Goal: Contribute content: Contribute content

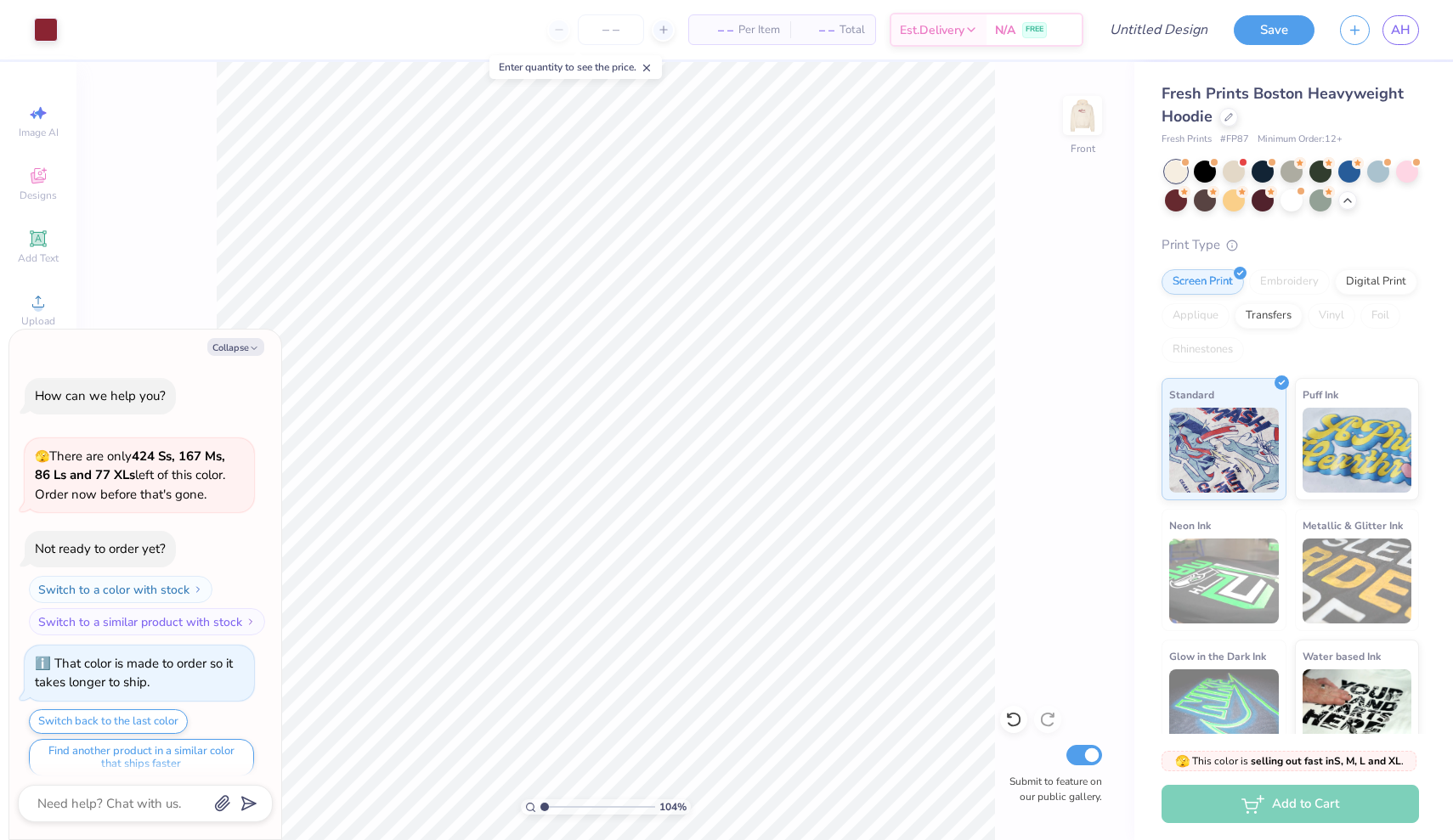
scroll to position [1654, 0]
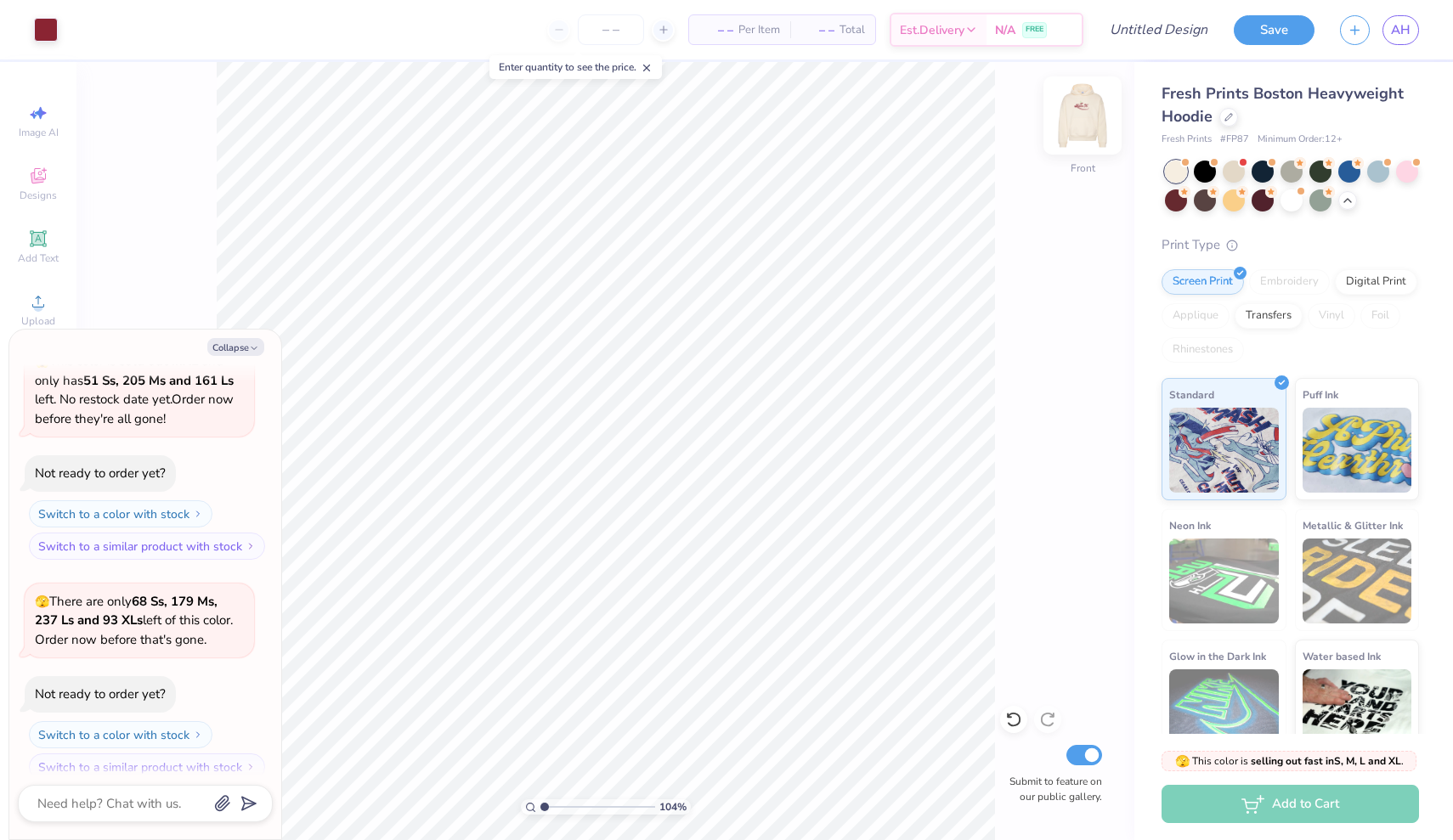
click at [1086, 112] on img at bounding box center [1082, 115] width 68 height 68
click at [243, 343] on button "Collapse" at bounding box center [236, 347] width 57 height 18
type textarea "x"
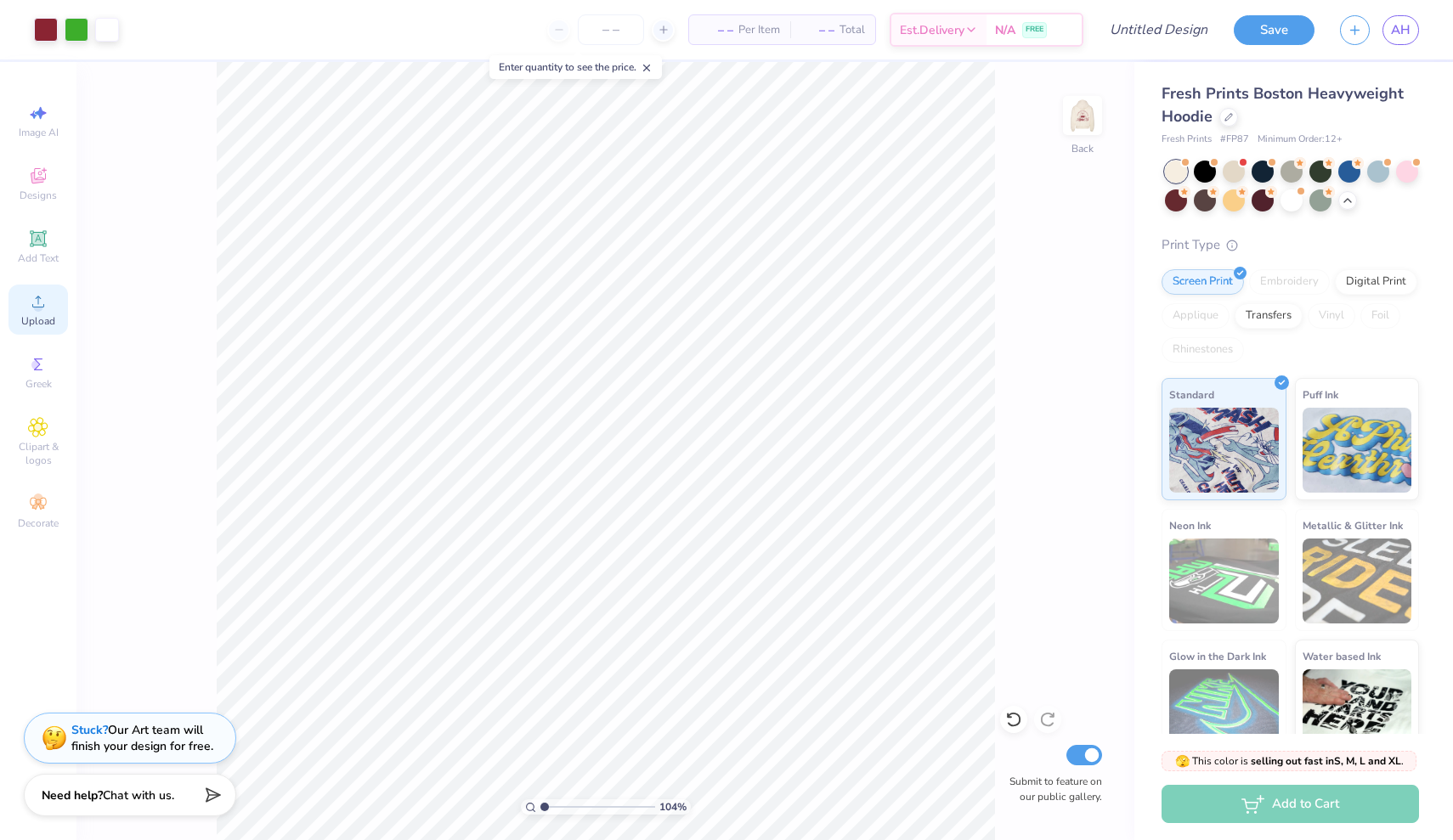
click at [35, 301] on icon at bounding box center [38, 302] width 20 height 20
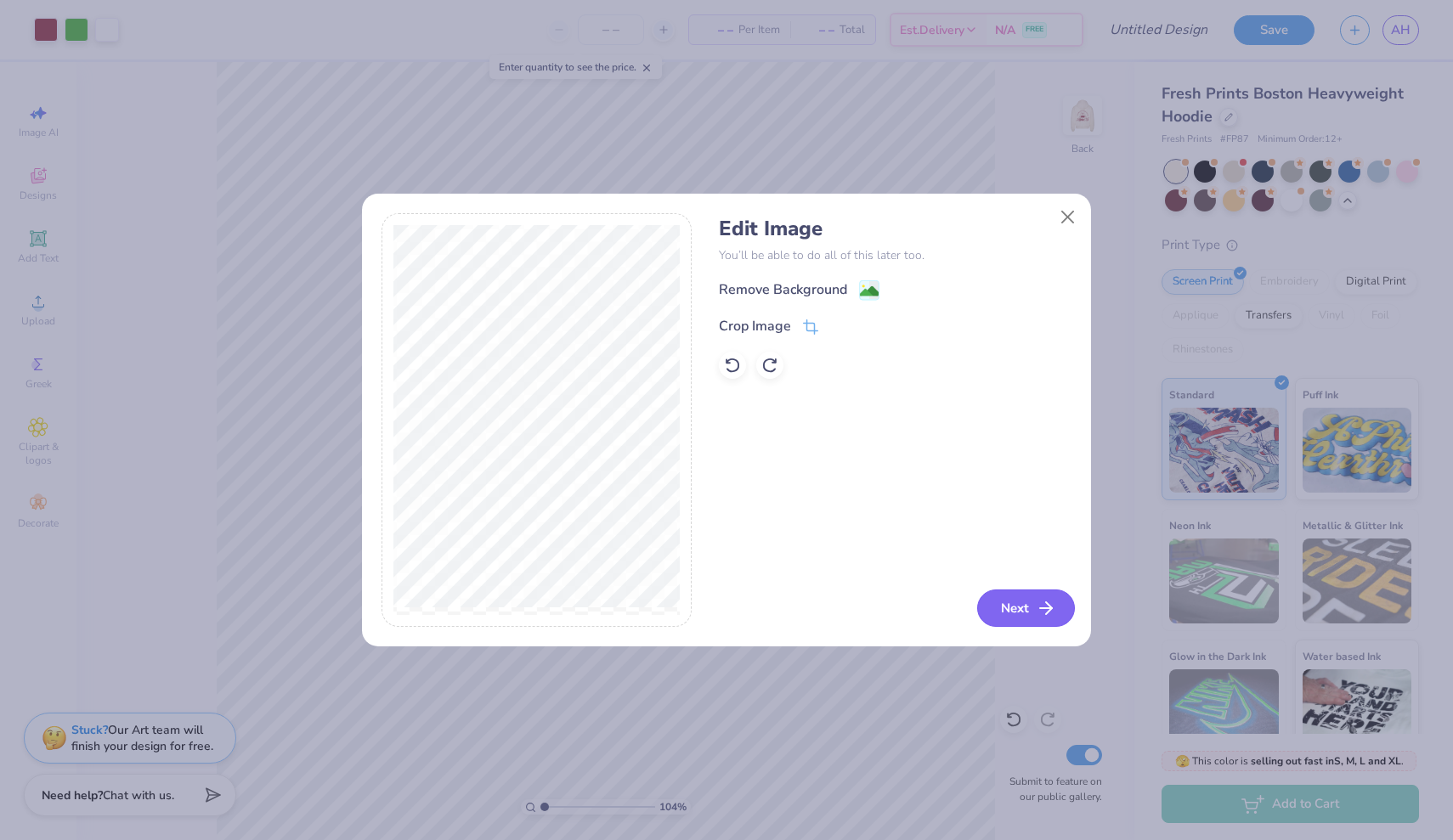
click at [994, 610] on button "Next" at bounding box center [1026, 608] width 98 height 38
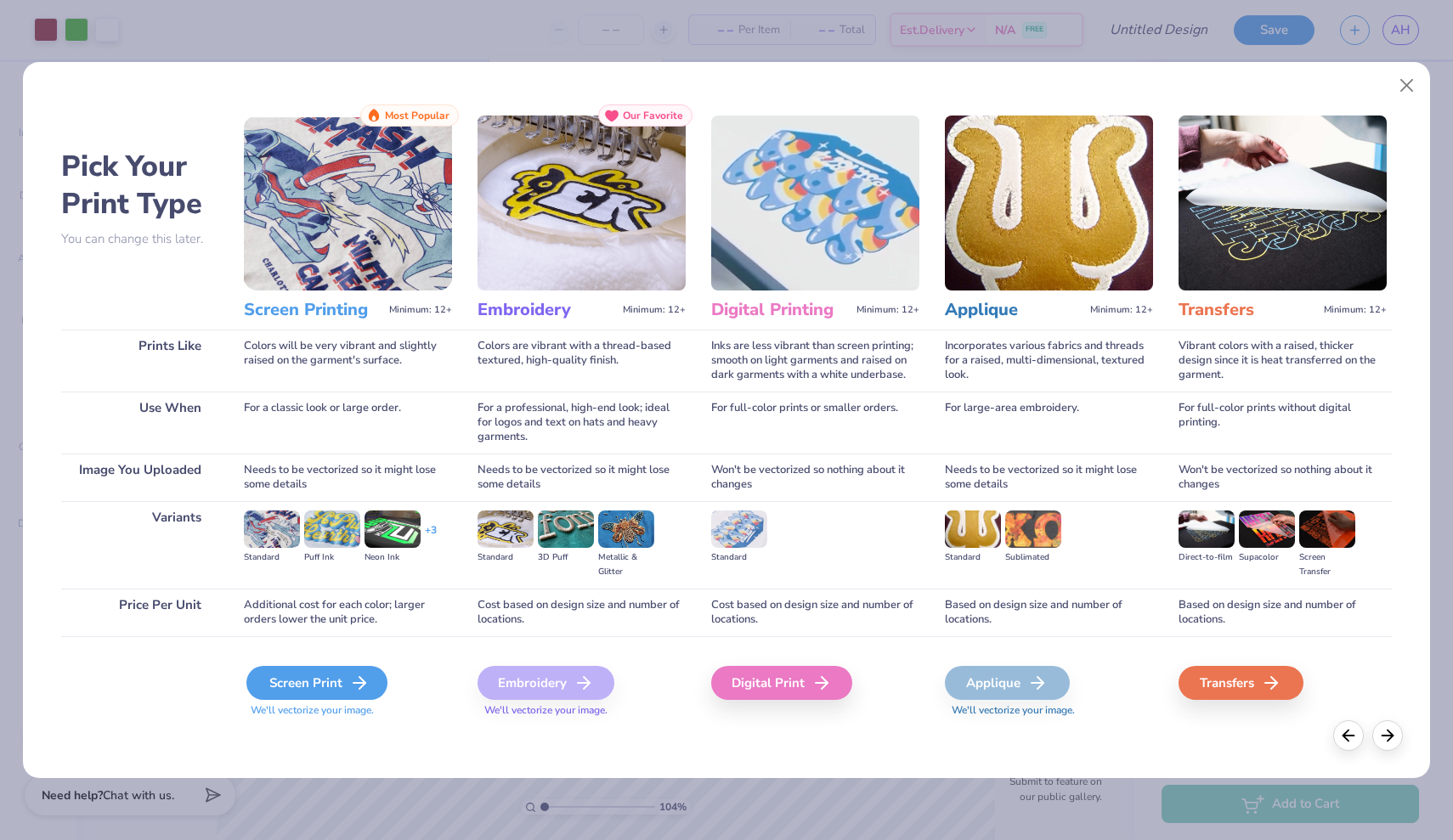
click at [366, 668] on div "Screen Print" at bounding box center [316, 682] width 141 height 34
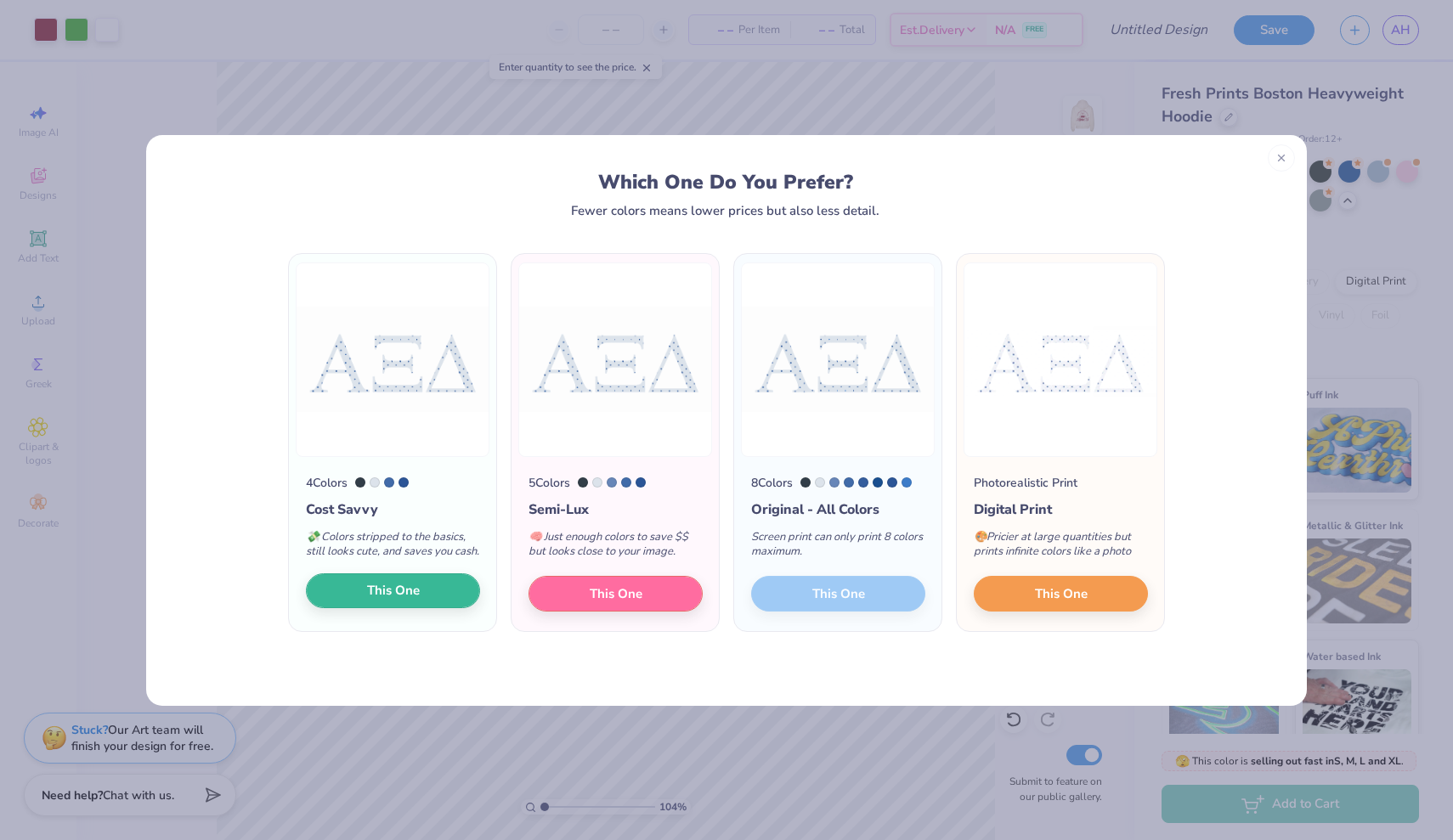
click at [415, 598] on span "This One" at bounding box center [393, 590] width 53 height 19
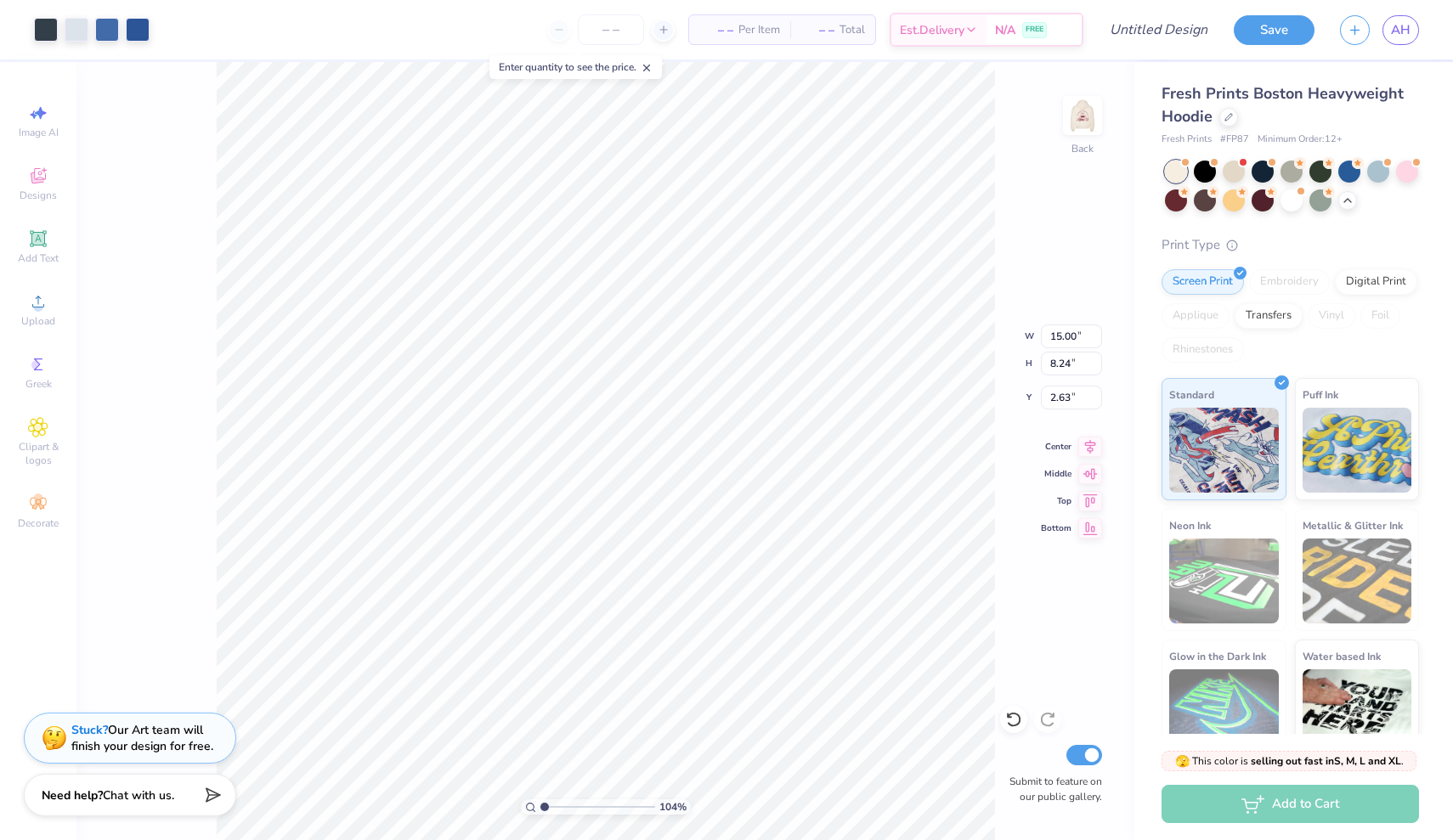
type input "4.10"
type input "0.92"
type input "1.53"
type input "3.00"
type input "11.90"
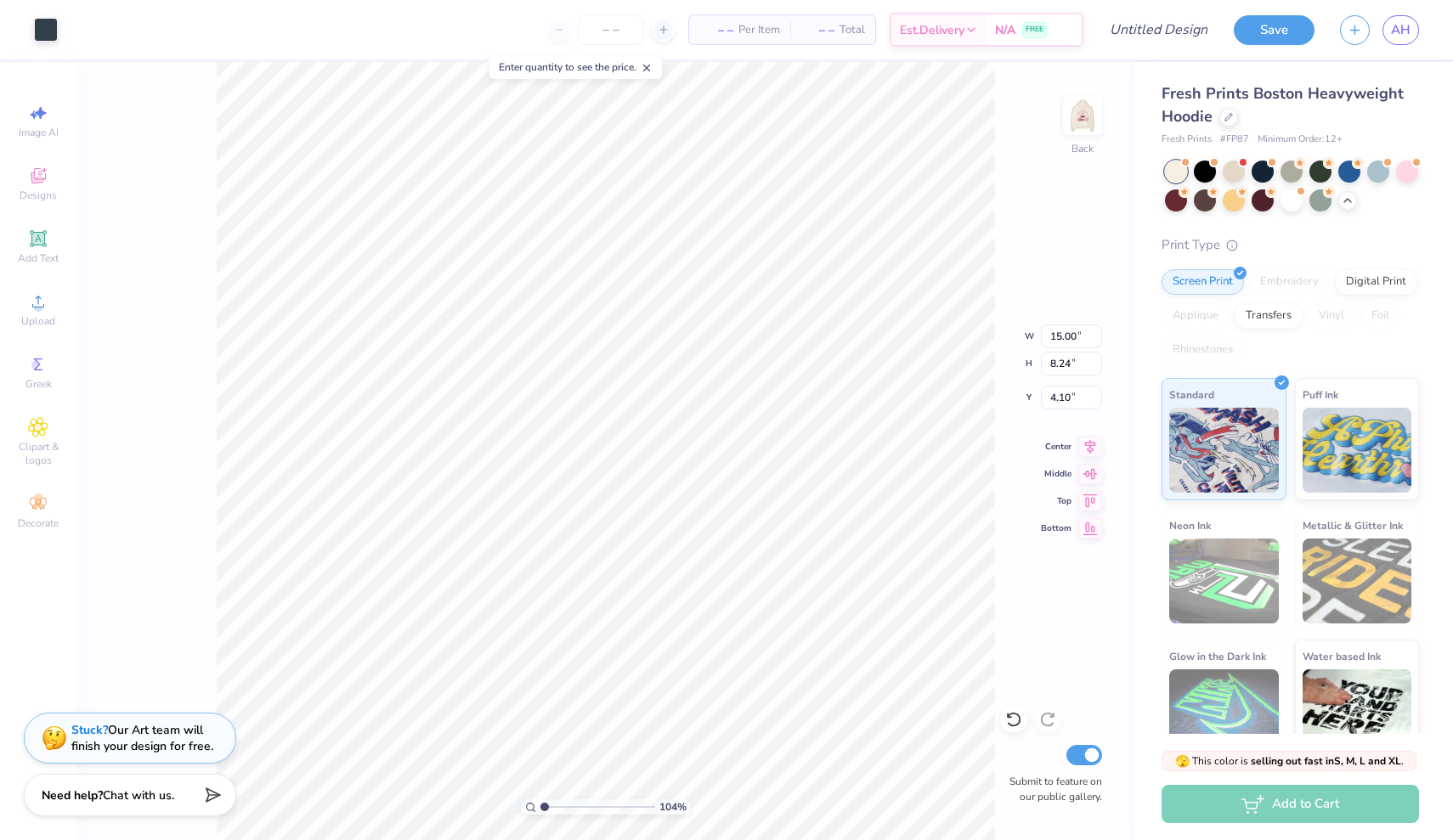
type input "6.53"
type input "3.46"
type input "9.92"
type input "5.45"
type input "6.25"
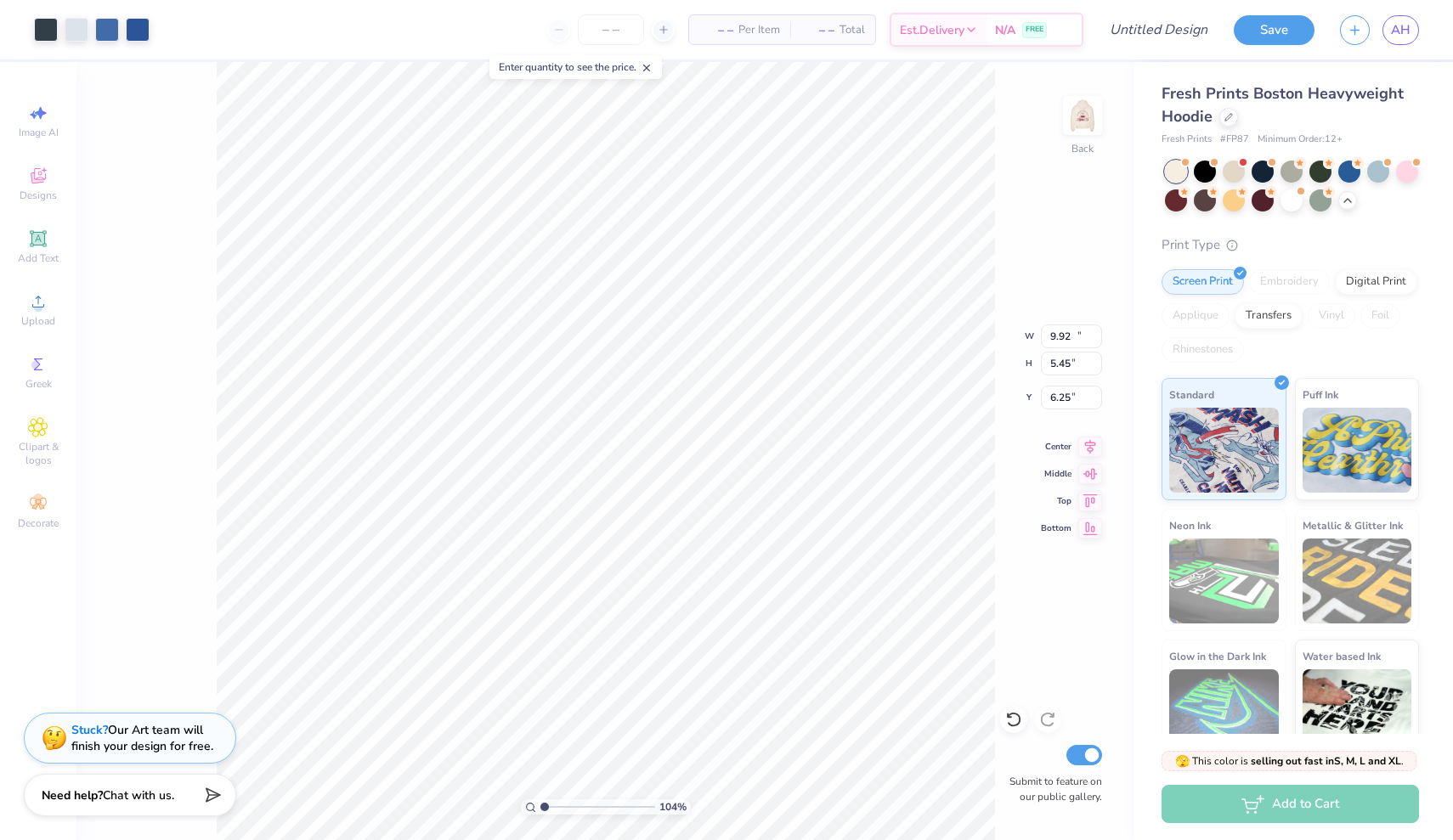
type input "0.89"
type input "0.69"
type input "4.09"
type input "3.00"
click at [1380, 169] on div at bounding box center [1378, 170] width 22 height 22
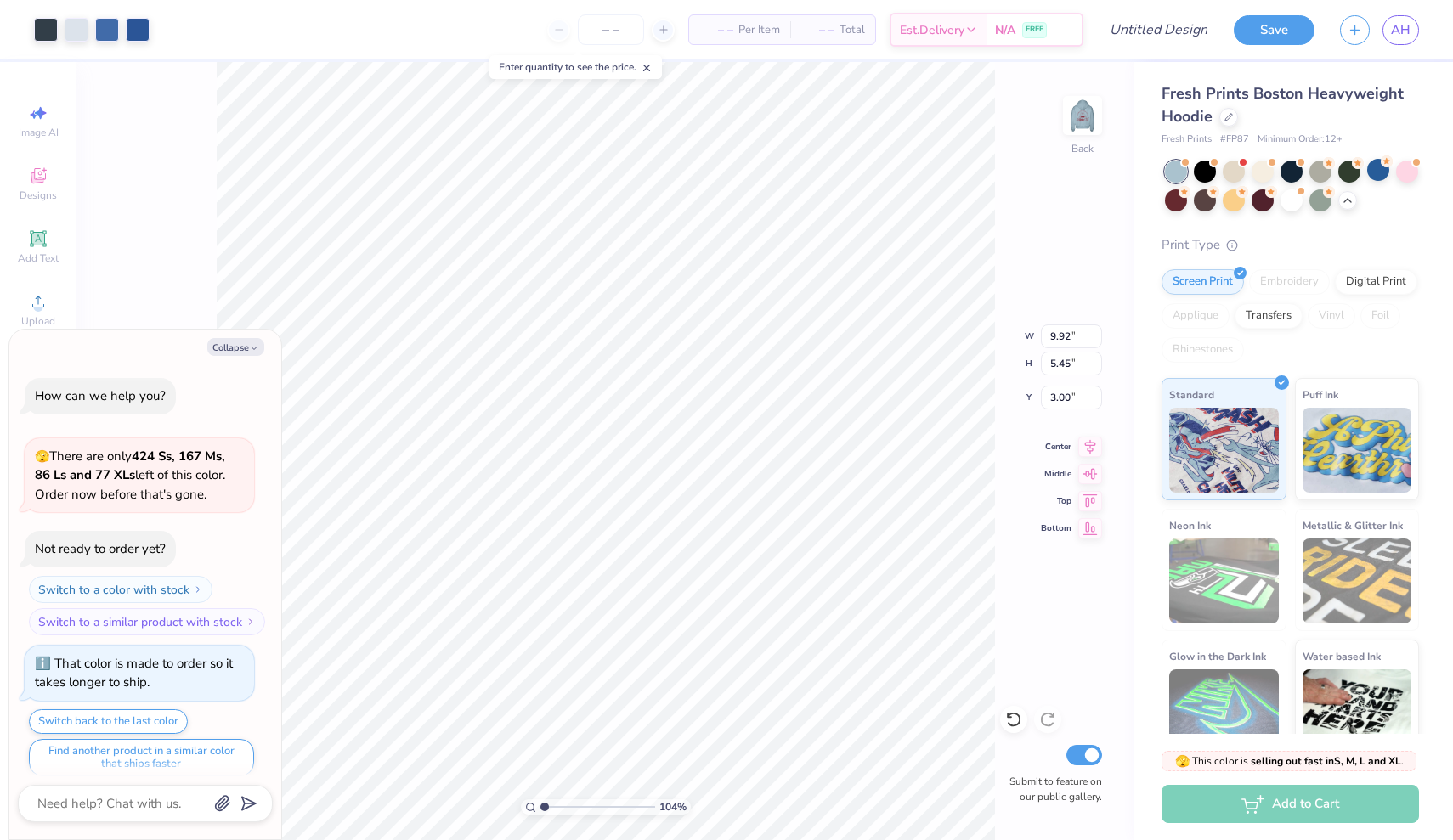
scroll to position [1873, 0]
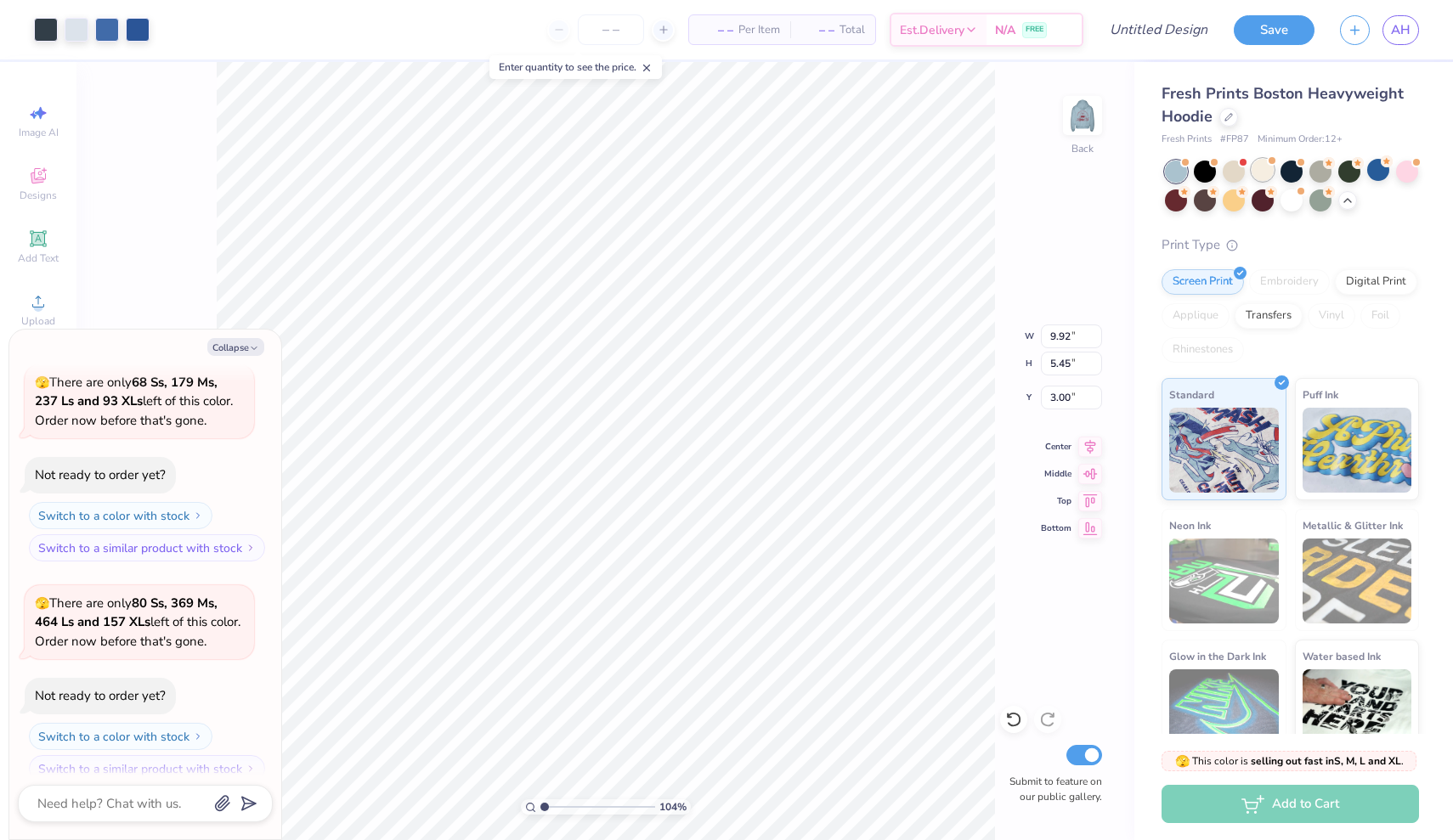
click at [1267, 162] on span at bounding box center [1271, 160] width 9 height 9
click at [1226, 166] on div at bounding box center [1233, 170] width 22 height 22
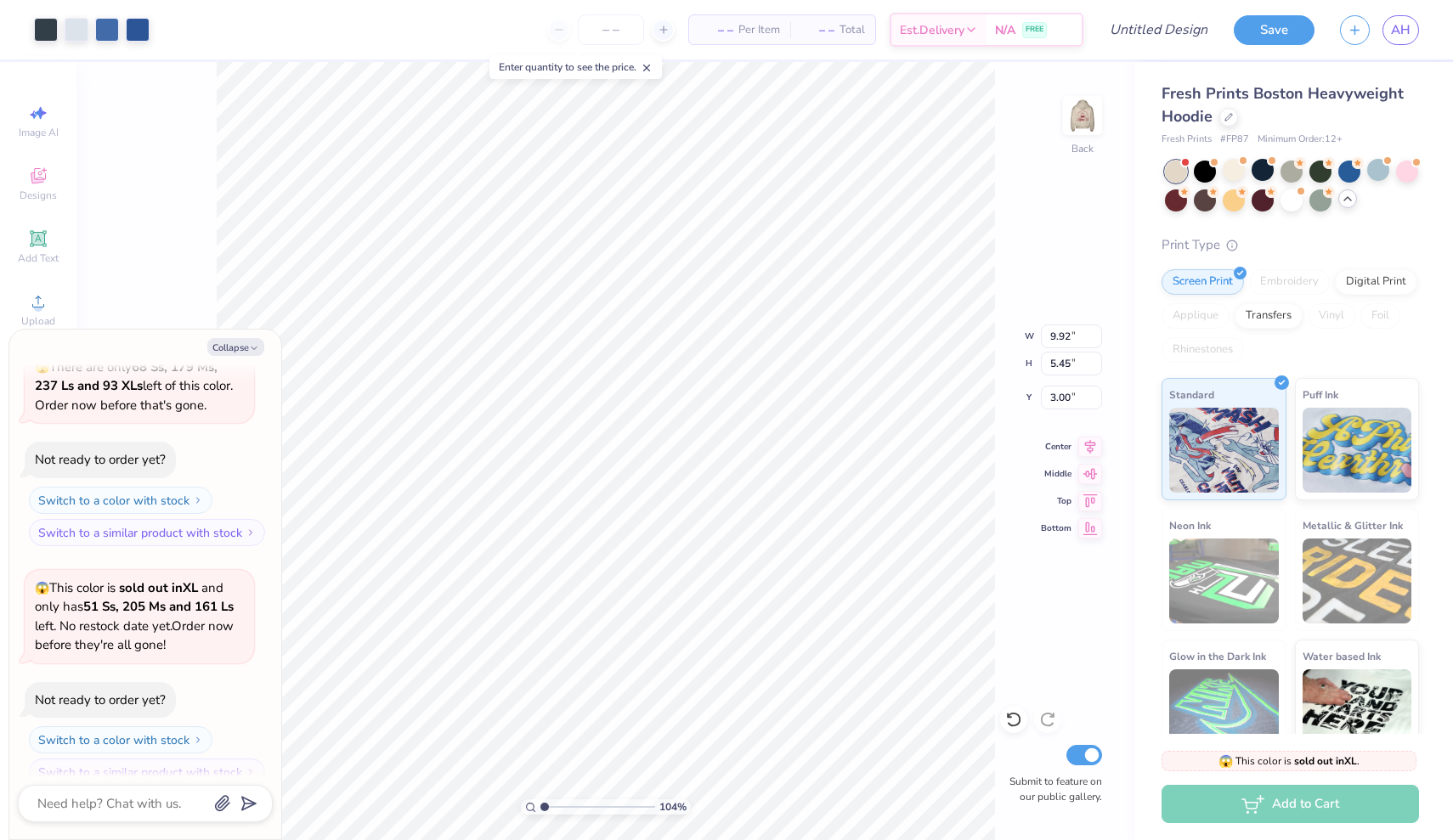
click at [1349, 206] on div at bounding box center [1347, 198] width 18 height 18
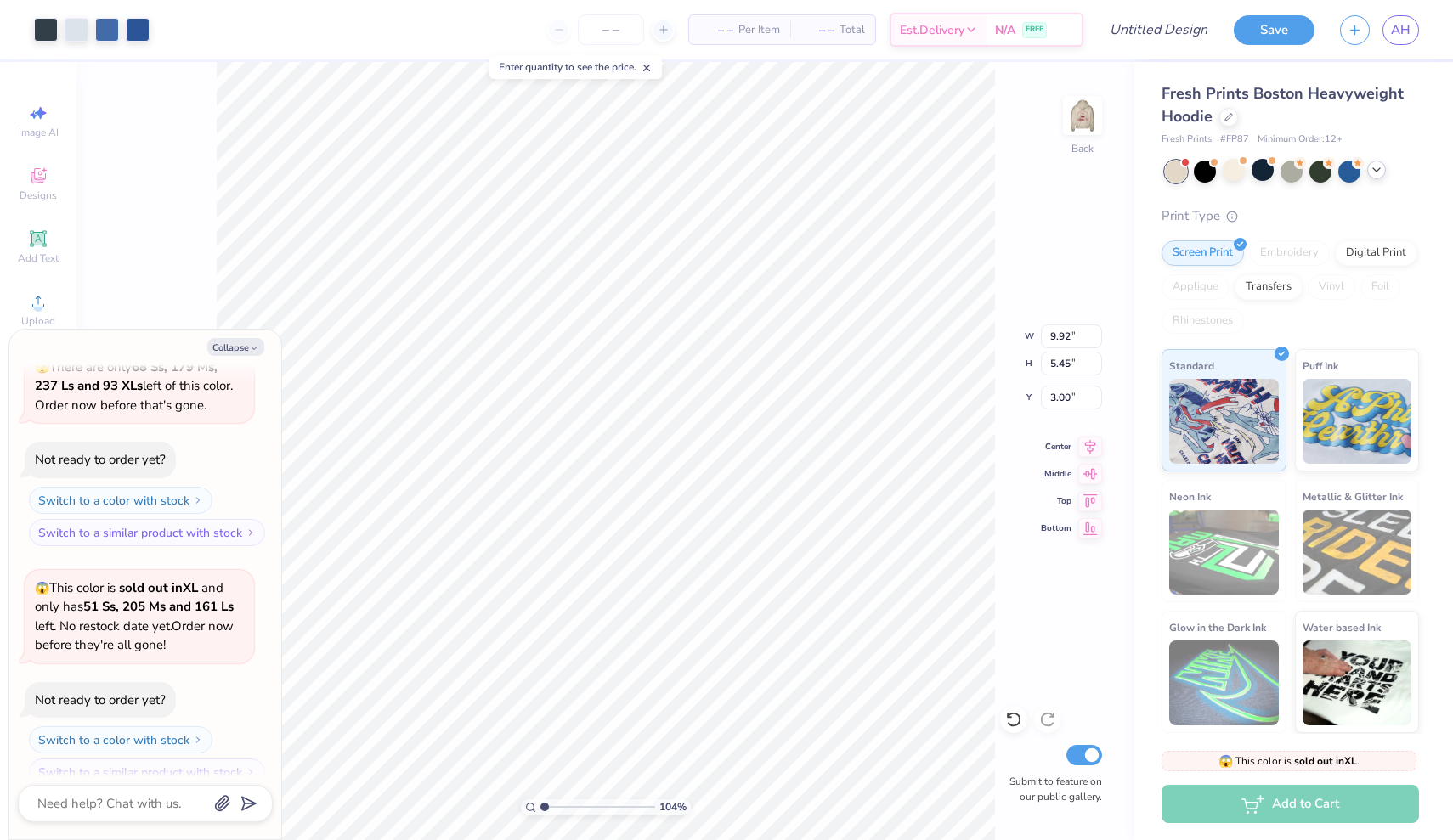
click at [1370, 169] on icon at bounding box center [1376, 170] width 14 height 14
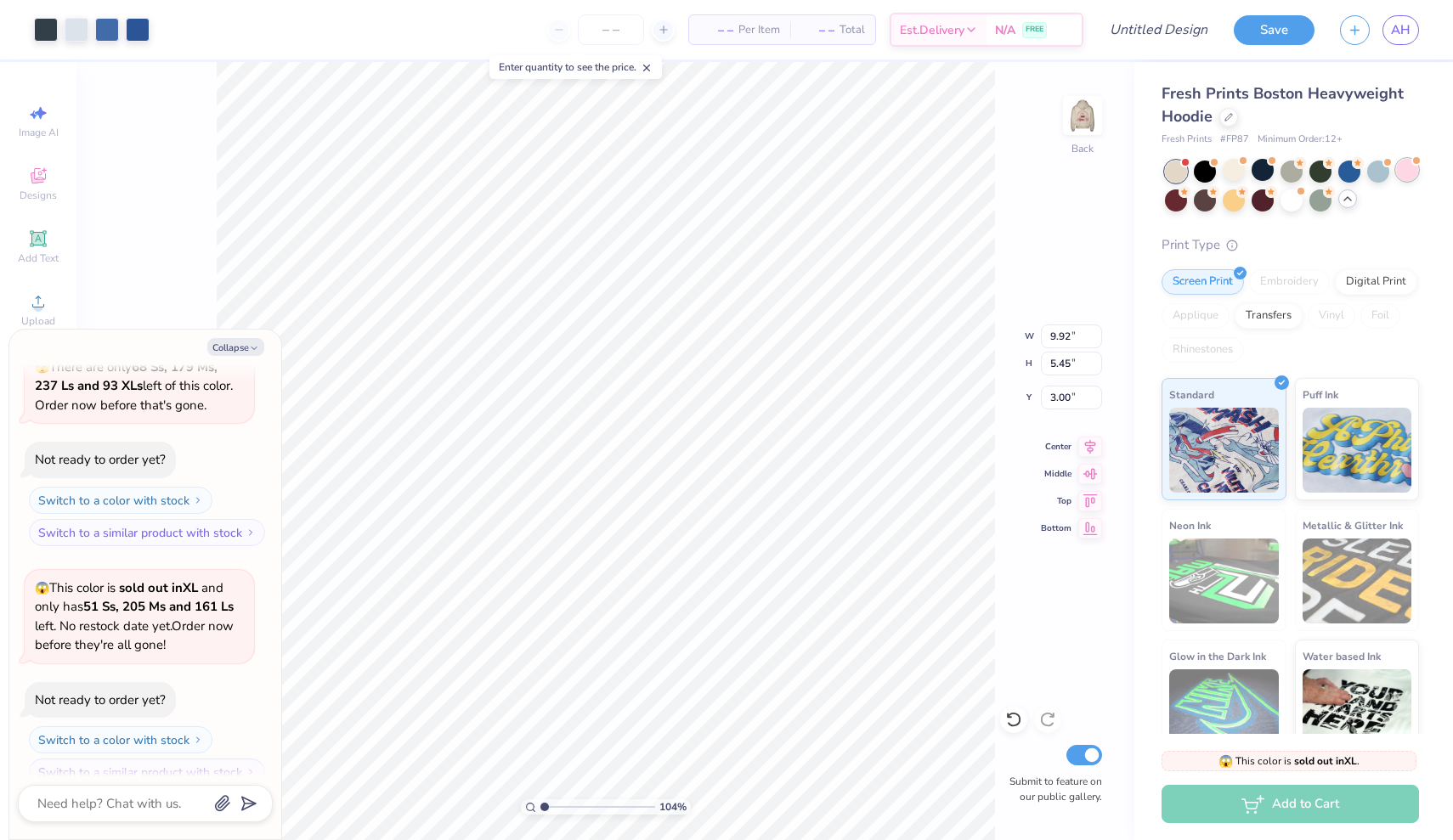
click at [1396, 172] on div at bounding box center [1407, 170] width 22 height 22
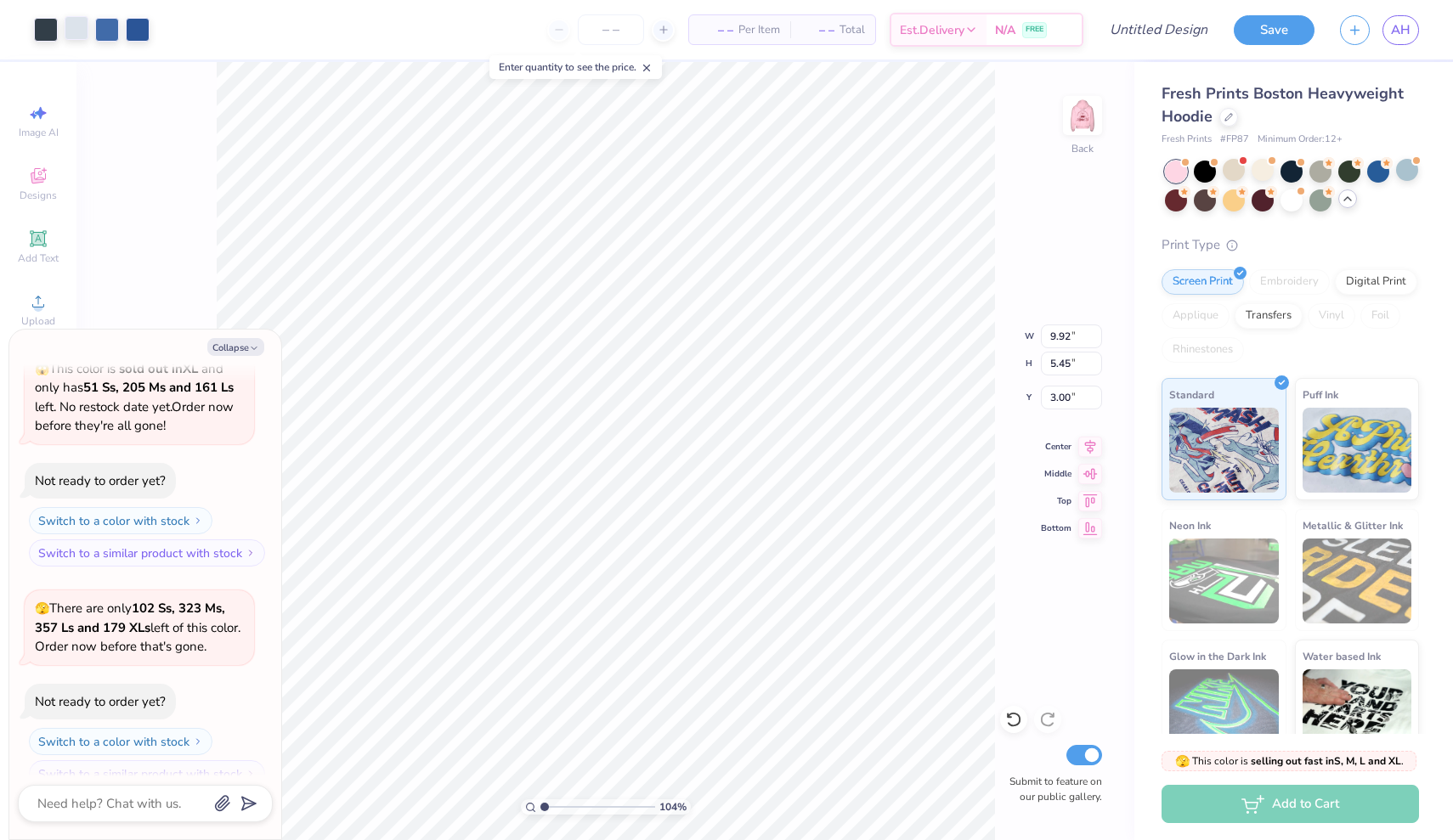
click at [83, 34] on div at bounding box center [77, 28] width 24 height 24
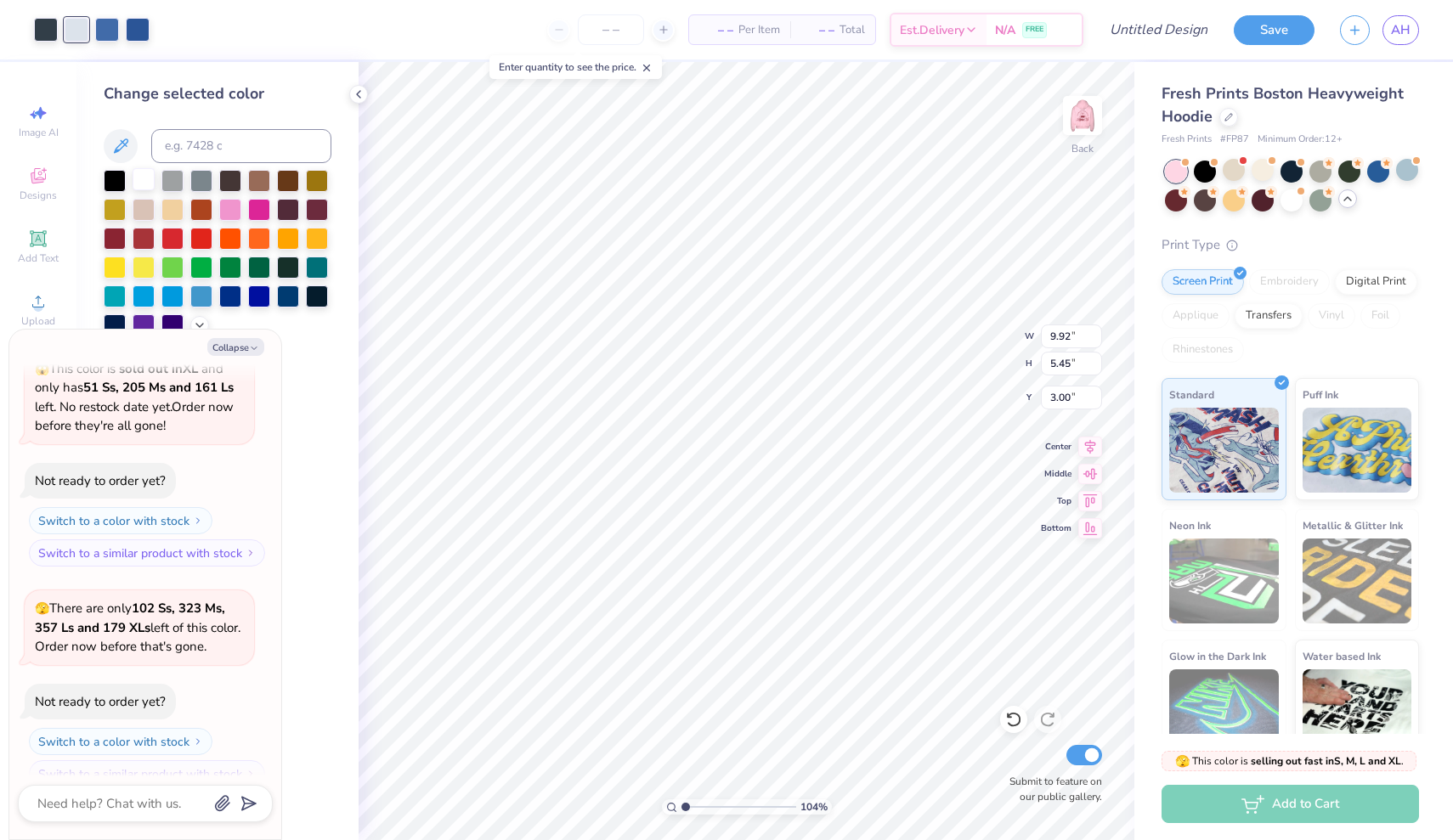
click at [148, 178] on div at bounding box center [144, 179] width 22 height 22
click at [110, 36] on div at bounding box center [107, 28] width 24 height 24
click at [233, 217] on div at bounding box center [231, 208] width 22 height 22
click at [1008, 720] on icon at bounding box center [1013, 719] width 17 height 17
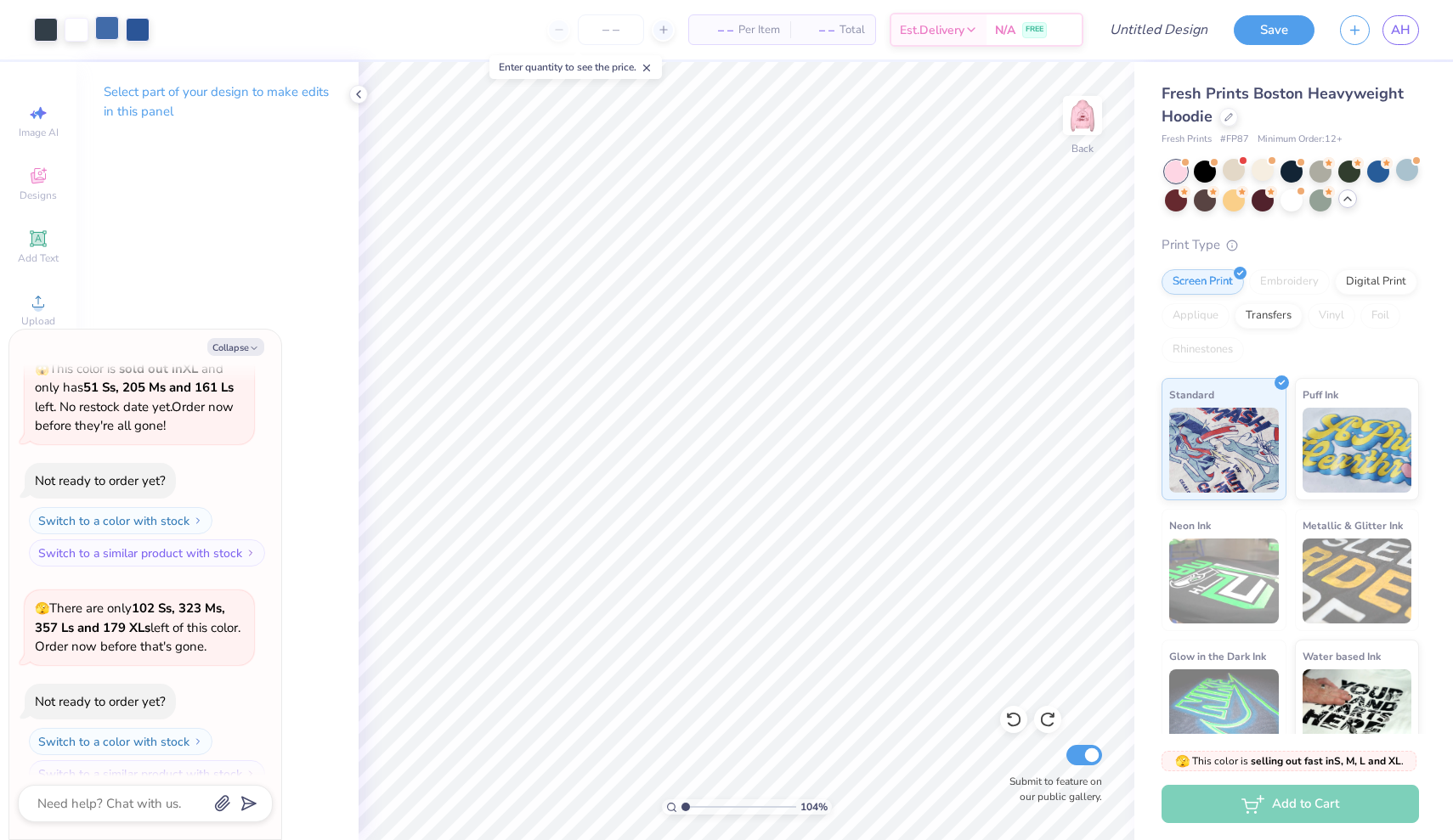
click at [106, 31] on div at bounding box center [107, 28] width 24 height 24
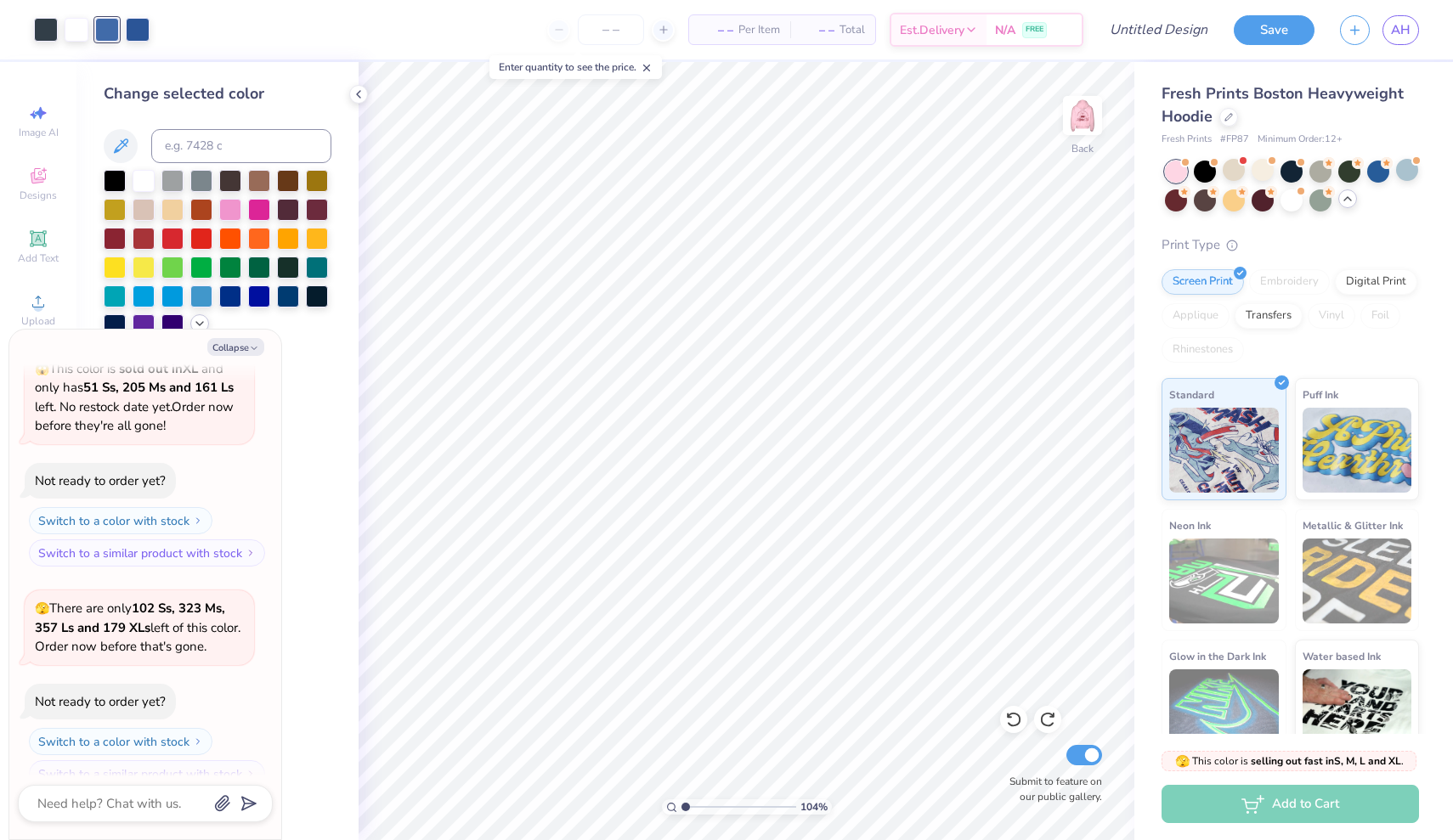
click at [201, 322] on icon at bounding box center [199, 323] width 14 height 14
click at [231, 344] on button "Collapse" at bounding box center [236, 347] width 57 height 18
type textarea "x"
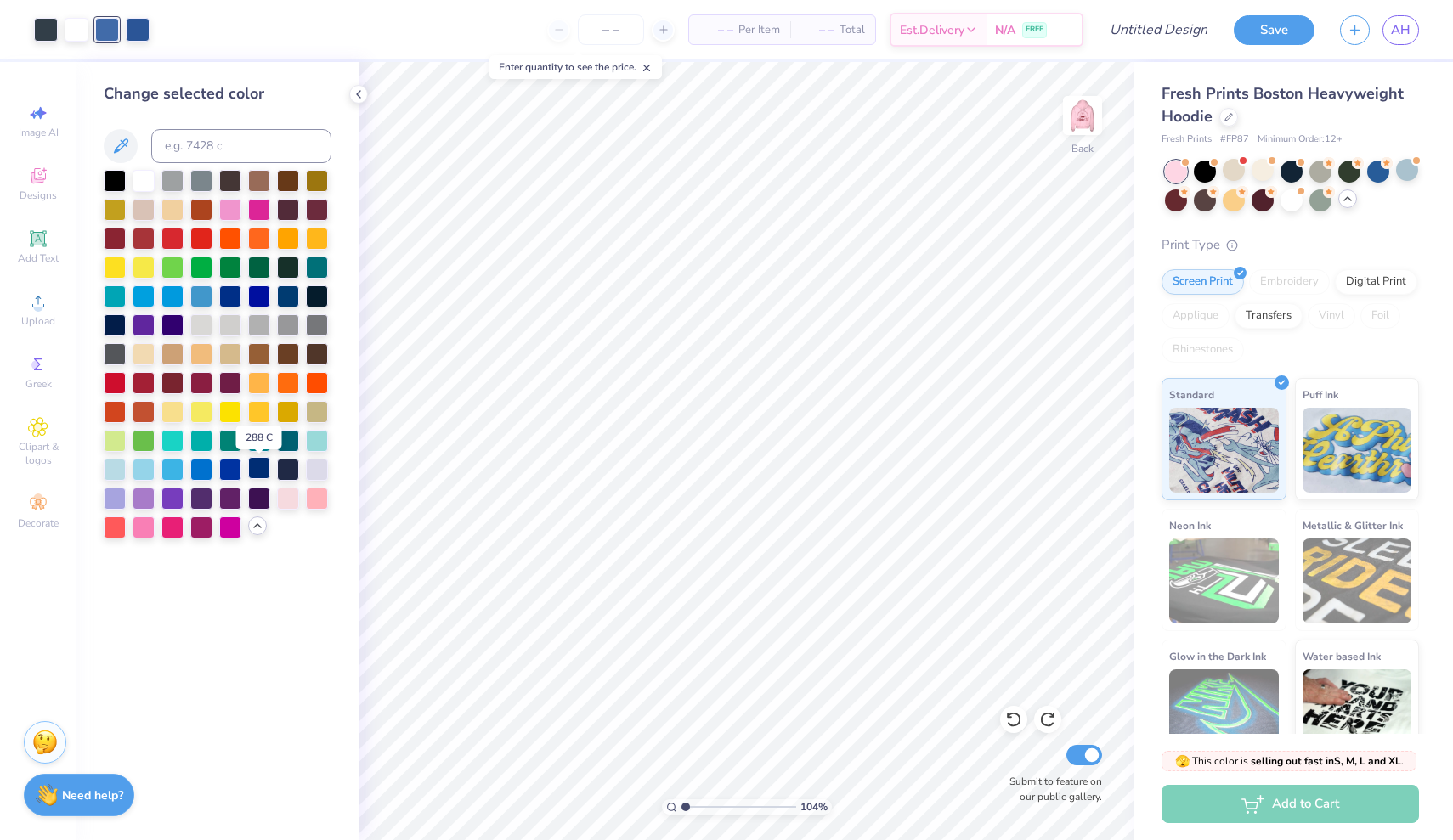
click at [256, 467] on div at bounding box center [259, 467] width 22 height 22
click at [141, 34] on div at bounding box center [137, 28] width 24 height 24
click at [263, 473] on div at bounding box center [259, 467] width 22 height 22
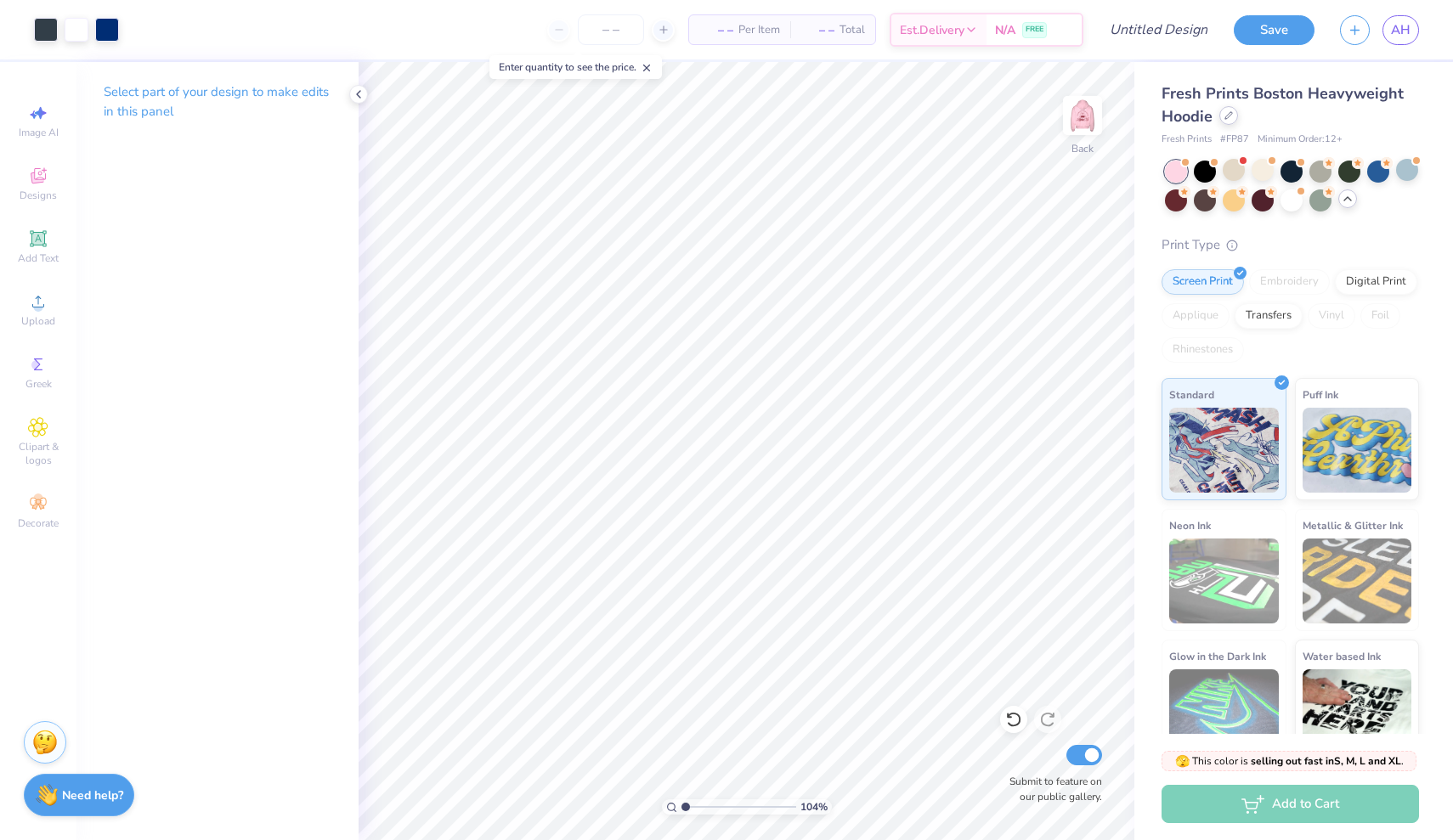
click at [1232, 111] on div at bounding box center [1228, 115] width 18 height 18
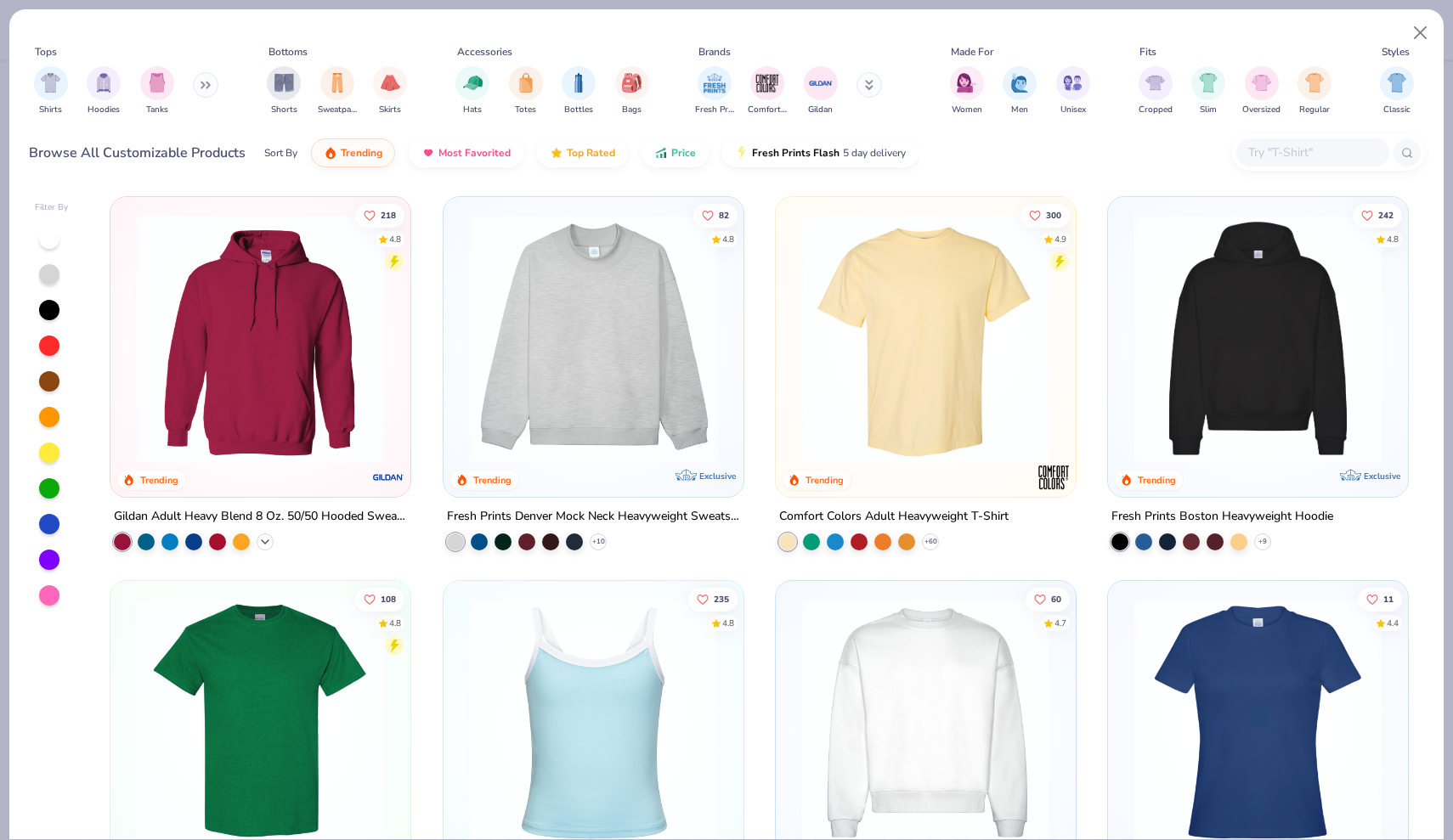
click at [265, 539] on icon at bounding box center [265, 541] width 14 height 14
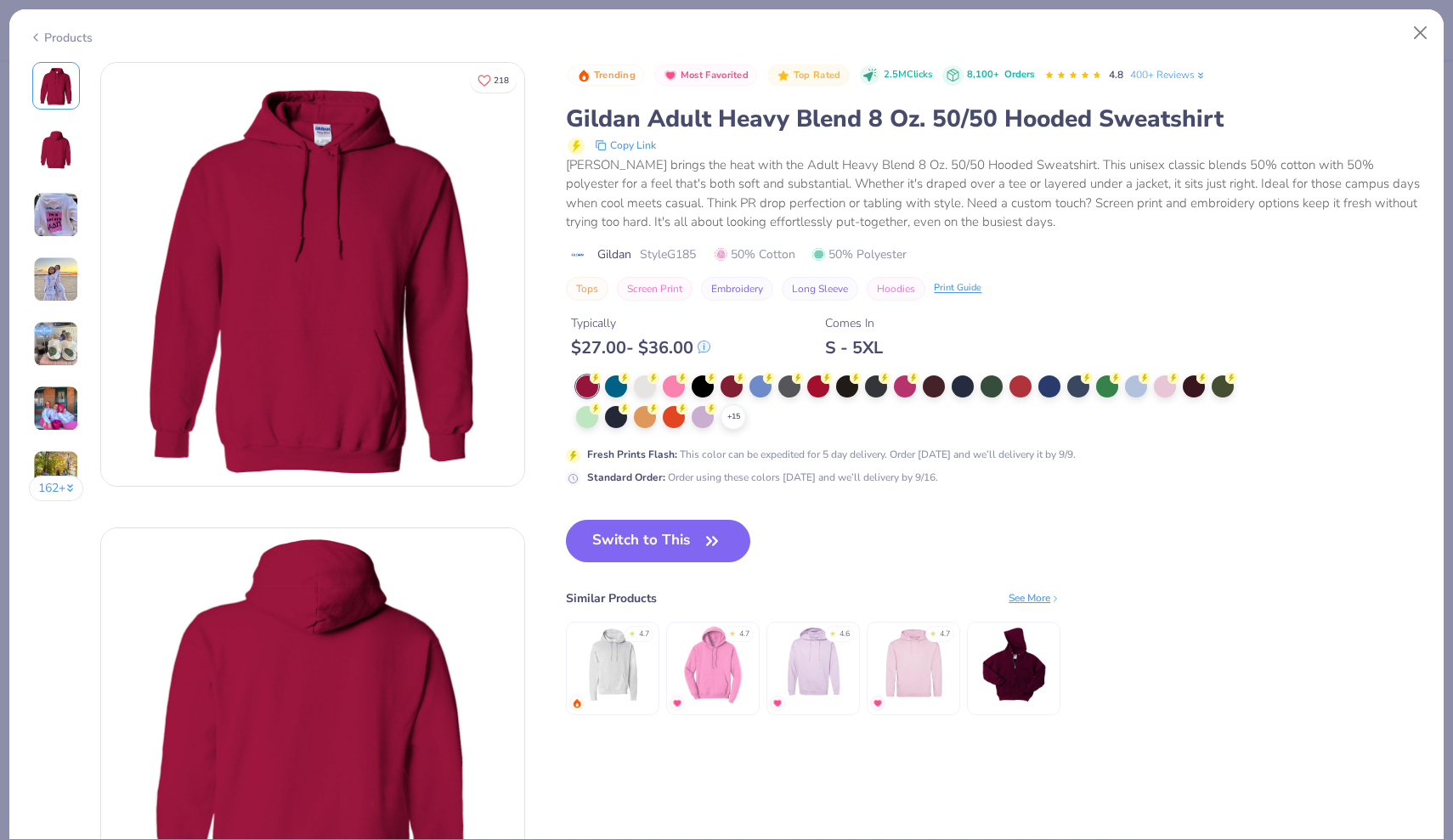
click at [1168, 379] on icon at bounding box center [1173, 377] width 12 height 12
click at [674, 526] on button "Switch to This" at bounding box center [658, 541] width 185 height 42
click at [682, 542] on button "Switch to This" at bounding box center [658, 541] width 185 height 42
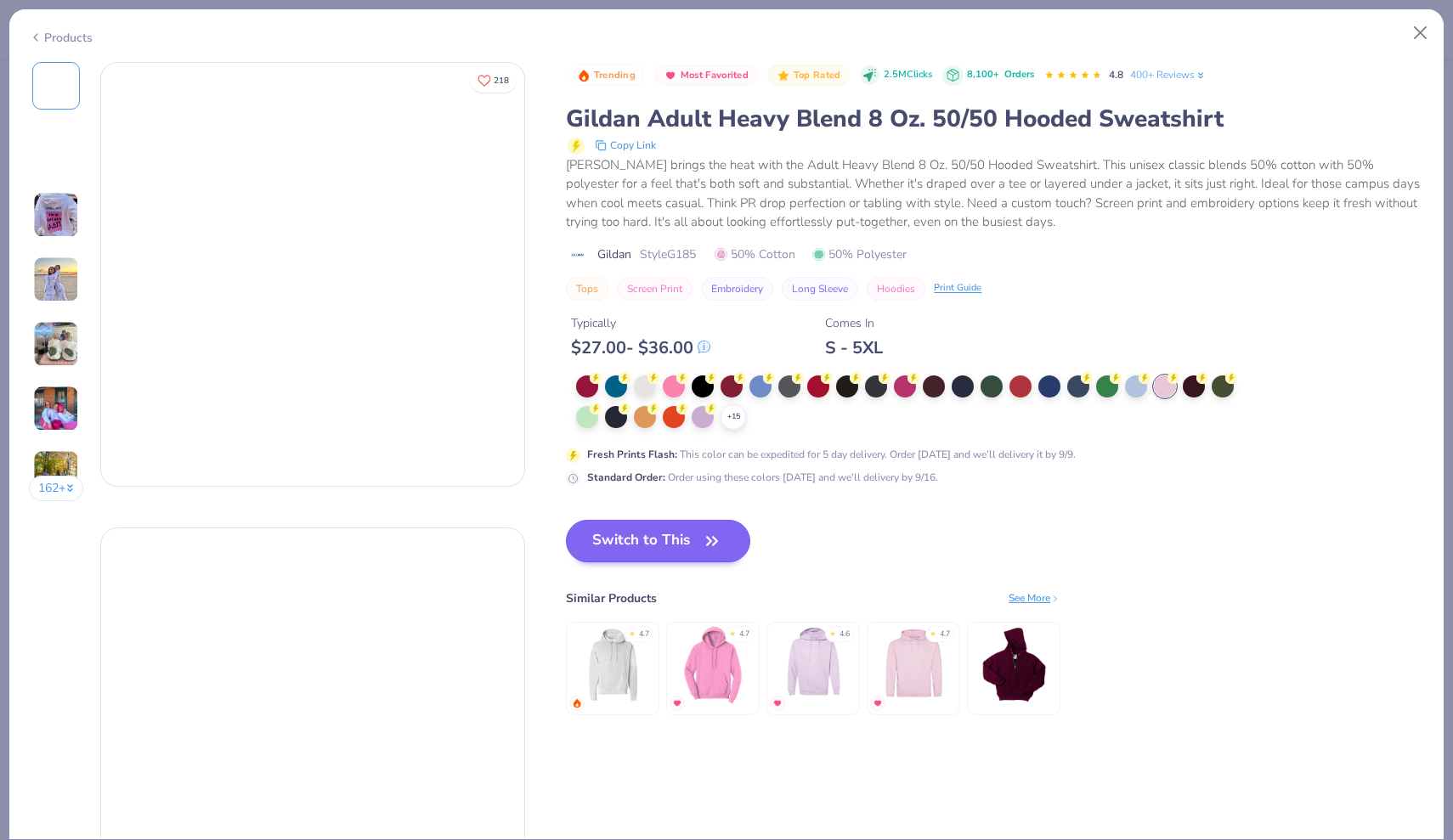
click at [682, 542] on button "Switch to This" at bounding box center [658, 541] width 185 height 42
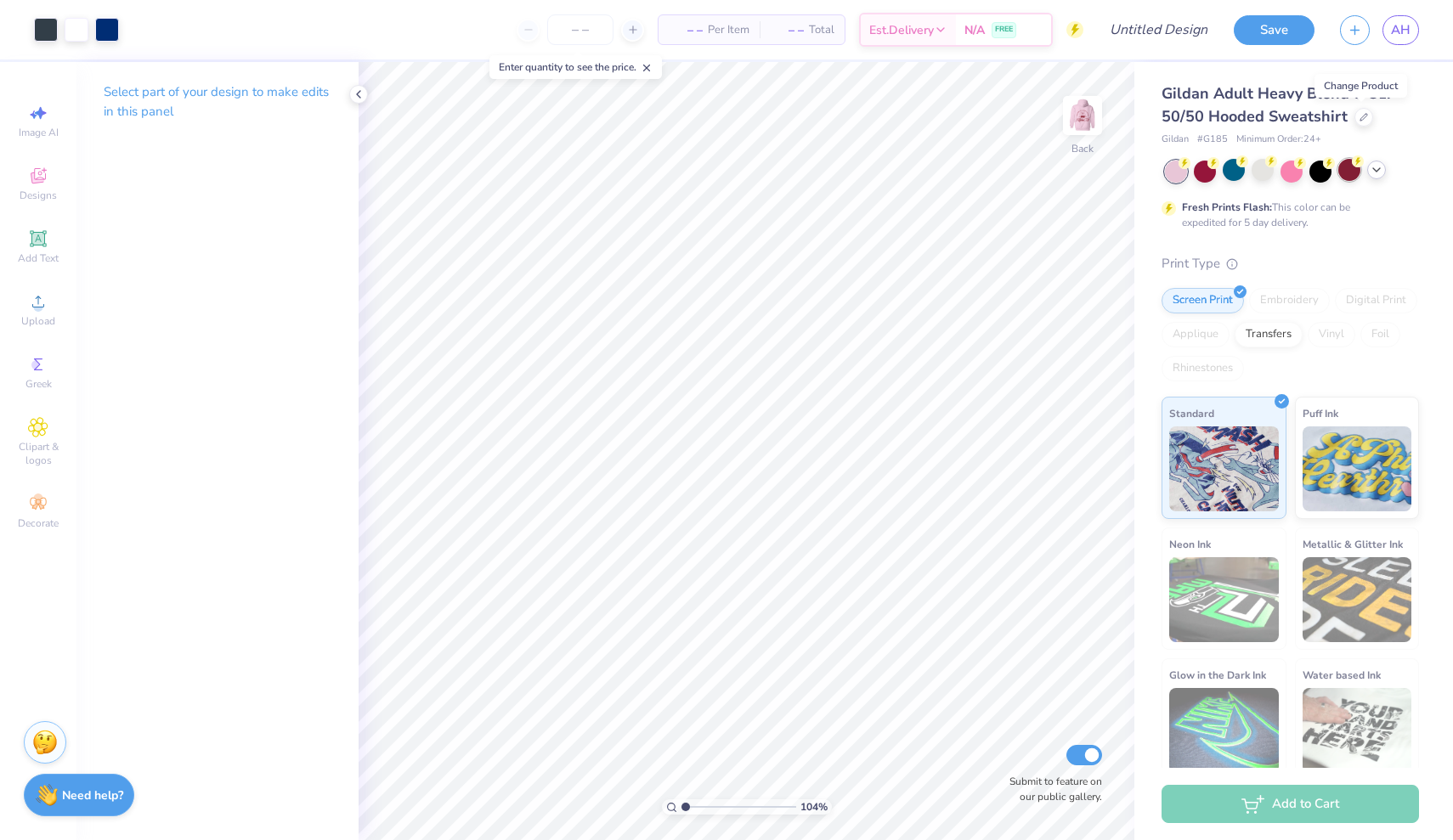
click at [1349, 177] on div at bounding box center [1349, 170] width 22 height 22
click at [1378, 167] on icon at bounding box center [1376, 170] width 14 height 14
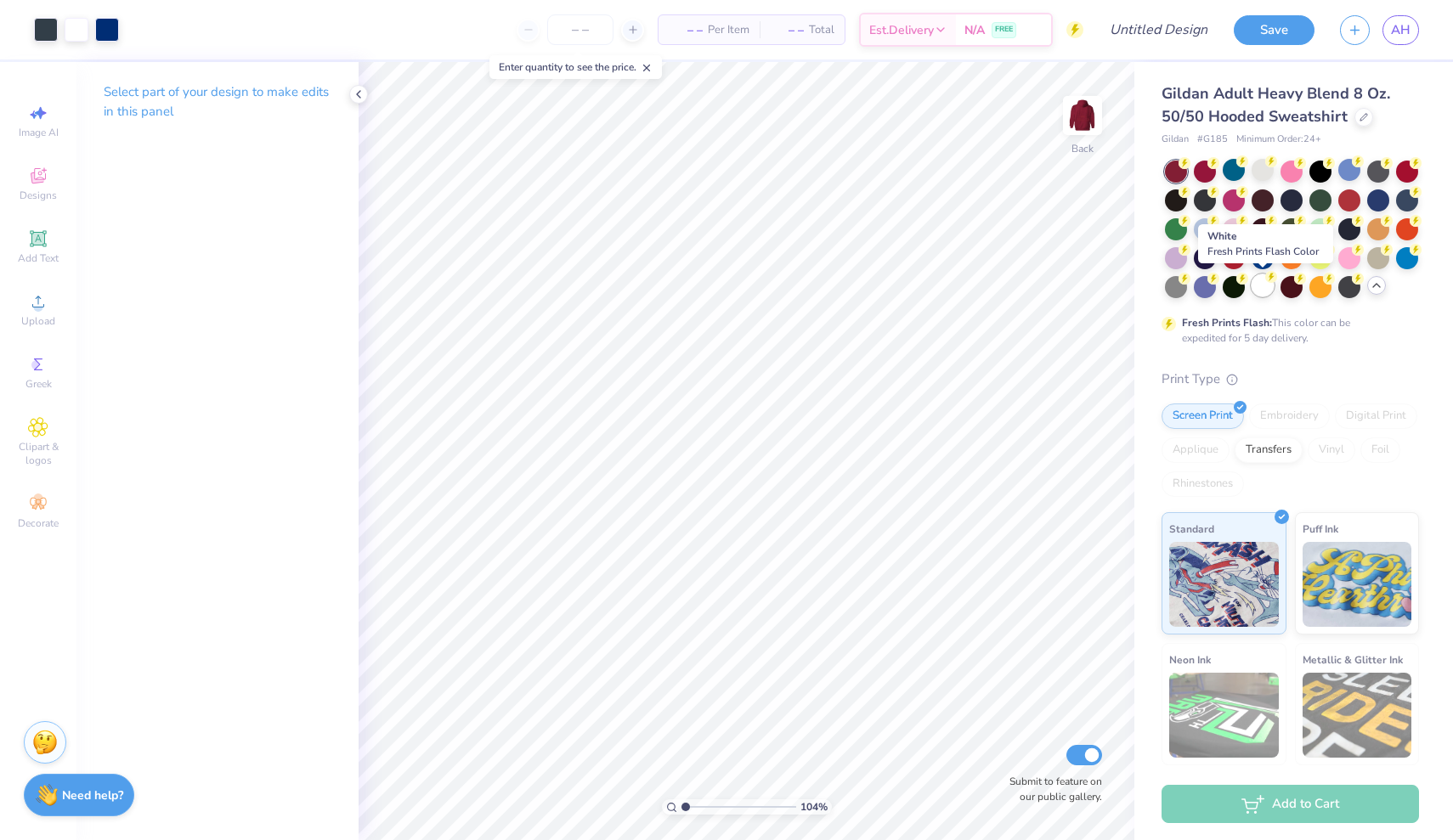
click at [1262, 292] on div at bounding box center [1262, 285] width 22 height 22
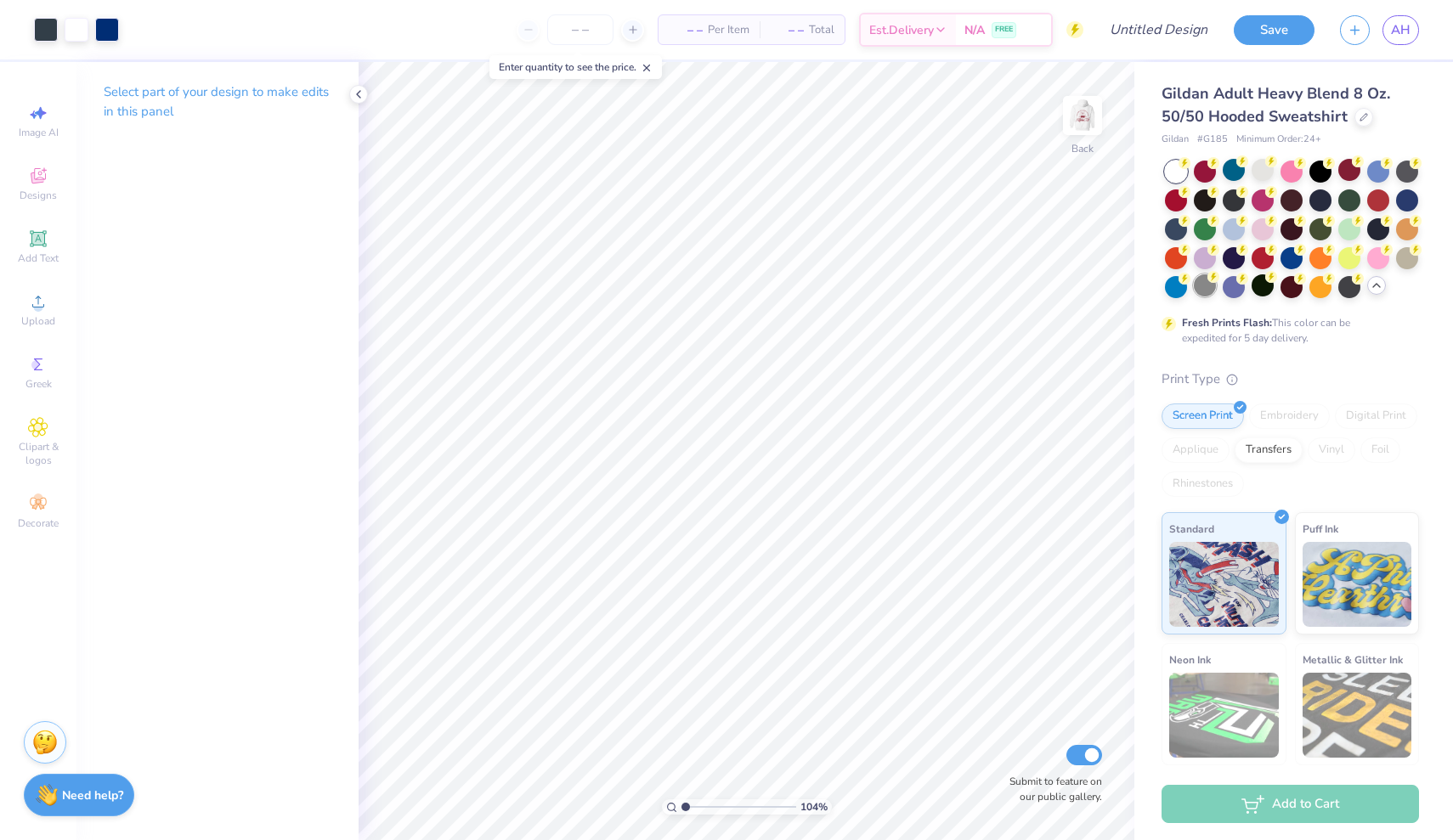
click at [1197, 288] on div at bounding box center [1205, 285] width 22 height 22
click at [1259, 166] on div at bounding box center [1262, 170] width 22 height 22
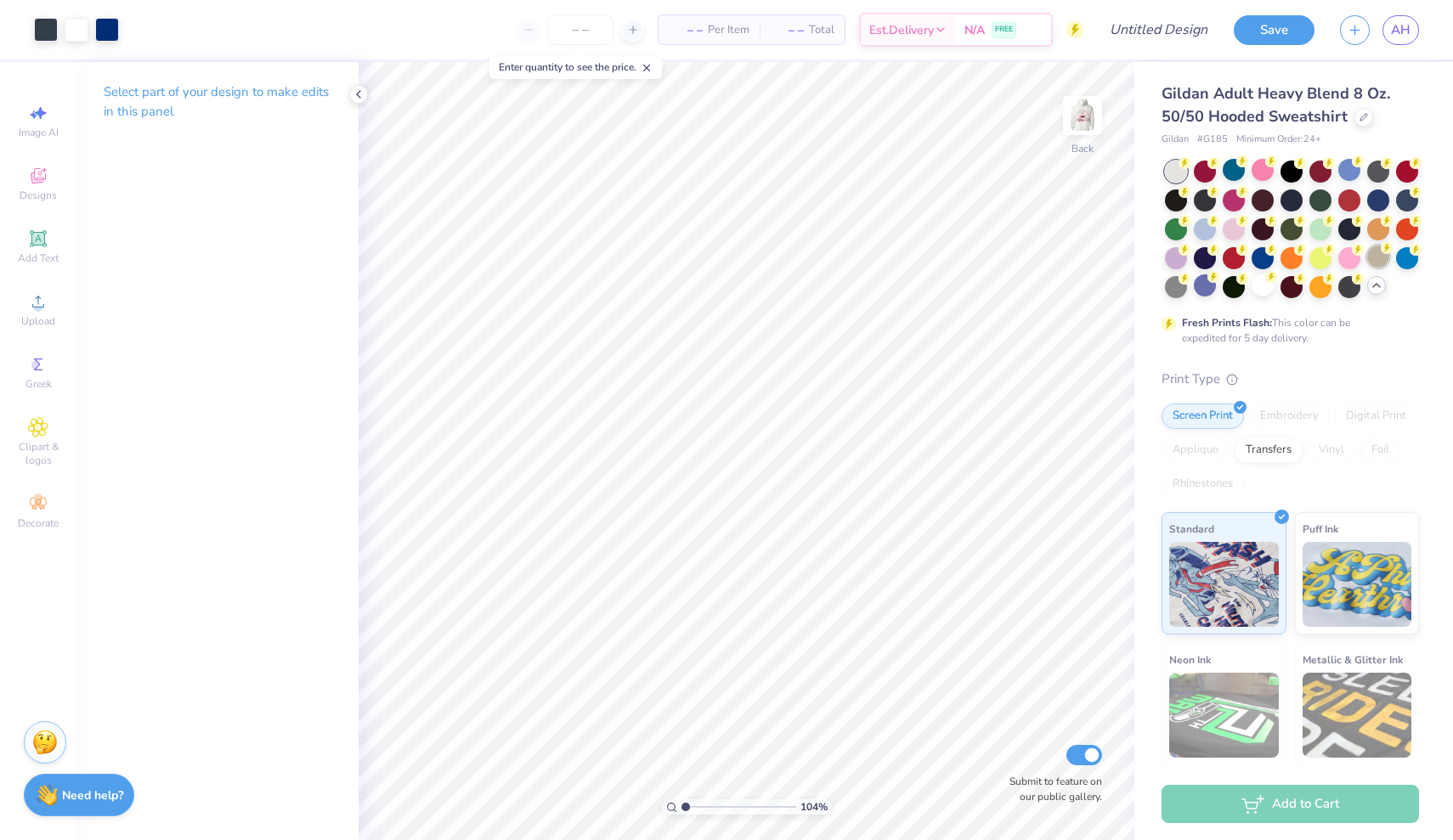
click at [1379, 253] on div at bounding box center [1378, 256] width 22 height 22
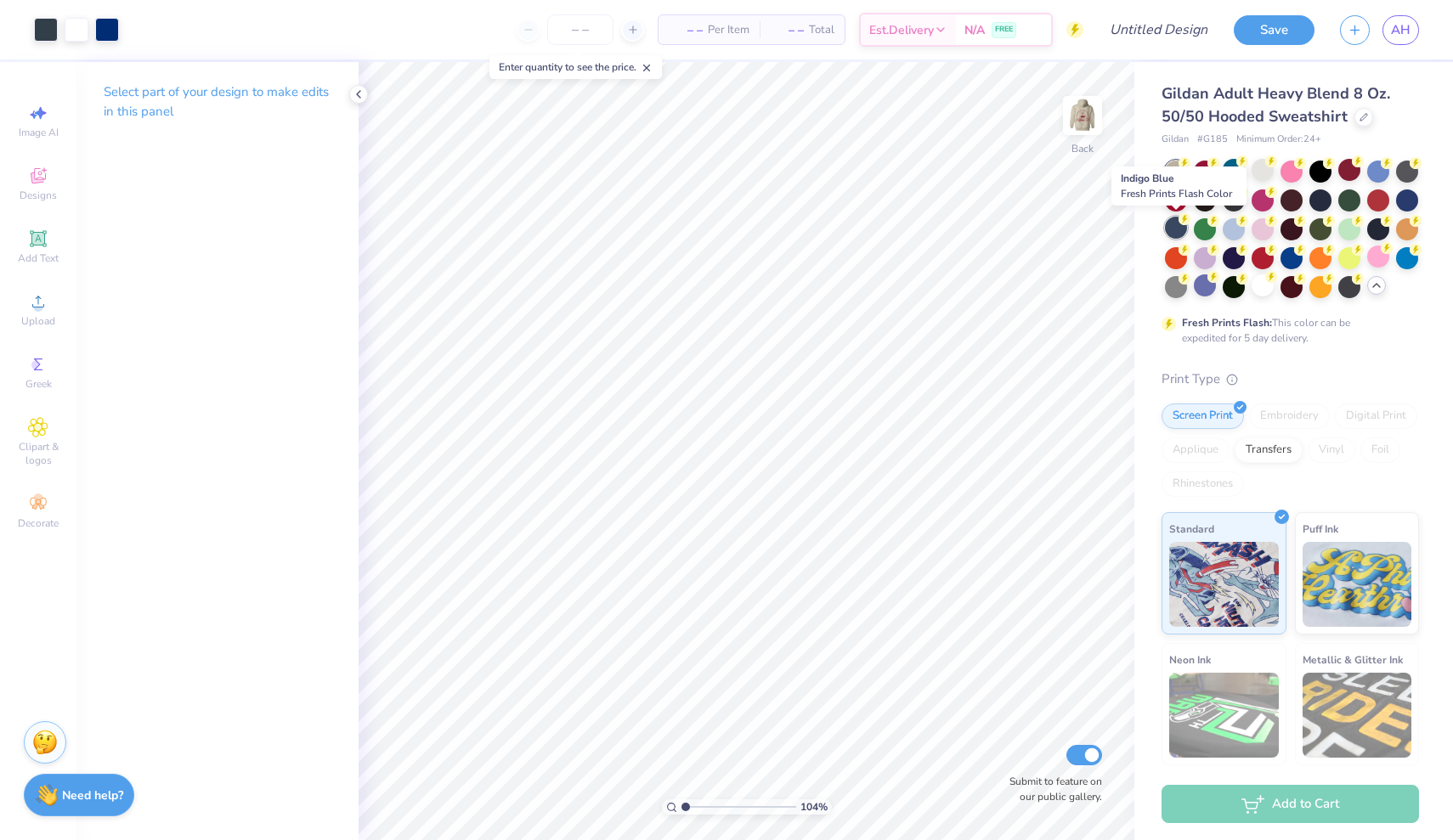
click at [1174, 231] on div at bounding box center [1176, 228] width 22 height 22
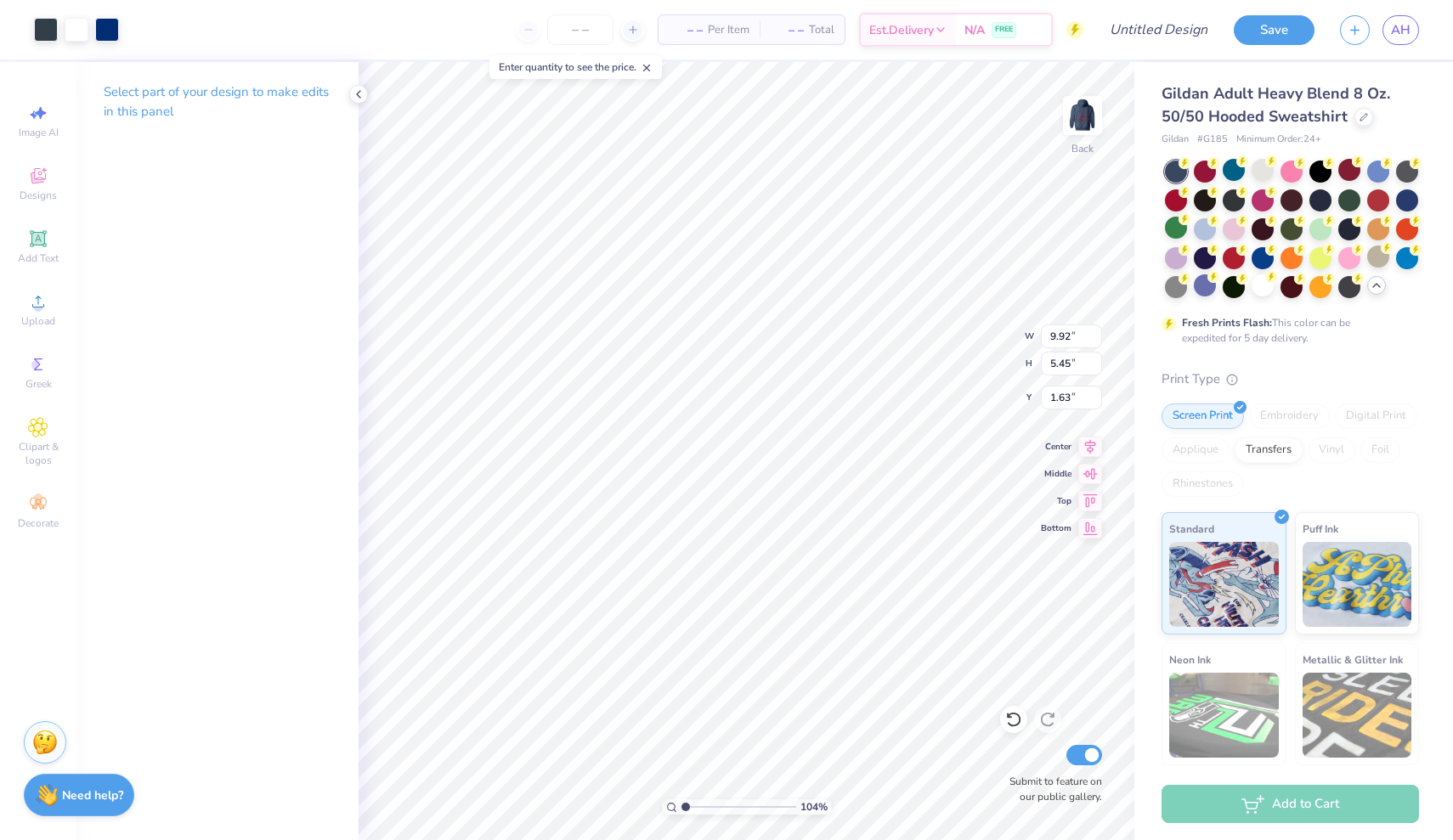
type input "1.55"
click at [1078, 127] on img at bounding box center [1082, 115] width 68 height 68
type input "1.11"
drag, startPoint x: 725, startPoint y: 800, endPoint x: 686, endPoint y: 798, distance: 39.1
click at [686, 798] on div "111 %" at bounding box center [747, 451] width 779 height 778
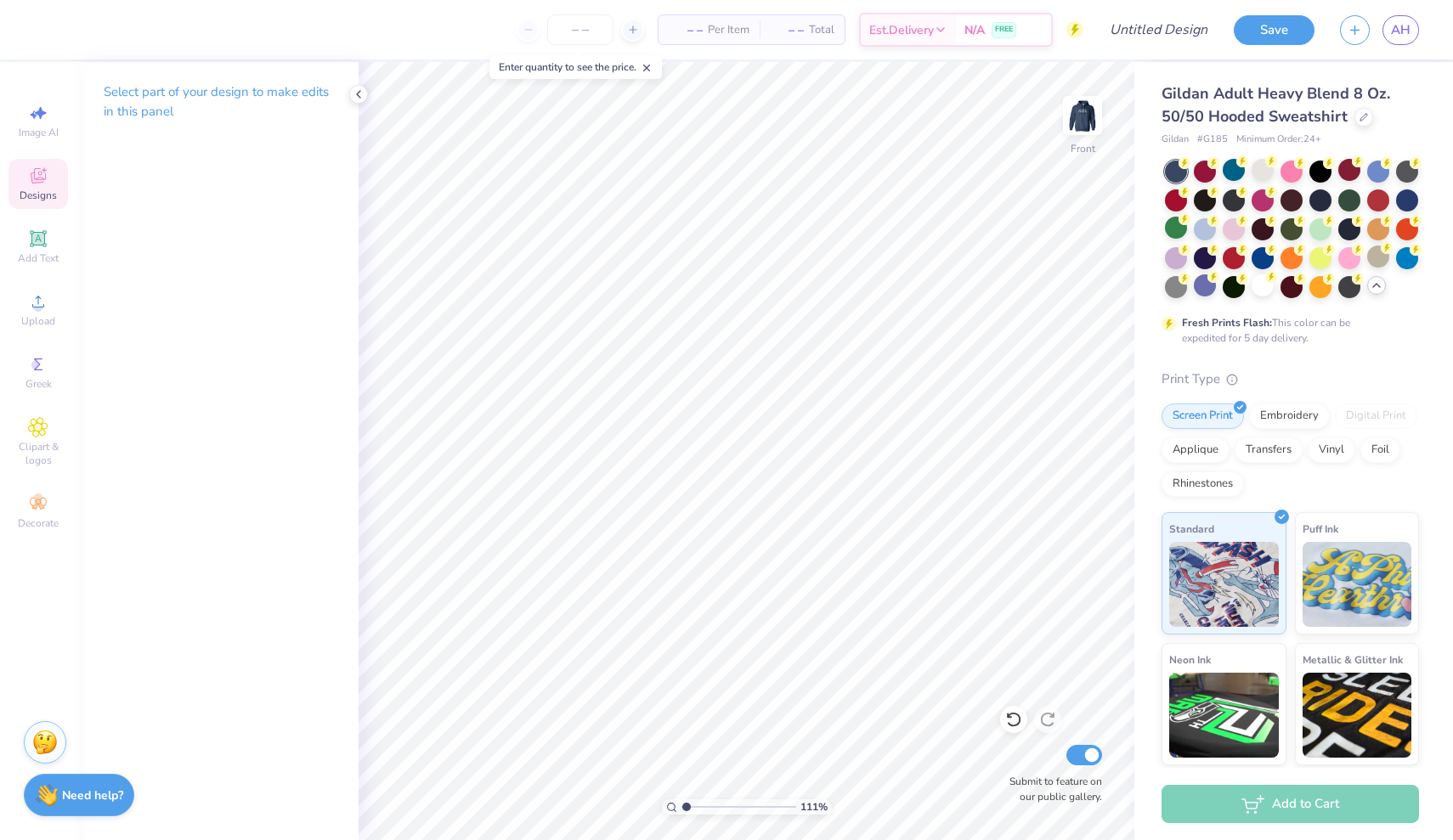
click at [37, 190] on span "Designs" at bounding box center [38, 195] width 38 height 14
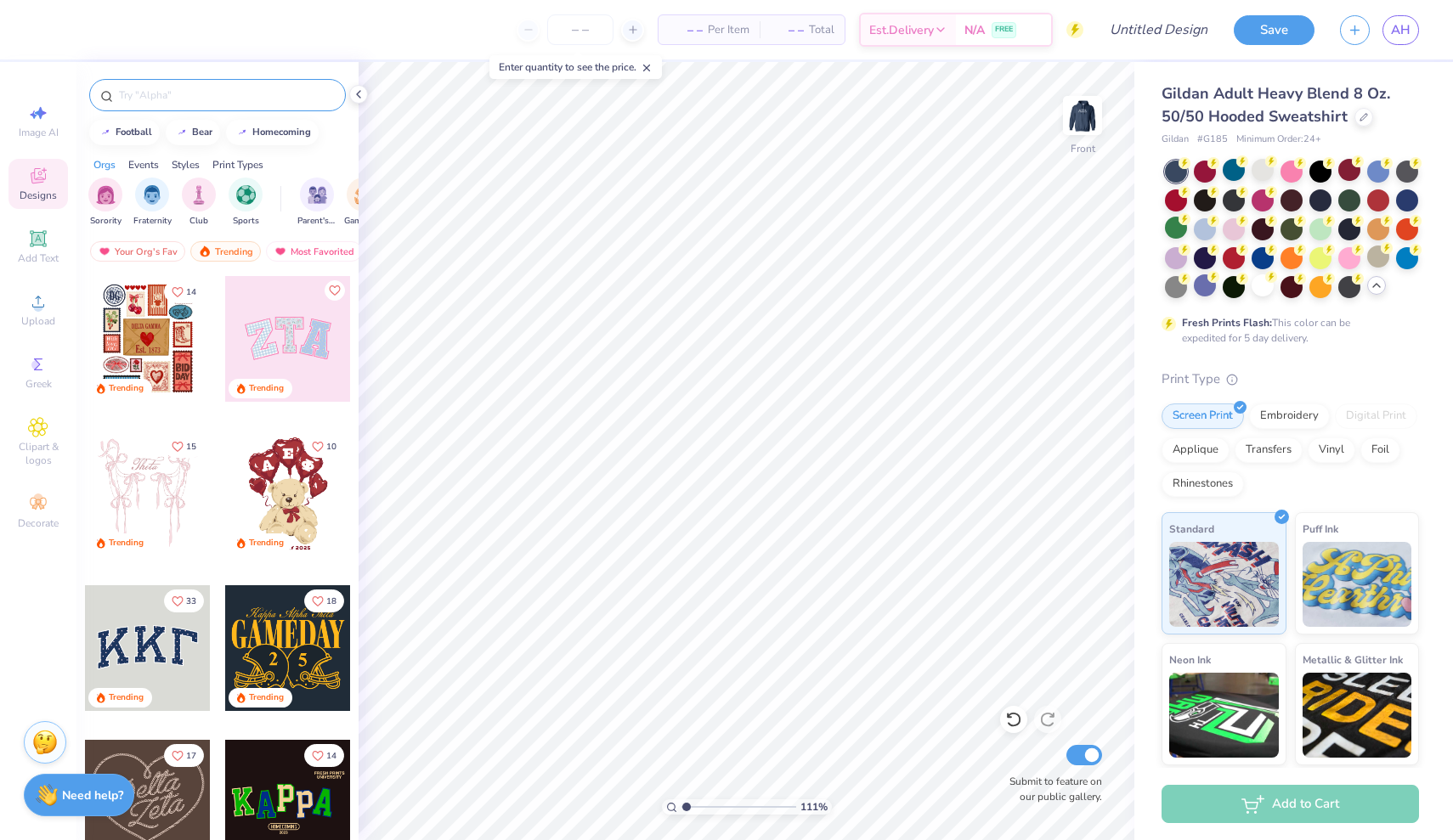
click at [180, 99] on input "text" at bounding box center [226, 95] width 218 height 17
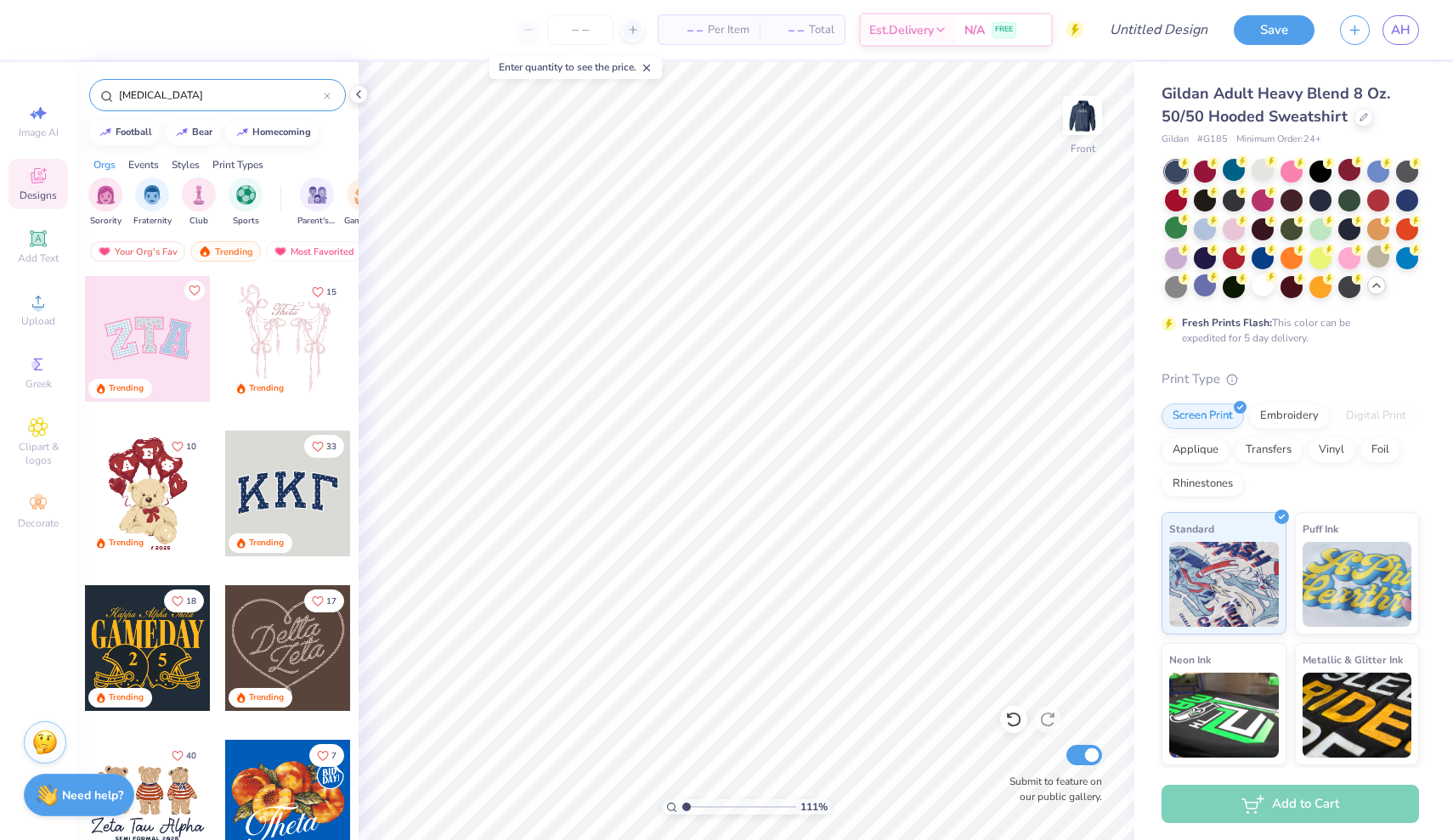
type input "[MEDICAL_DATA]"
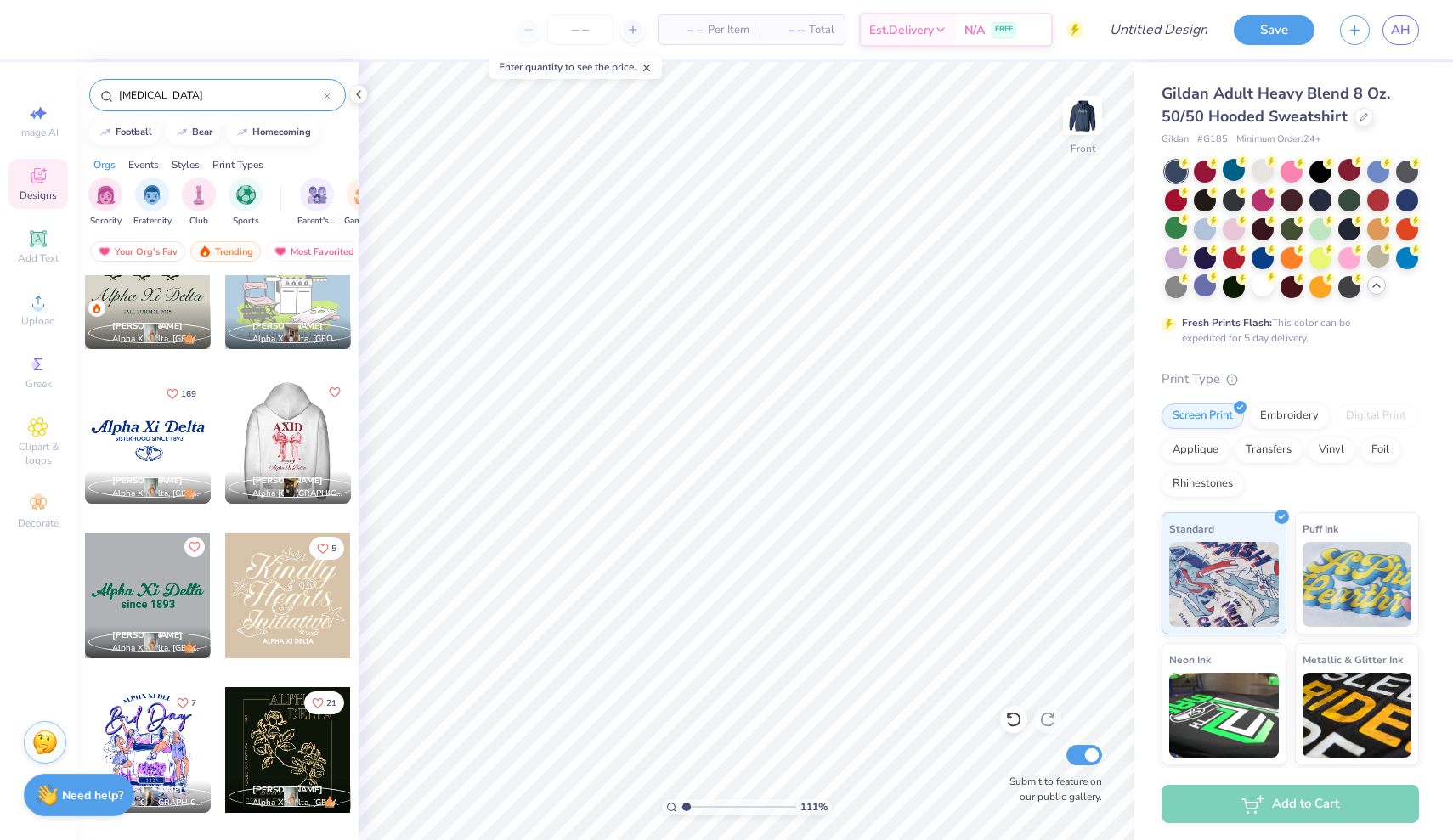
scroll to position [353, 0]
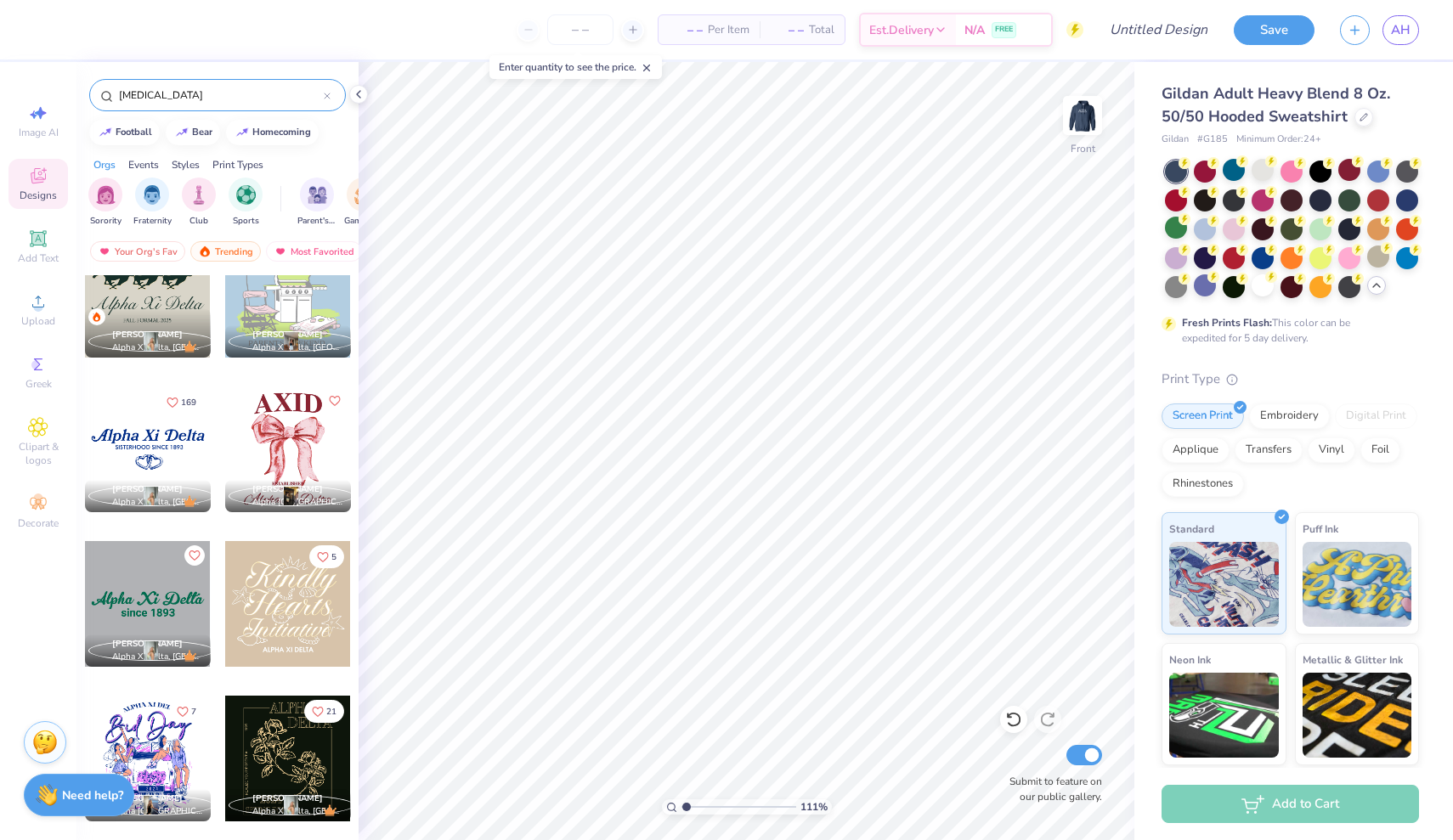
click at [158, 444] on div at bounding box center [148, 449] width 125 height 125
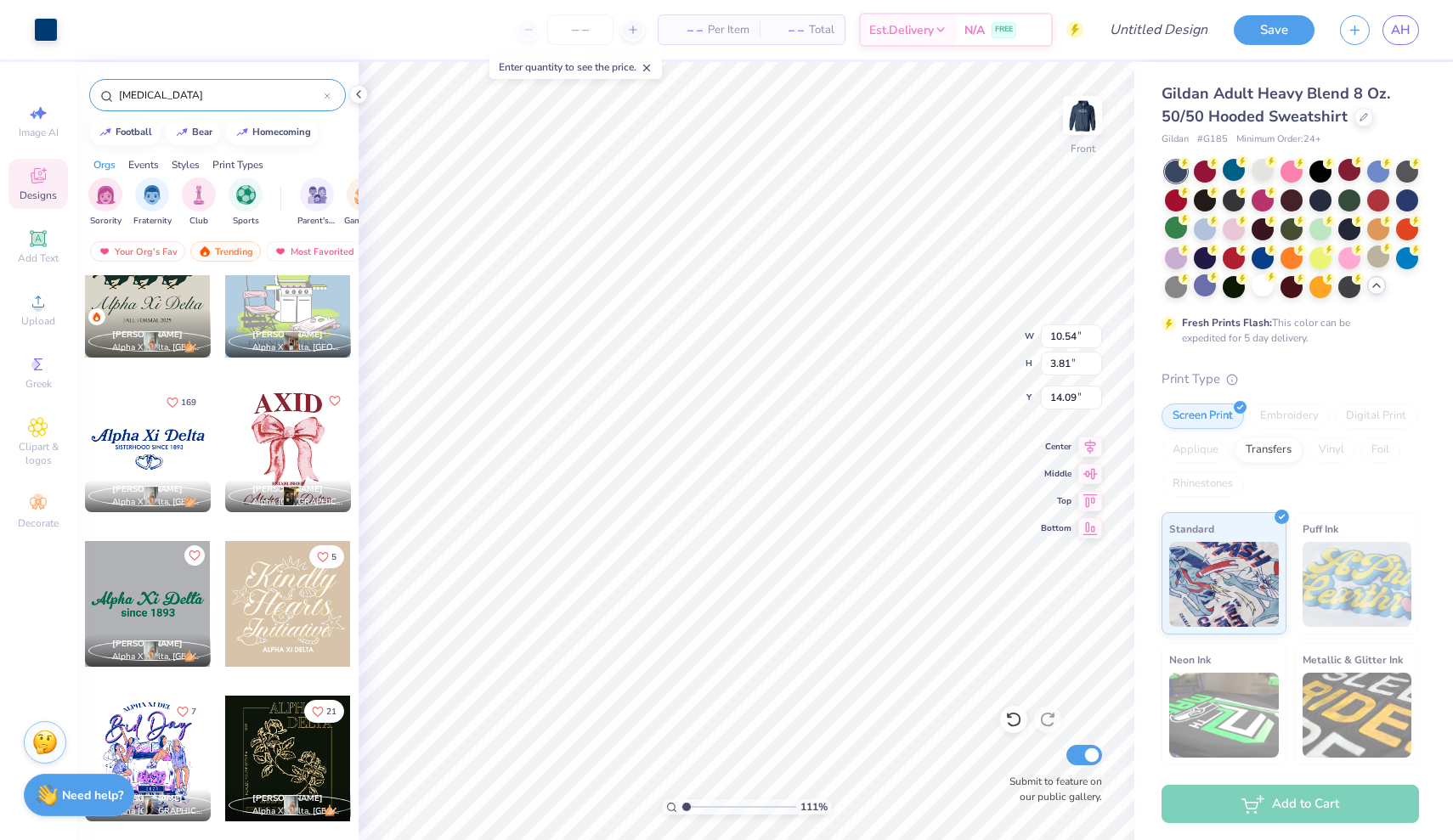
type input "11.15"
type input "4.03"
type input "13.87"
click at [50, 30] on div at bounding box center [46, 28] width 24 height 24
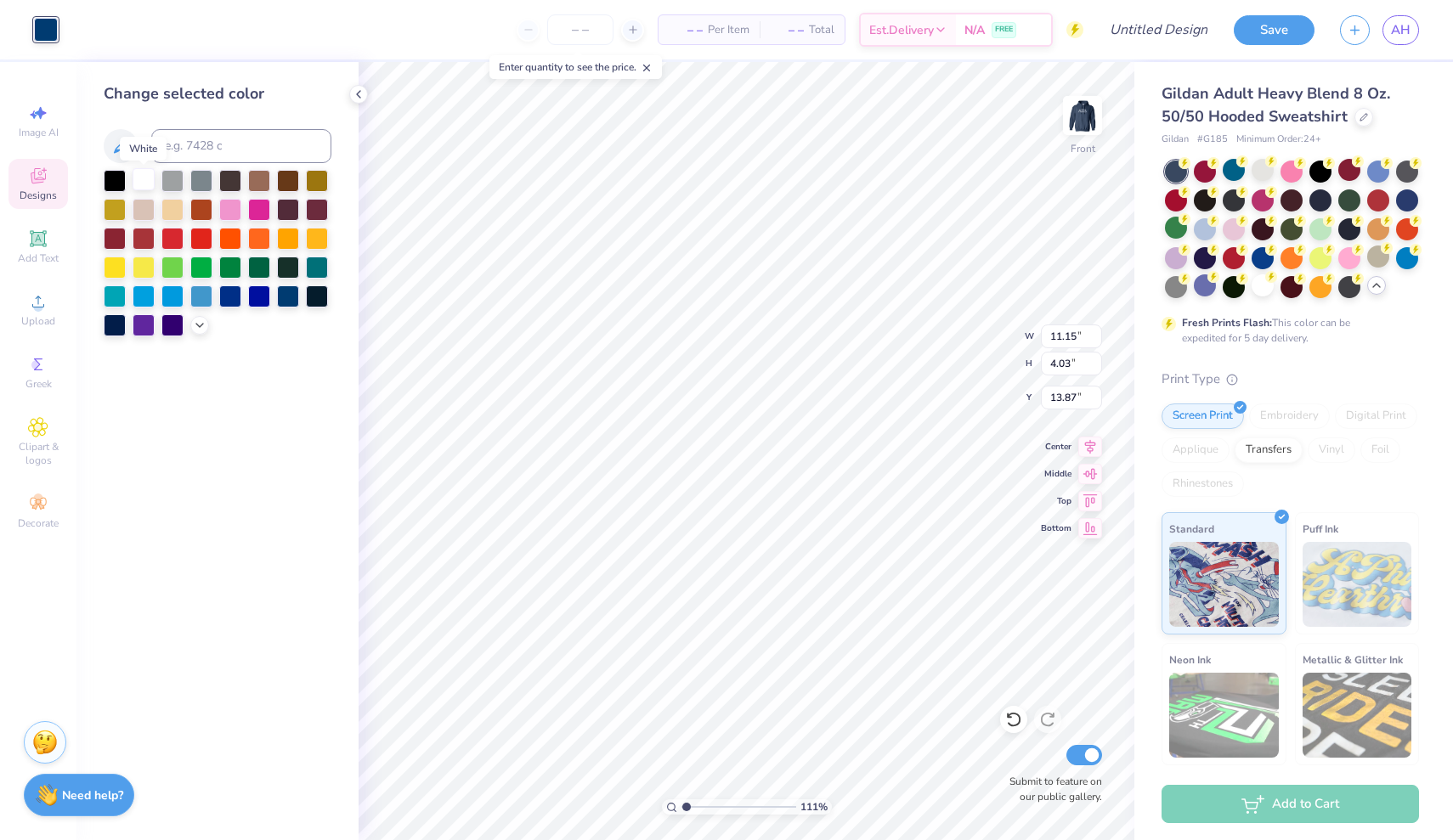
click at [139, 181] on div at bounding box center [144, 179] width 22 height 22
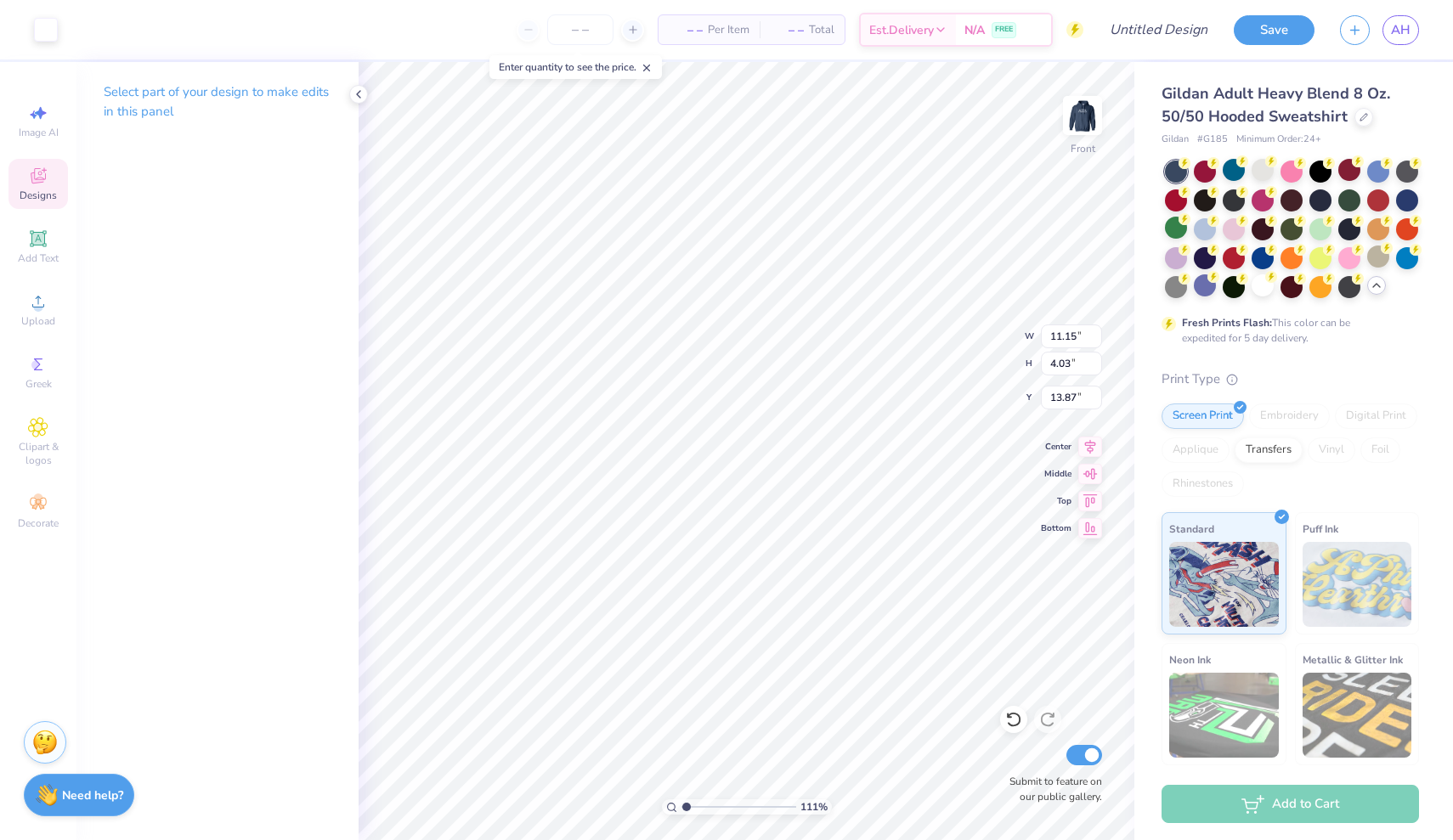
type input "12.43"
type input "4.49"
type input "6.00"
click at [1078, 115] on img at bounding box center [1082, 115] width 68 height 68
click at [1078, 115] on img at bounding box center [1082, 115] width 34 height 34
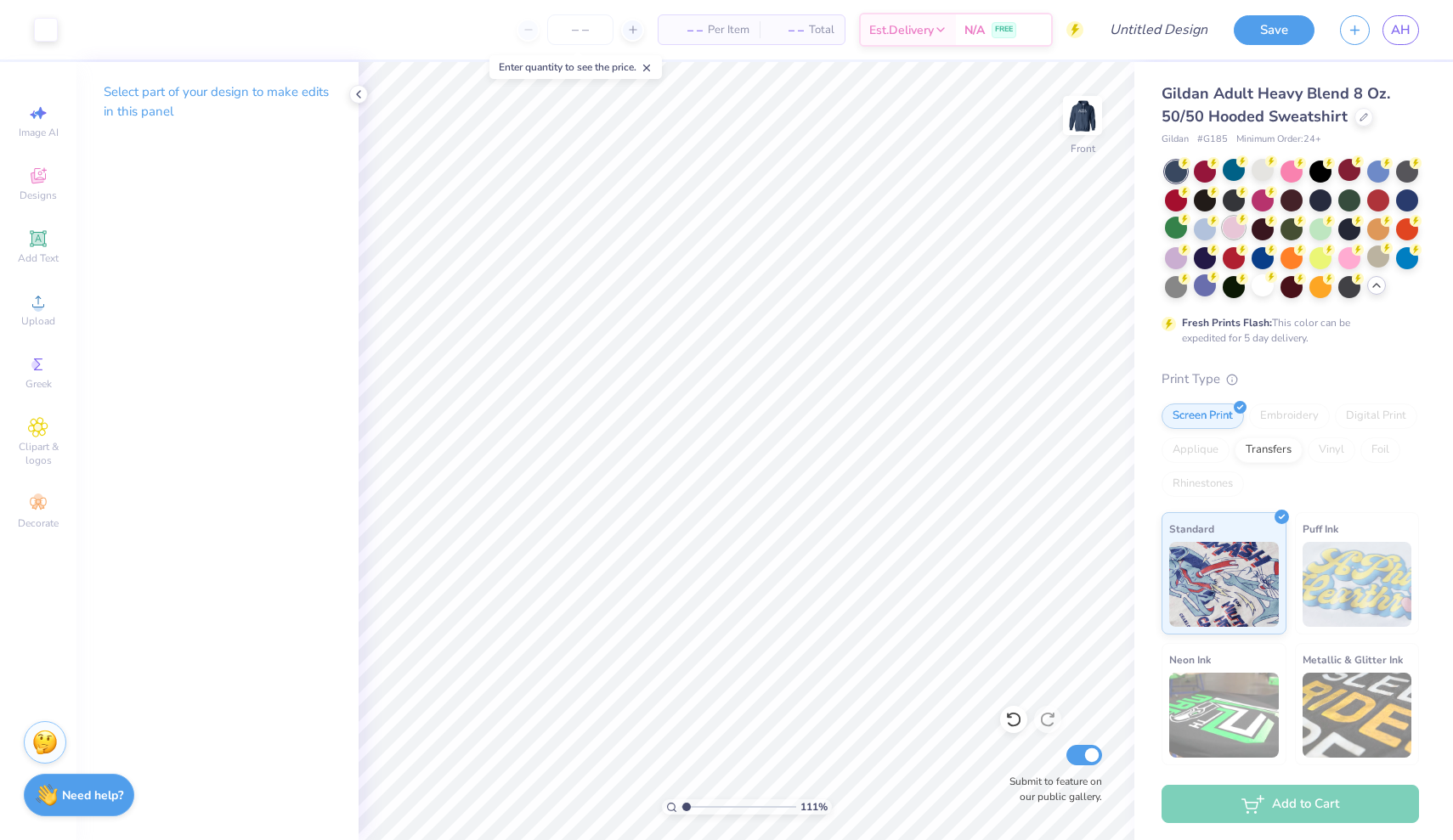
click at [1233, 224] on div at bounding box center [1233, 228] width 22 height 22
click at [1079, 112] on img at bounding box center [1082, 115] width 68 height 68
type input "3.18"
type input "13.03"
type input "7.16"
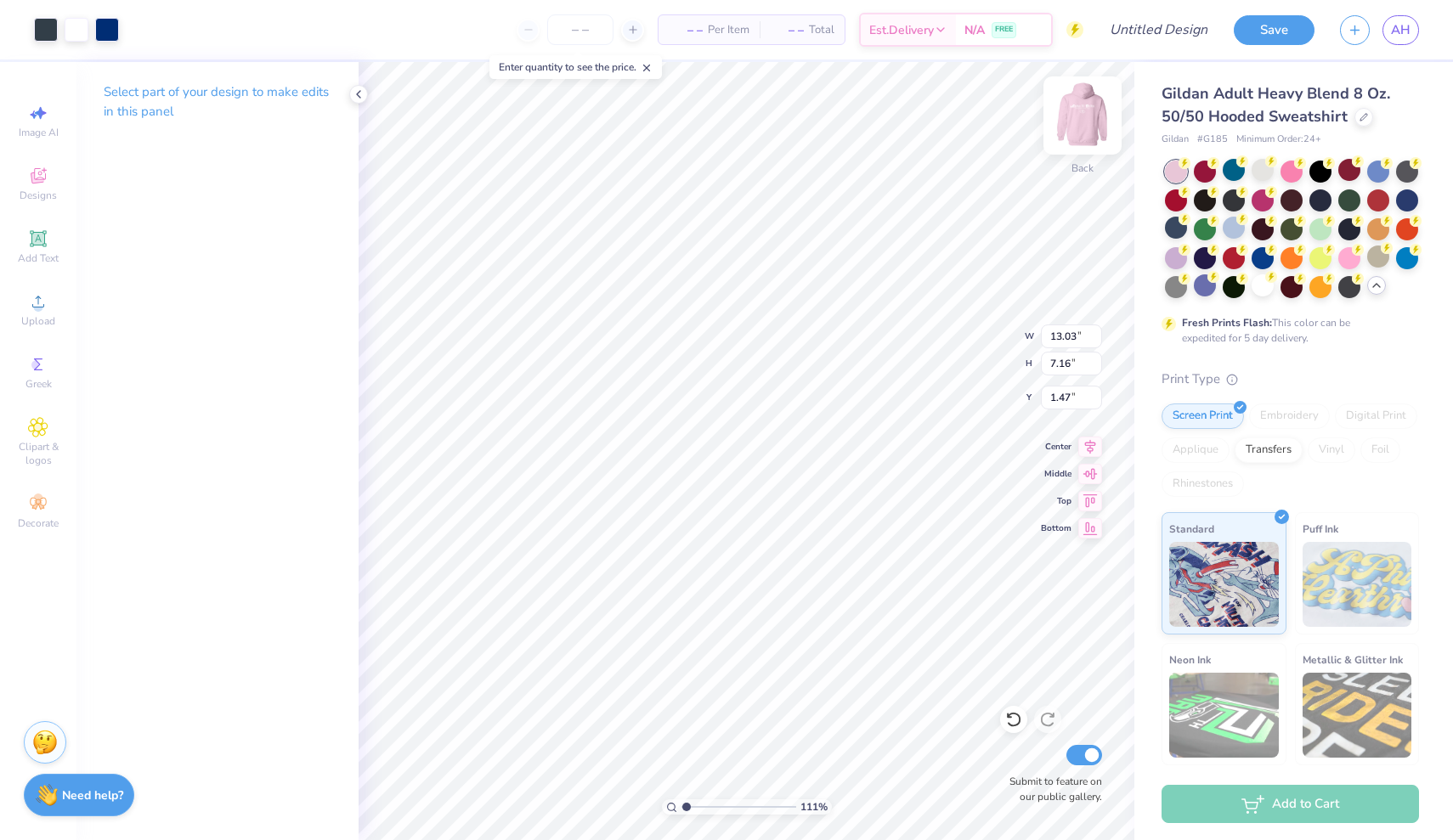
type input "0.50"
click at [1090, 114] on img at bounding box center [1082, 115] width 68 height 68
click at [1090, 114] on img at bounding box center [1082, 115] width 34 height 34
click at [1240, 227] on div at bounding box center [1233, 228] width 22 height 22
click at [1081, 111] on img at bounding box center [1082, 115] width 68 height 68
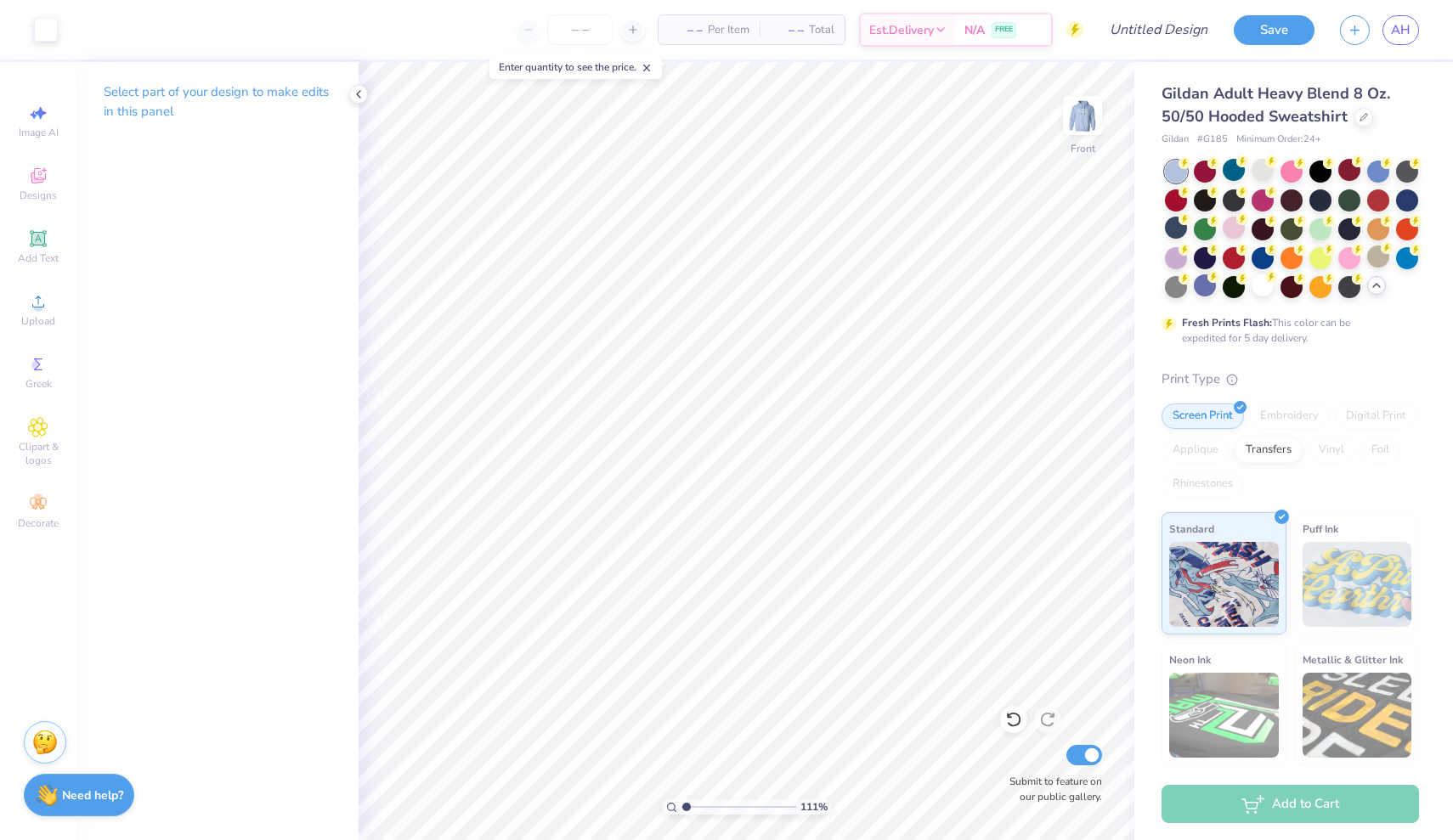
click at [1081, 111] on img at bounding box center [1082, 115] width 34 height 34
click at [1172, 30] on input "Design Title" at bounding box center [1137, 30] width 166 height 34
type input "p"
type input "kimchi blue polka dot sweatshirt"
click at [1279, 36] on button "Save" at bounding box center [1273, 28] width 80 height 30
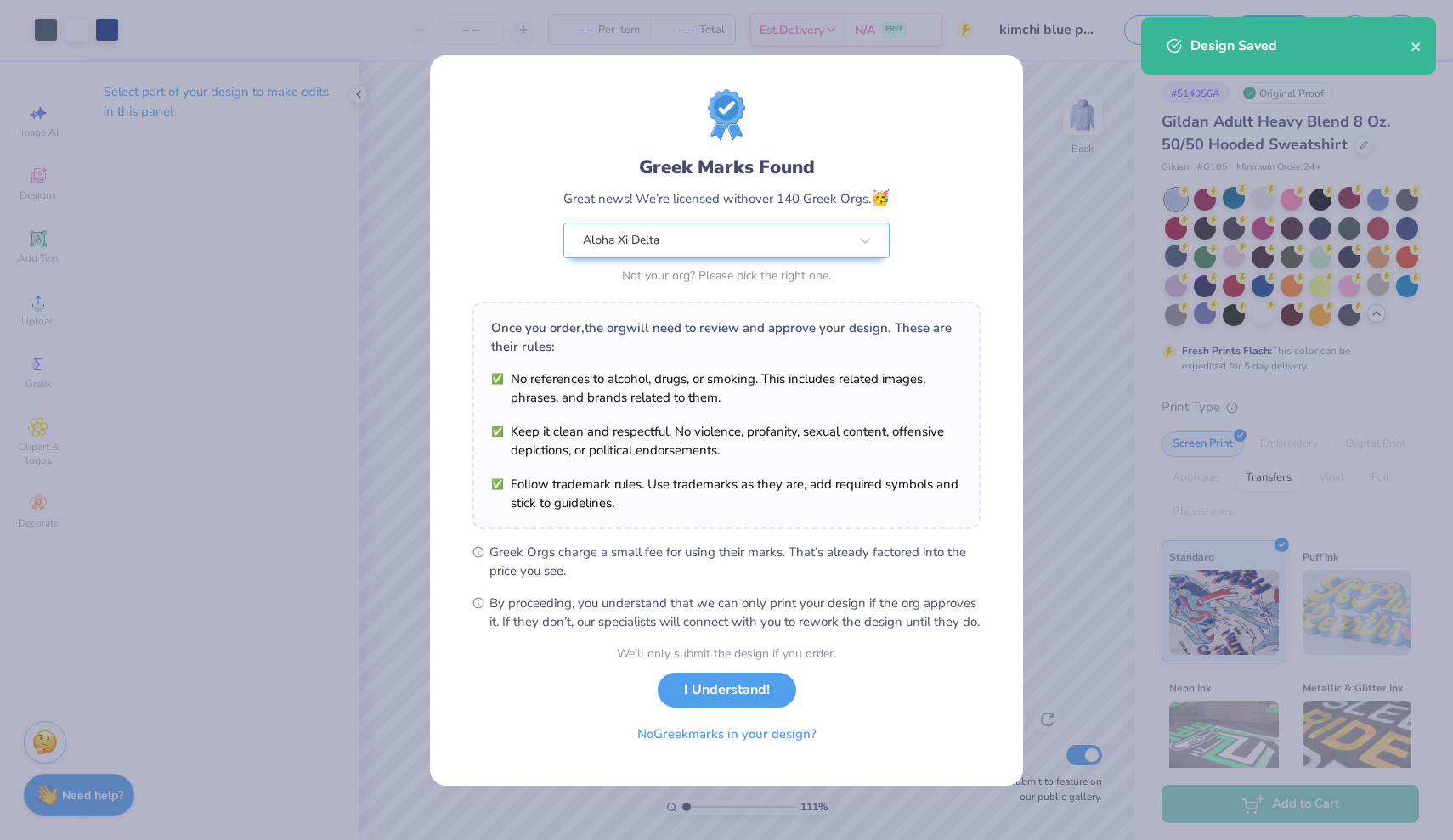
click at [1105, 219] on div "Greek Marks Found Great news! We’re licensed with over 140 Greek Orgs. 🥳 Alpha …" at bounding box center [726, 420] width 1453 height 840
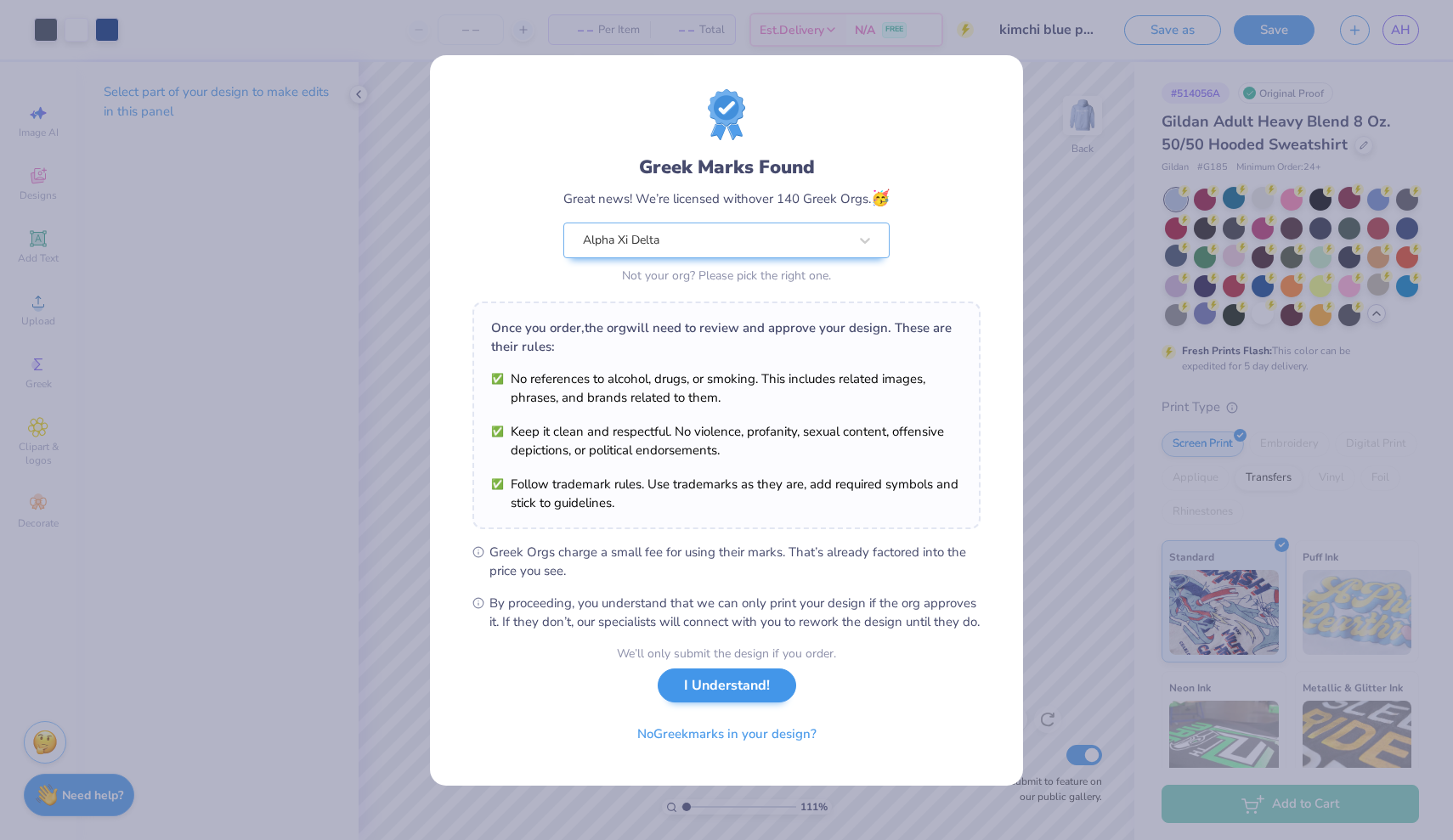
click at [759, 698] on button "I Understand!" at bounding box center [727, 686] width 138 height 35
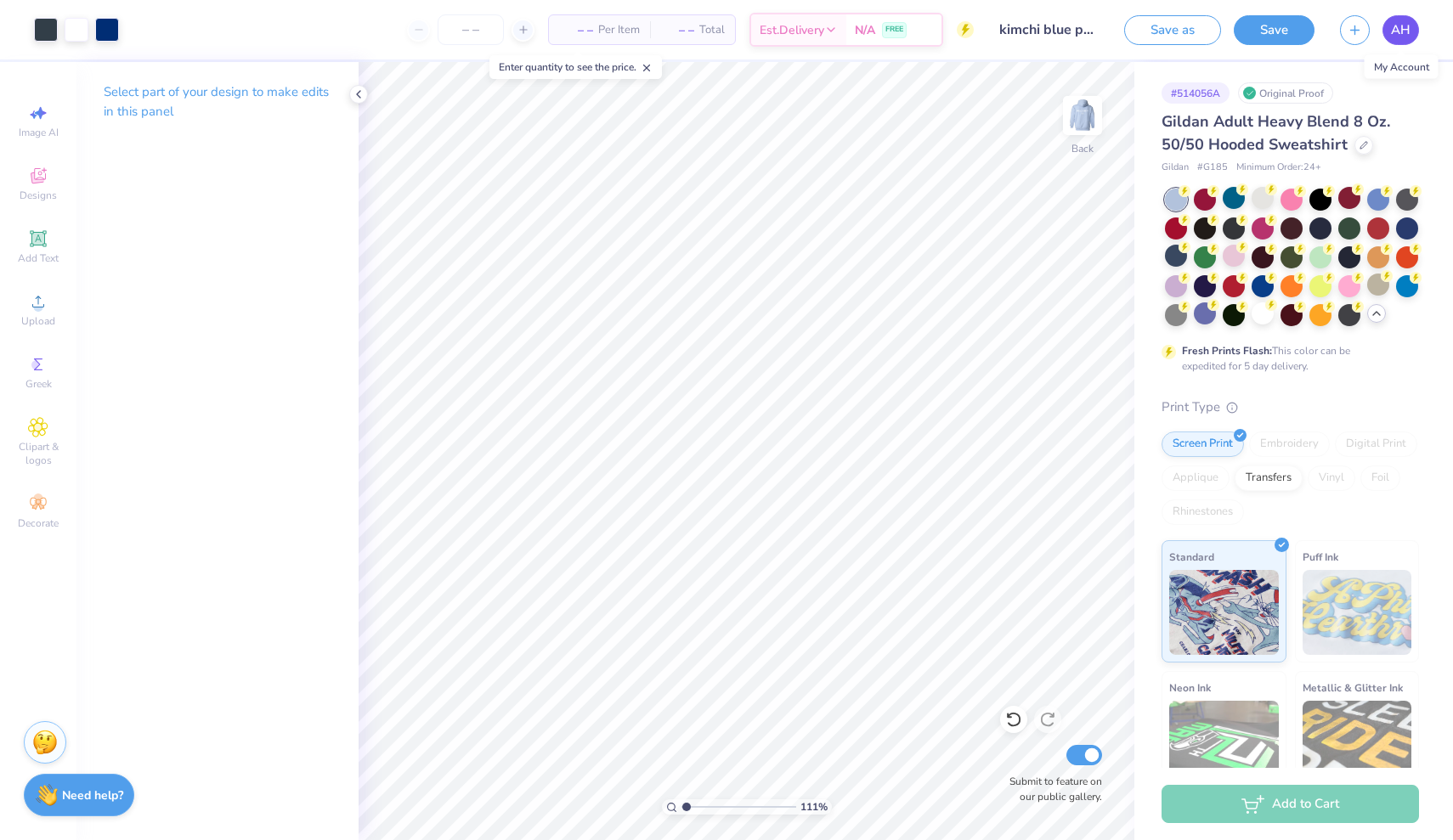
click at [1401, 31] on span "AH" at bounding box center [1399, 30] width 19 height 19
click at [1263, 278] on div at bounding box center [1262, 285] width 22 height 22
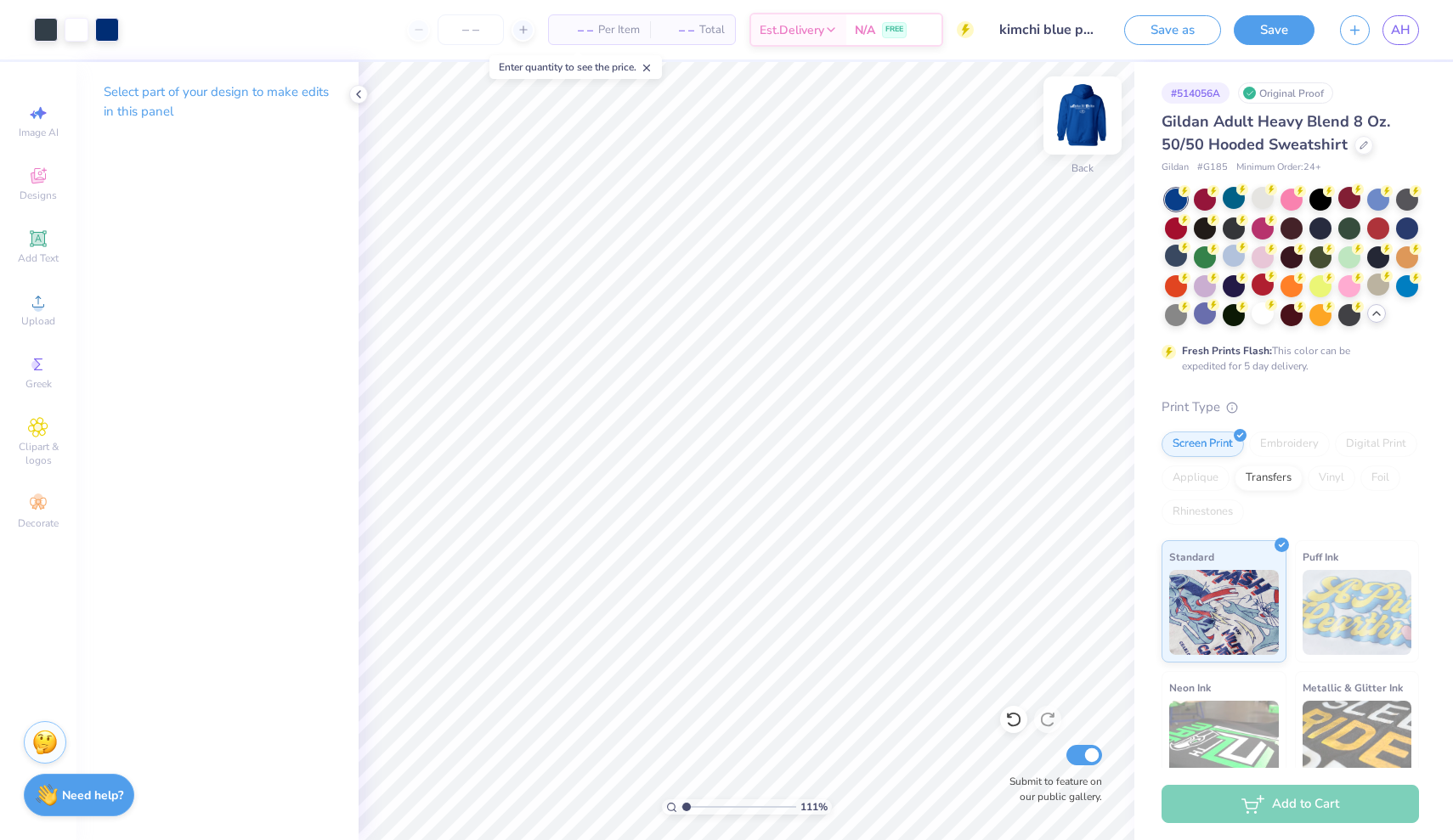
click at [1088, 112] on img at bounding box center [1082, 115] width 68 height 68
click at [1089, 112] on img at bounding box center [1082, 115] width 68 height 68
click at [1262, 253] on div at bounding box center [1262, 255] width 22 height 22
click at [1092, 112] on img at bounding box center [1082, 115] width 68 height 68
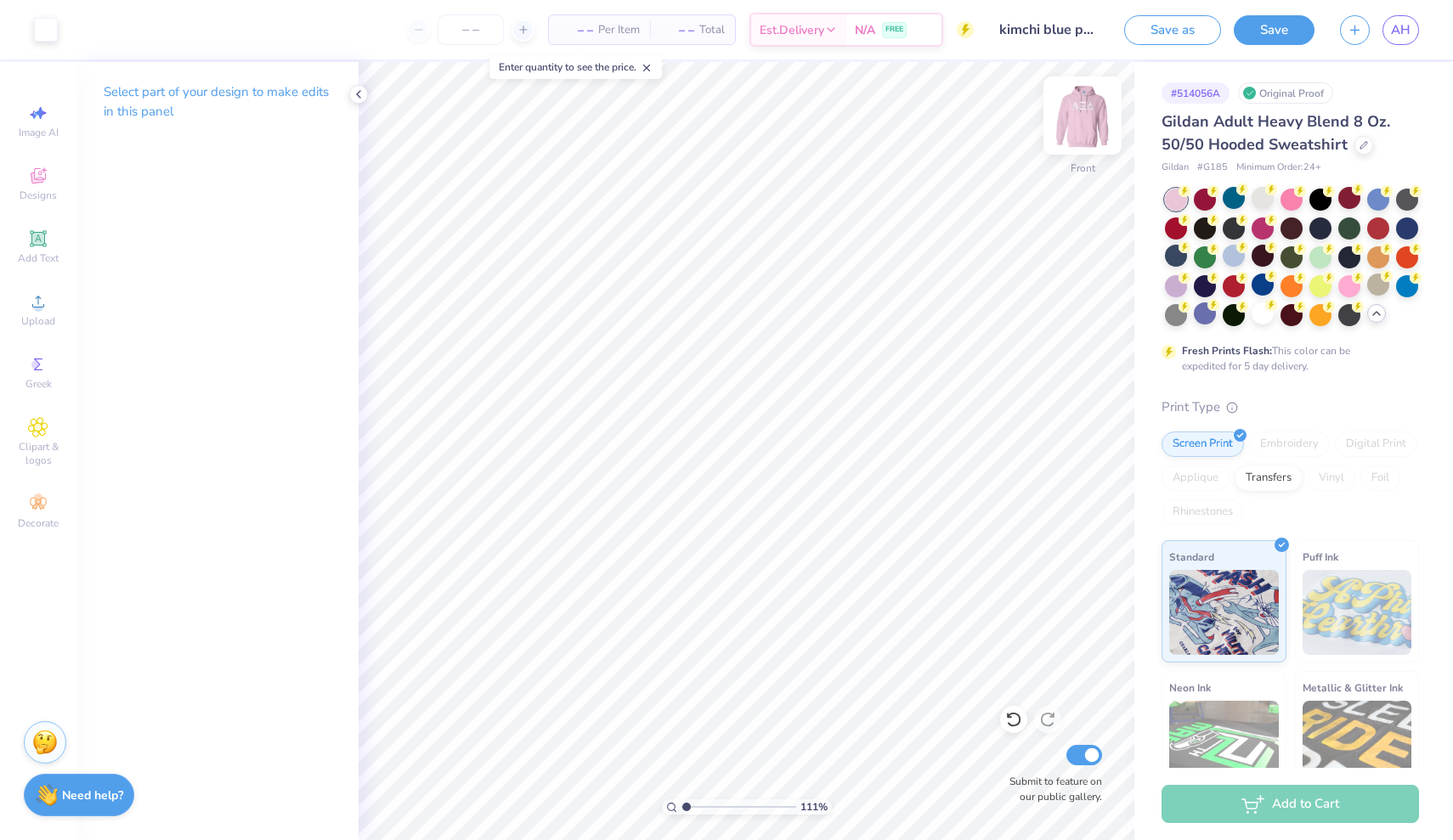
click at [1092, 112] on img at bounding box center [1082, 115] width 68 height 68
click at [1290, 202] on div at bounding box center [1292, 198] width 22 height 22
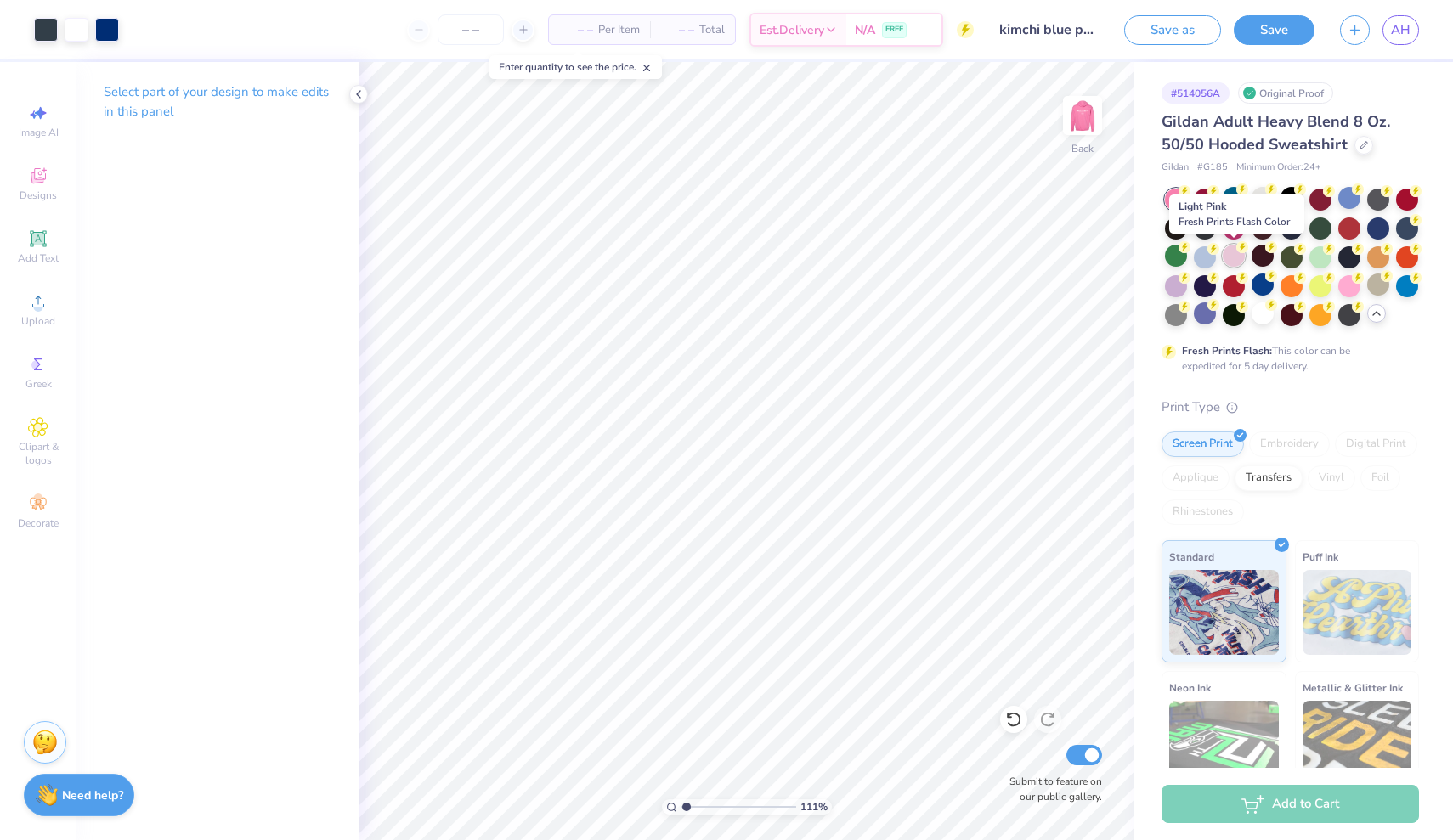
click at [1238, 256] on div at bounding box center [1233, 255] width 22 height 22
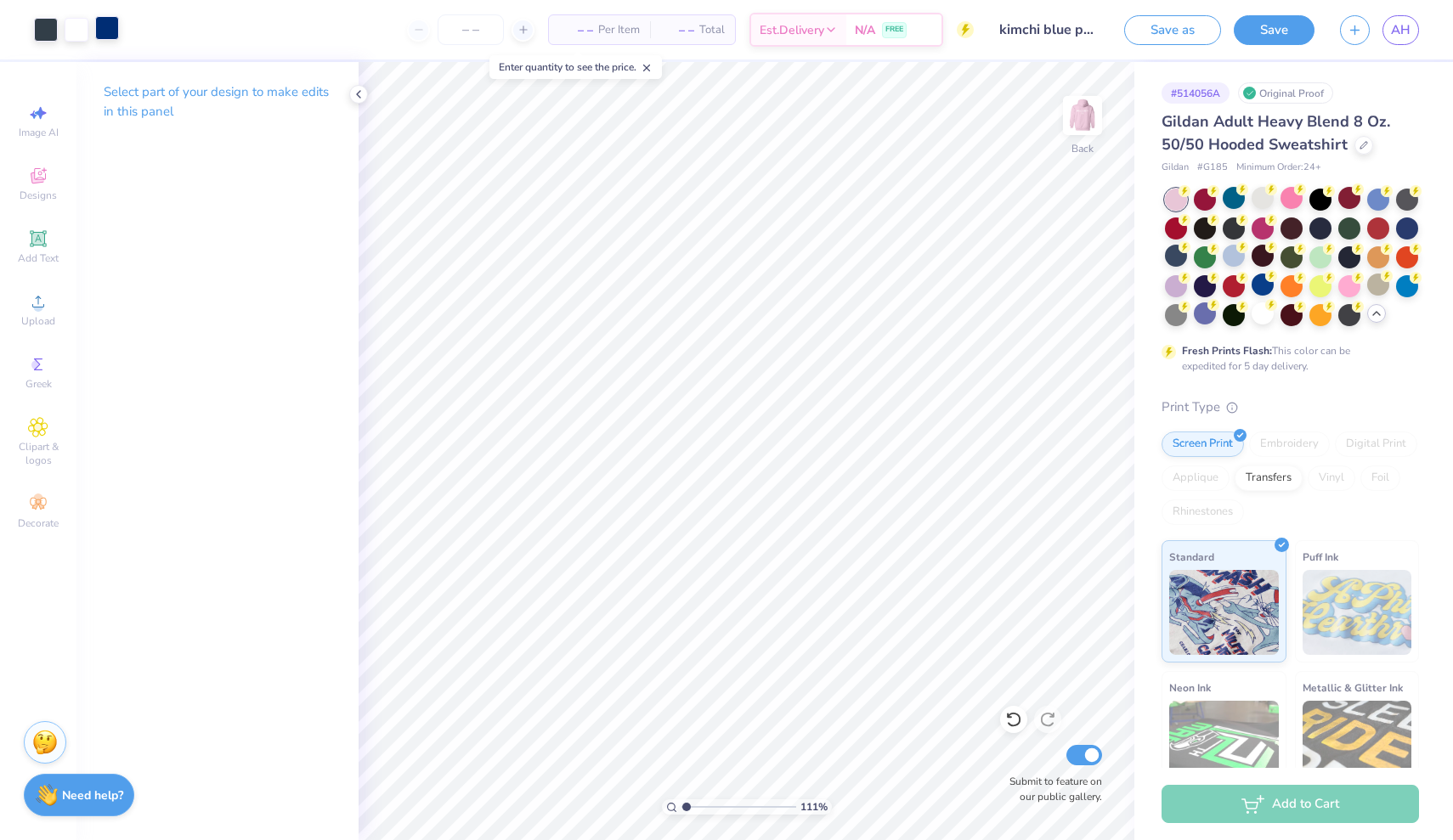
click at [108, 31] on div at bounding box center [107, 28] width 24 height 24
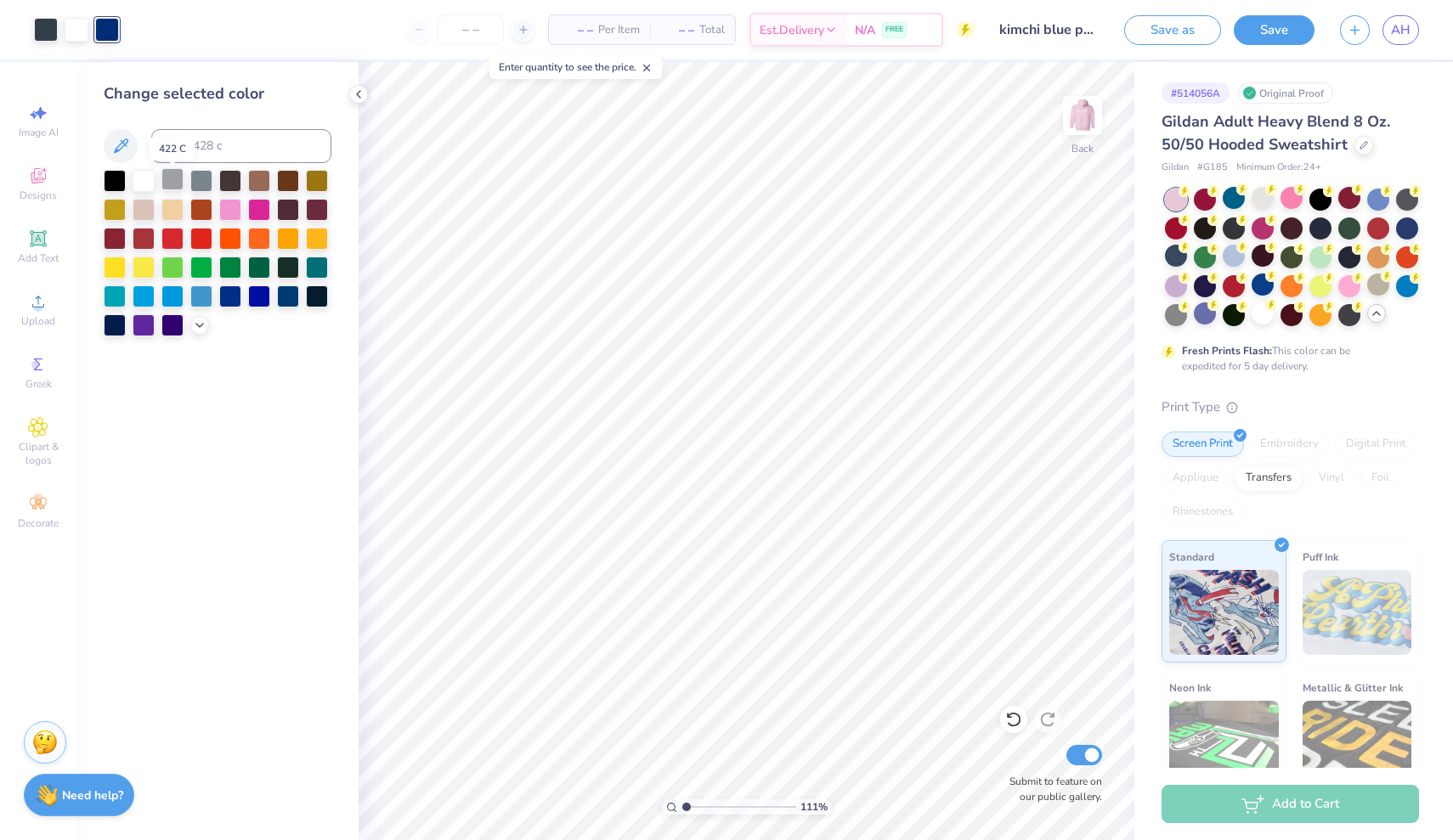
click at [176, 183] on div at bounding box center [173, 179] width 22 height 22
click at [202, 180] on div at bounding box center [201, 179] width 22 height 22
click at [175, 182] on div at bounding box center [173, 179] width 22 height 22
click at [201, 333] on div at bounding box center [199, 324] width 18 height 18
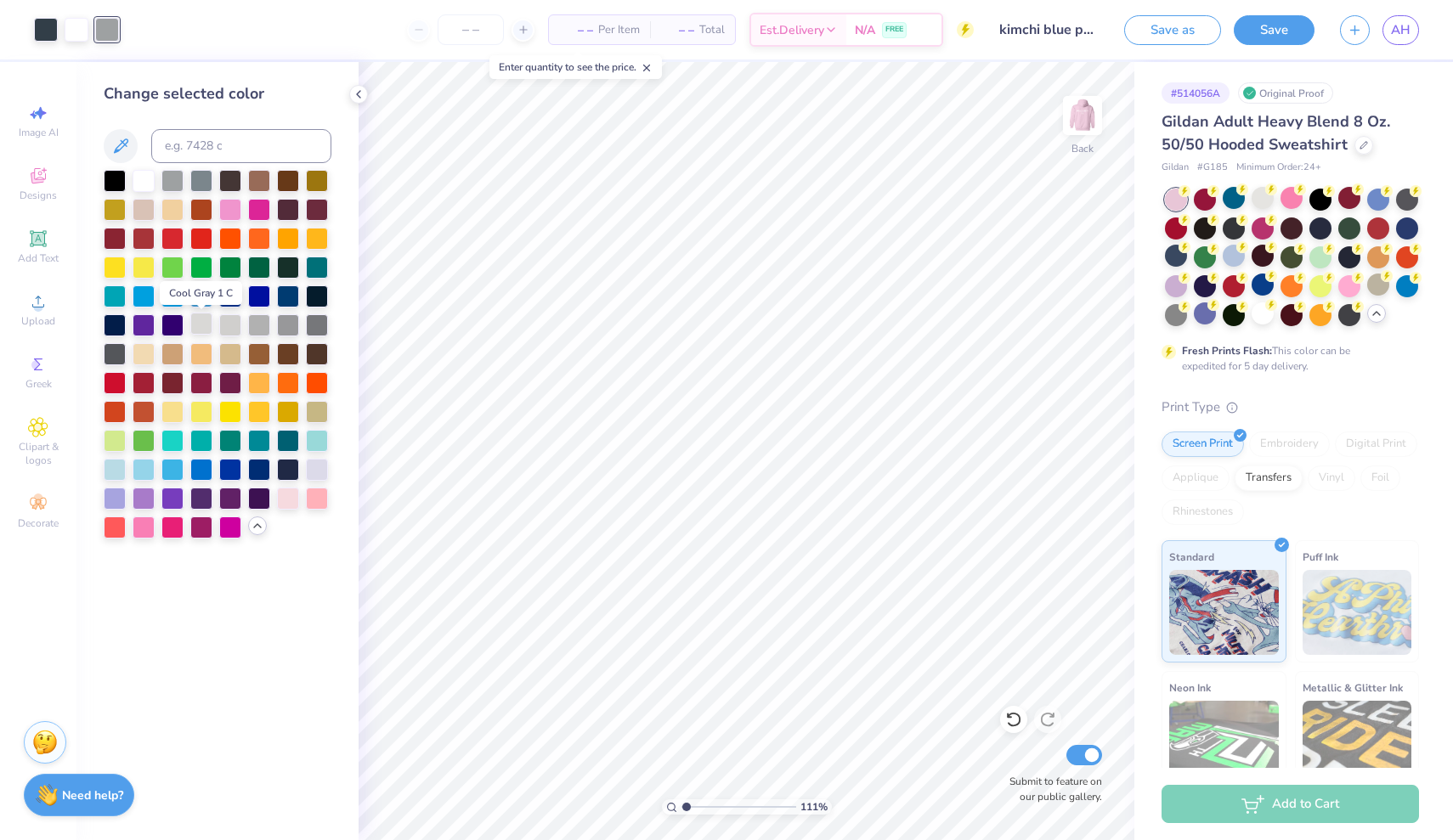
click at [200, 325] on div at bounding box center [201, 324] width 22 height 22
click at [235, 326] on div at bounding box center [231, 324] width 22 height 22
click at [267, 327] on div at bounding box center [259, 324] width 22 height 22
click at [48, 28] on div at bounding box center [46, 28] width 24 height 24
click at [293, 329] on div at bounding box center [288, 324] width 22 height 22
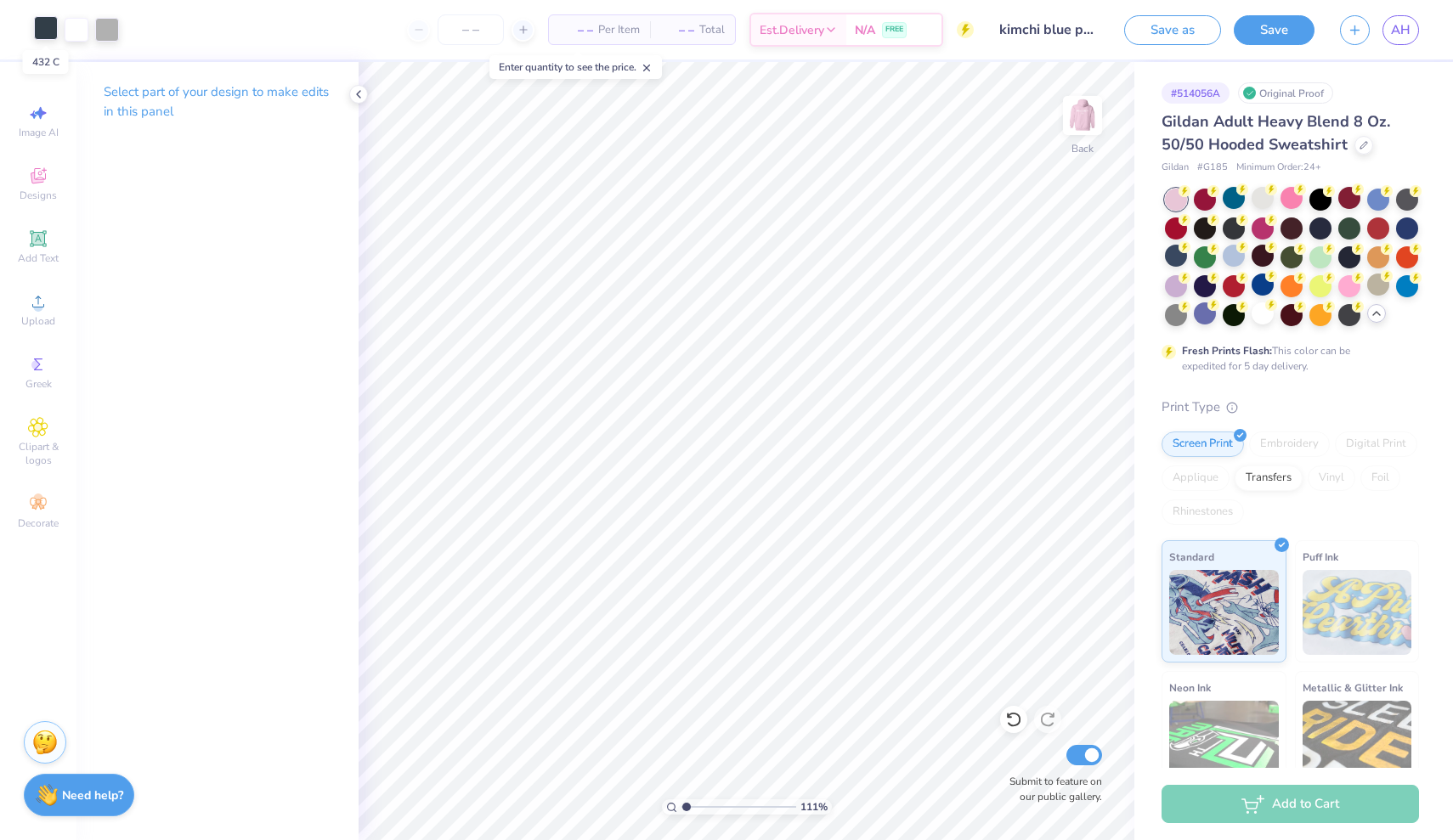
click at [46, 23] on div at bounding box center [46, 28] width 24 height 24
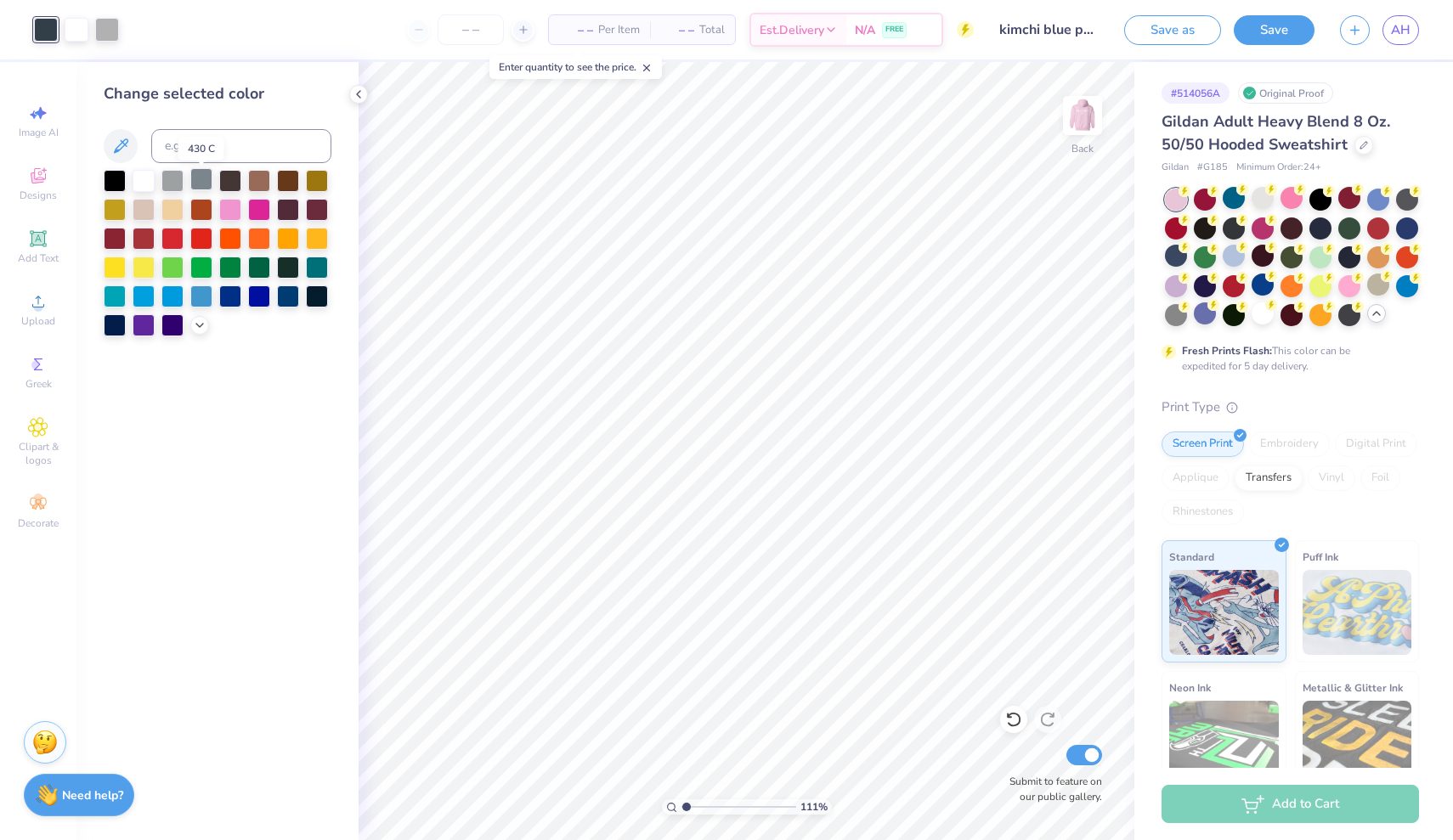
click at [198, 185] on div at bounding box center [201, 179] width 22 height 22
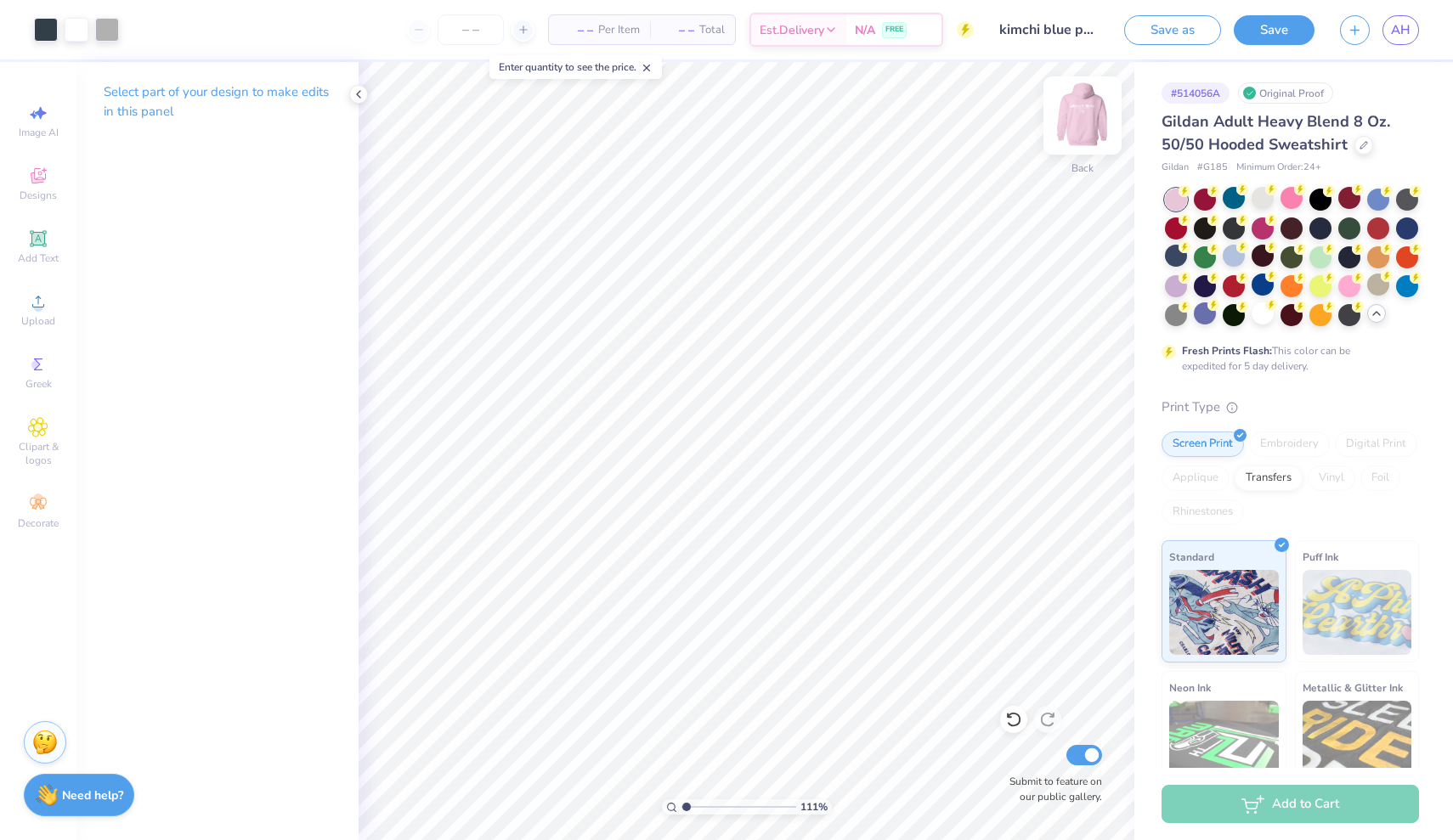
click at [1101, 112] on img at bounding box center [1082, 115] width 68 height 68
click at [1091, 116] on img at bounding box center [1082, 115] width 68 height 68
click at [1060, 33] on input "kimchi blue polka dot sweatshirt" at bounding box center [1028, 30] width 166 height 34
click at [1026, 27] on input "kimchi blue polka dot sweatshirt" at bounding box center [1028, 30] width 166 height 34
click at [994, 27] on input "kimchi blue polka dot sweatshirt" at bounding box center [1028, 30] width 166 height 34
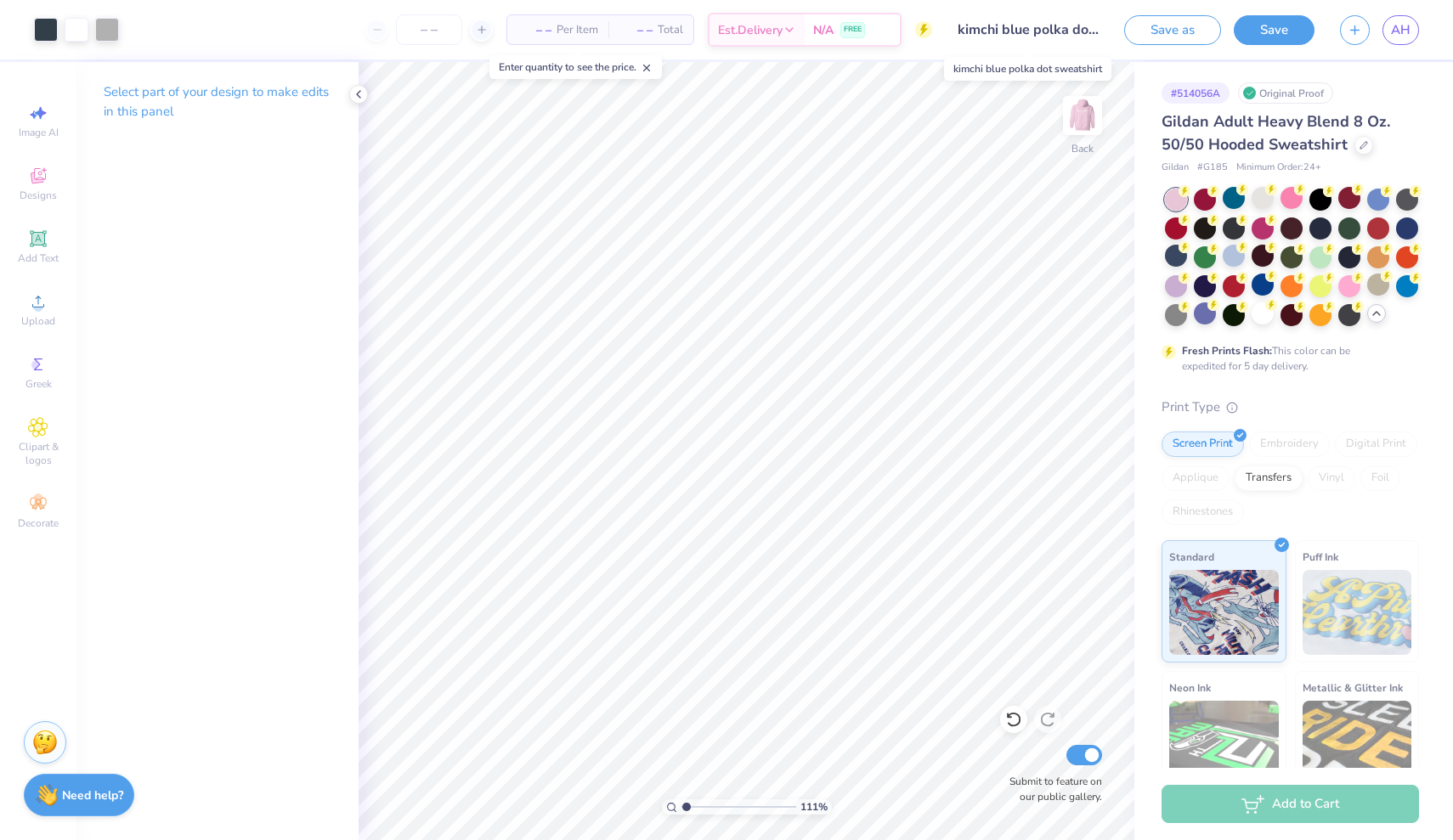
click at [994, 27] on input "kimchi blue polka dot sweatshirt" at bounding box center [1028, 30] width 166 height 34
click at [1039, 27] on input "kimchi blue polka dot sweatshirt" at bounding box center [1028, 30] width 166 height 34
click at [1043, 29] on input "kimchi blue polka dot sweatshirt" at bounding box center [1028, 30] width 166 height 34
click at [1022, 29] on input "kimchi blue polka dot sweatshirt" at bounding box center [1028, 30] width 166 height 34
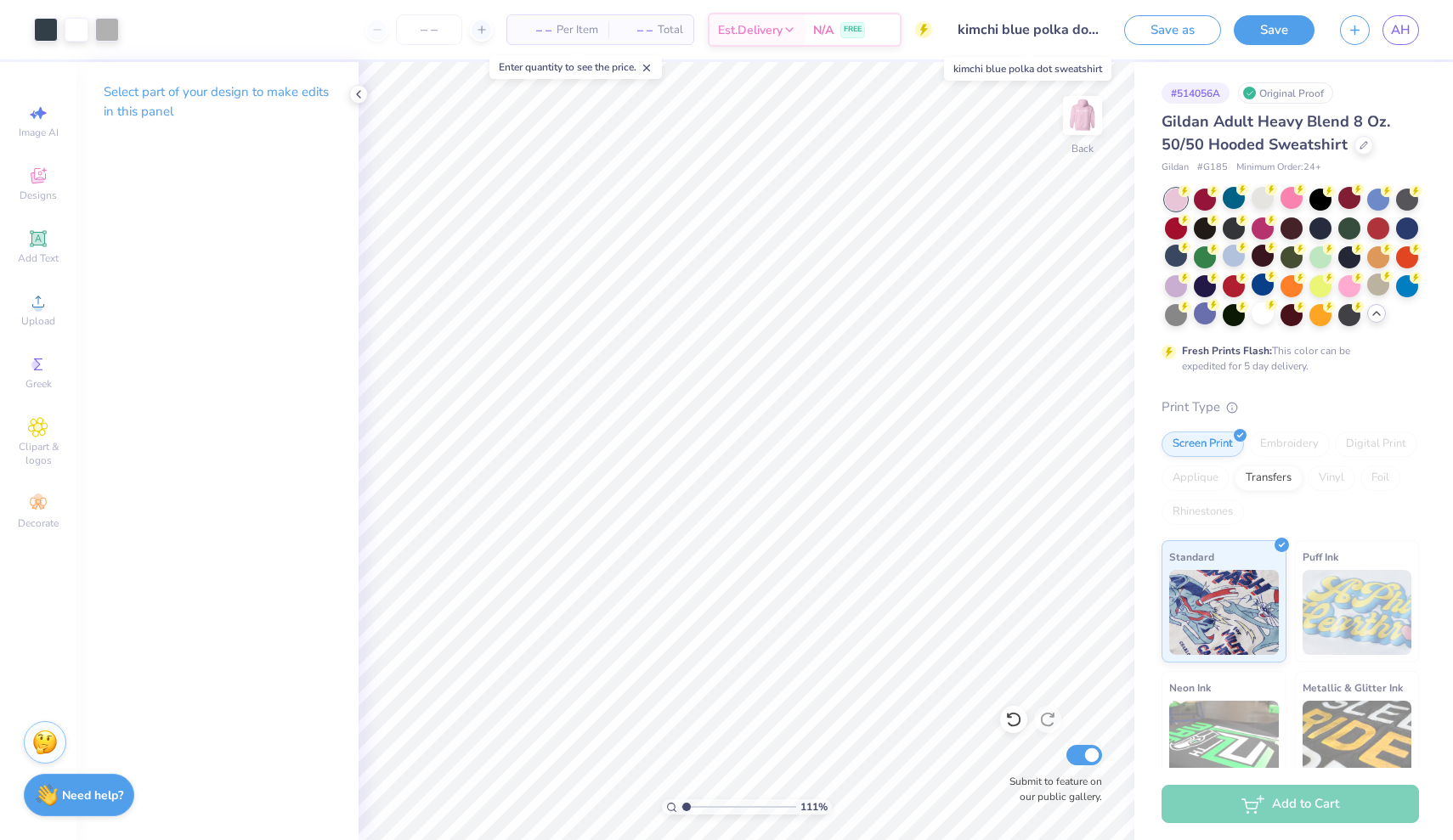
click at [1022, 29] on input "kimchi blue polka dot sweatshirt" at bounding box center [1028, 30] width 166 height 34
click at [1047, 27] on input "kimchi blue polka dot sweatshirt" at bounding box center [1028, 30] width 166 height 34
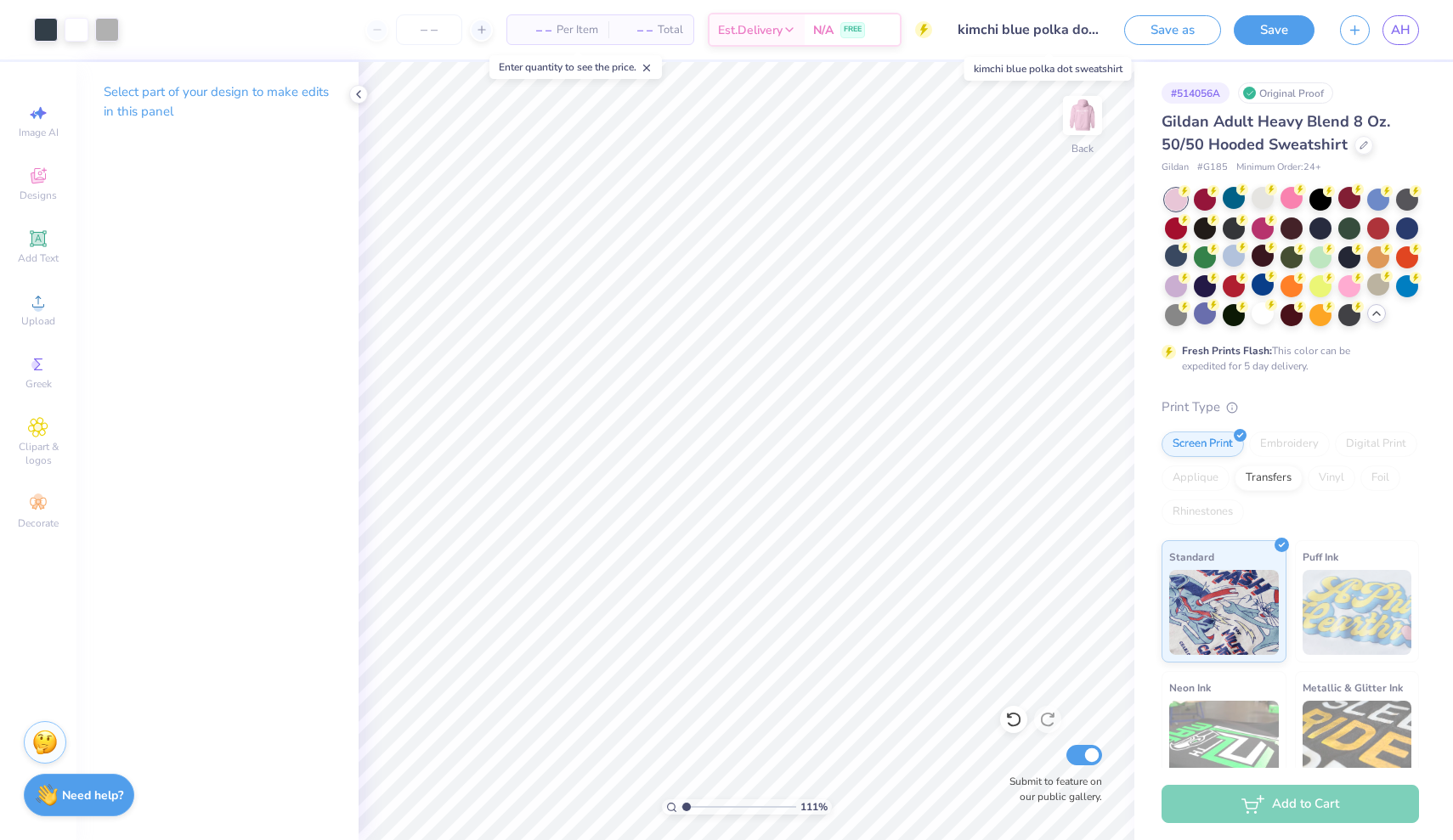
click at [1039, 43] on input "kimchi blue polka dot sweatshirt" at bounding box center [1028, 30] width 166 height 34
click at [1036, 27] on input "kimchi blue polka dot sweatshirt" at bounding box center [1028, 30] width 166 height 34
click at [1043, 30] on input "kimchi blue polka dot sweatshirt" at bounding box center [1028, 30] width 166 height 34
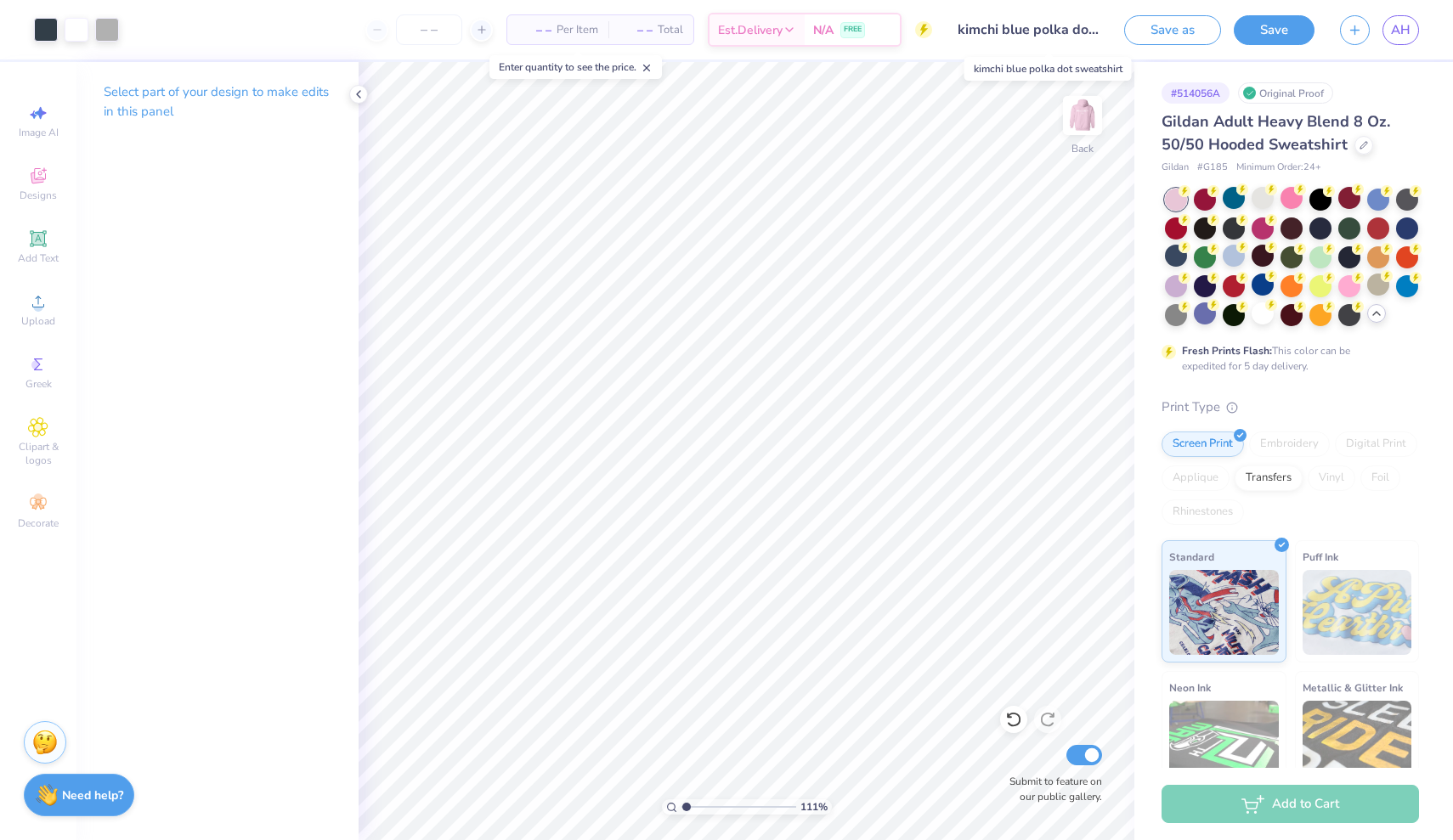
click at [1057, 26] on input "kimchi blue polka dot sweatshirt" at bounding box center [1028, 30] width 166 height 34
click at [1020, 27] on input "kimchi blue polka dot sweatshirt" at bounding box center [1028, 30] width 166 height 34
click at [1055, 29] on input "kimchi blue polka dot sweatshirt" at bounding box center [1028, 30] width 166 height 34
click at [1036, 34] on input "kimchi blue polka dot sweatshirt" at bounding box center [1028, 30] width 166 height 34
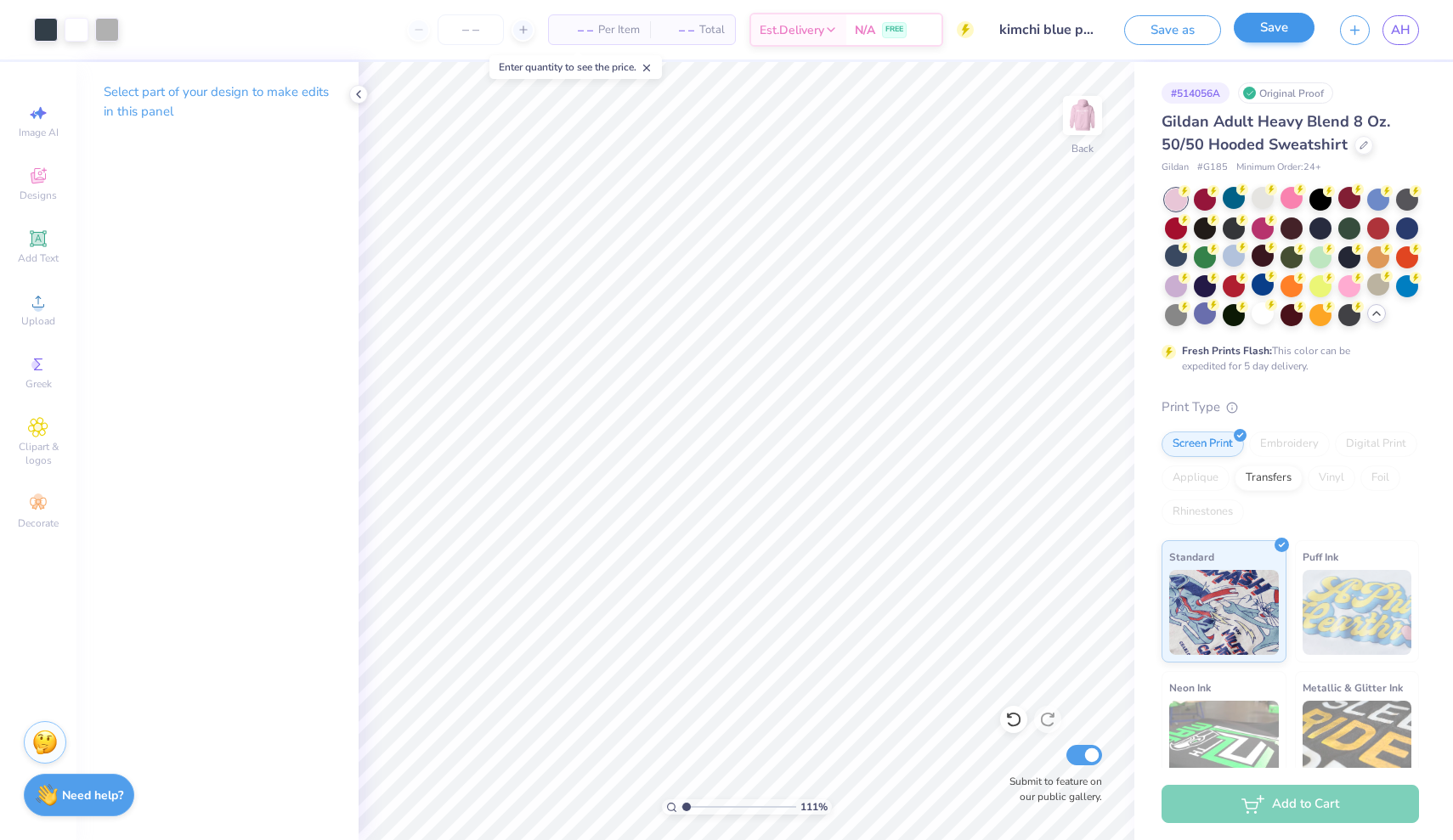
click at [1272, 27] on button "Save" at bounding box center [1273, 28] width 80 height 30
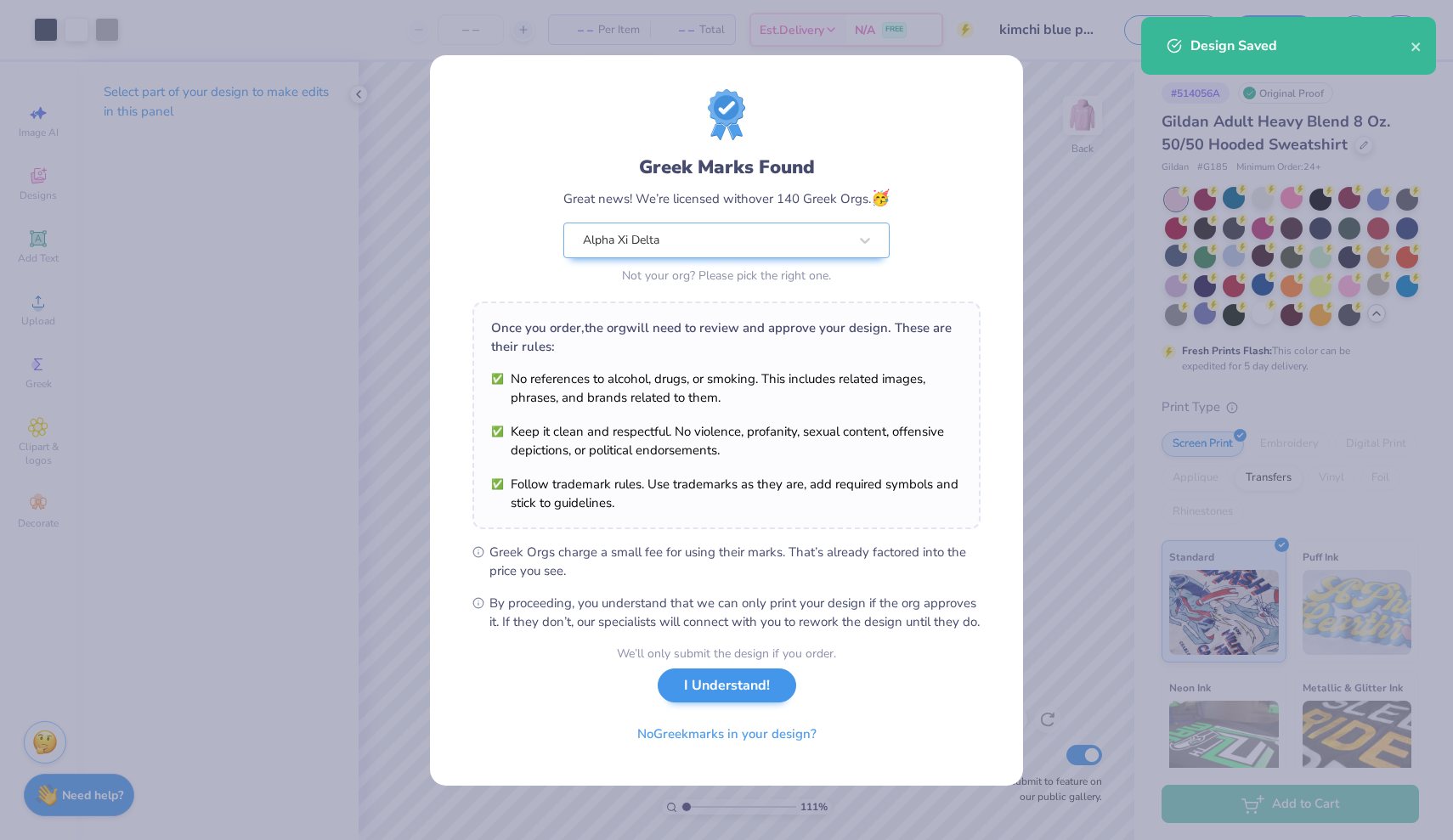
click at [714, 700] on button "I Understand!" at bounding box center [727, 686] width 138 height 35
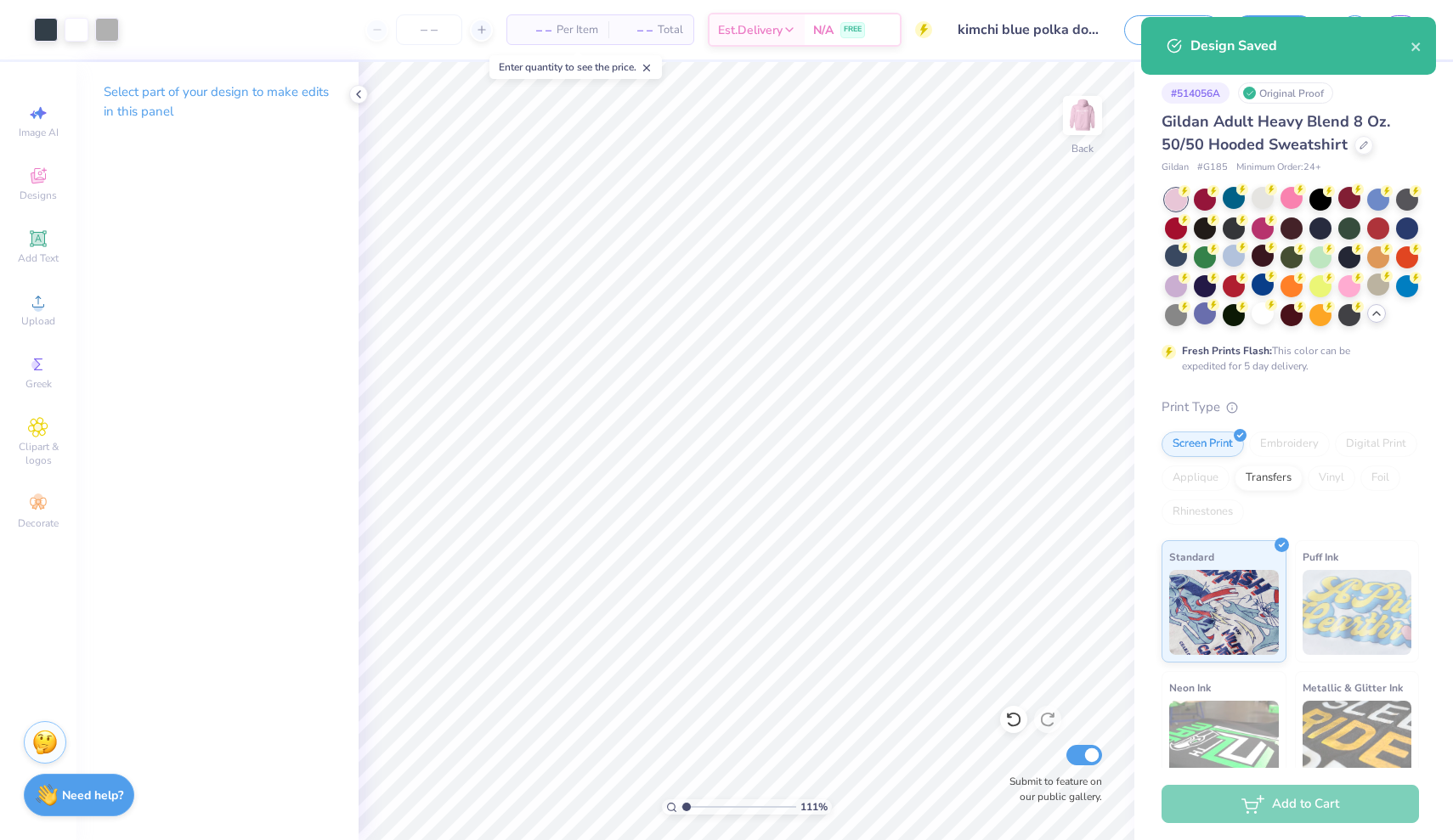
click at [1048, 30] on input "kimchi blue polka dot sweatshirt" at bounding box center [1028, 30] width 166 height 34
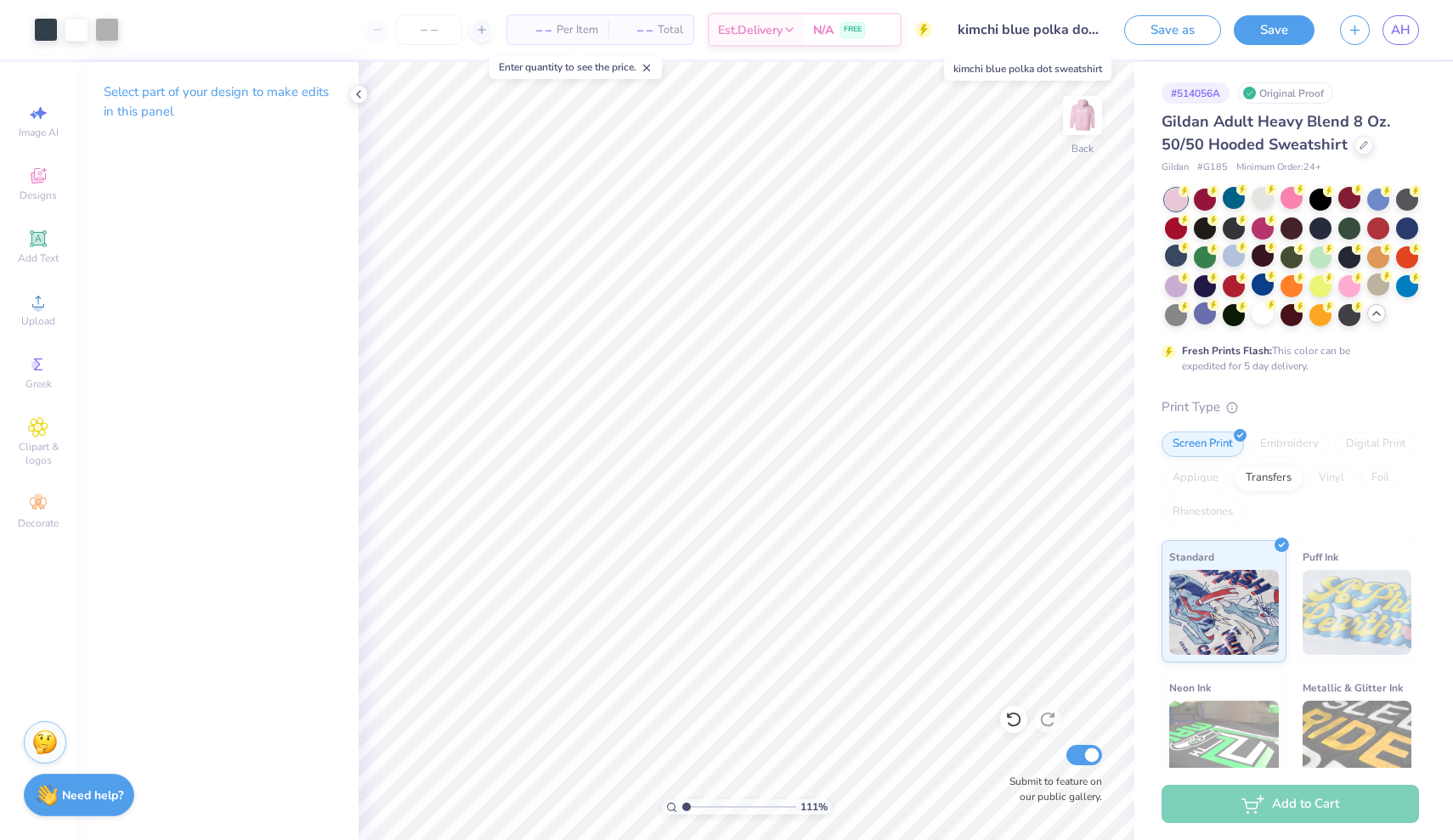
click at [1048, 30] on input "kimchi blue polka dot sweatshirt" at bounding box center [1028, 30] width 166 height 34
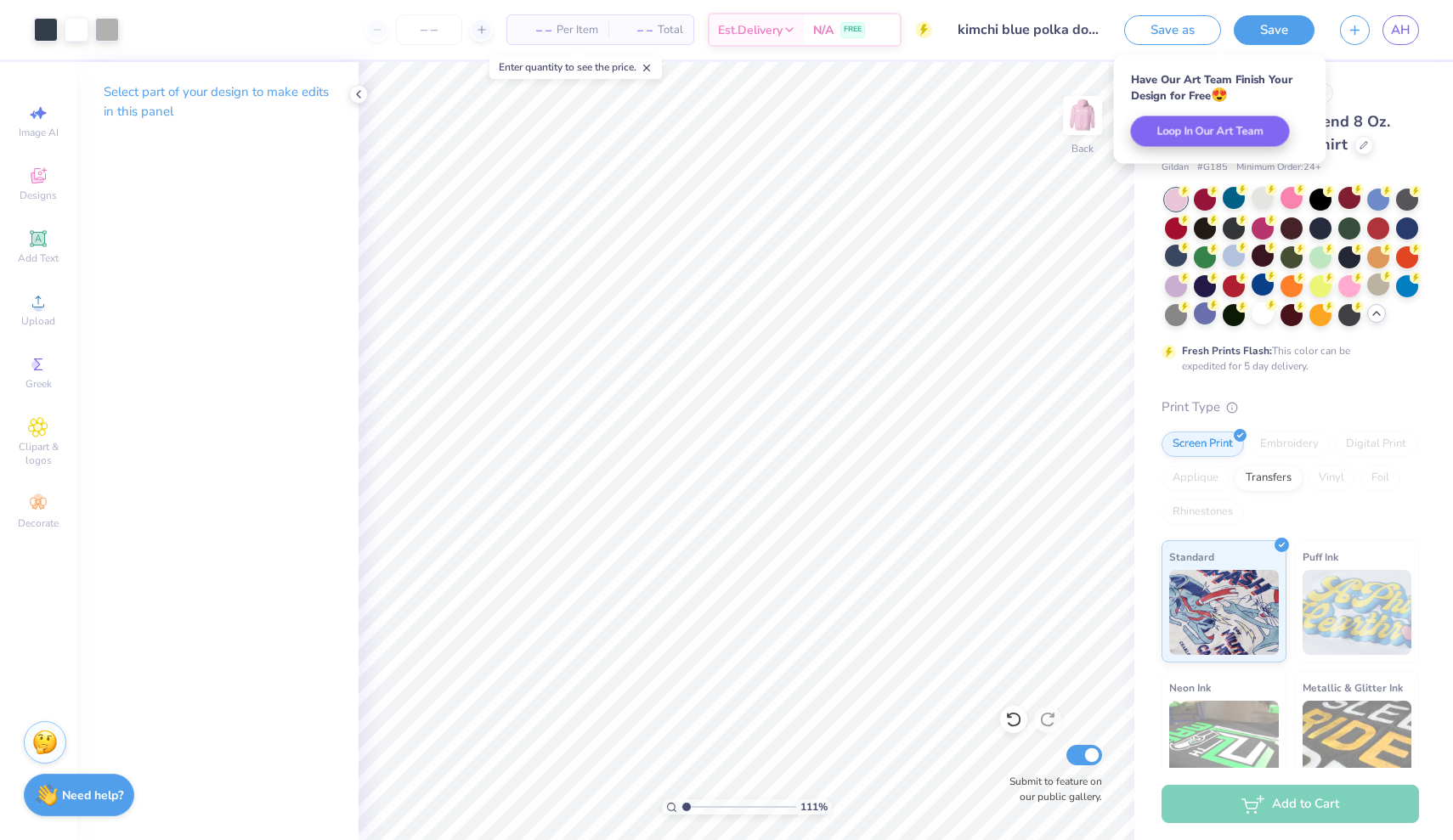
click at [1021, 20] on input "kimchi blue polka dot sweatshirt" at bounding box center [1028, 30] width 166 height 34
click at [1046, 18] on input "kimchi blue polka dot sweatshirt" at bounding box center [1028, 30] width 166 height 34
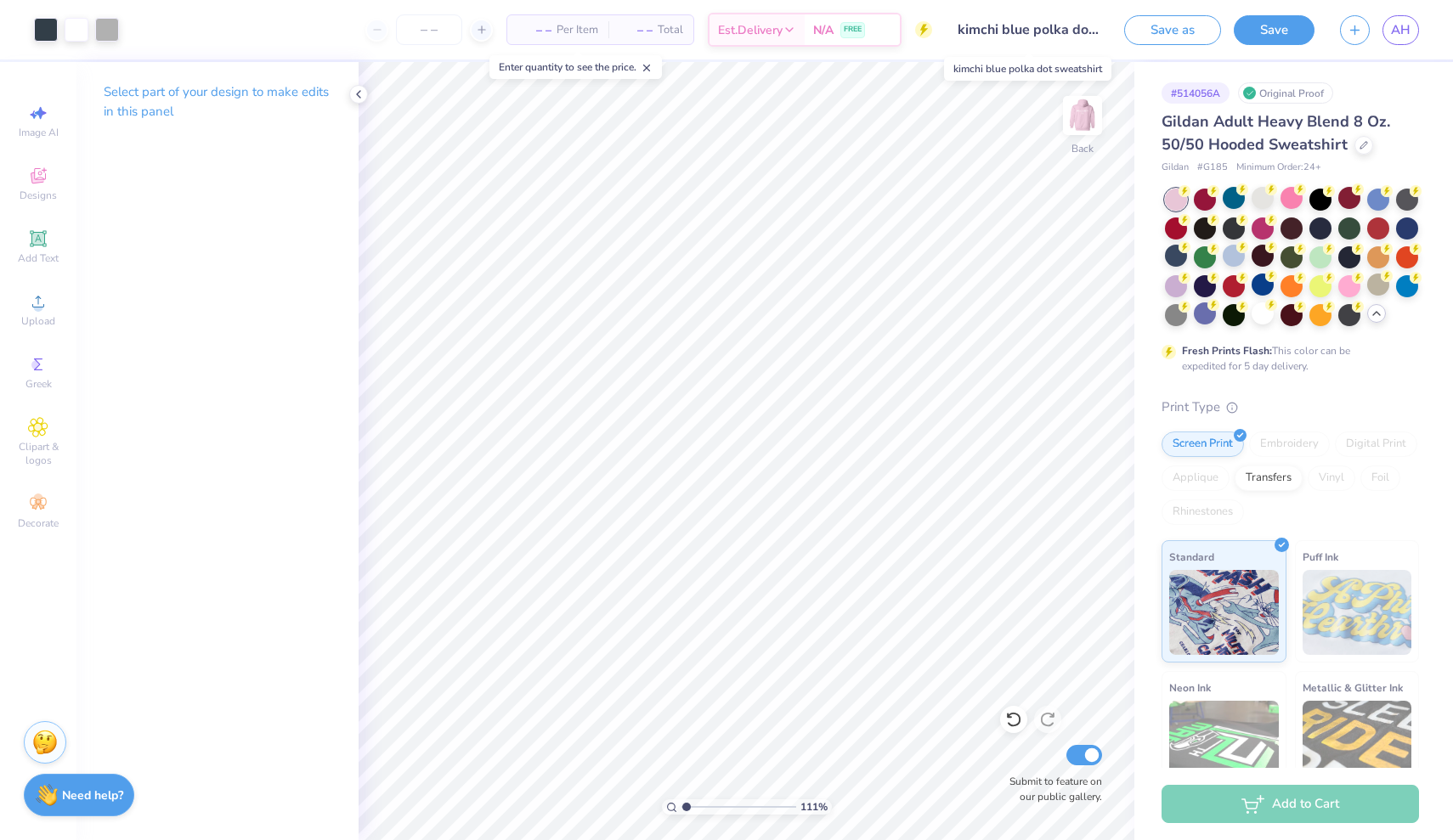
click at [1048, 28] on input "kimchi blue polka dot sweatshirt" at bounding box center [1028, 30] width 166 height 34
click at [1053, 30] on input "kimchi blue polka dot sweatshirt" at bounding box center [1028, 30] width 166 height 34
click at [1185, 35] on button "Save as" at bounding box center [1172, 28] width 97 height 30
click at [1036, 30] on input "kimchi blue polka dot sweatshirt" at bounding box center [1009, 30] width 166 height 34
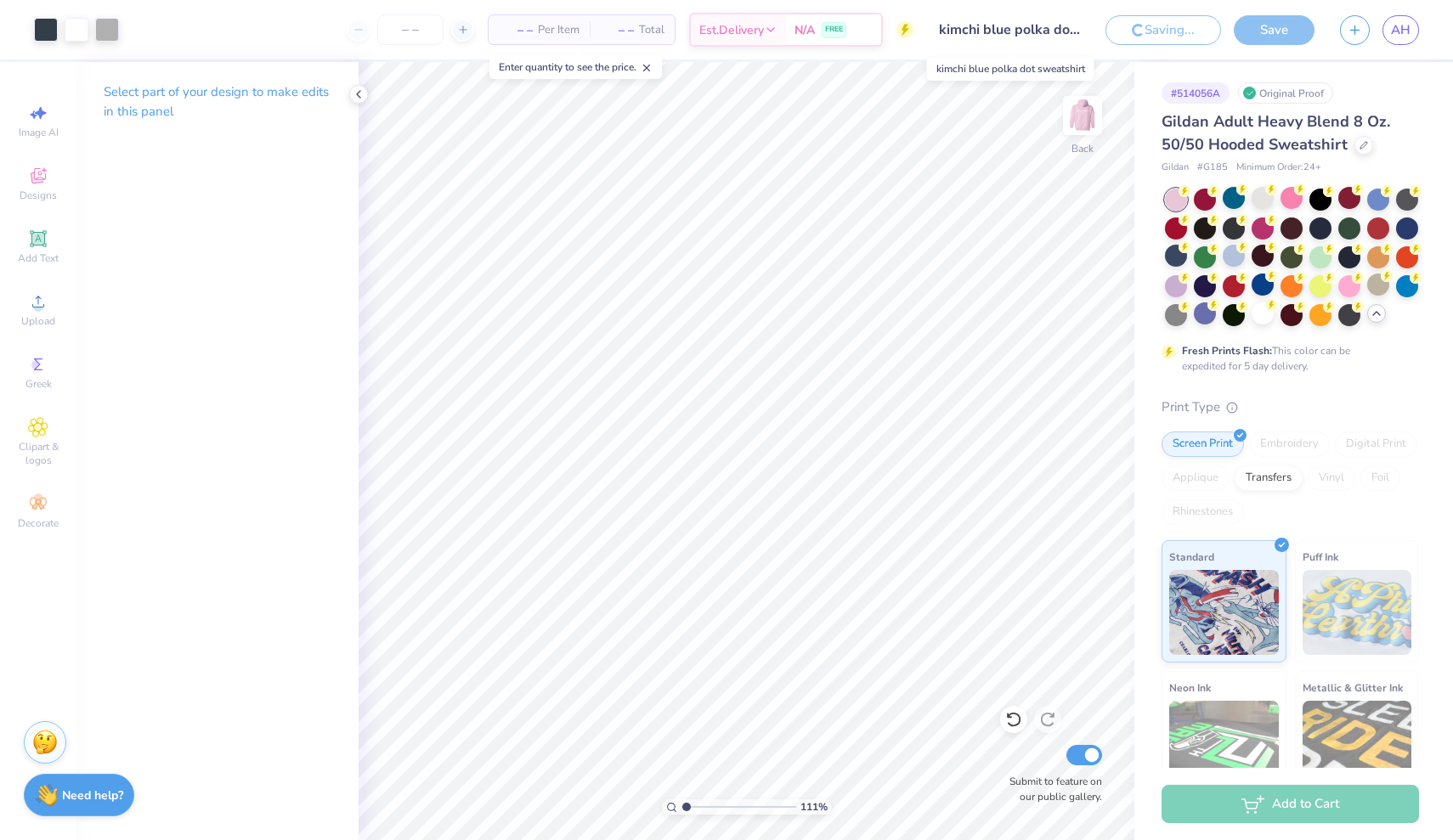
click at [1026, 23] on input "kimchi blue polka dot sweatshirt" at bounding box center [1009, 30] width 166 height 34
drag, startPoint x: 1023, startPoint y: 29, endPoint x: 1032, endPoint y: 8, distance: 22.8
click at [1022, 28] on input "kimchi blue polka dot sweatshirt" at bounding box center [1009, 30] width 166 height 34
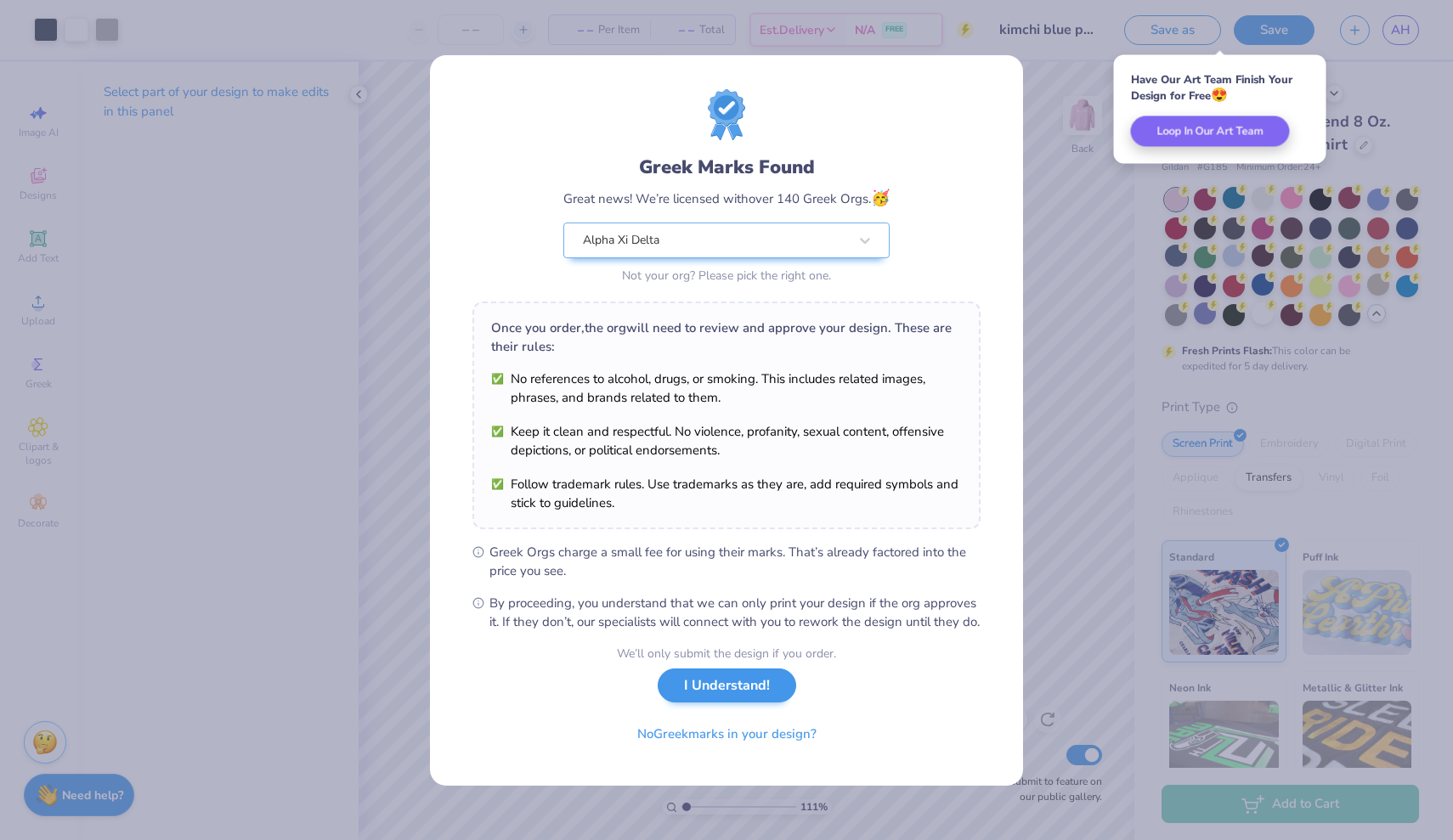
click at [770, 692] on button "I Understand!" at bounding box center [727, 686] width 138 height 35
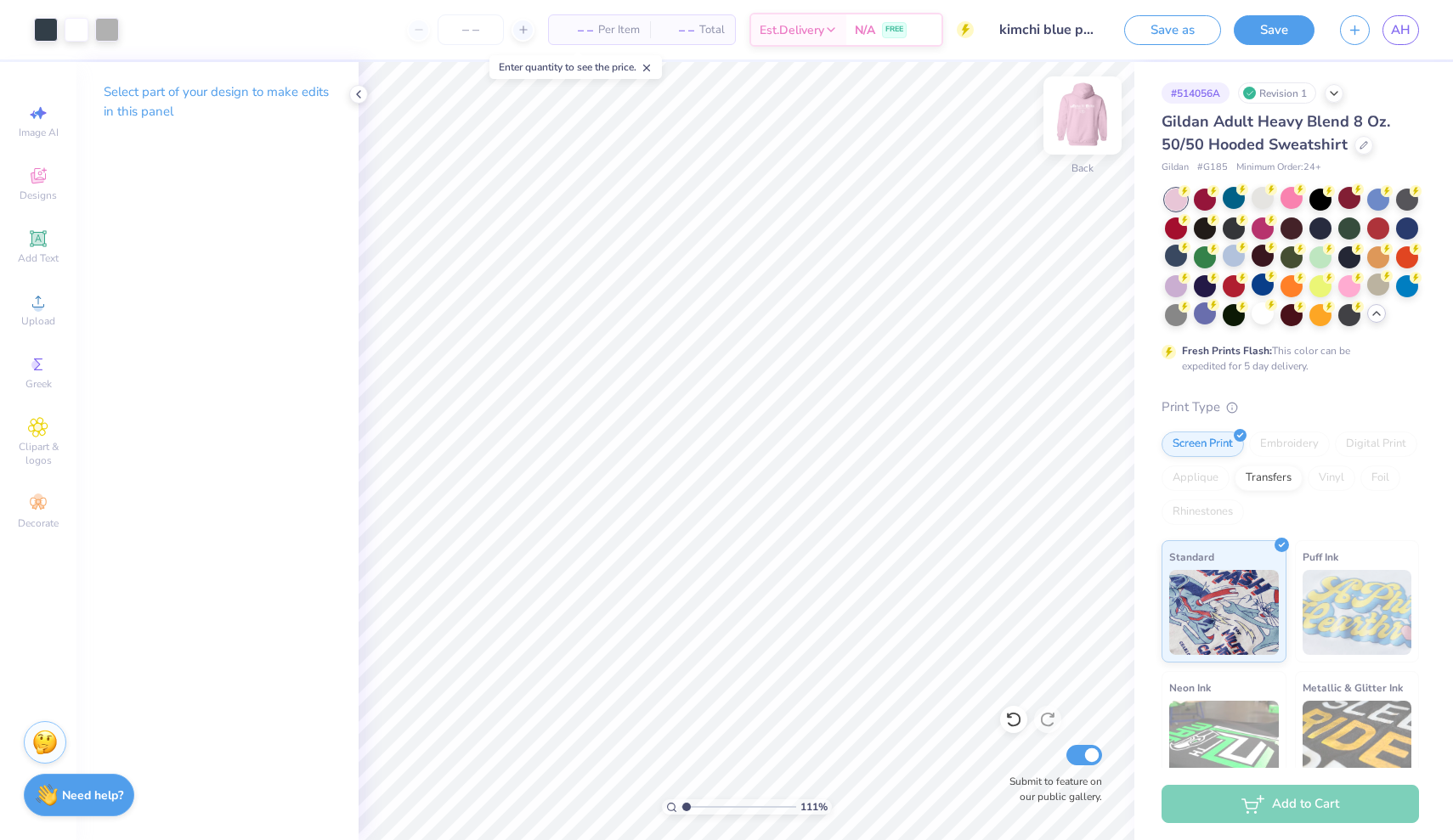
click at [1072, 108] on img at bounding box center [1082, 115] width 68 height 68
click at [1073, 107] on img at bounding box center [1082, 115] width 68 height 68
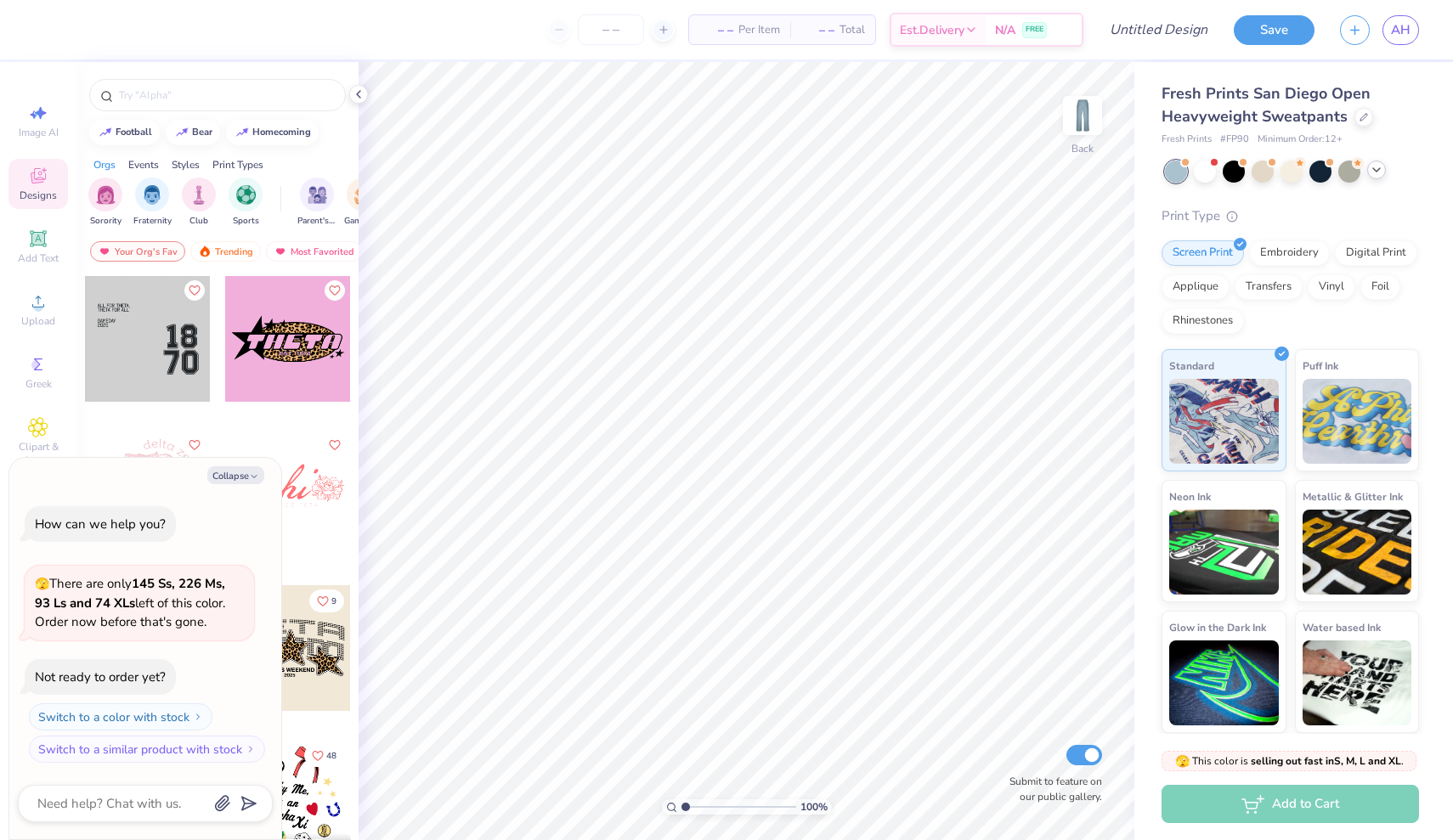
click at [1377, 169] on icon at bounding box center [1376, 170] width 14 height 14
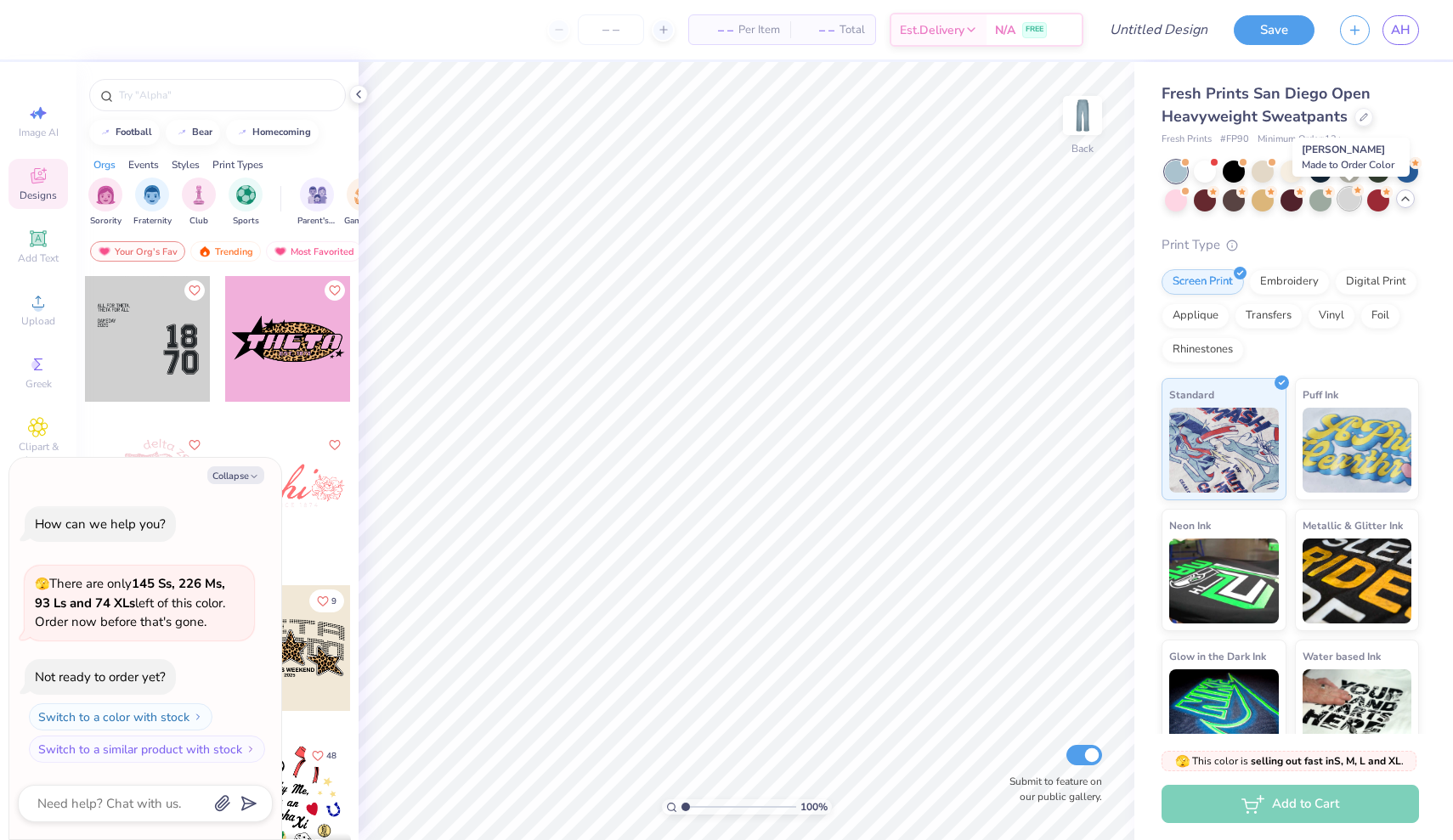
click at [1349, 195] on div at bounding box center [1349, 199] width 22 height 22
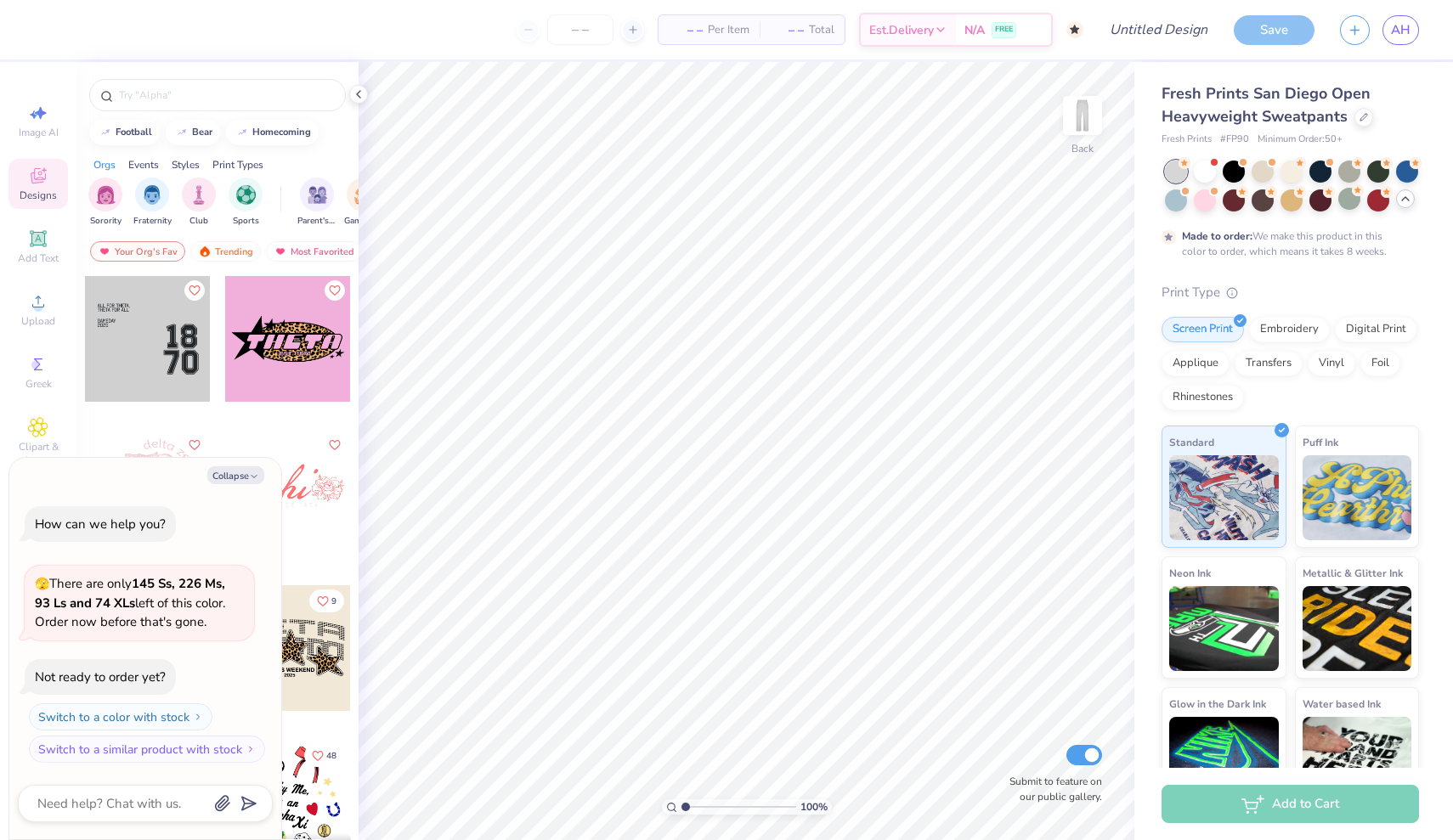
scroll to position [10, 0]
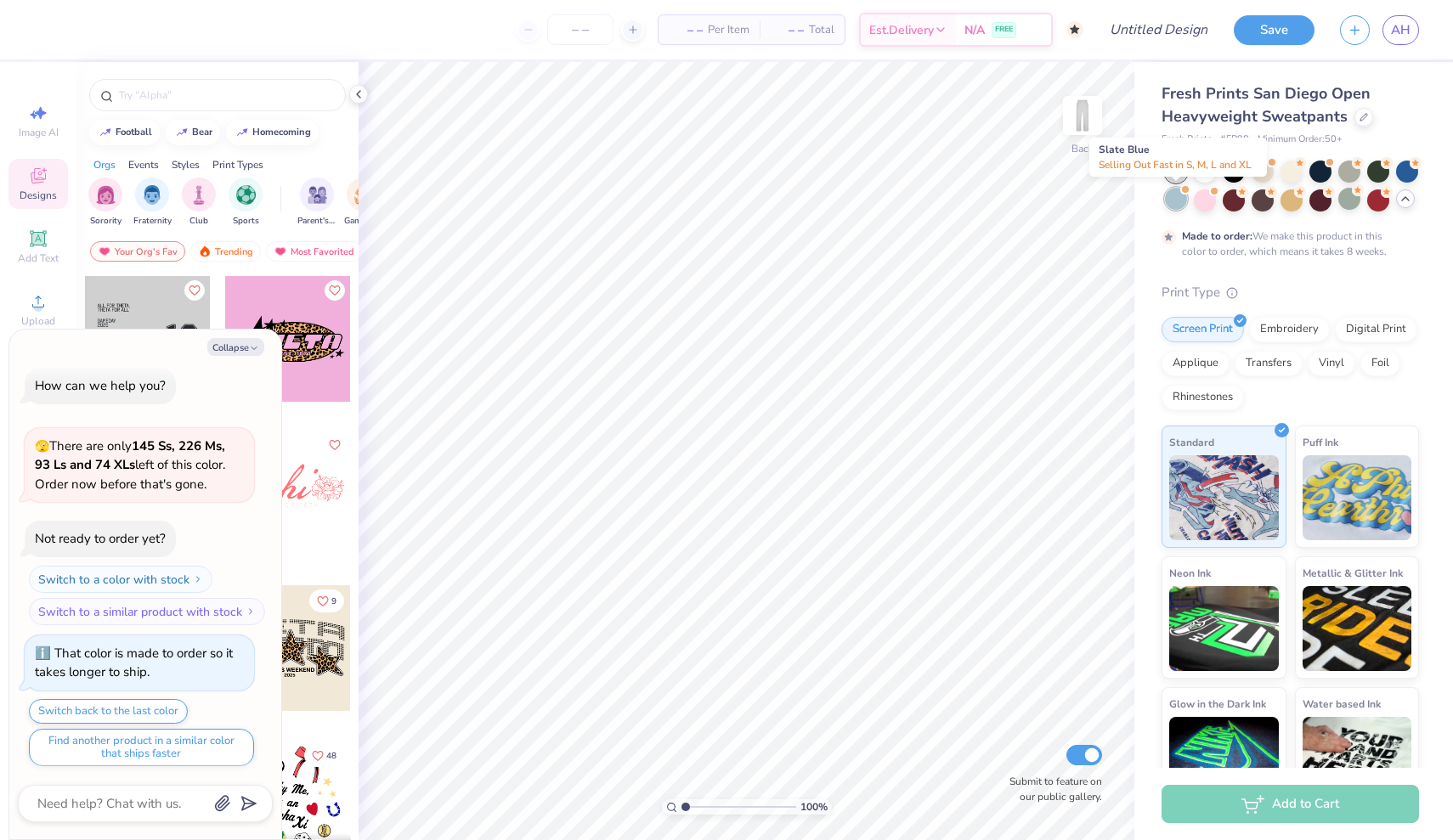
click at [1175, 200] on div at bounding box center [1176, 199] width 22 height 22
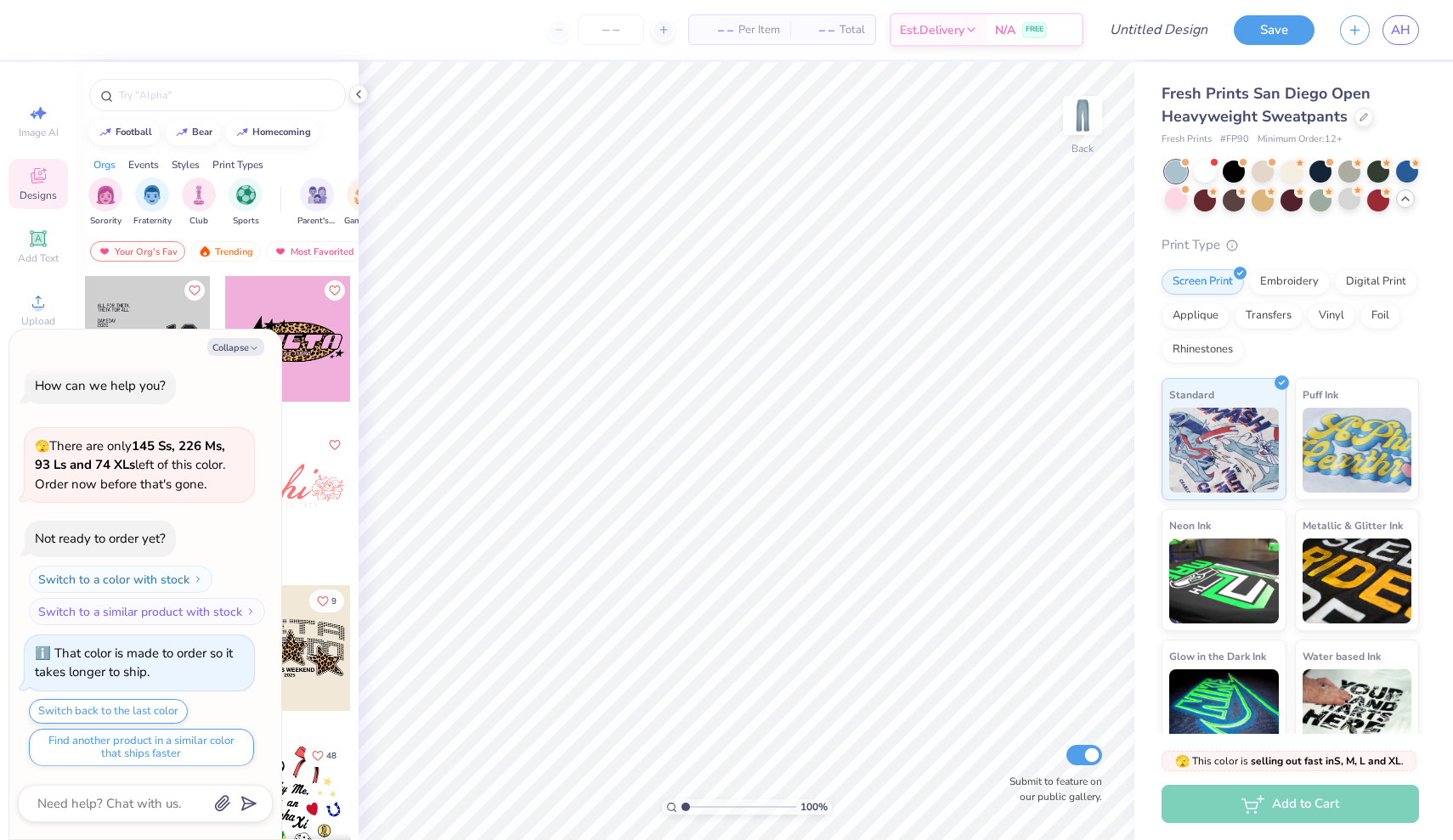
scroll to position [313, 0]
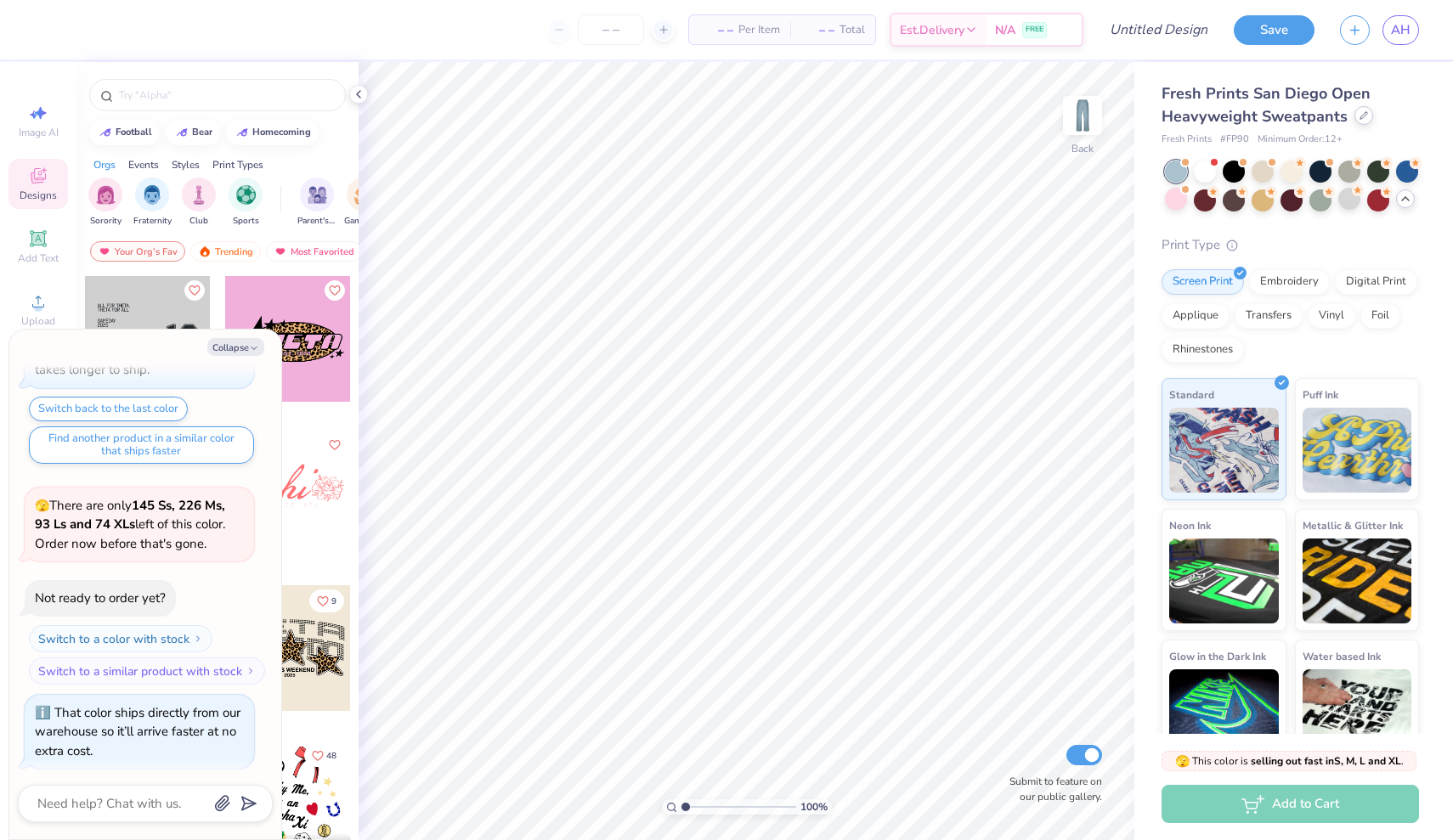
click at [1359, 112] on icon at bounding box center [1363, 115] width 8 height 8
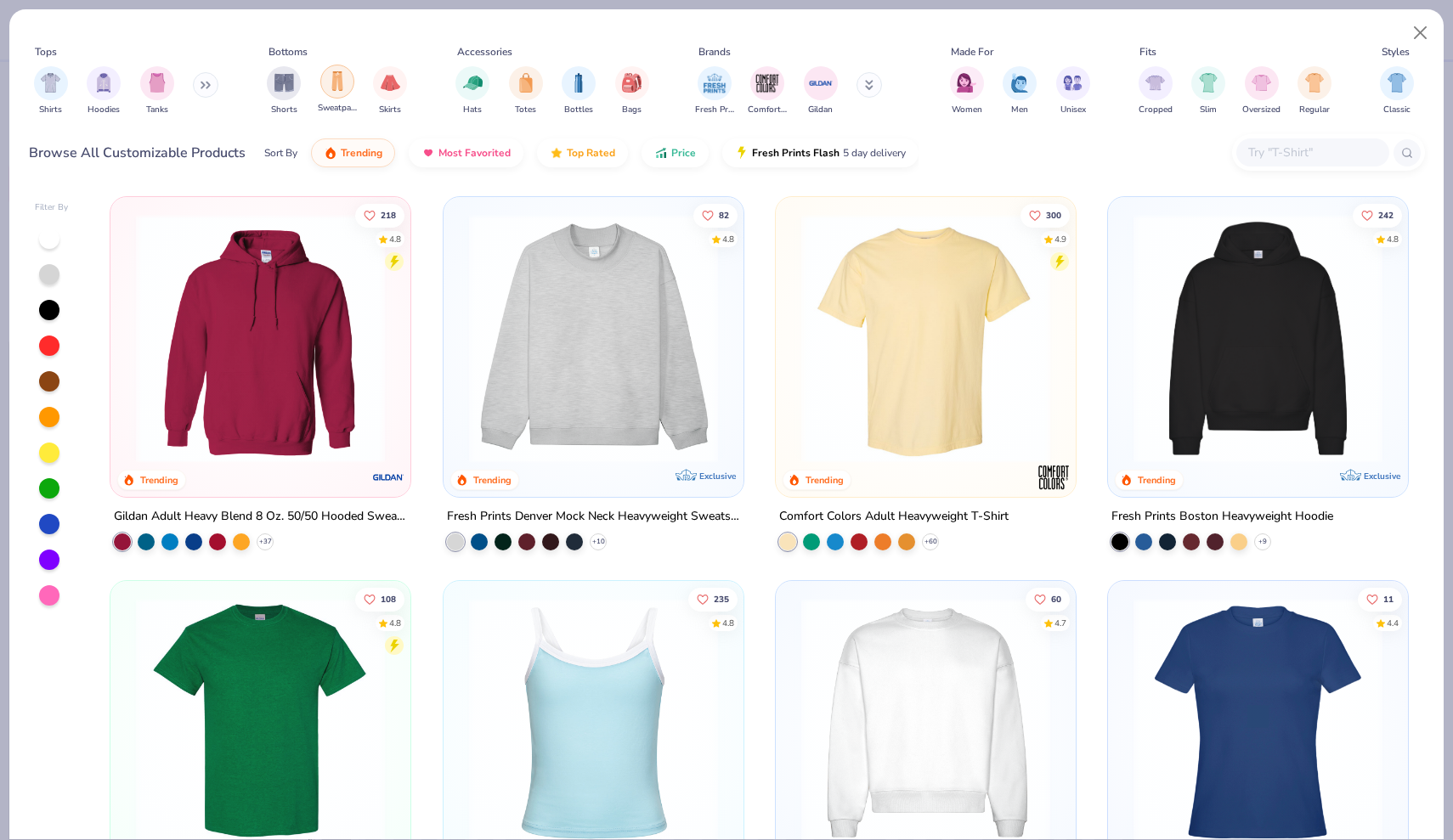
click at [336, 85] on img "filter for Sweatpants" at bounding box center [337, 80] width 18 height 19
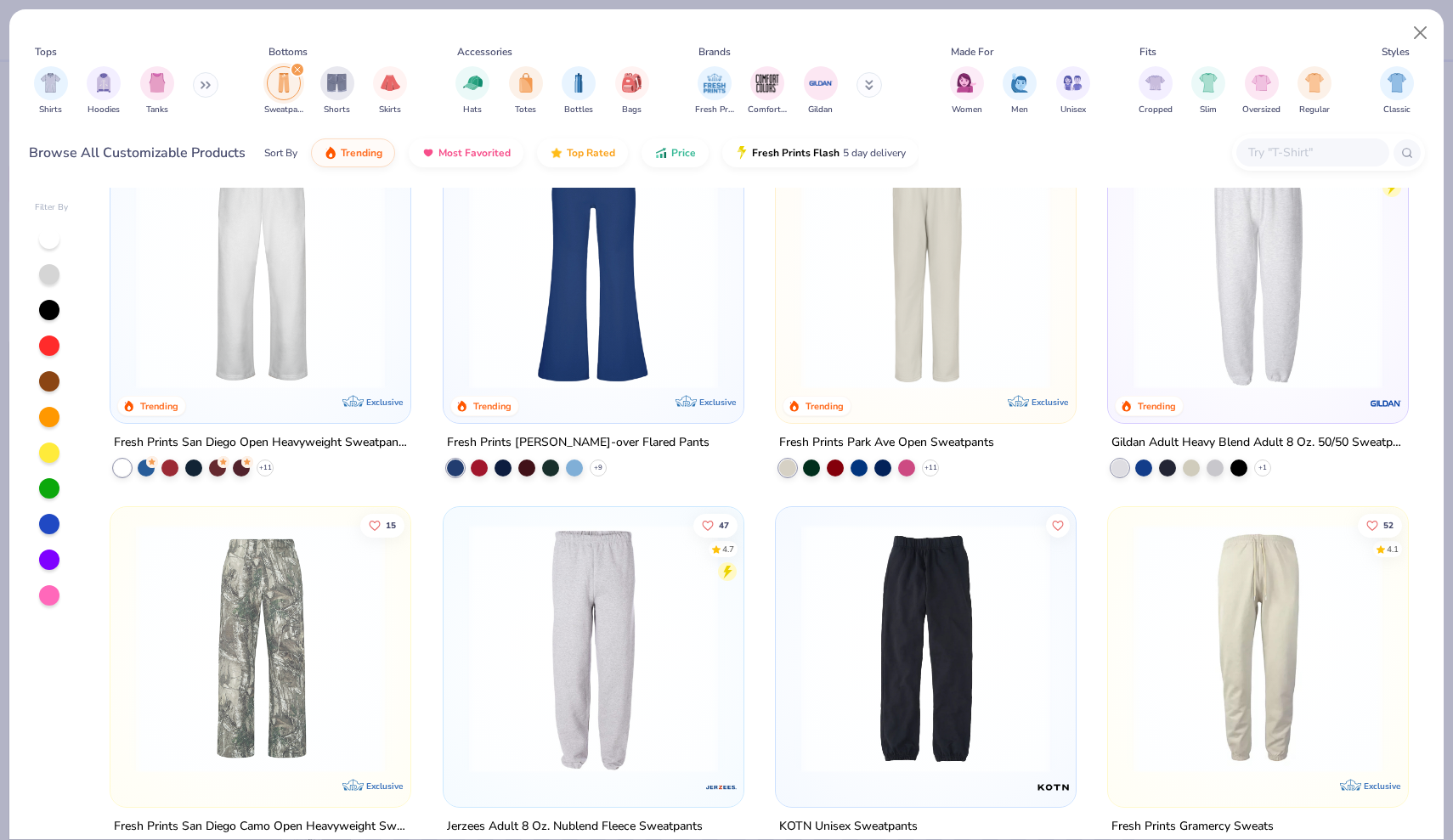
scroll to position [75, 0]
click at [268, 467] on icon at bounding box center [265, 467] width 14 height 14
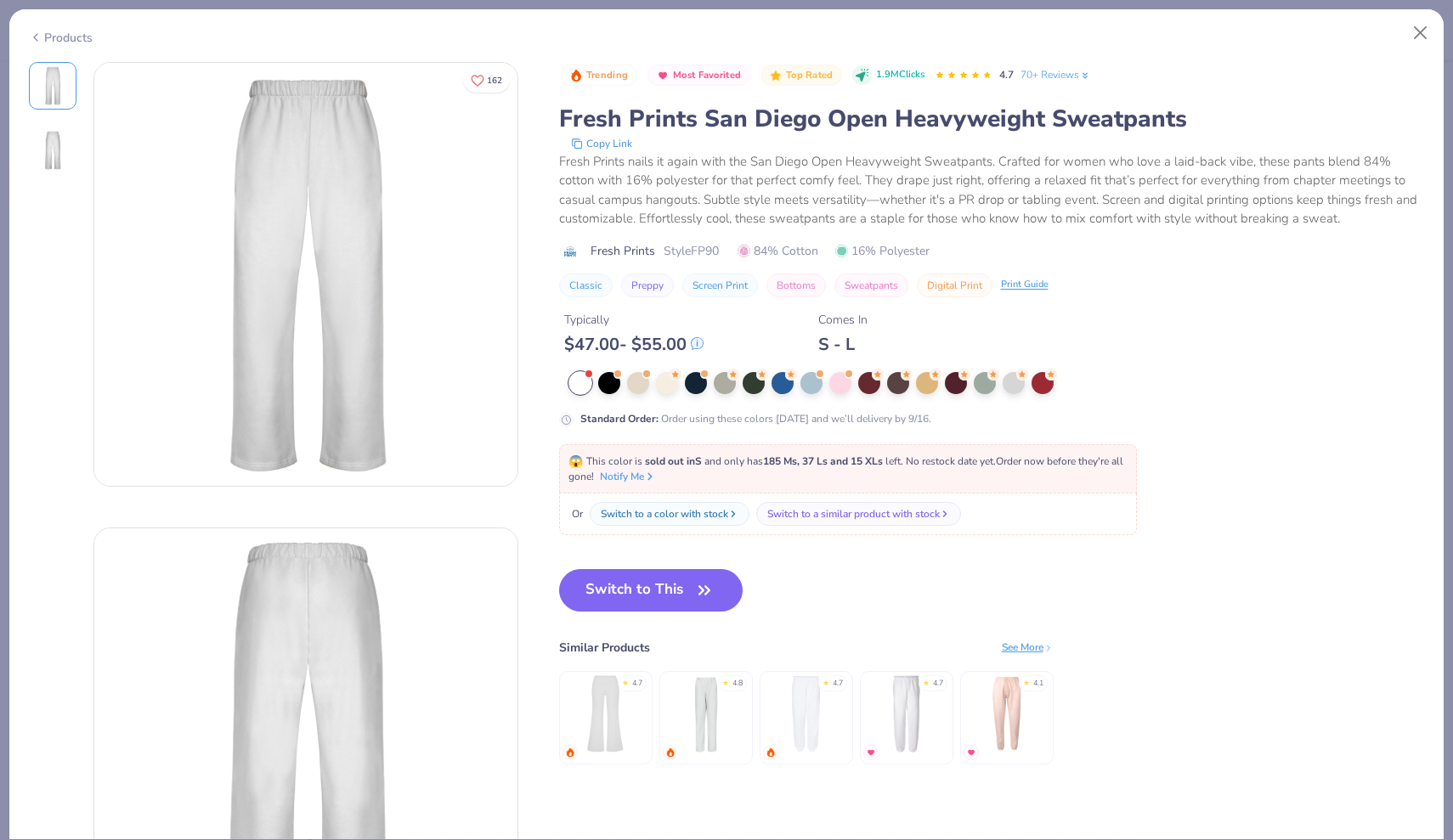
click at [72, 30] on div "Products" at bounding box center [60, 37] width 64 height 18
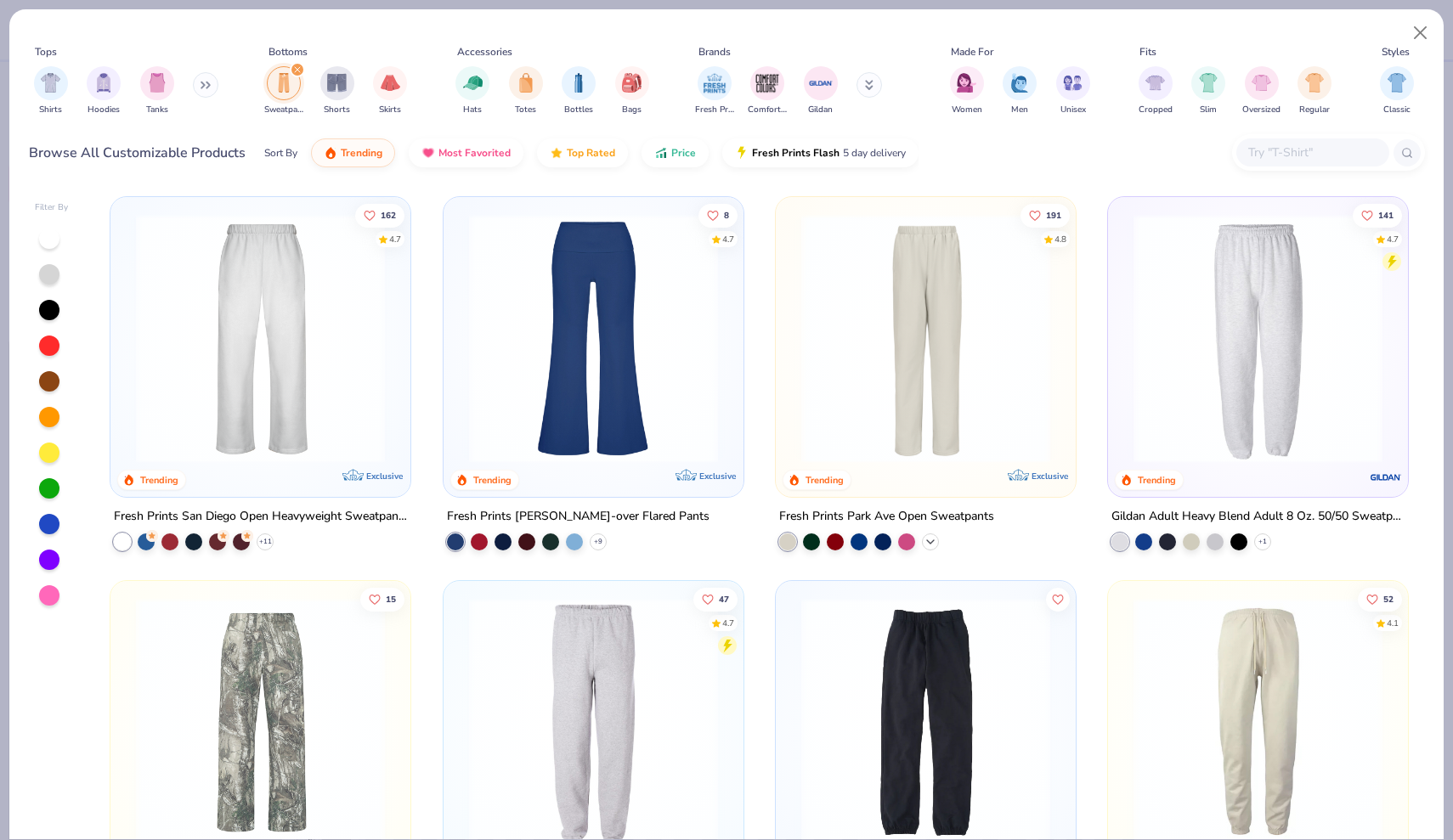
click at [934, 538] on icon at bounding box center [930, 541] width 14 height 14
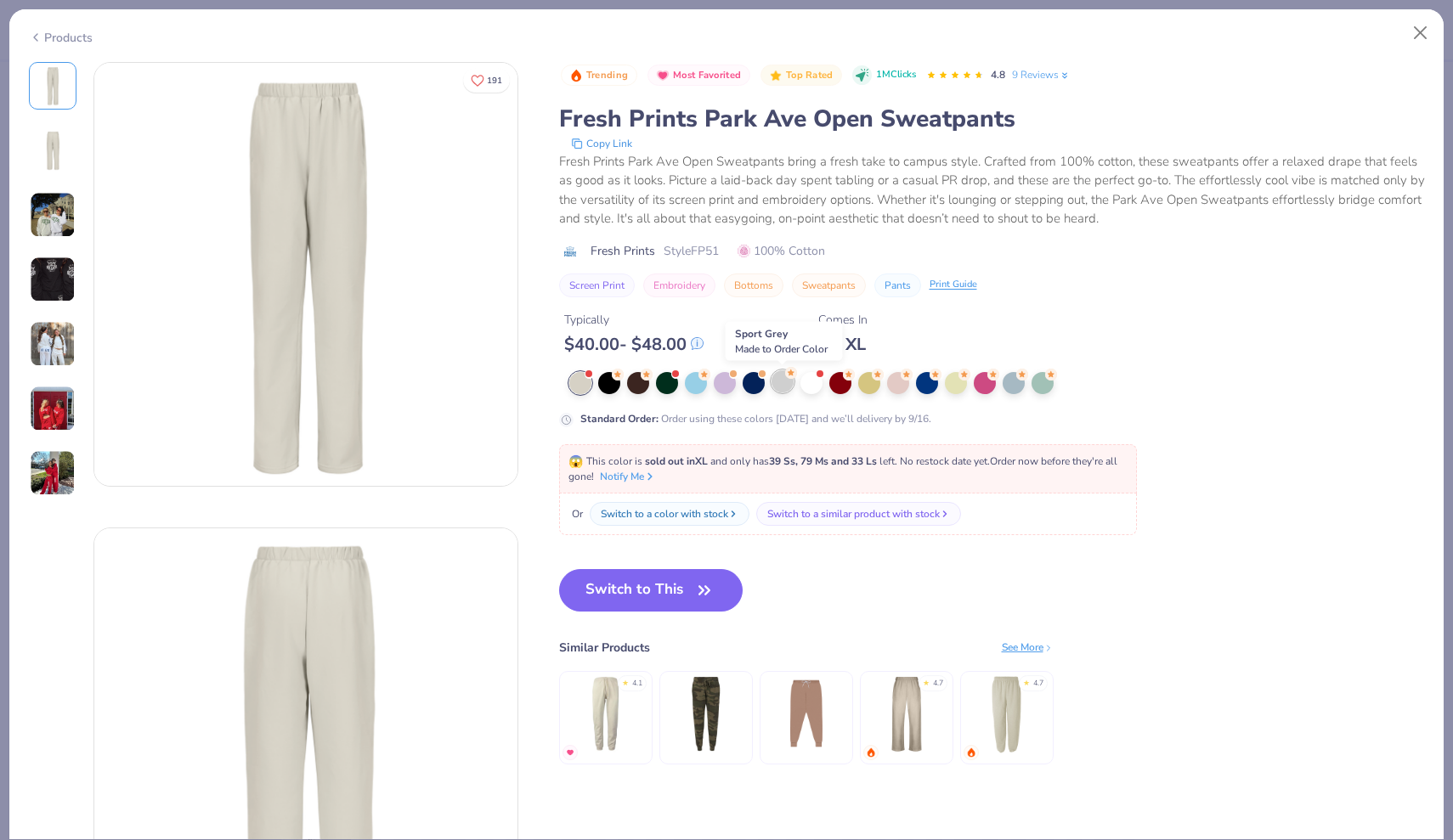
click at [783, 385] on div at bounding box center [782, 381] width 22 height 22
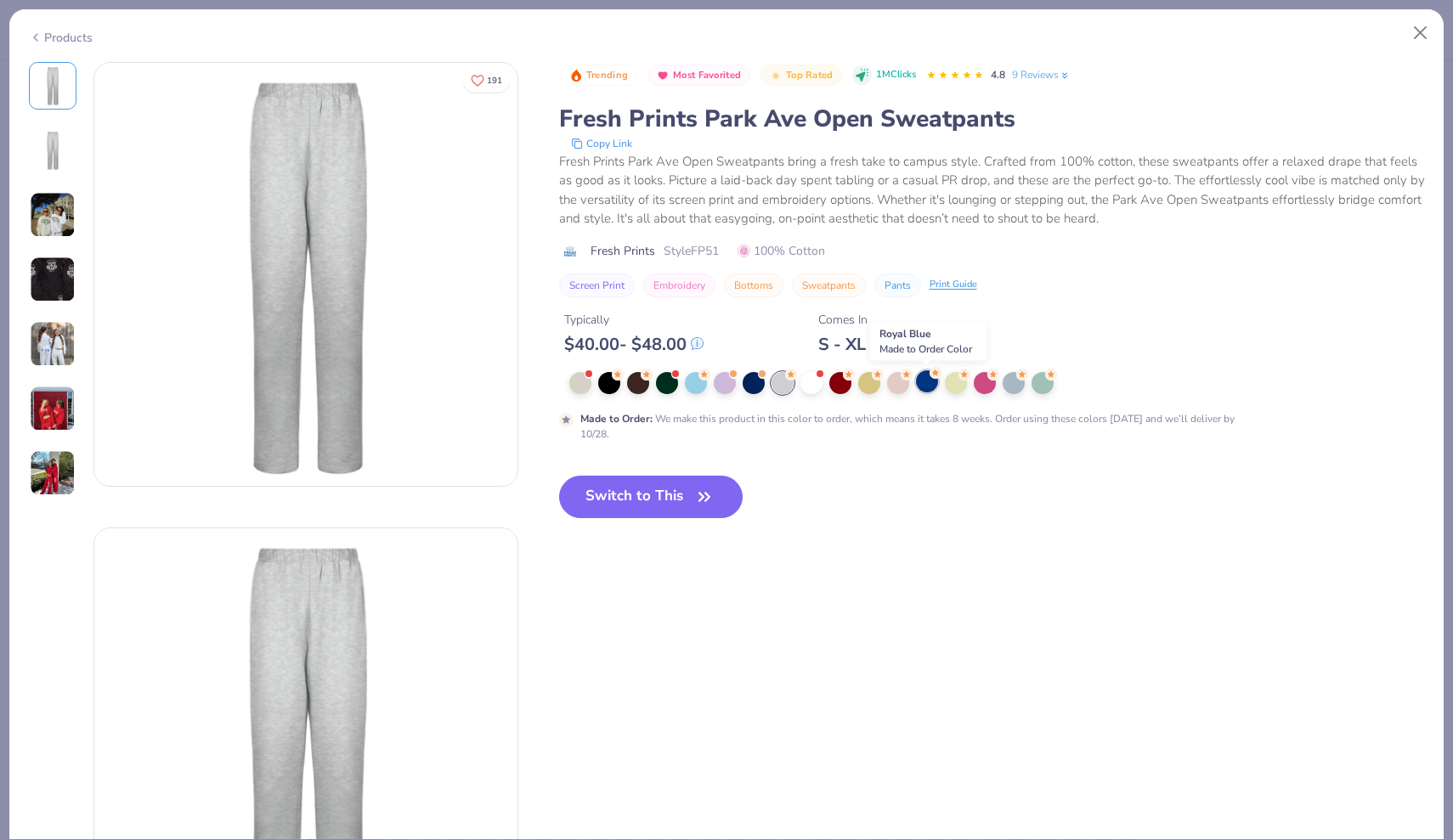
click at [922, 380] on div at bounding box center [927, 381] width 22 height 22
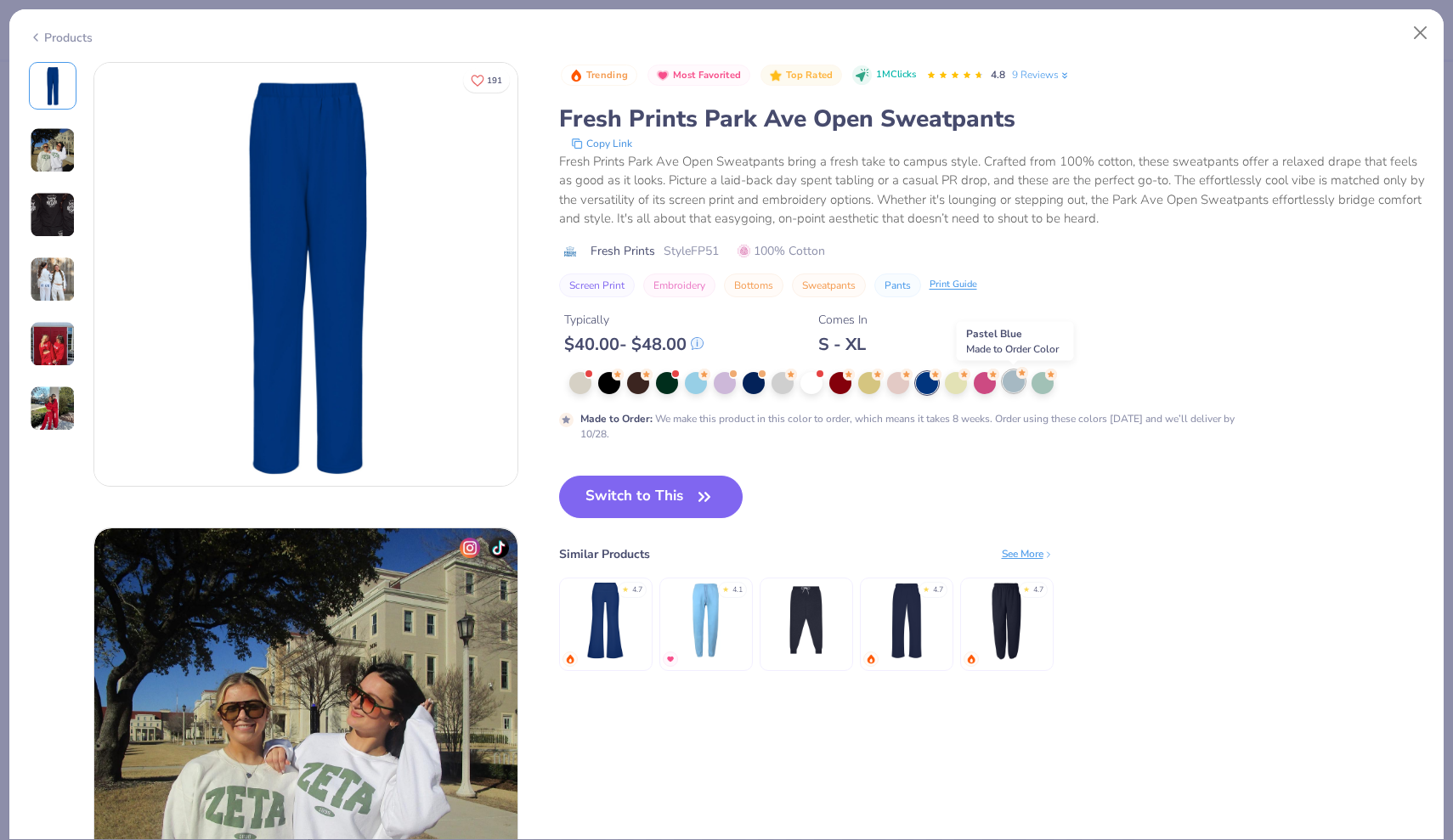
click at [1011, 377] on div at bounding box center [1014, 381] width 22 height 22
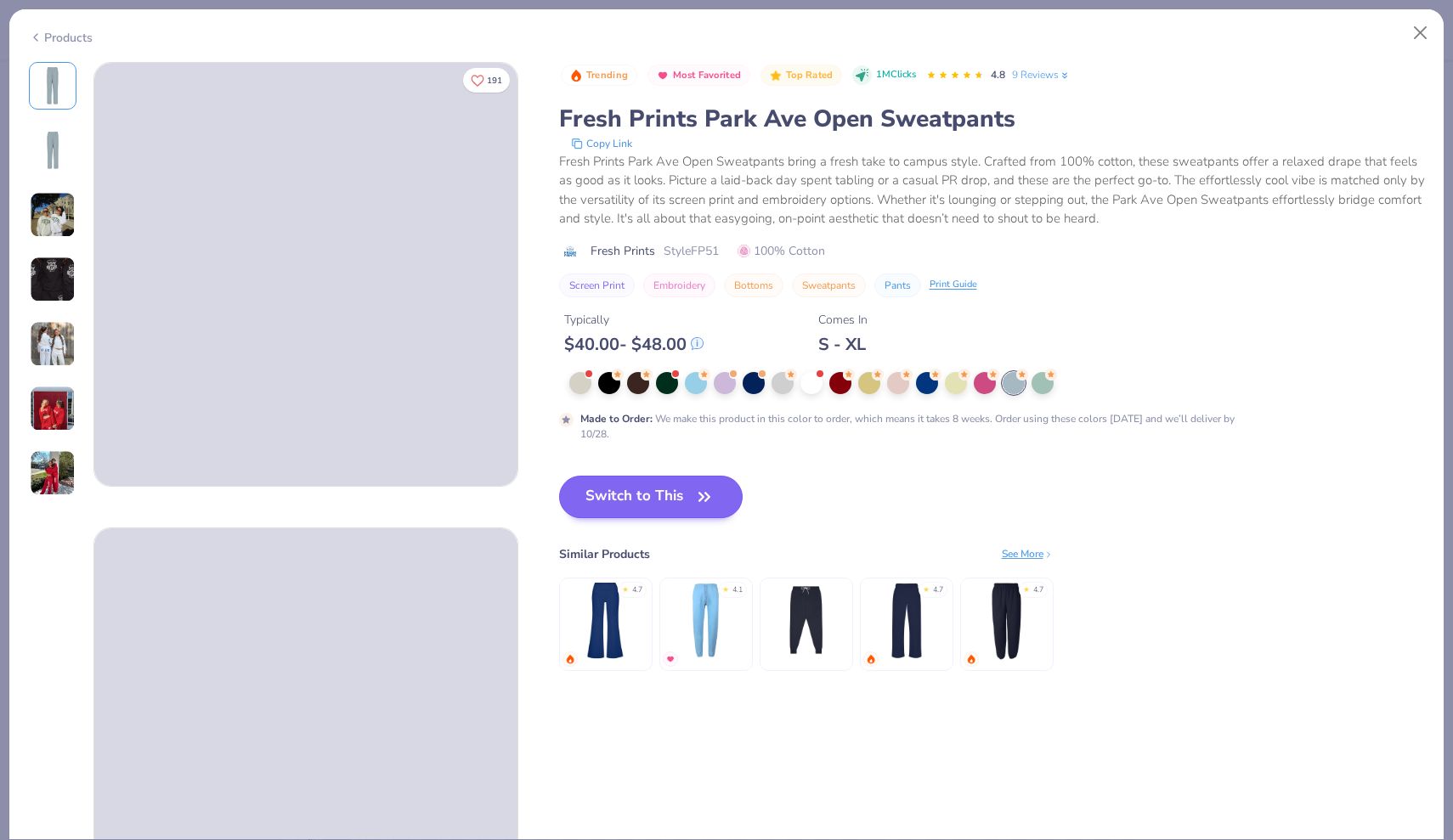
click at [707, 484] on button "Switch to This" at bounding box center [651, 497] width 185 height 42
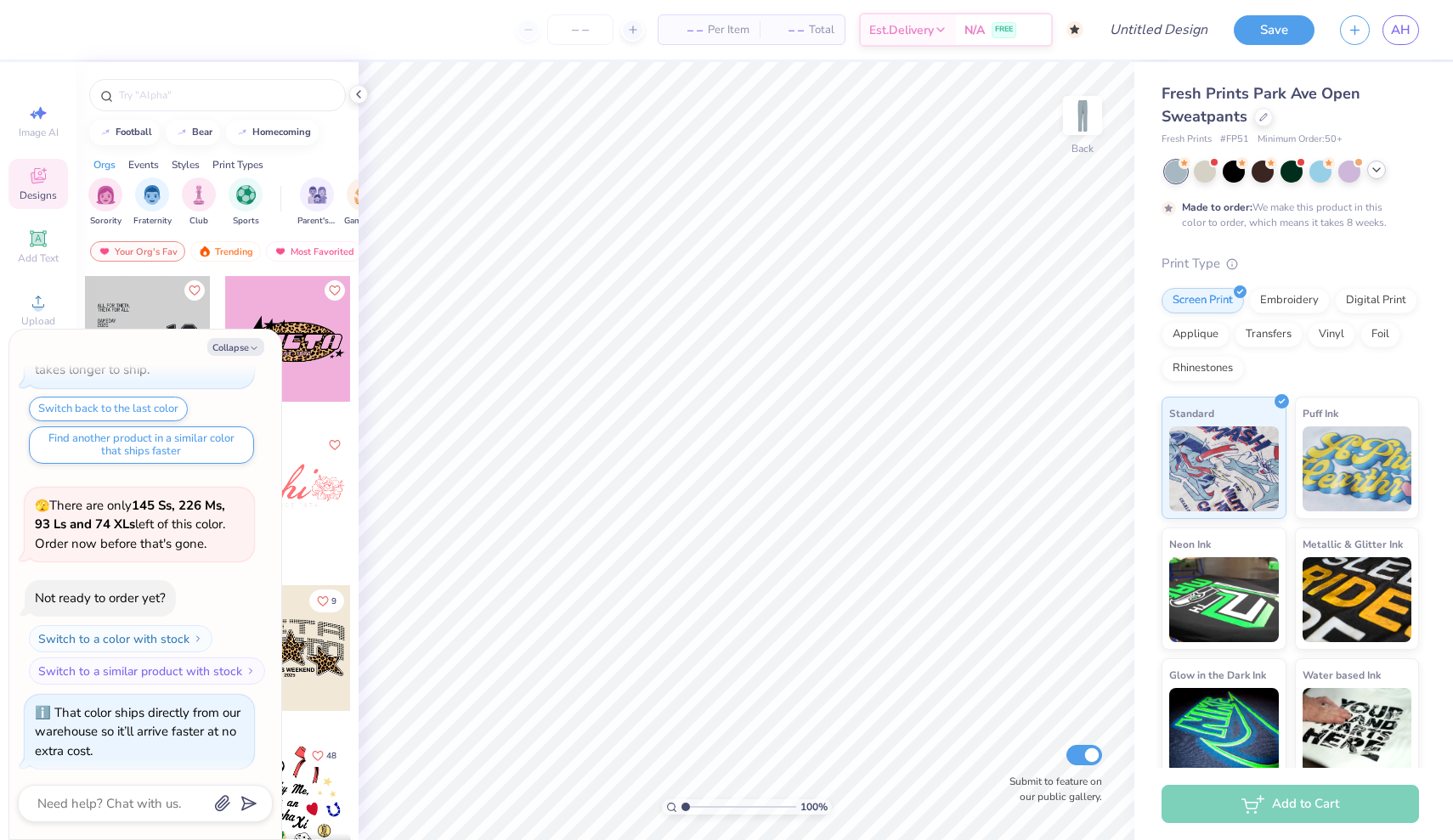
scroll to position [453, 0]
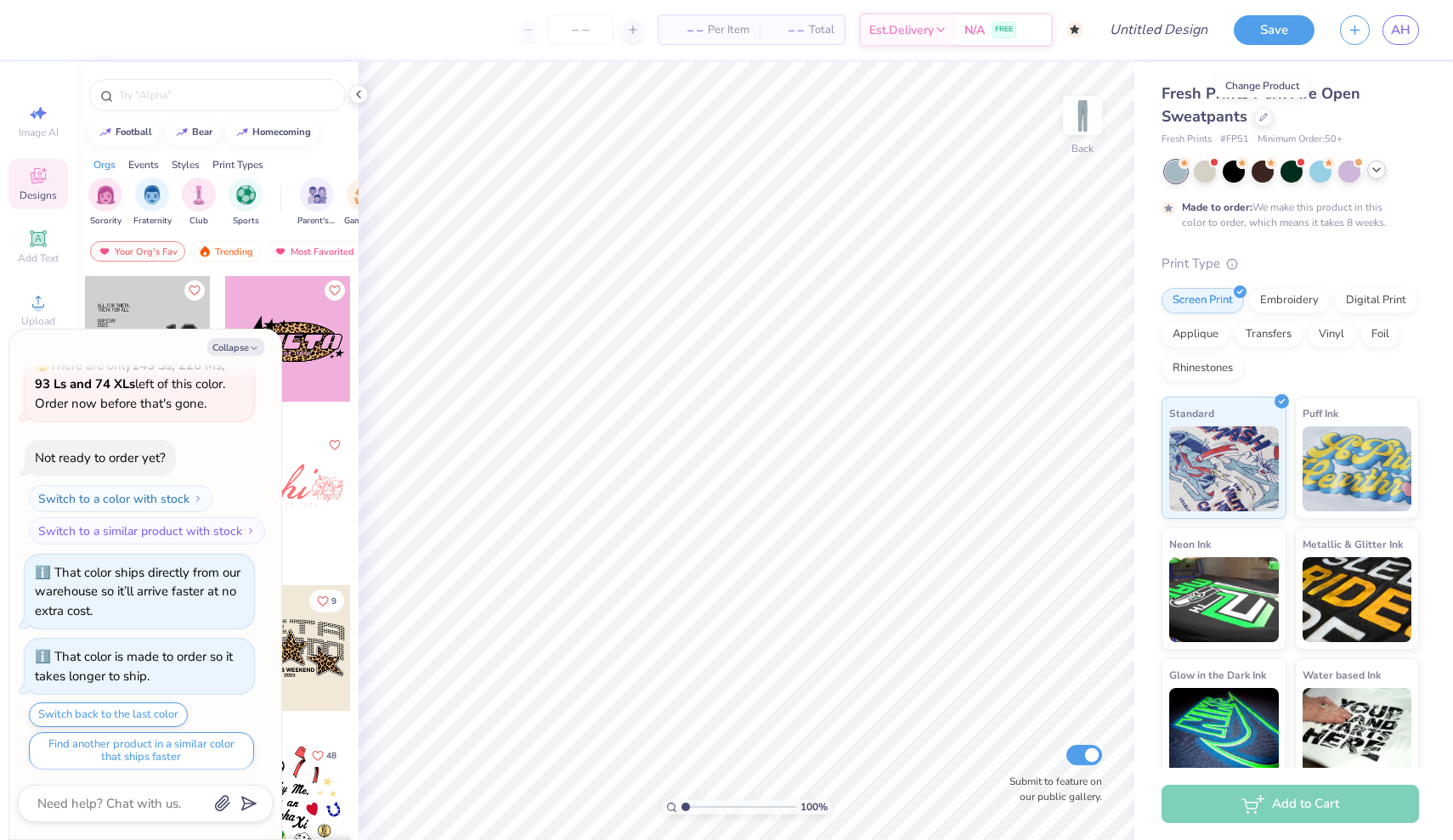
click at [1370, 172] on icon at bounding box center [1376, 170] width 14 height 14
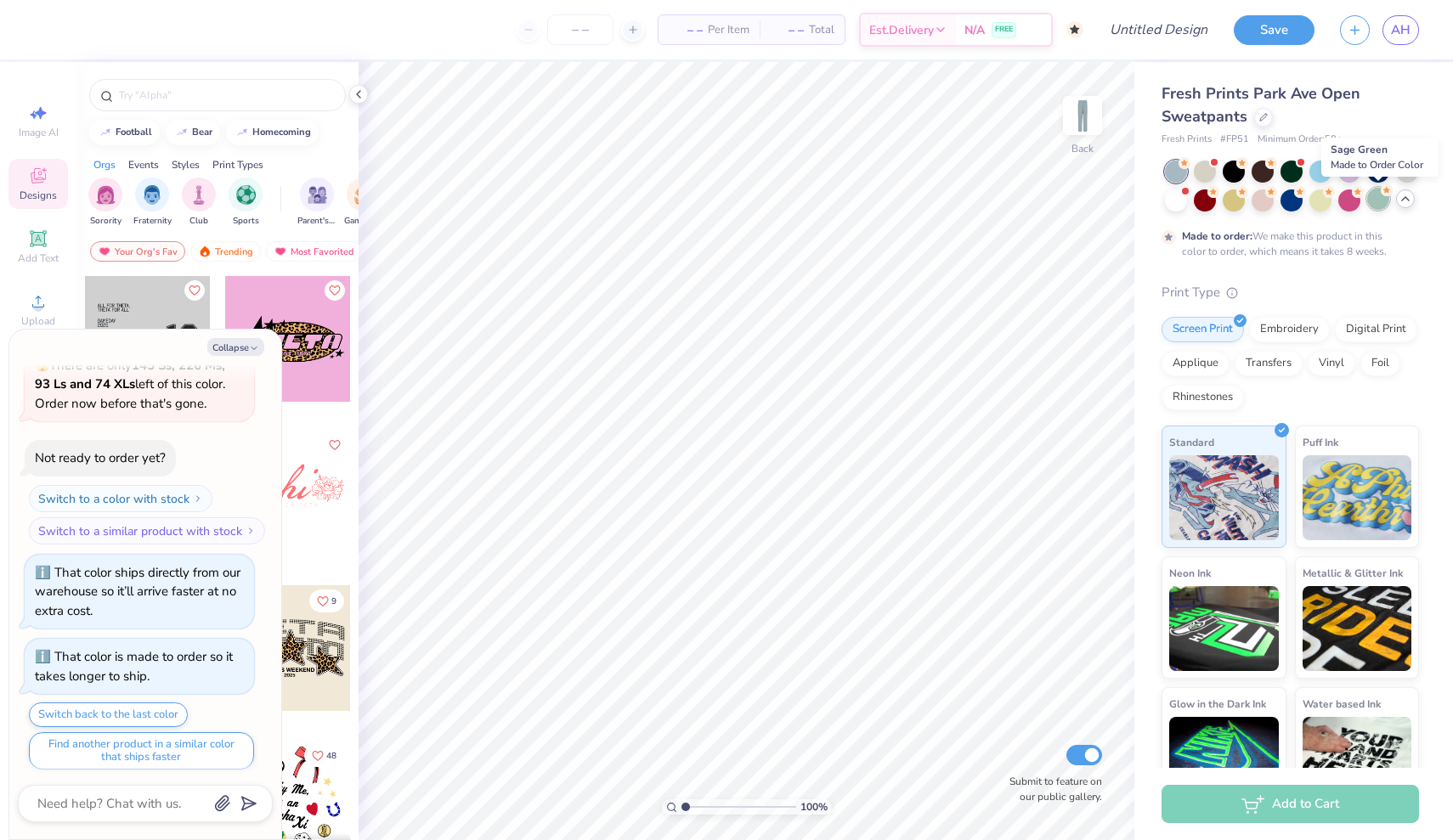
click at [1380, 201] on div at bounding box center [1378, 199] width 22 height 22
click at [1262, 122] on div at bounding box center [1263, 115] width 18 height 18
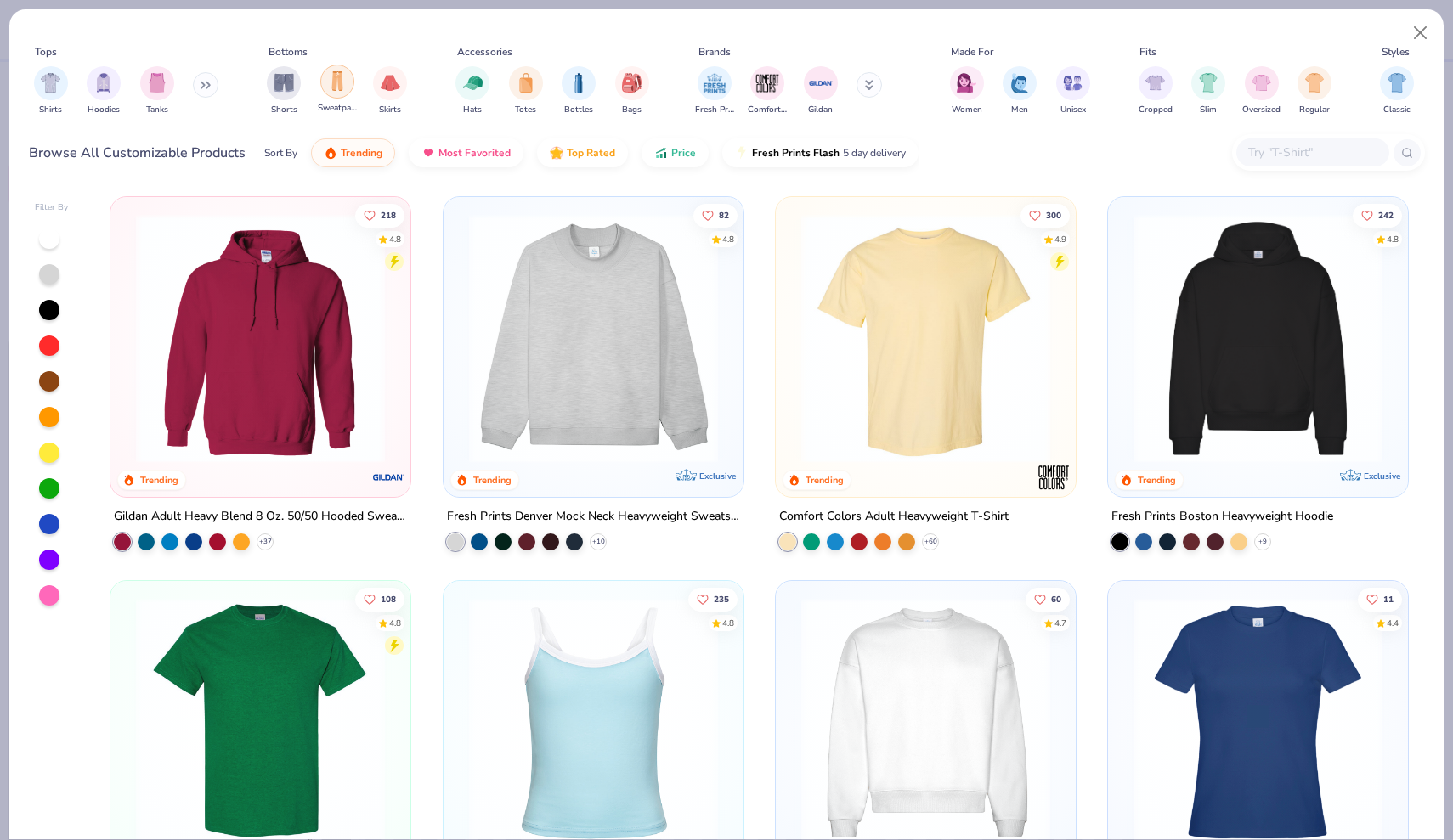
click at [344, 88] on img "filter for Sweatpants" at bounding box center [337, 80] width 18 height 19
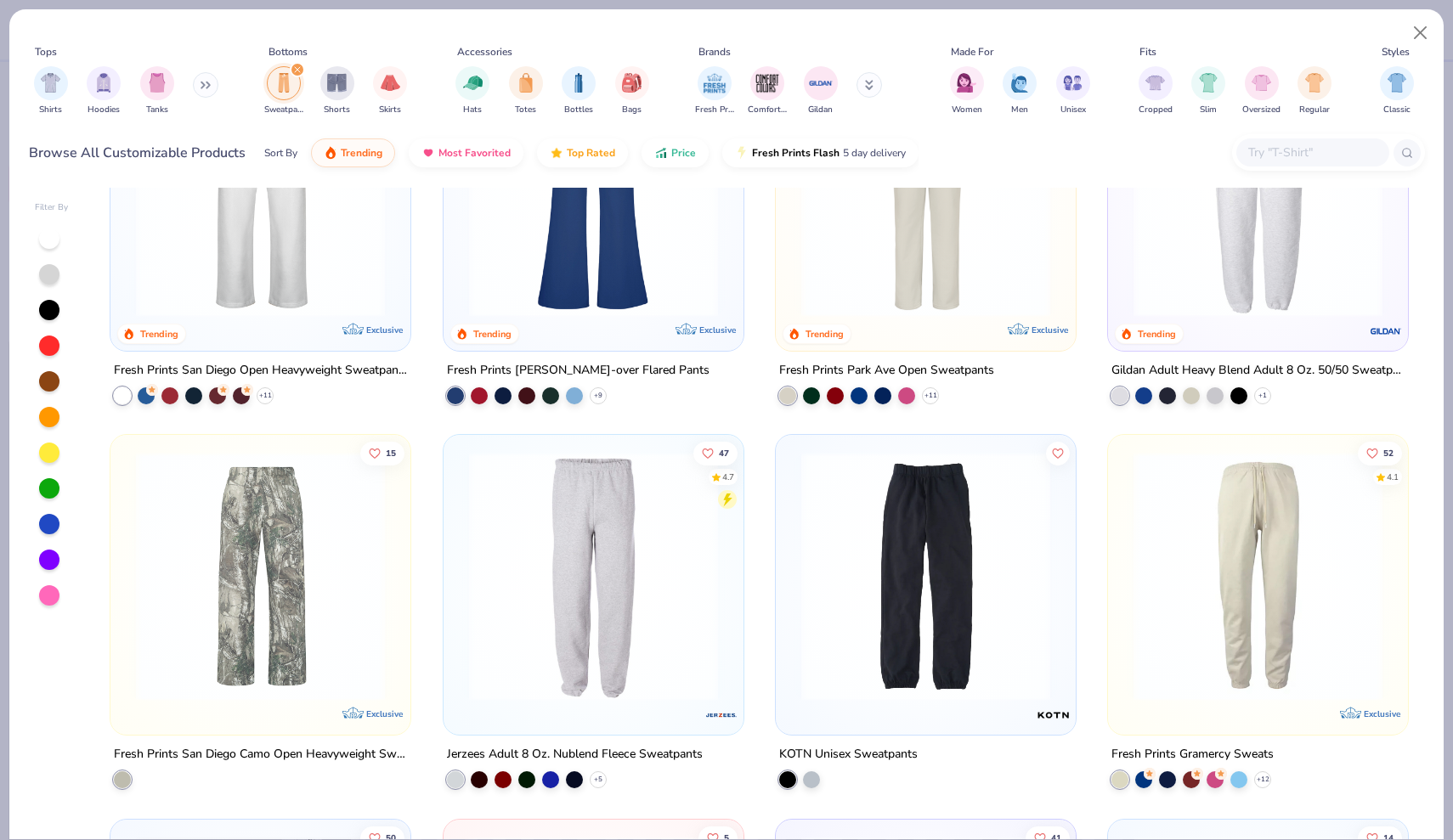
scroll to position [148, 0]
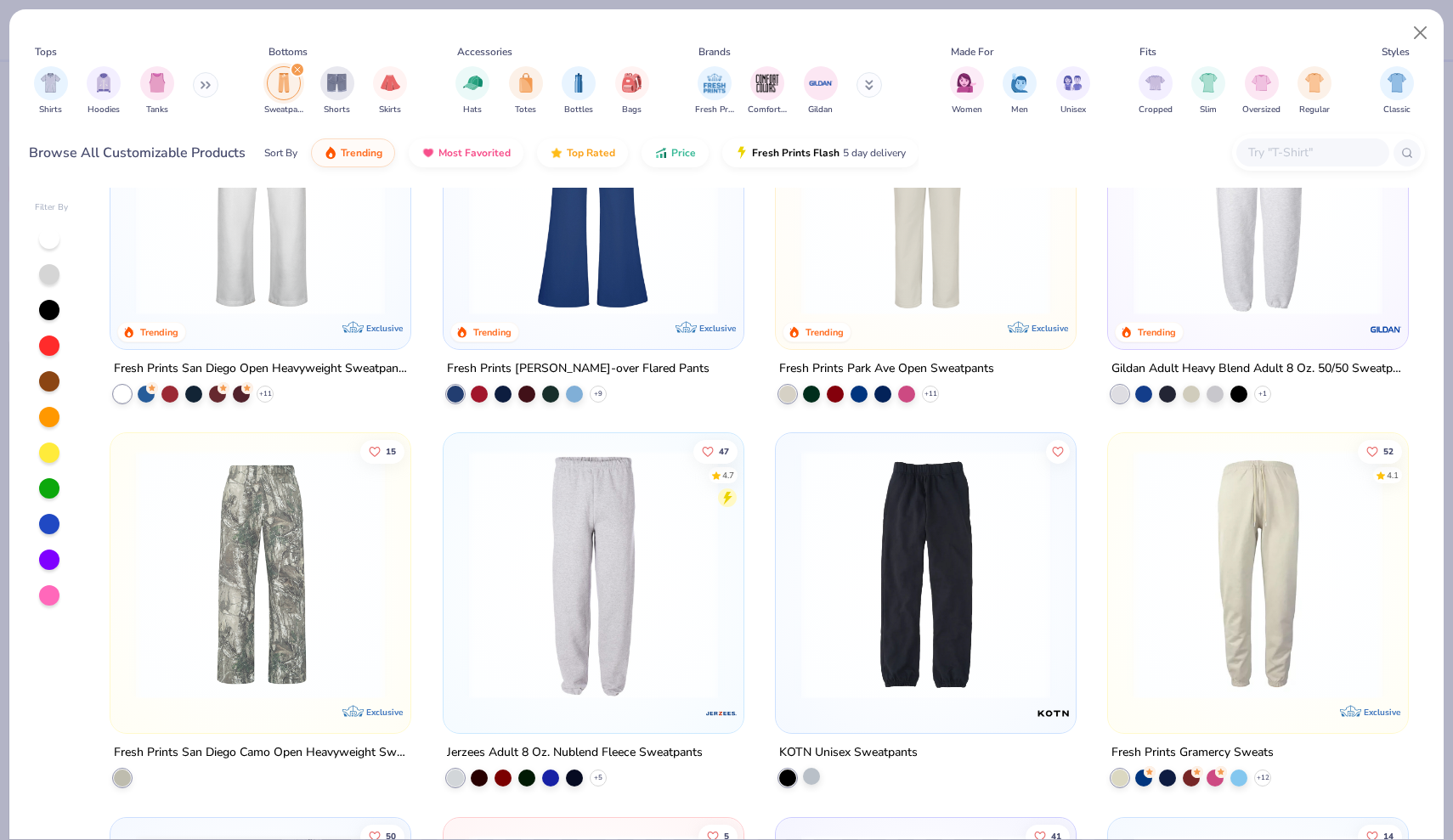
click at [813, 778] on div at bounding box center [811, 775] width 17 height 17
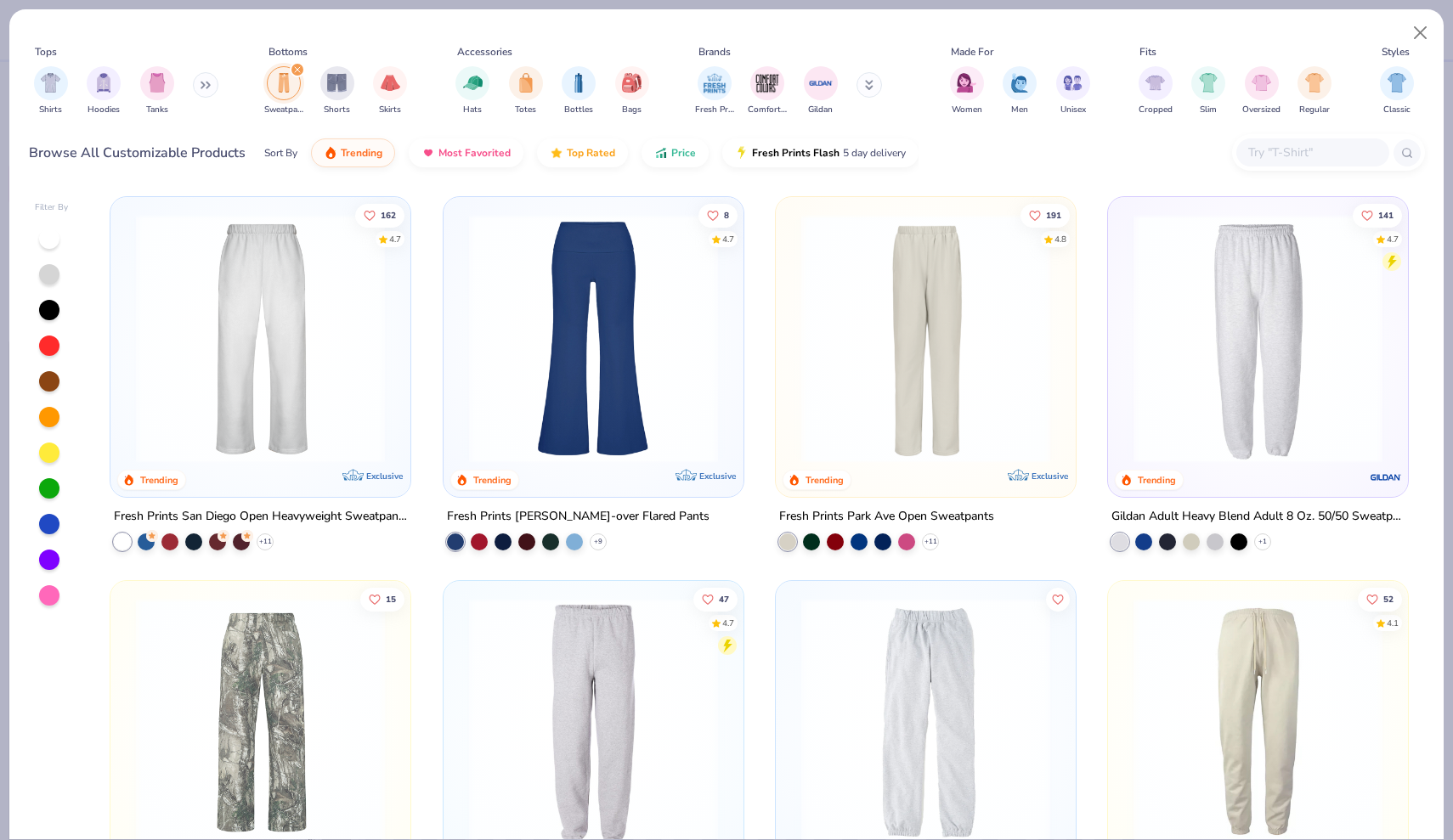
scroll to position [0, 0]
click at [263, 542] on polyline at bounding box center [265, 542] width 6 height 4
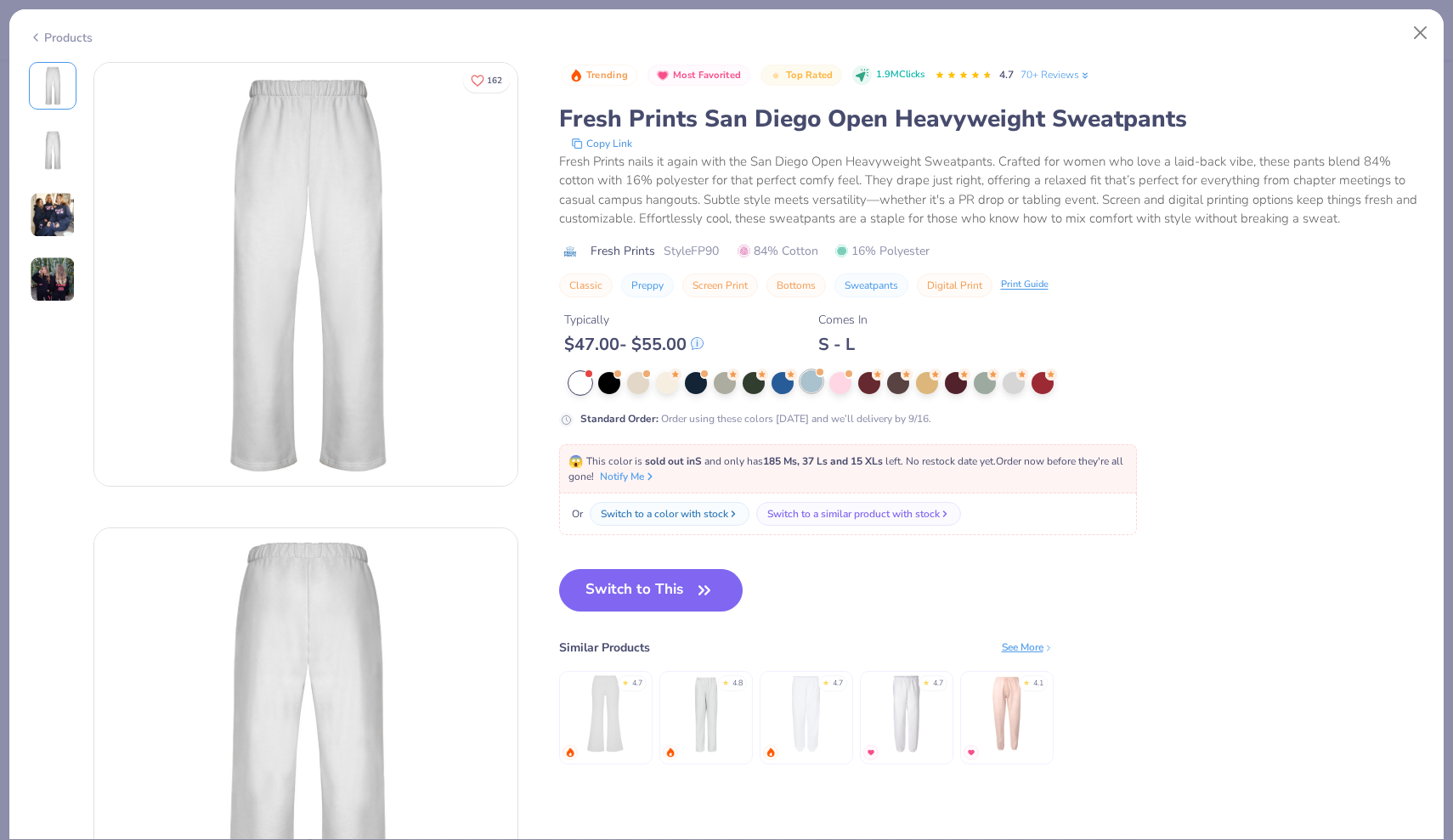
click at [814, 381] on div at bounding box center [811, 381] width 22 height 22
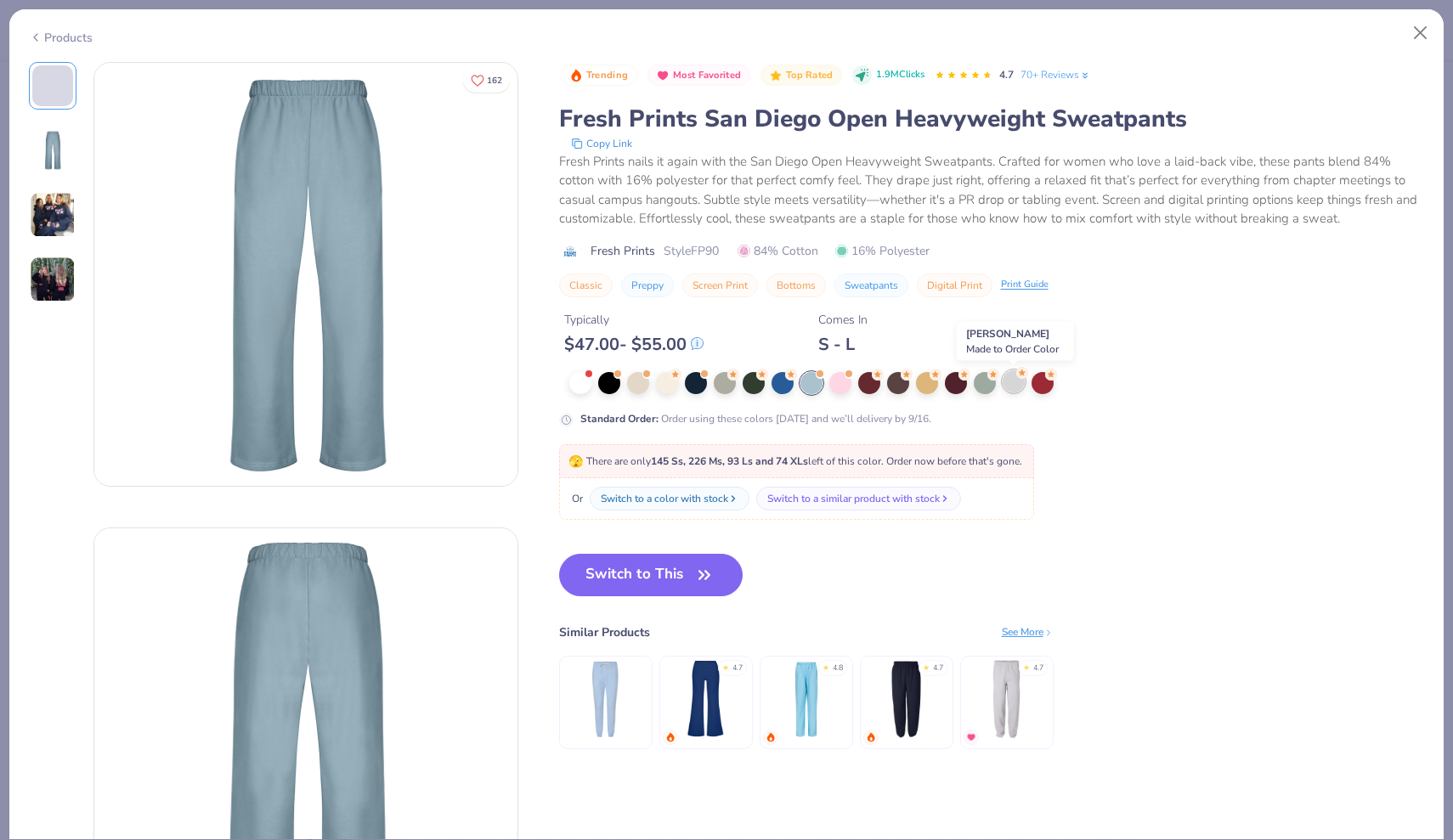
click at [1017, 381] on div at bounding box center [1014, 381] width 22 height 22
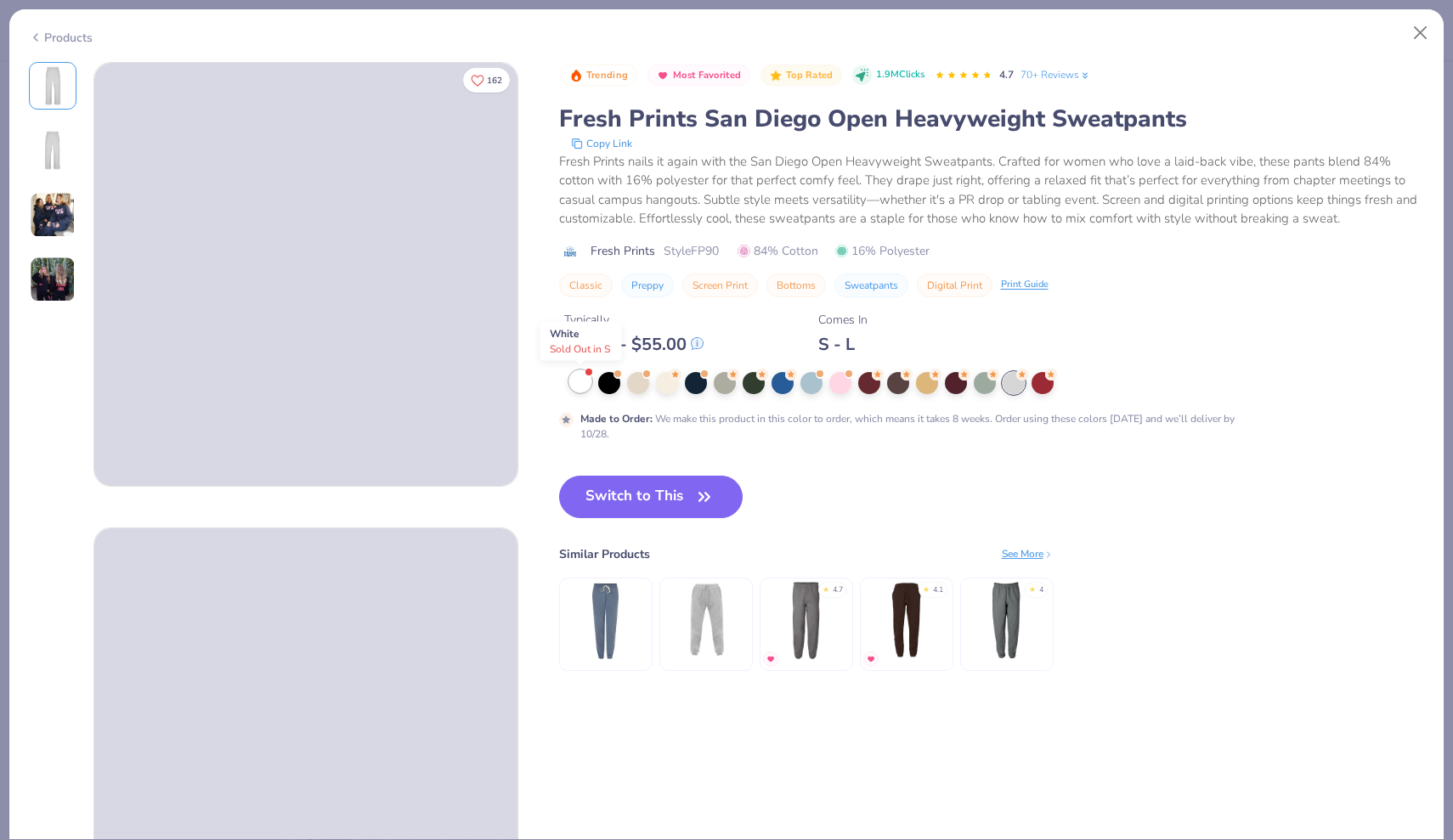
click at [584, 385] on div at bounding box center [580, 381] width 22 height 22
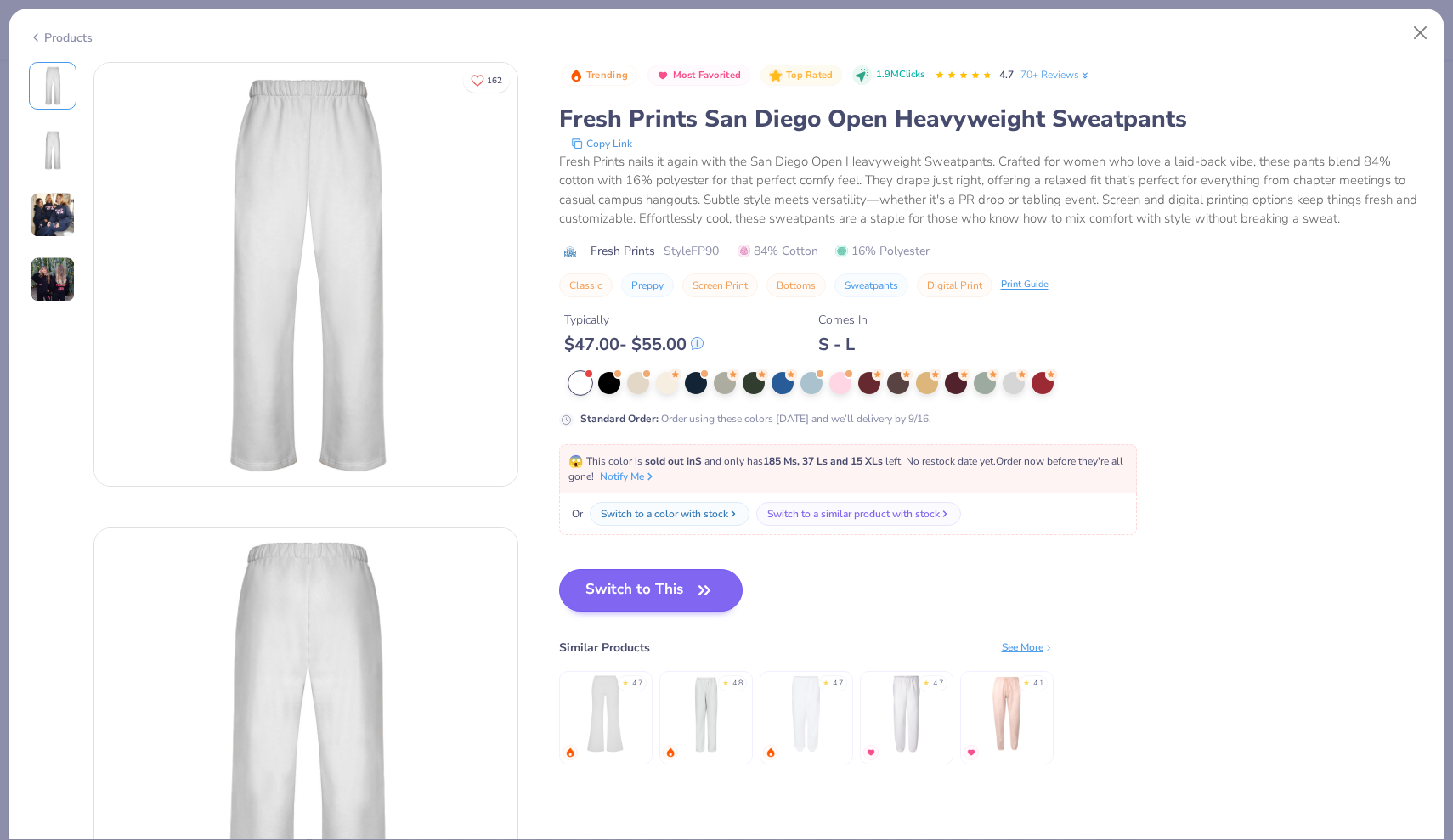
click at [640, 584] on button "Switch to This" at bounding box center [651, 590] width 185 height 42
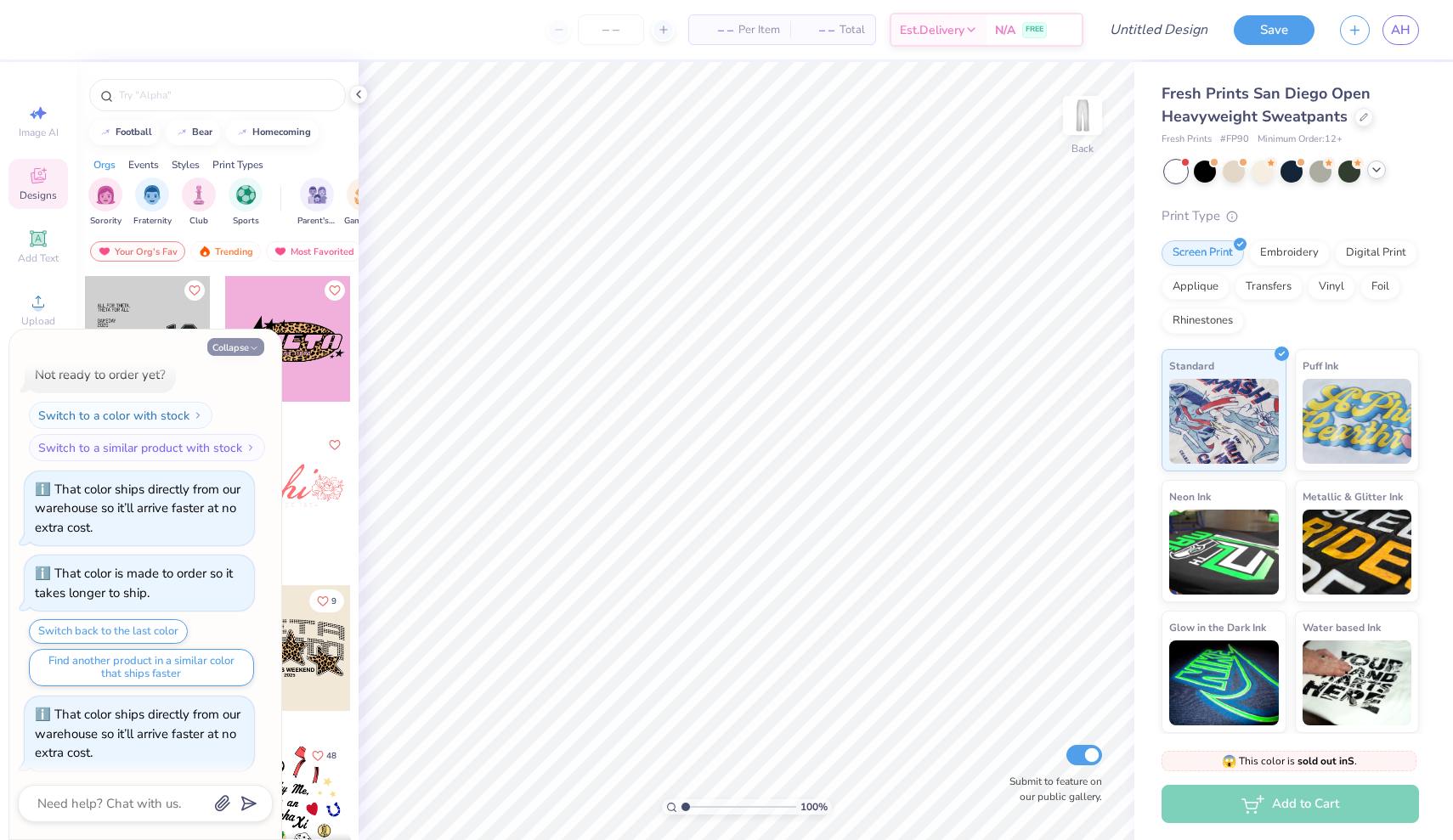
click at [234, 349] on button "Collapse" at bounding box center [236, 347] width 57 height 18
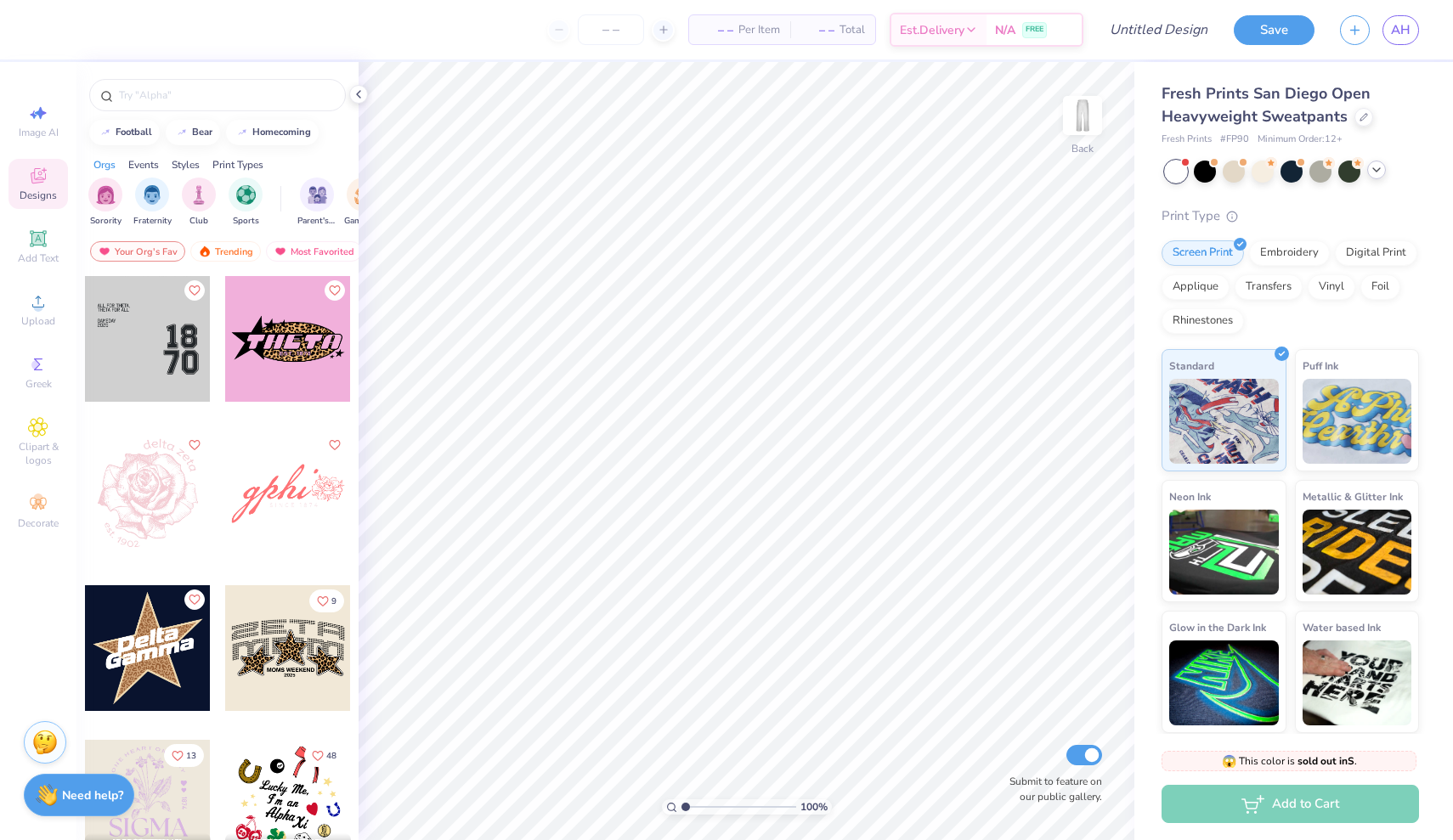
click at [1376, 176] on div at bounding box center [1376, 170] width 18 height 18
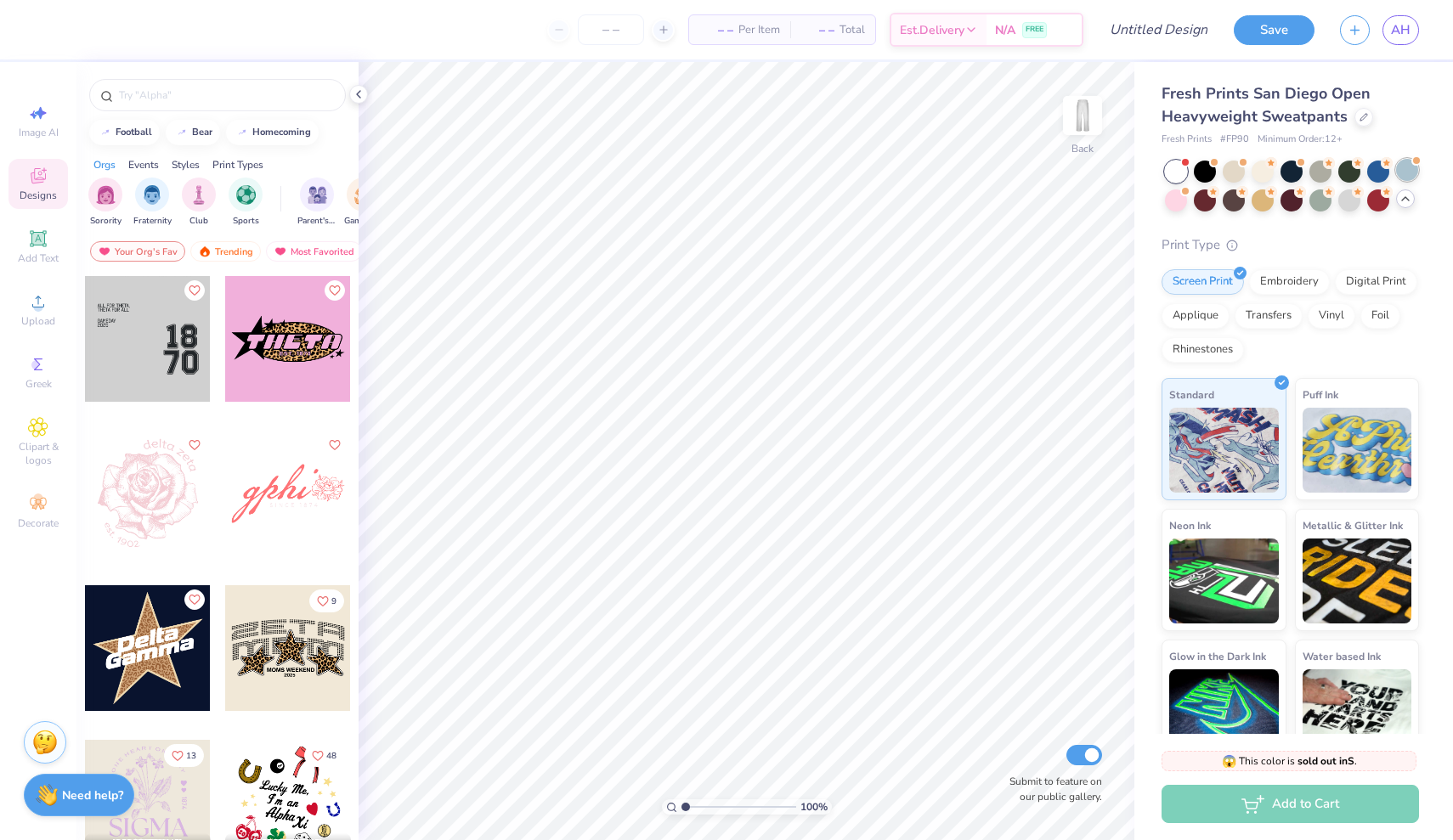
click at [1411, 168] on div at bounding box center [1407, 170] width 22 height 22
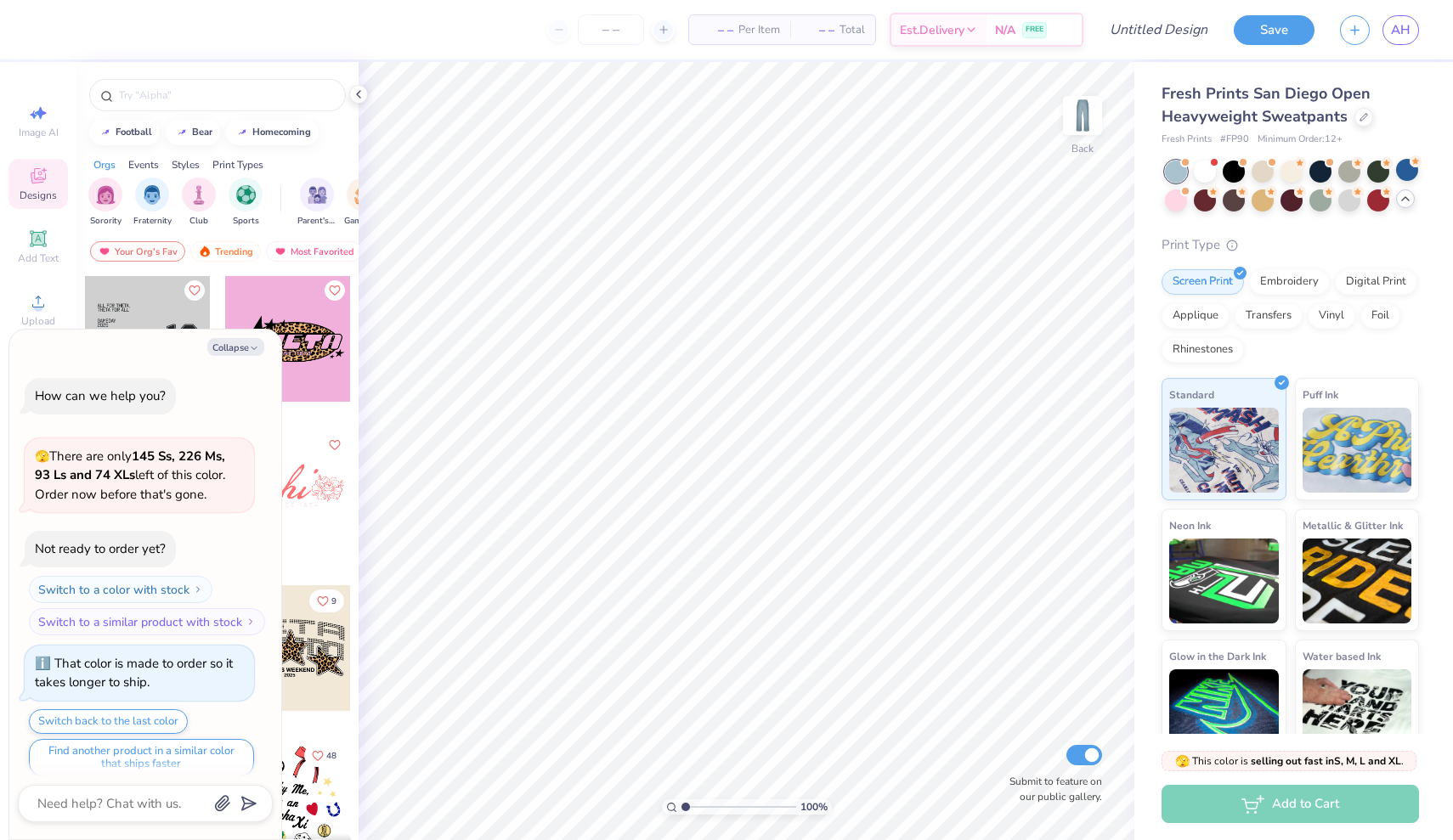
scroll to position [755, 0]
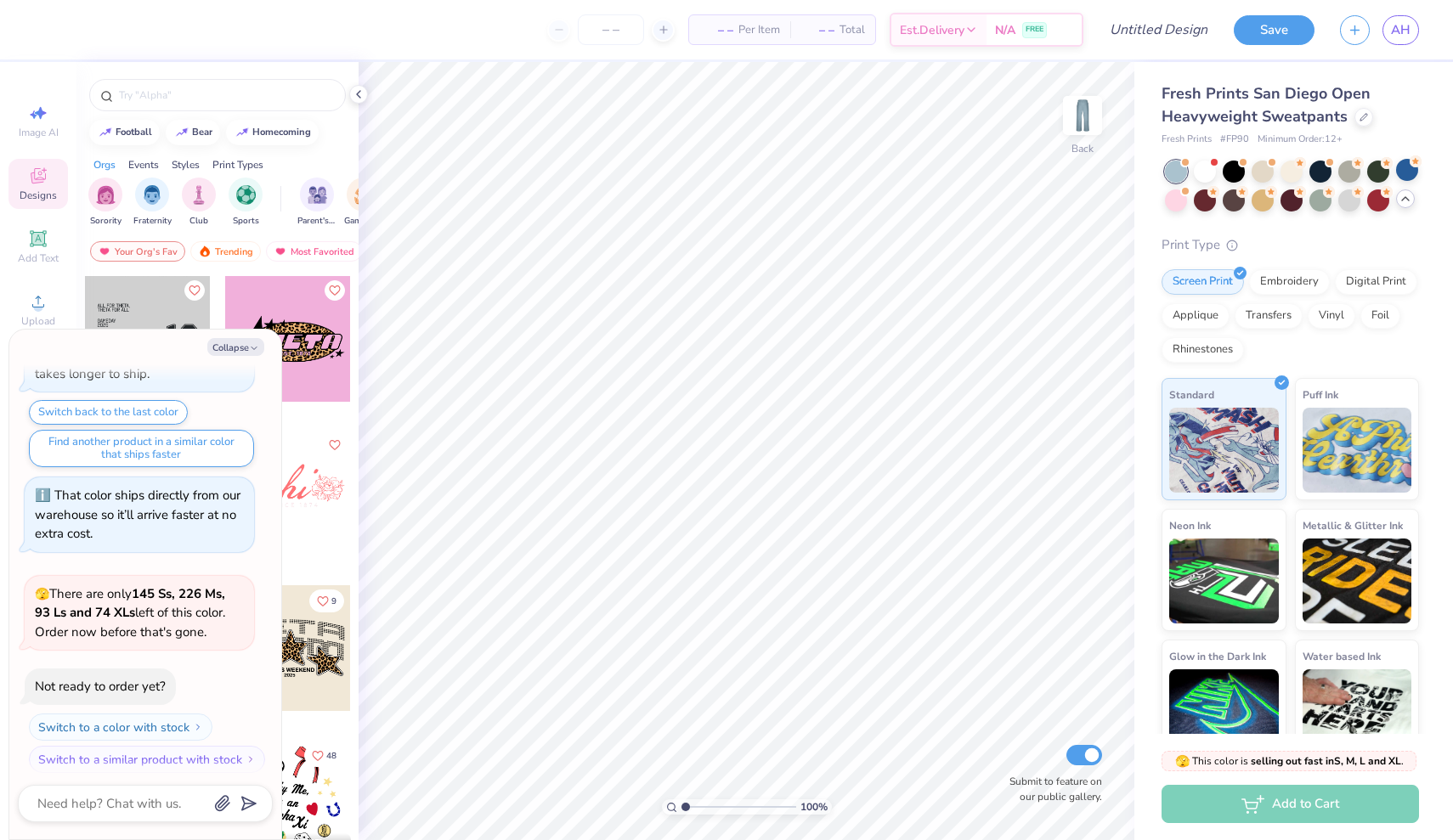
click at [1317, 235] on div "Print Type" at bounding box center [1290, 244] width 257 height 19
click at [236, 345] on button "Collapse" at bounding box center [236, 347] width 57 height 18
type textarea "x"
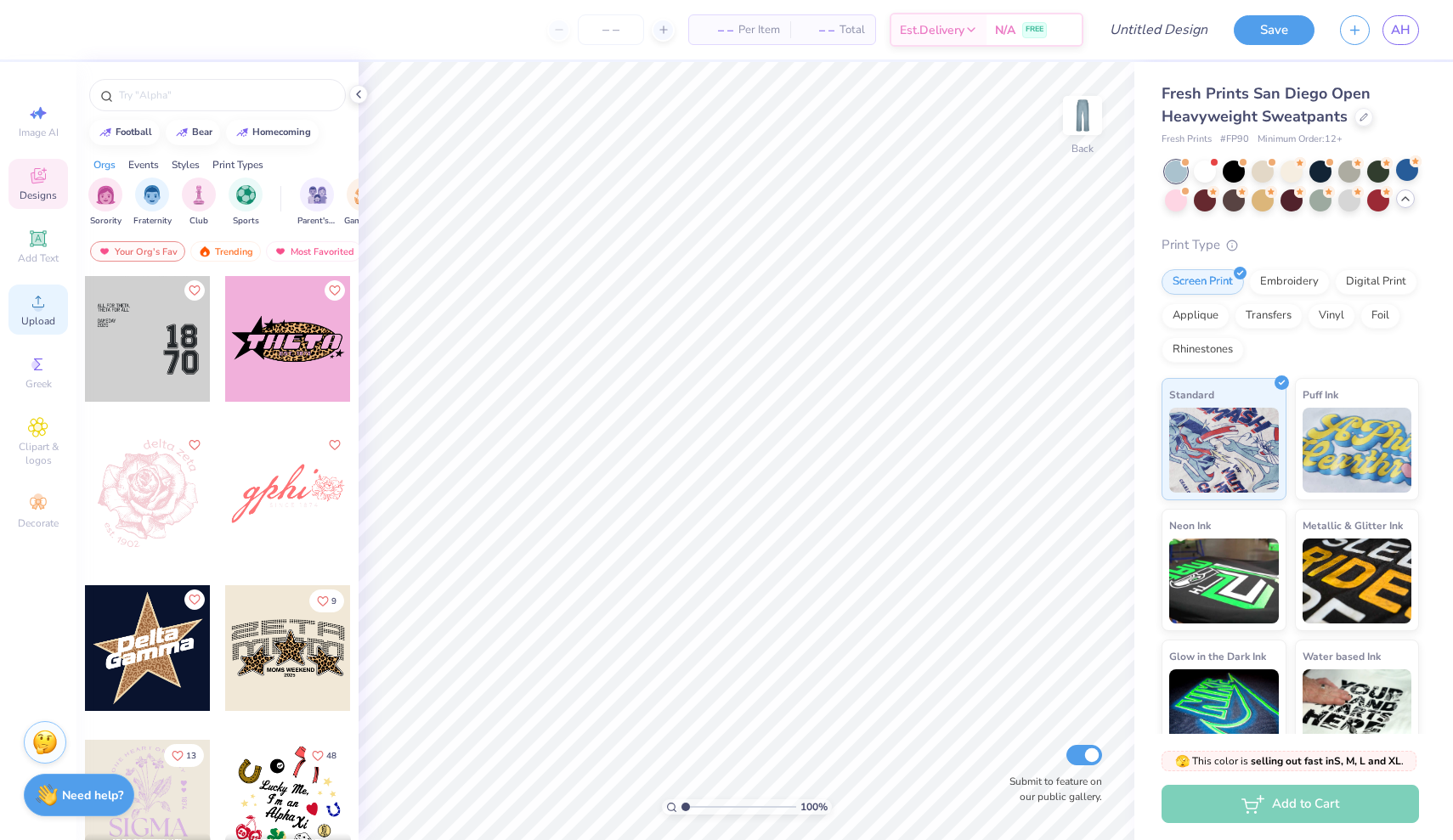
click at [39, 322] on span "Upload" at bounding box center [38, 321] width 34 height 14
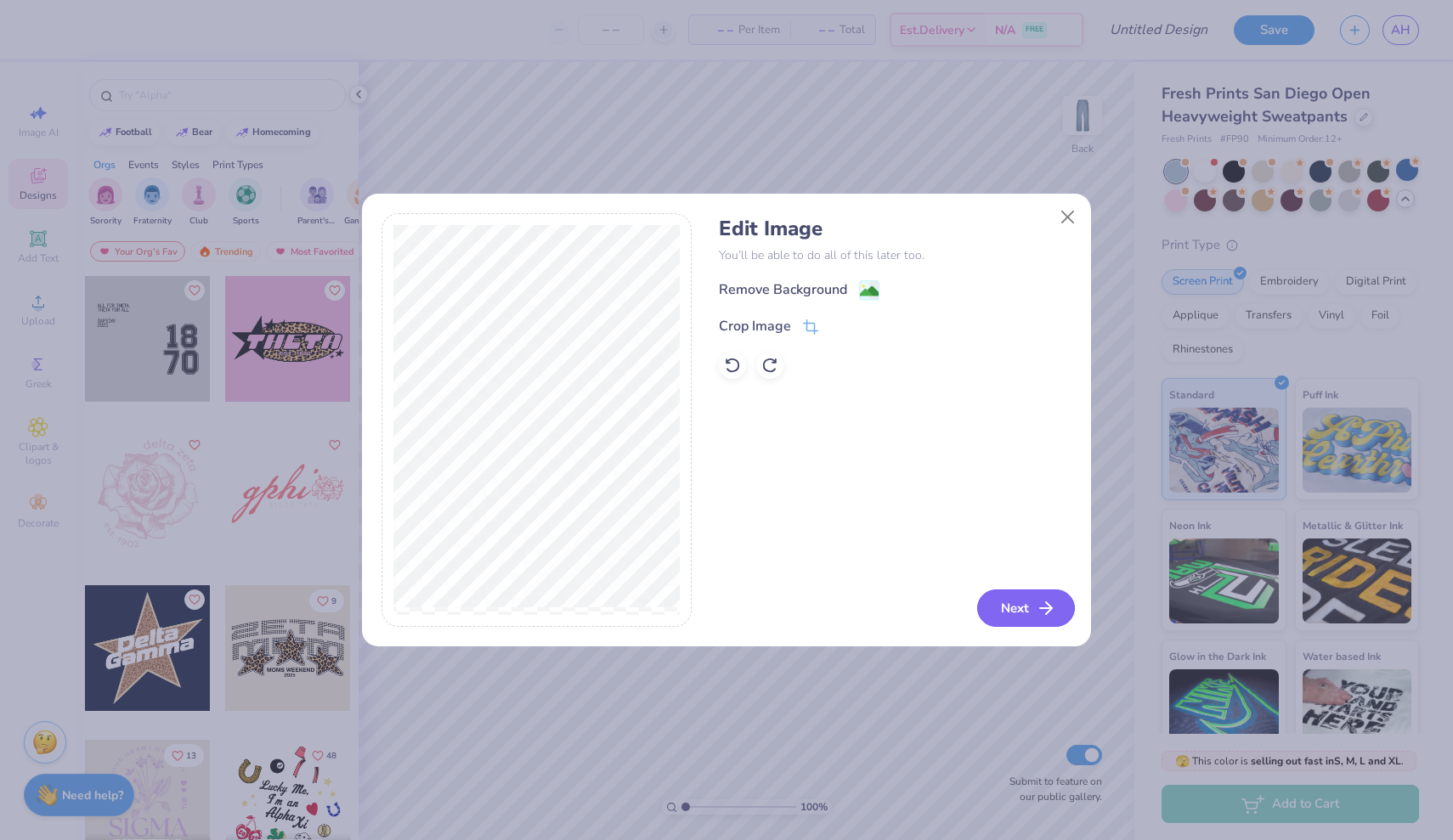
click at [1040, 613] on icon "button" at bounding box center [1046, 608] width 20 height 20
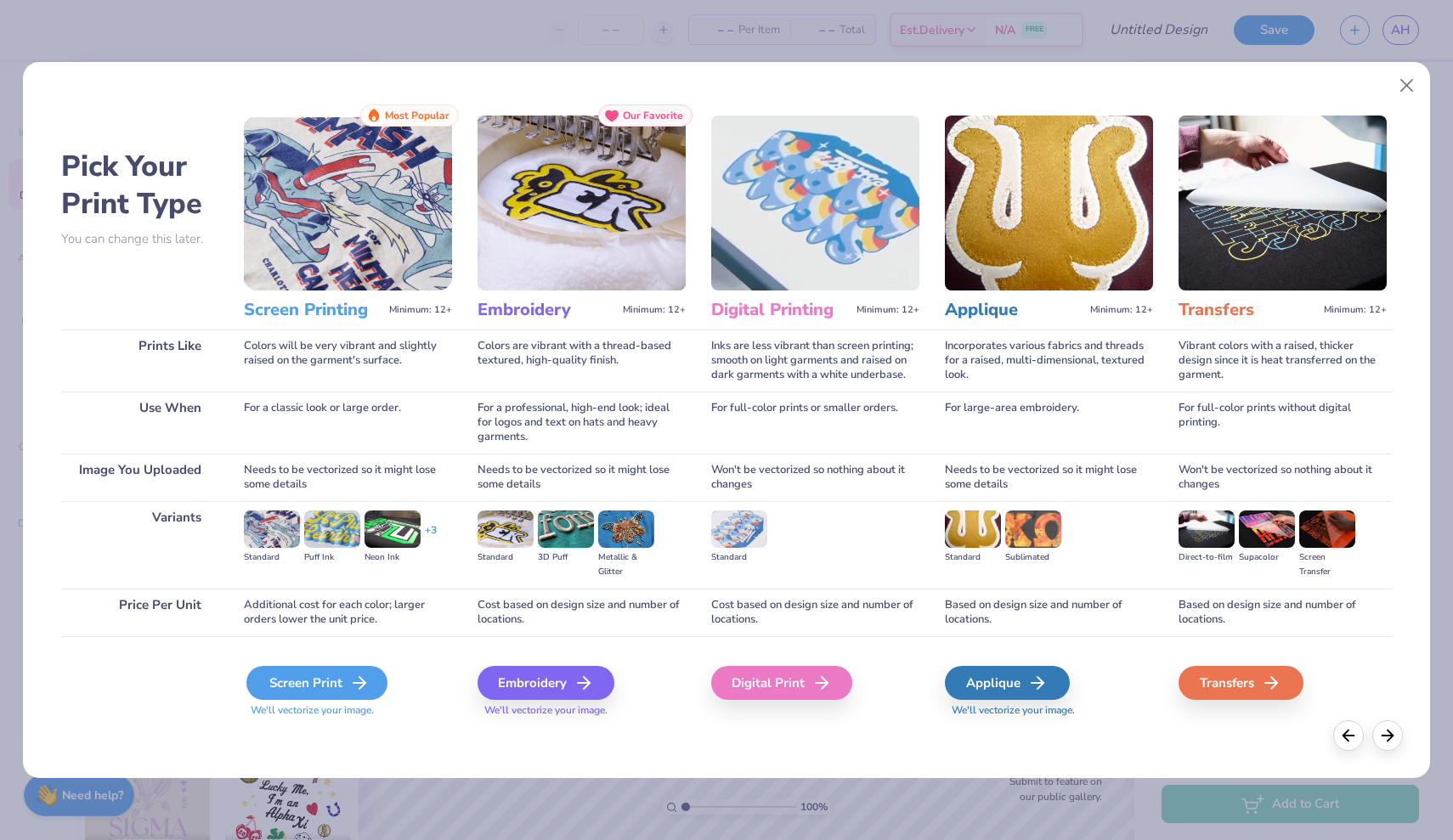
click at [293, 687] on div "Screen Print" at bounding box center [316, 682] width 141 height 34
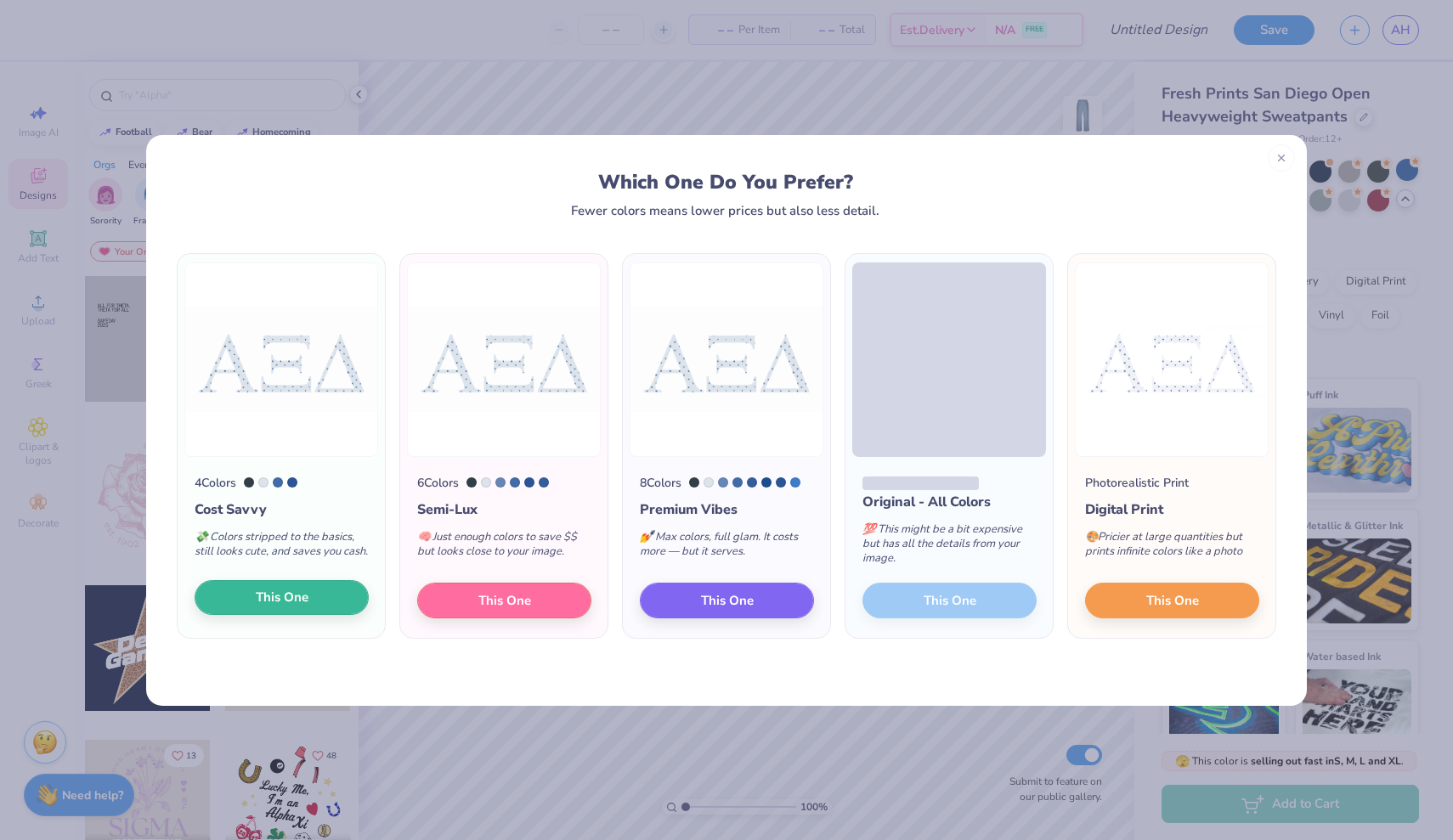
click at [338, 600] on button "This One" at bounding box center [281, 597] width 174 height 36
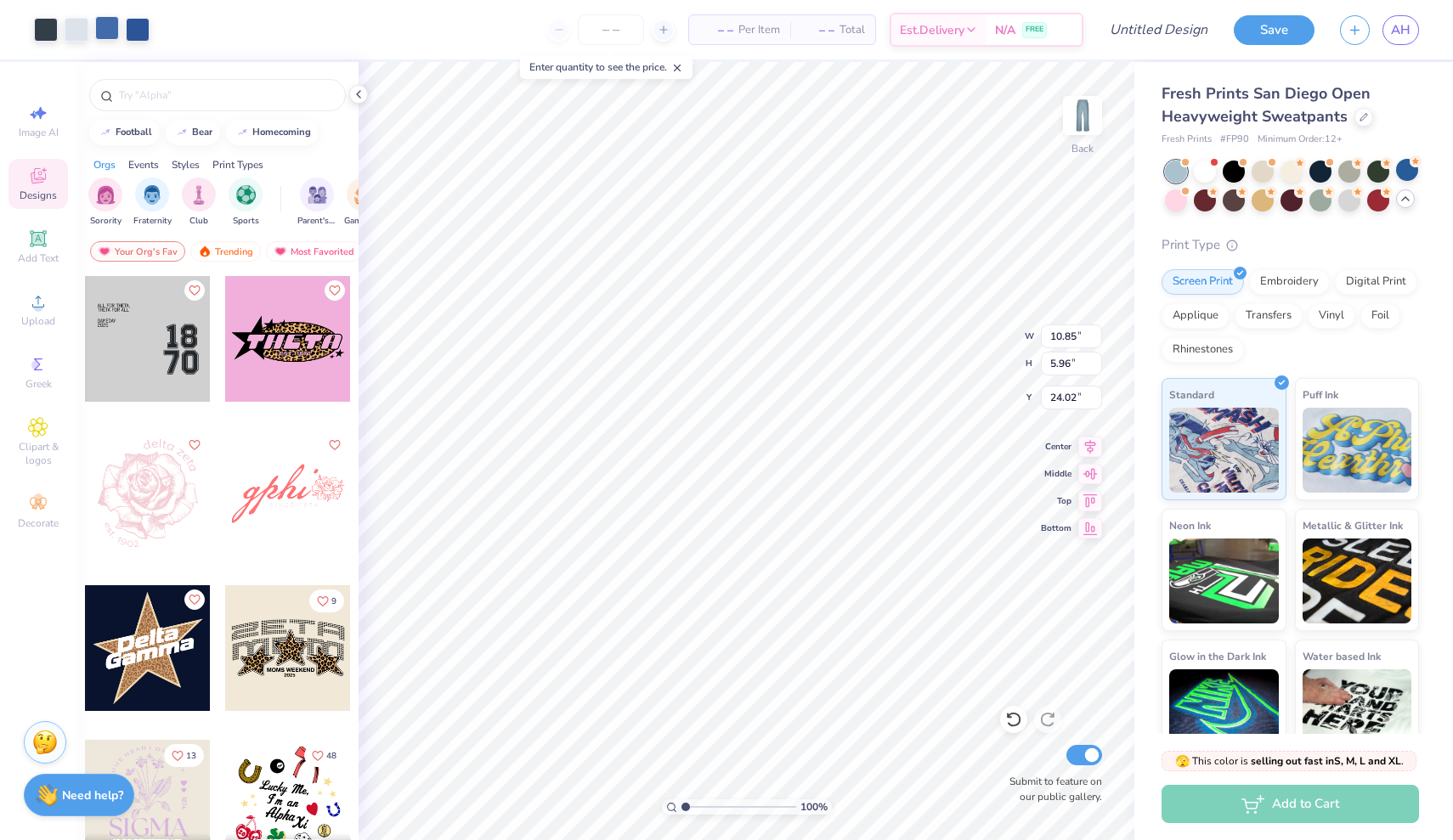
click at [113, 32] on div at bounding box center [107, 28] width 24 height 24
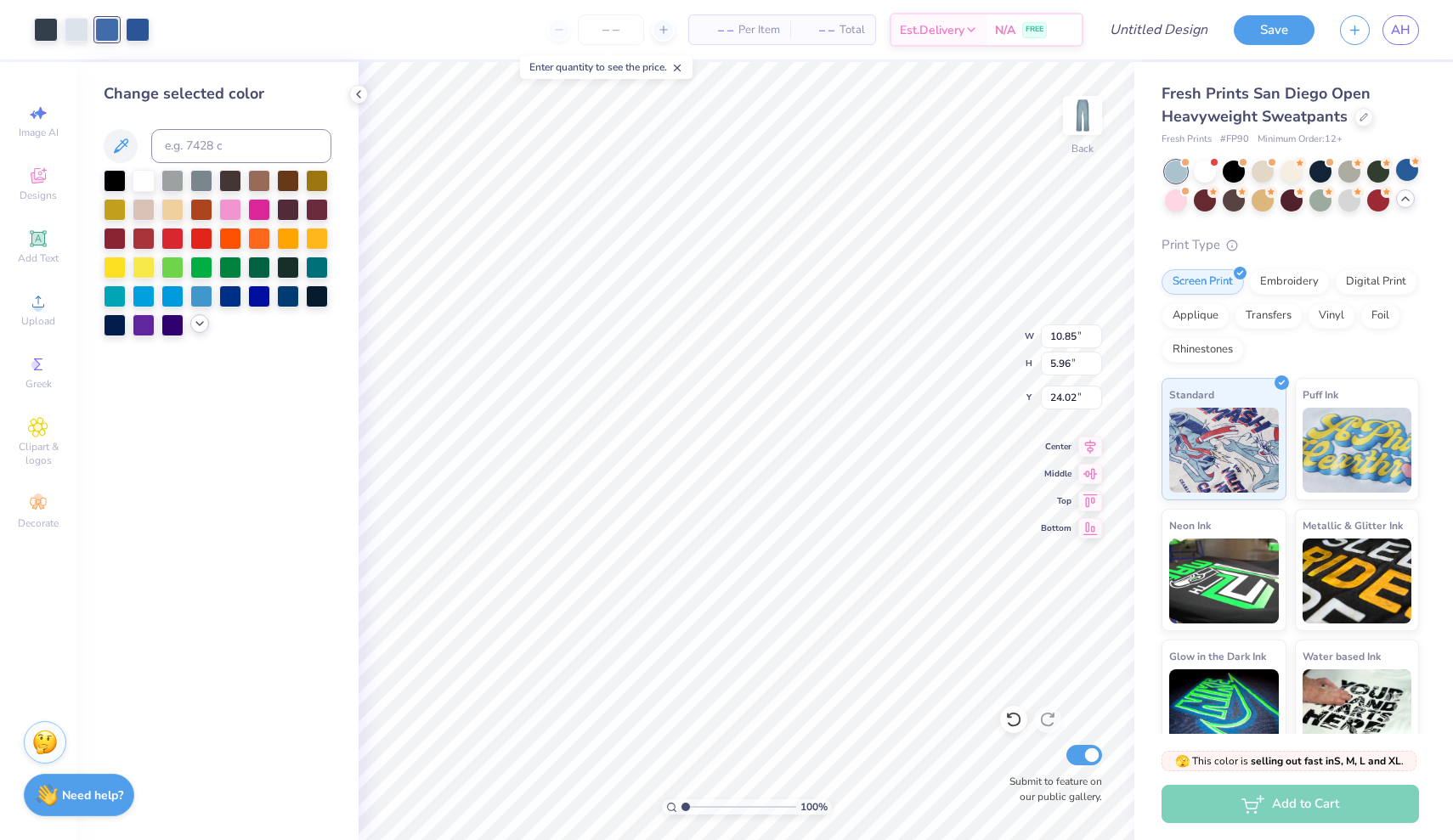
click at [203, 323] on icon at bounding box center [199, 323] width 14 height 14
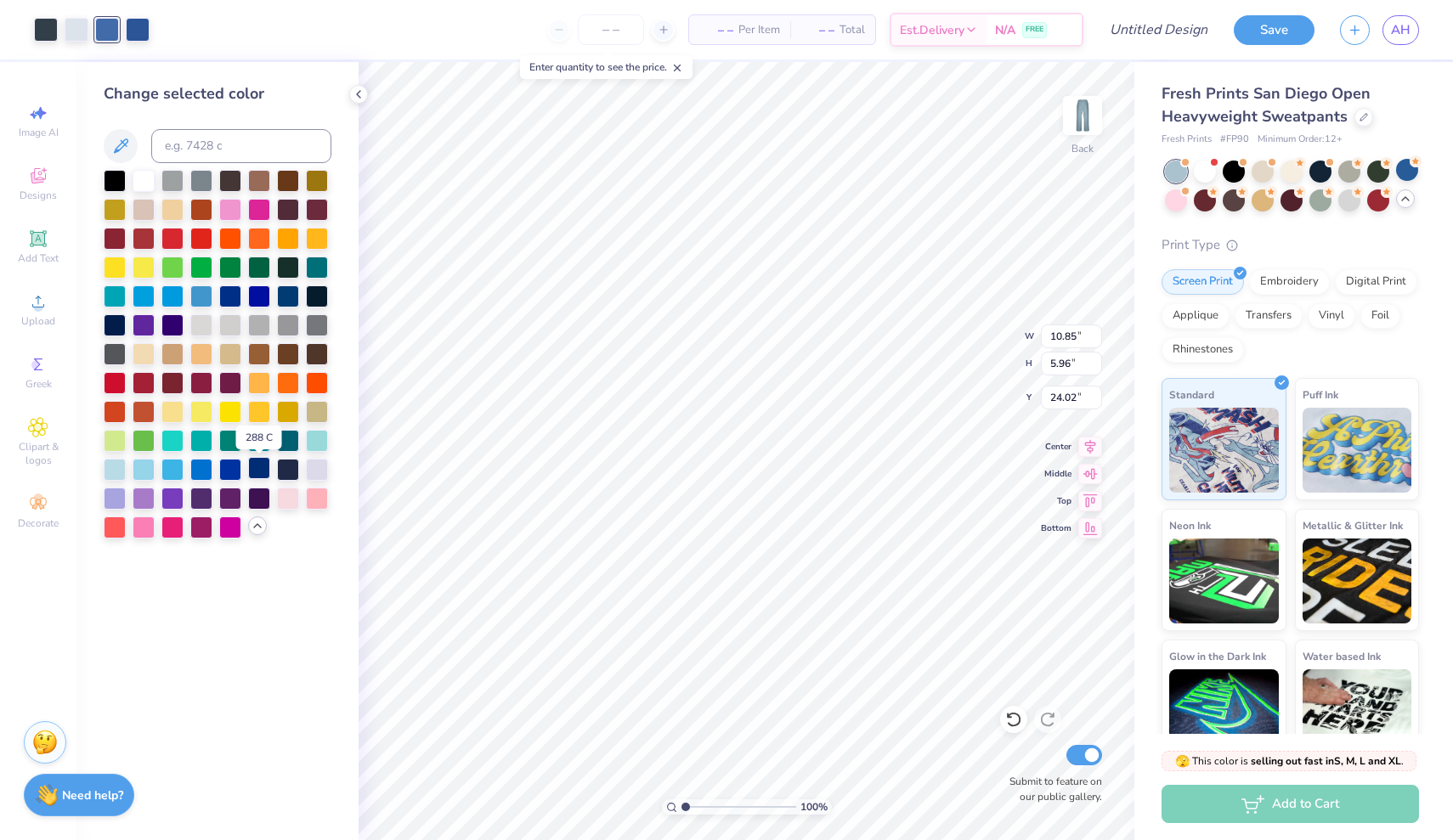
click at [263, 472] on div at bounding box center [259, 467] width 22 height 22
click at [137, 30] on div at bounding box center [137, 28] width 24 height 24
click at [262, 470] on div at bounding box center [259, 467] width 22 height 22
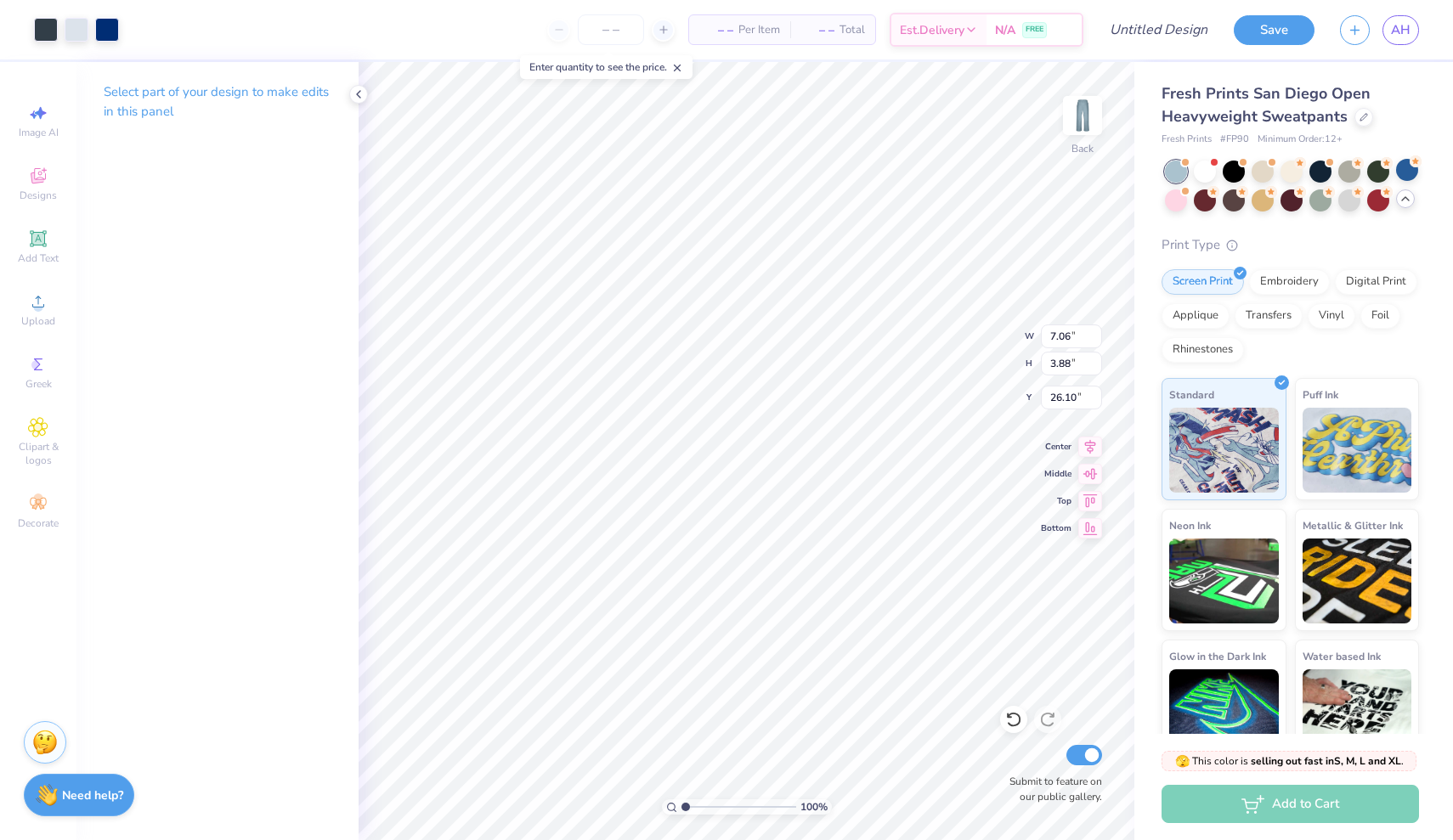
type input "7.06"
type input "3.88"
type input "0.50"
click at [1348, 192] on div at bounding box center [1349, 199] width 22 height 22
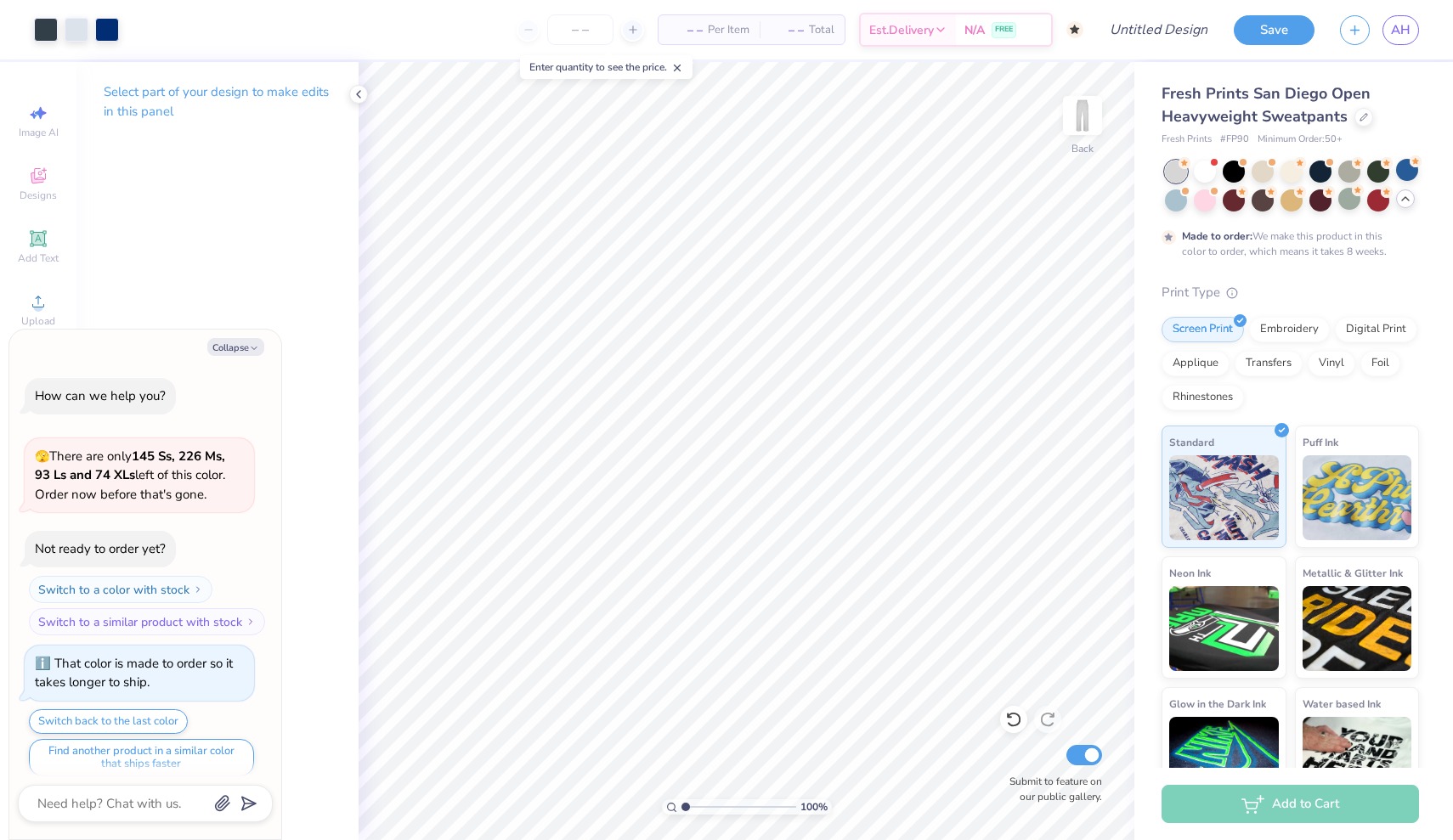
scroll to position [895, 0]
click at [1402, 195] on icon at bounding box center [1405, 198] width 14 height 14
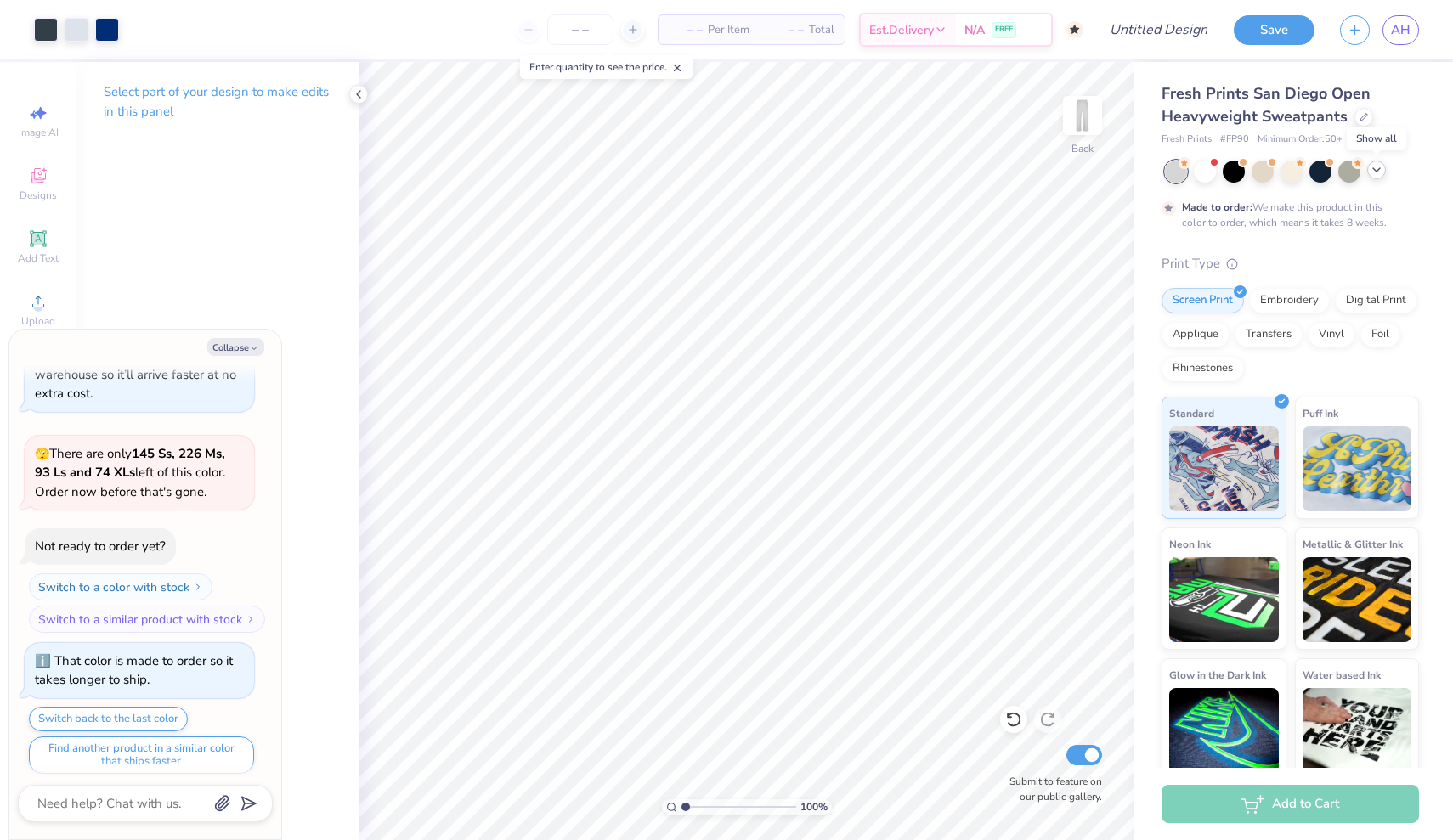
click at [1379, 168] on icon at bounding box center [1376, 170] width 14 height 14
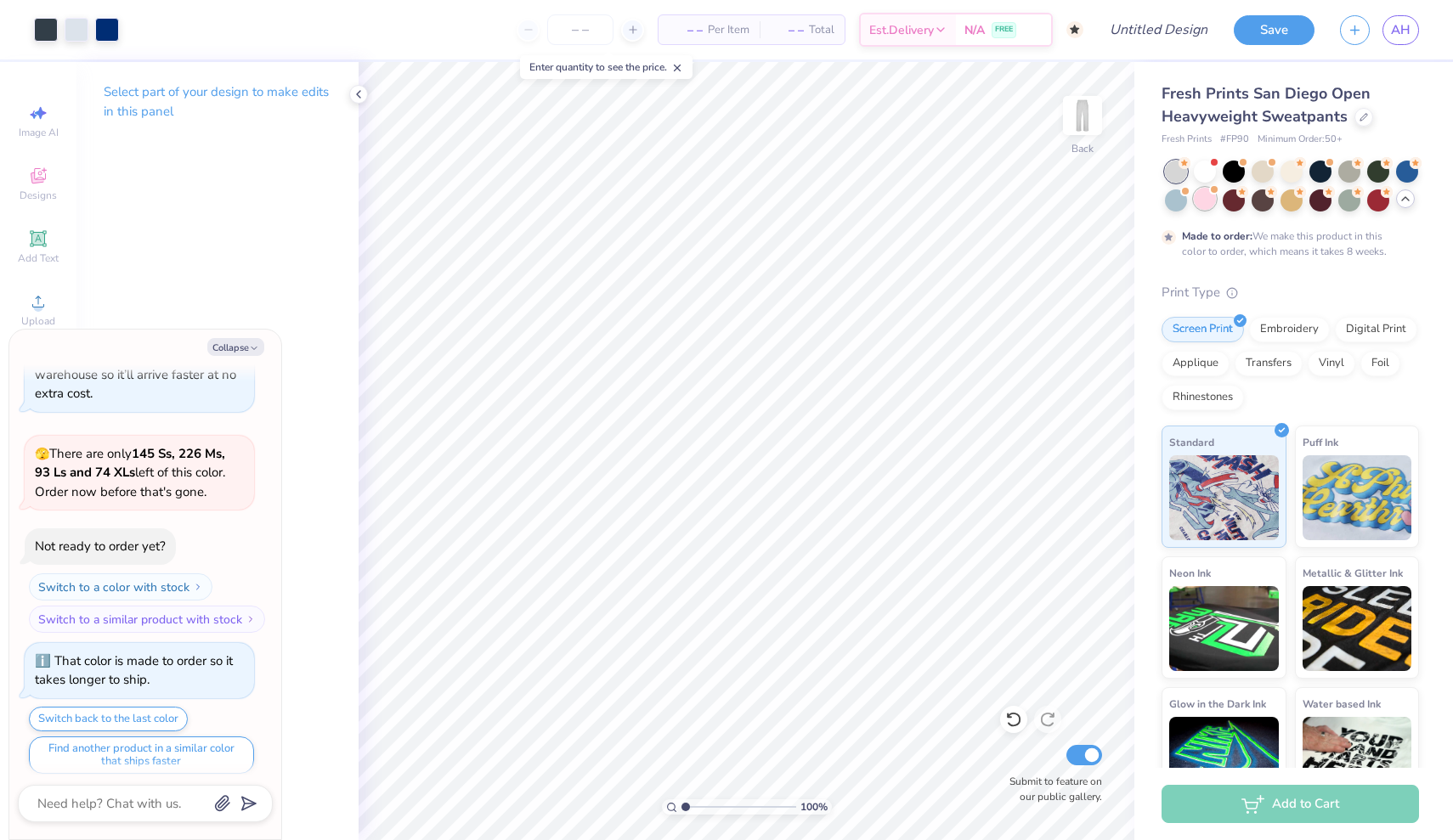
click at [1208, 198] on div at bounding box center [1205, 199] width 22 height 22
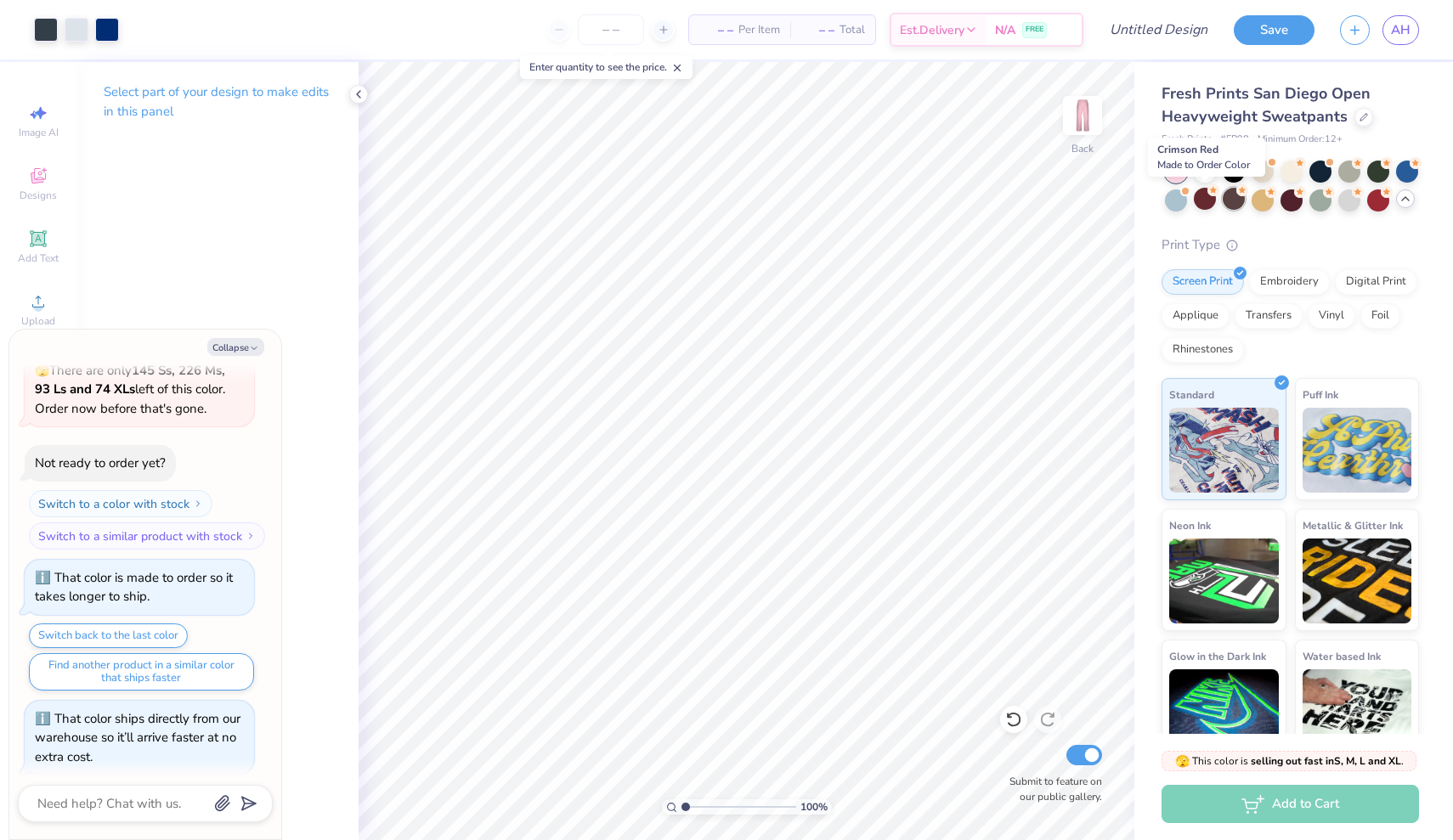
scroll to position [1165, 0]
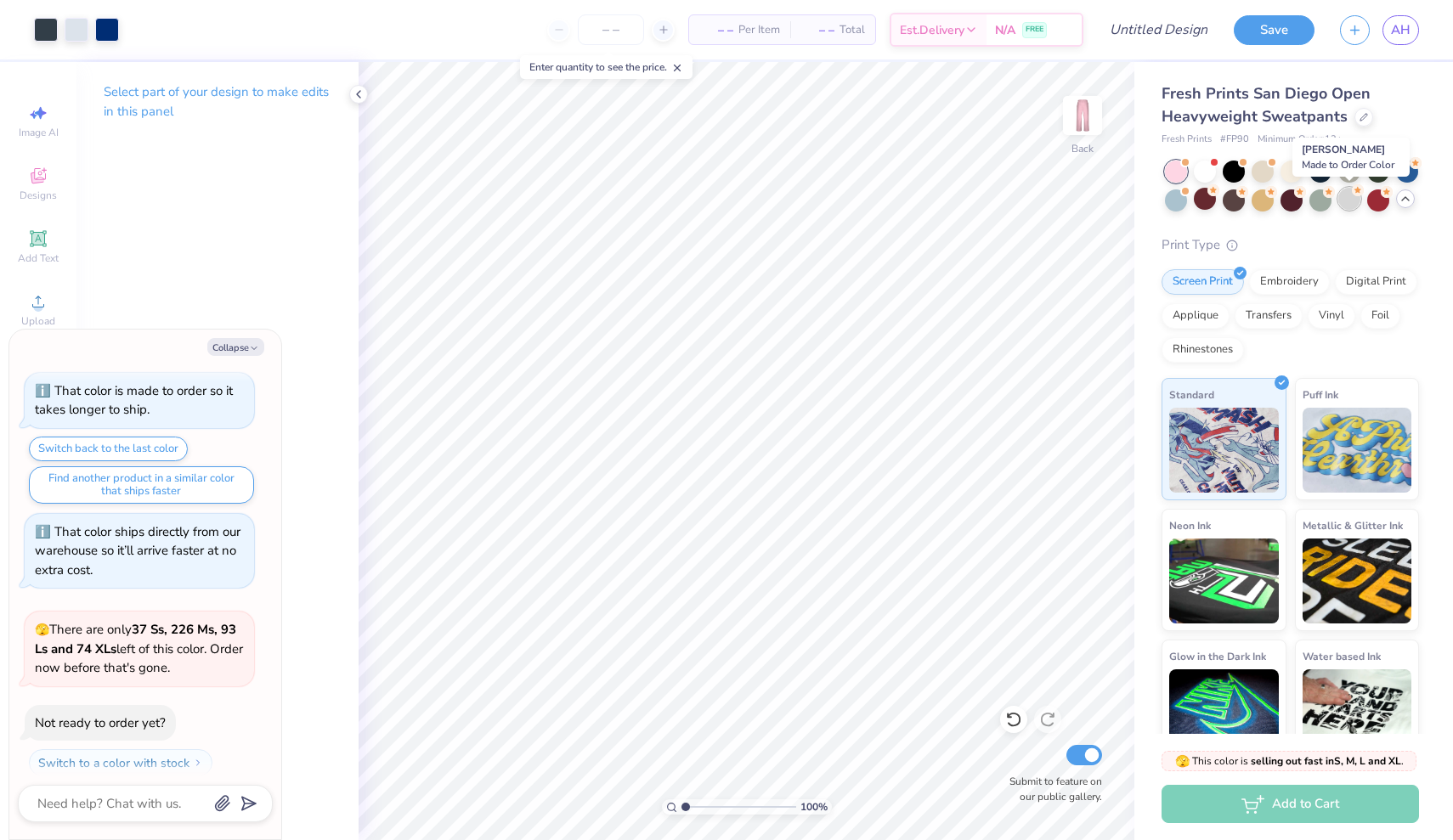
click at [1345, 200] on div at bounding box center [1349, 199] width 22 height 22
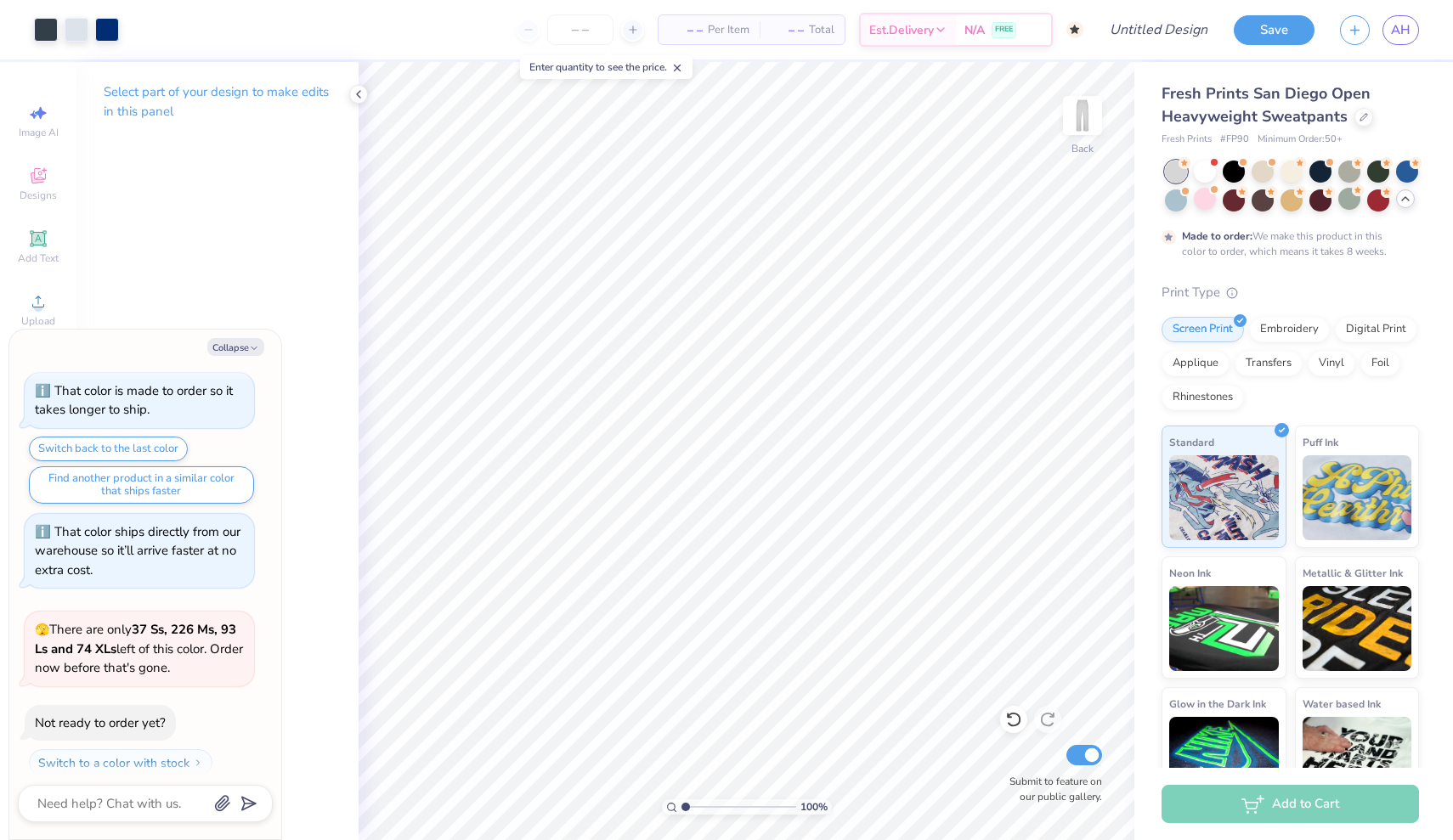
scroll to position [1305, 0]
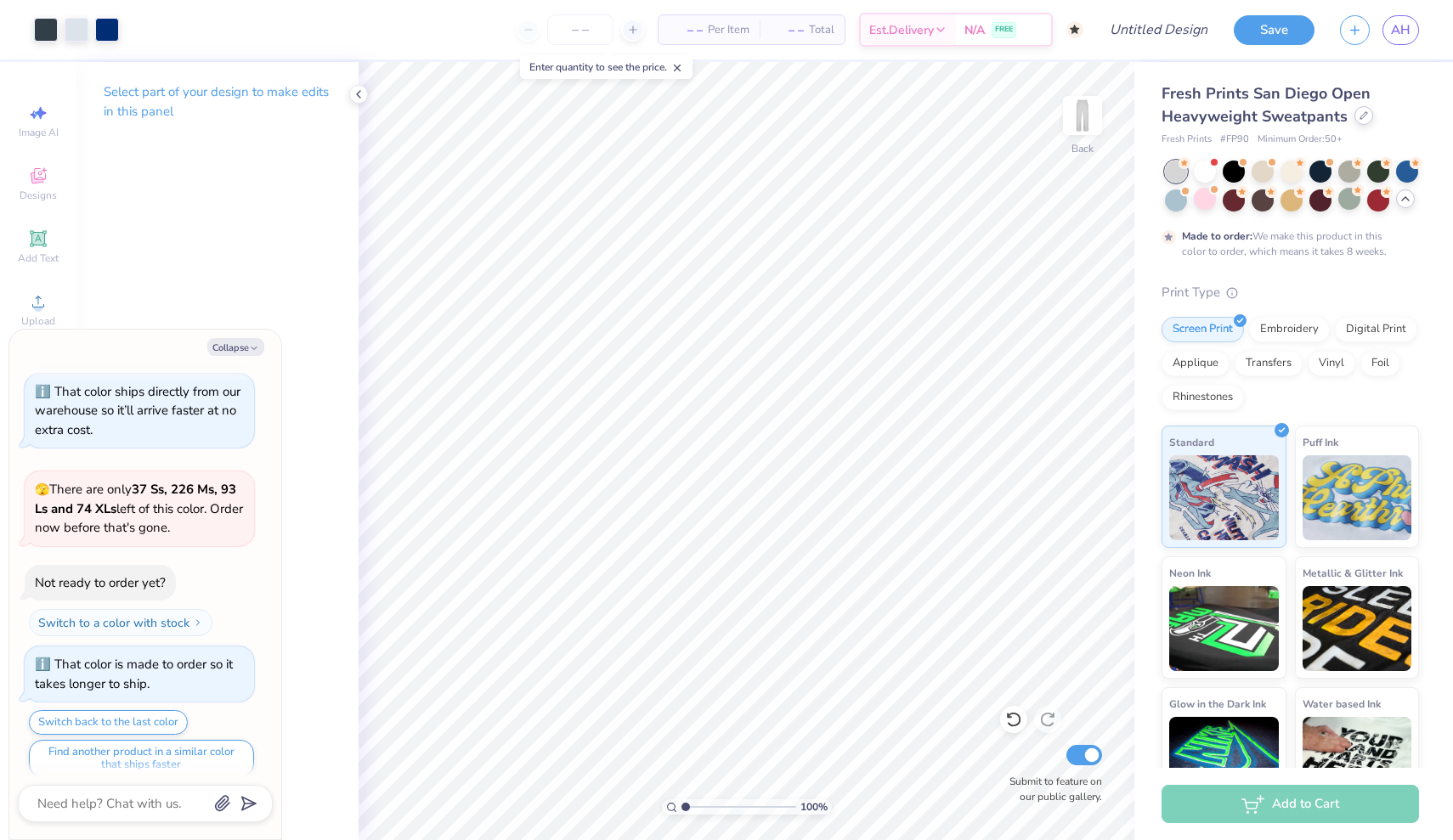
click at [1361, 112] on div at bounding box center [1364, 115] width 18 height 18
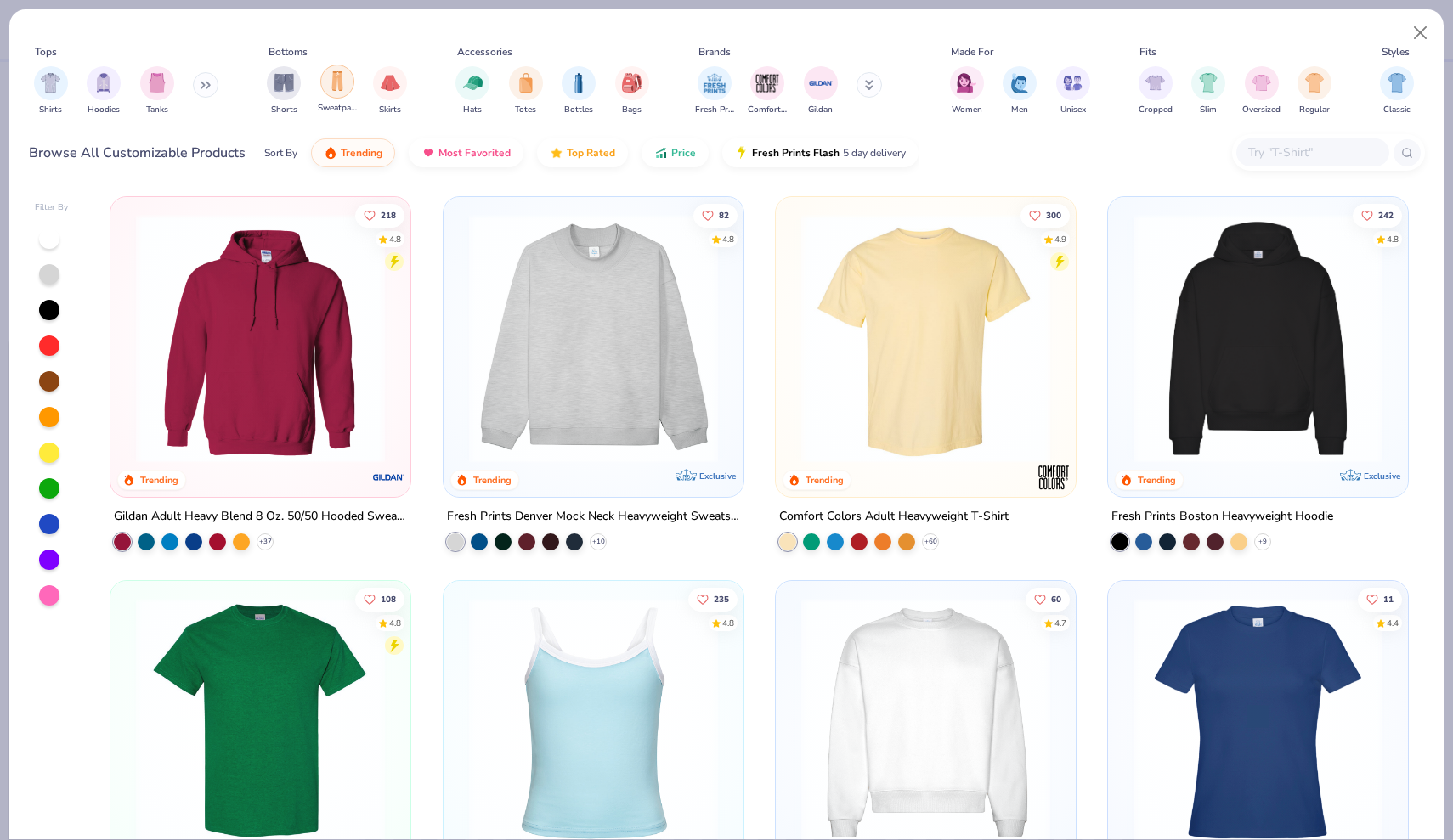
click at [327, 80] on div "filter for Sweatpants" at bounding box center [337, 81] width 34 height 34
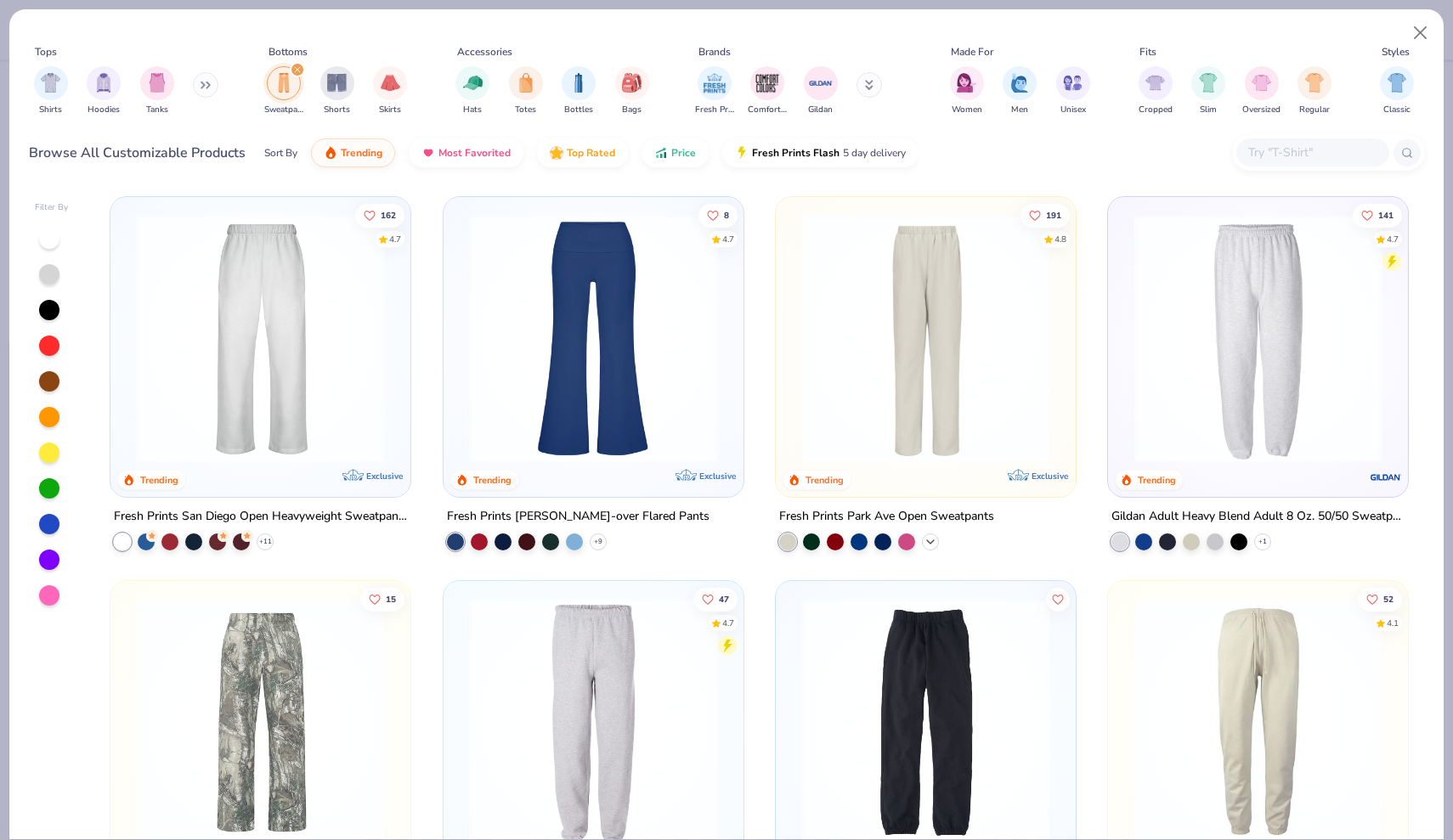
click at [931, 541] on icon at bounding box center [930, 541] width 14 height 14
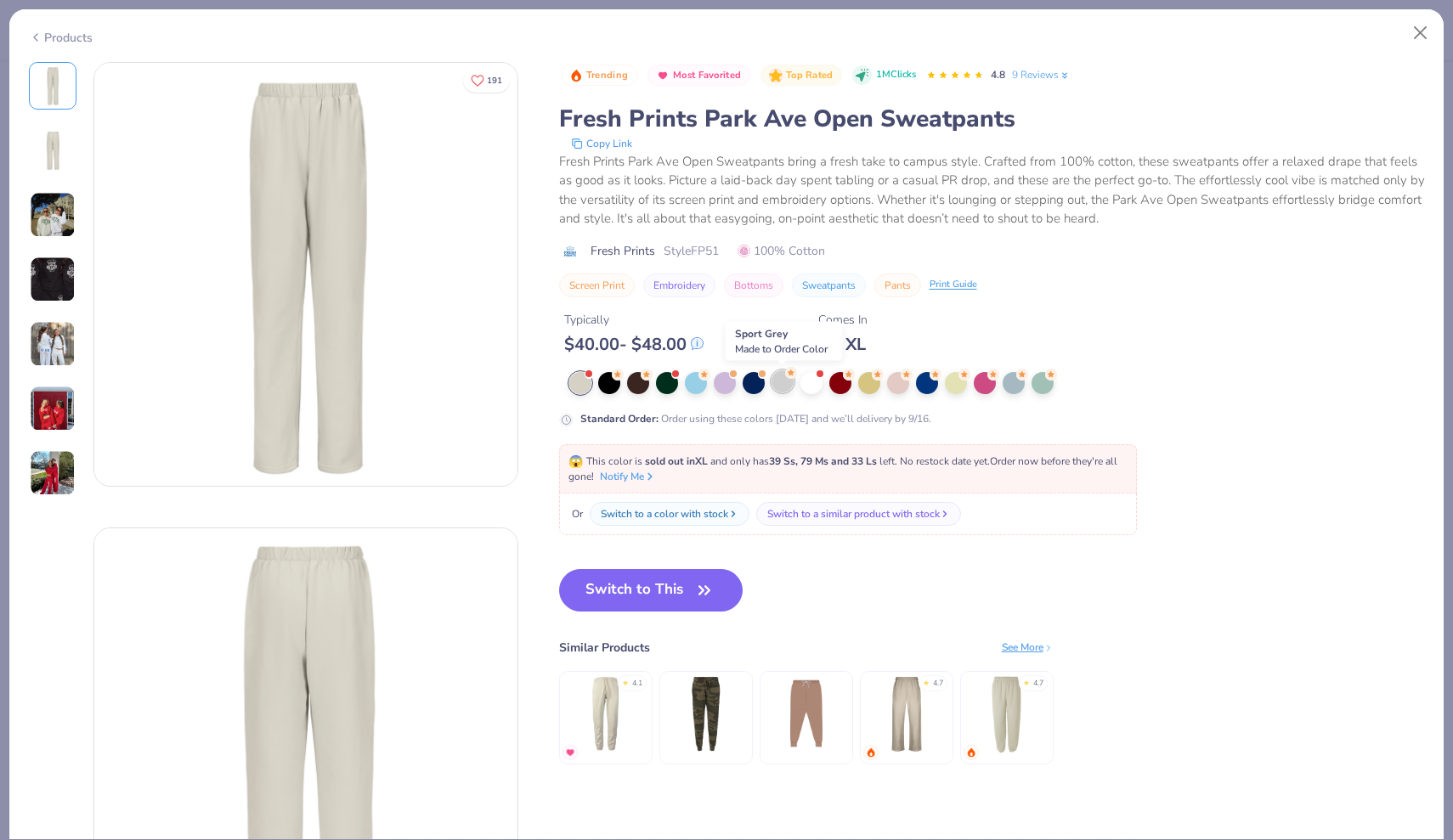
click at [785, 387] on div at bounding box center [782, 381] width 22 height 22
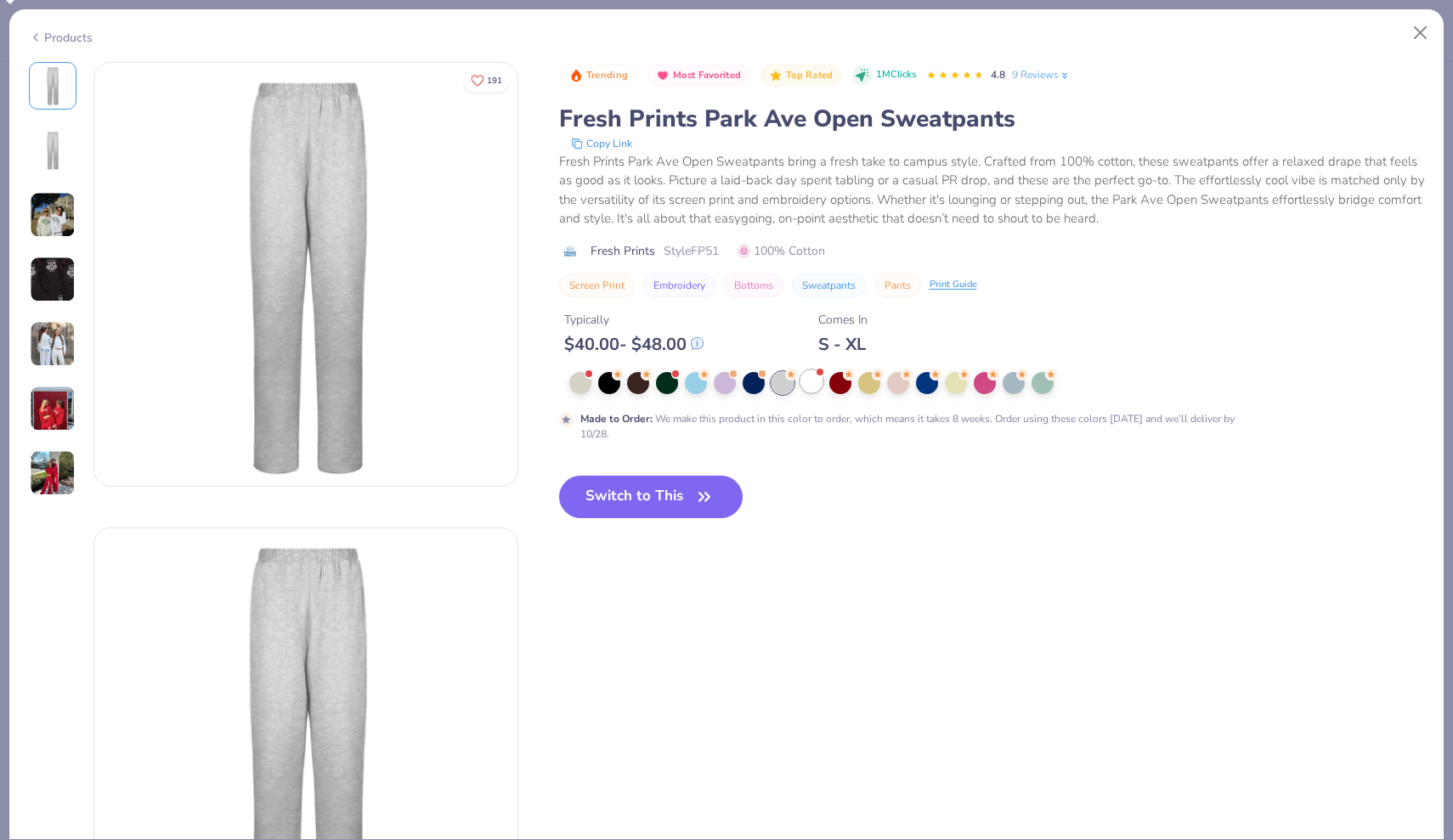
click at [820, 381] on div at bounding box center [811, 381] width 22 height 22
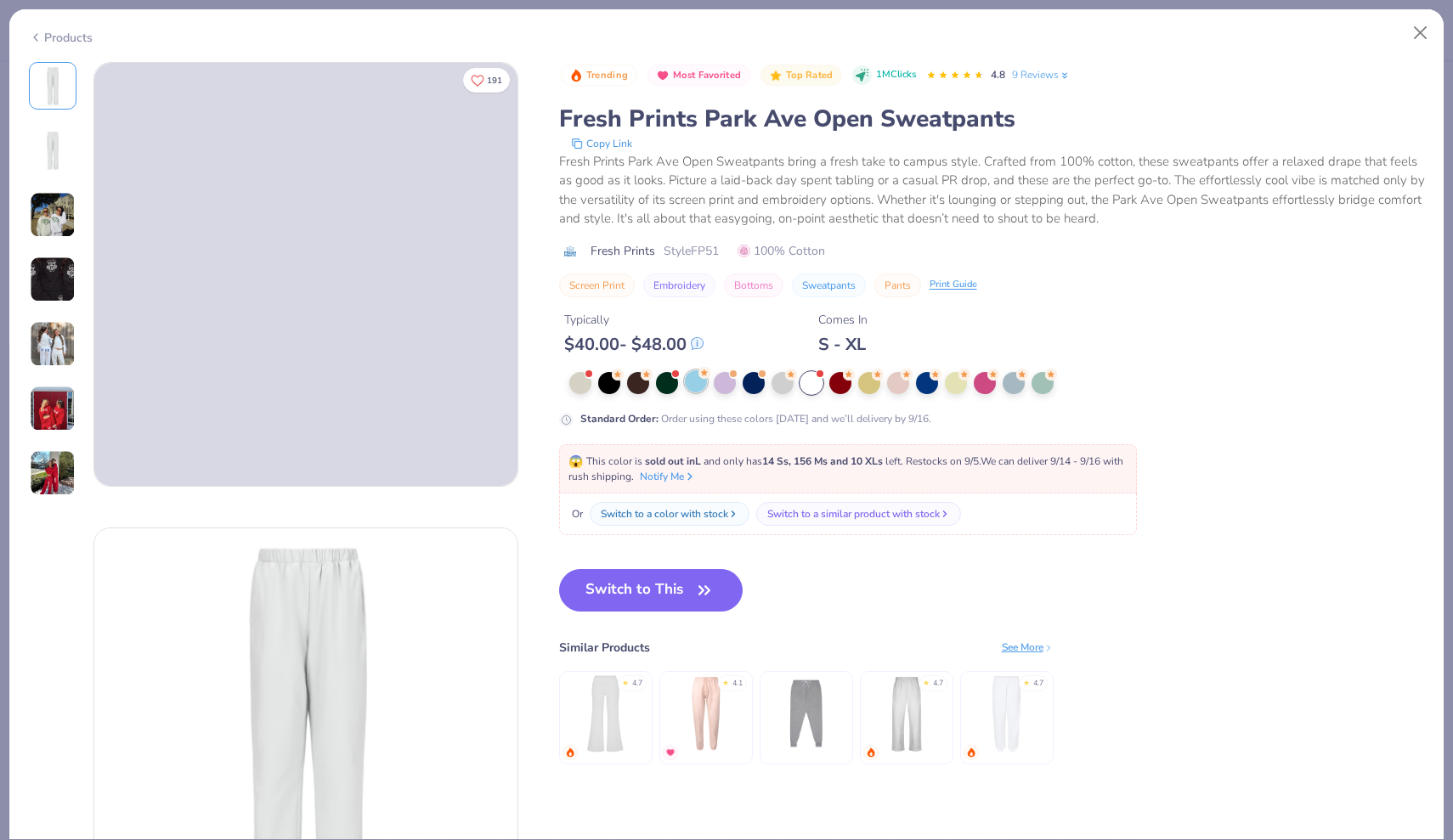
click at [691, 382] on div at bounding box center [696, 381] width 22 height 22
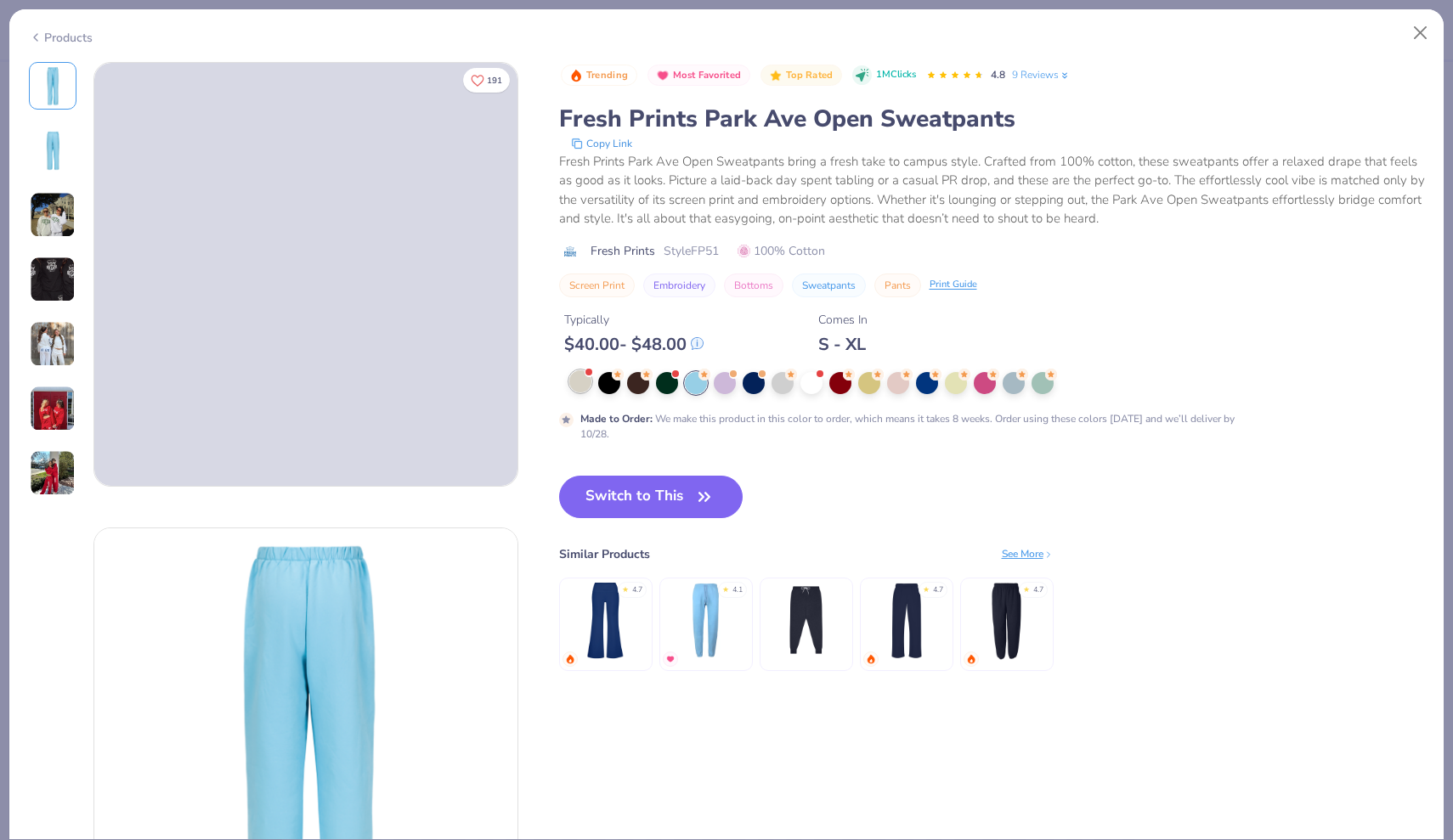
click at [578, 389] on div at bounding box center [580, 381] width 22 height 22
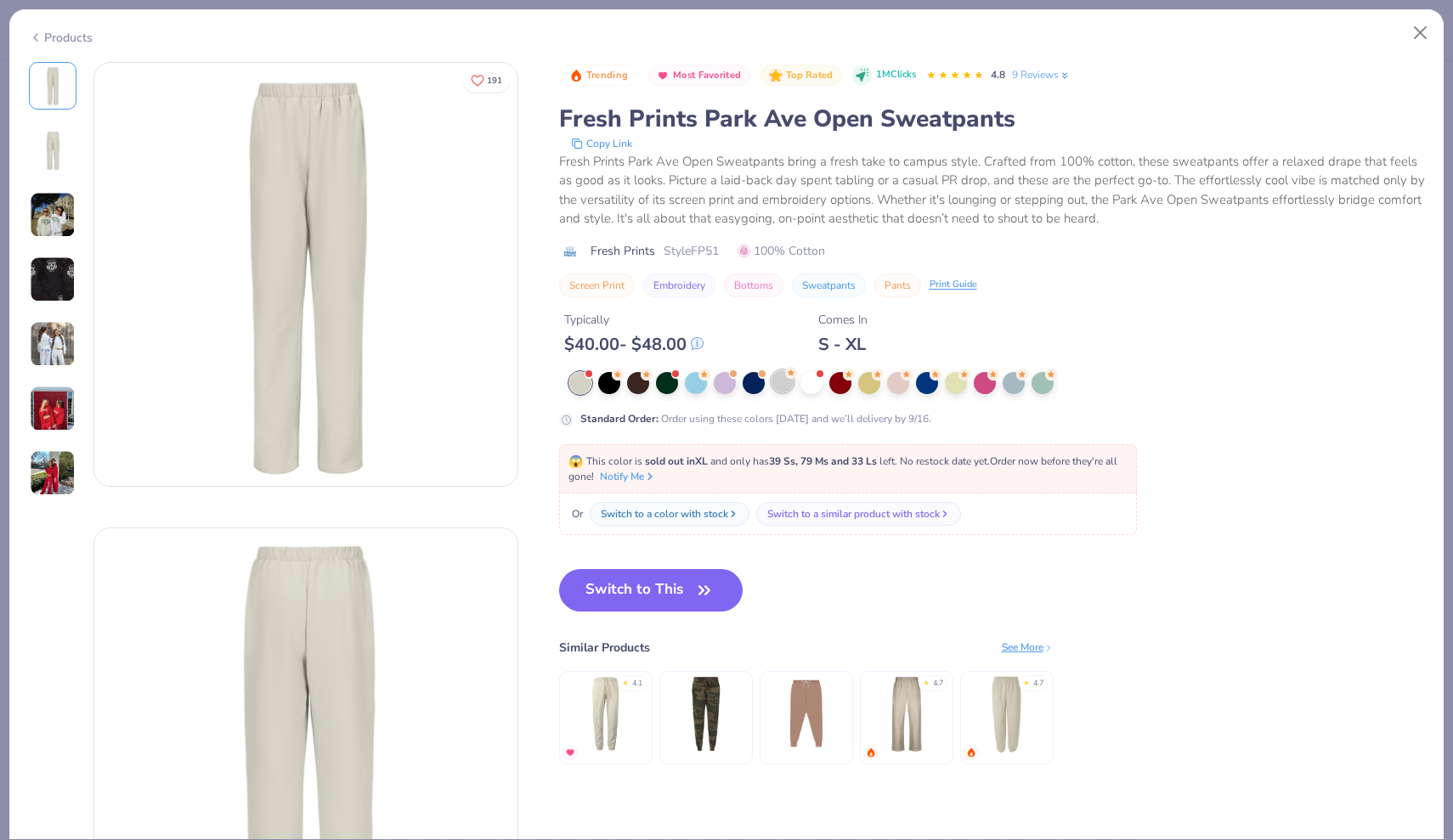
click at [786, 388] on div at bounding box center [782, 381] width 22 height 22
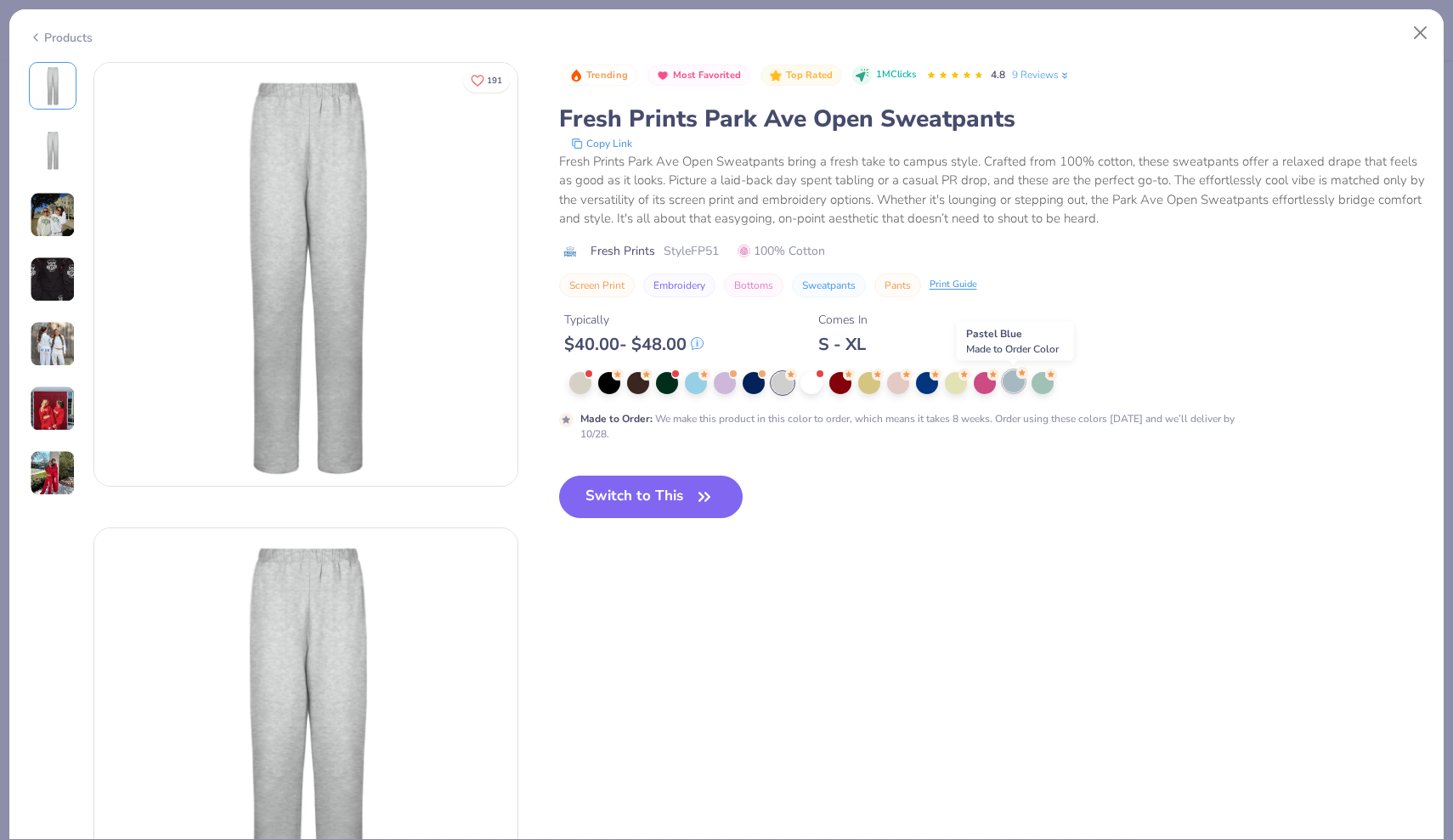
click at [1017, 385] on div at bounding box center [1014, 381] width 22 height 22
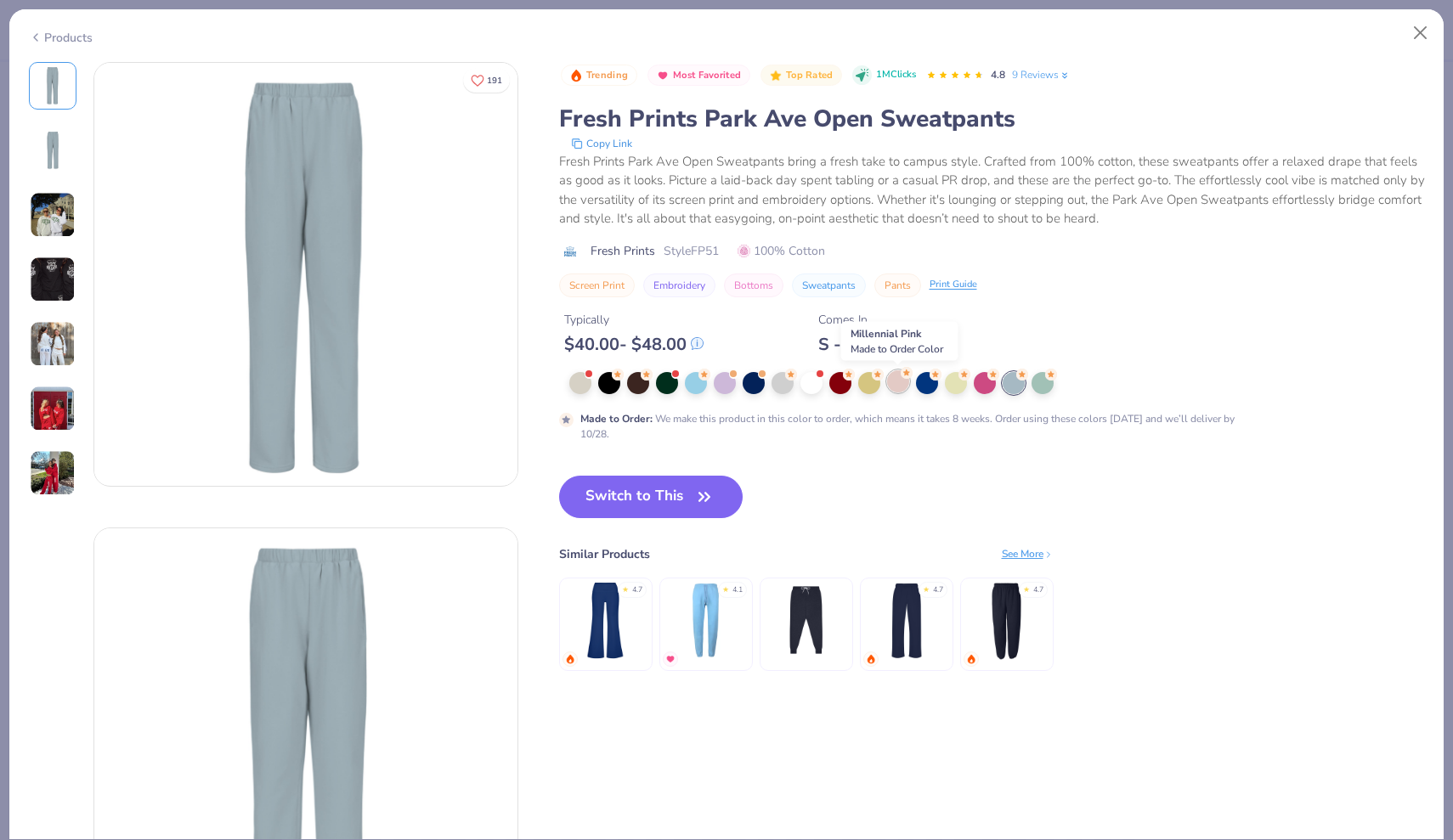
click at [894, 383] on div at bounding box center [898, 381] width 22 height 22
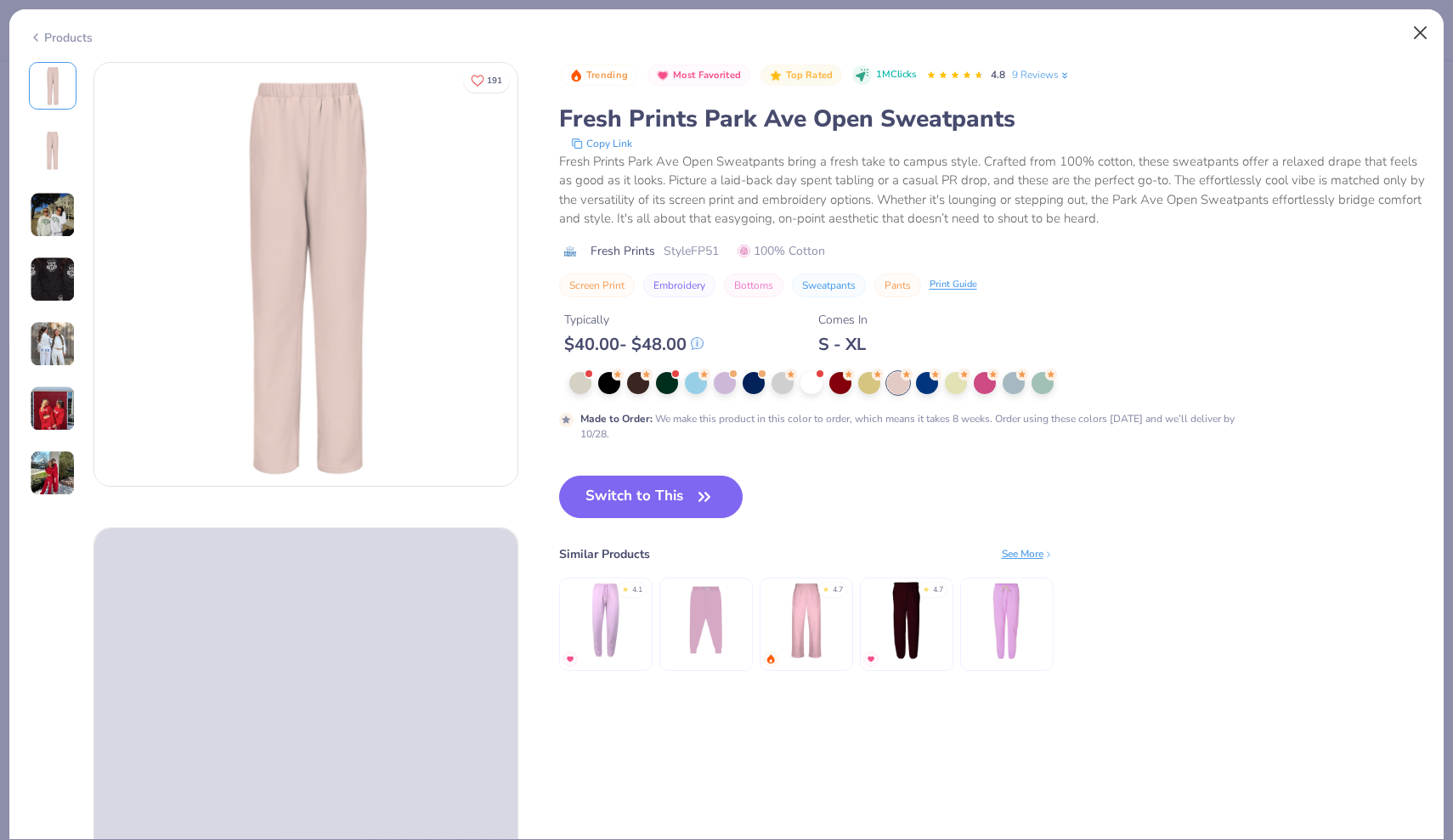
click at [1414, 30] on button "Close" at bounding box center [1420, 32] width 32 height 32
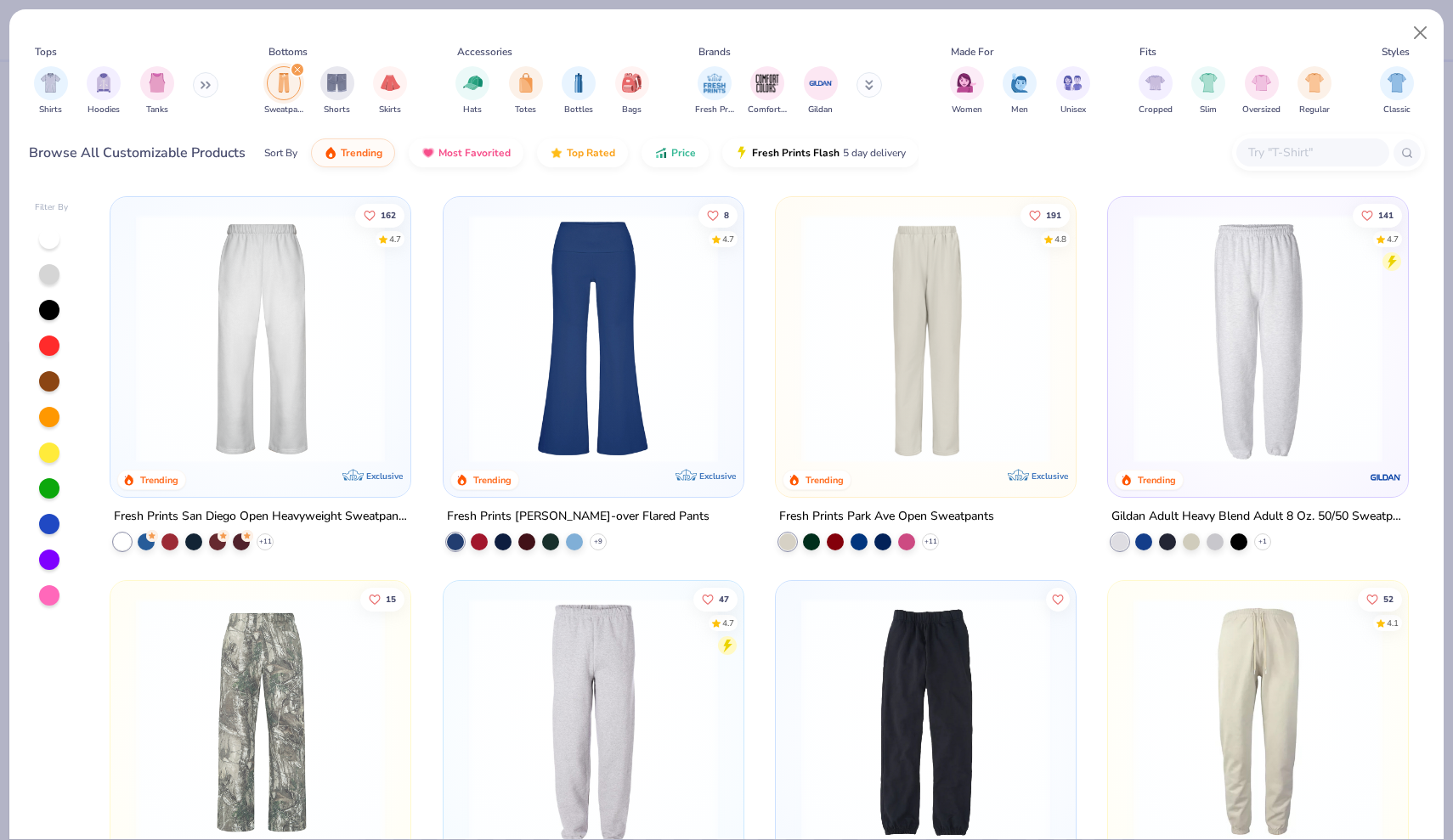
click at [284, 307] on img at bounding box center [260, 338] width 266 height 249
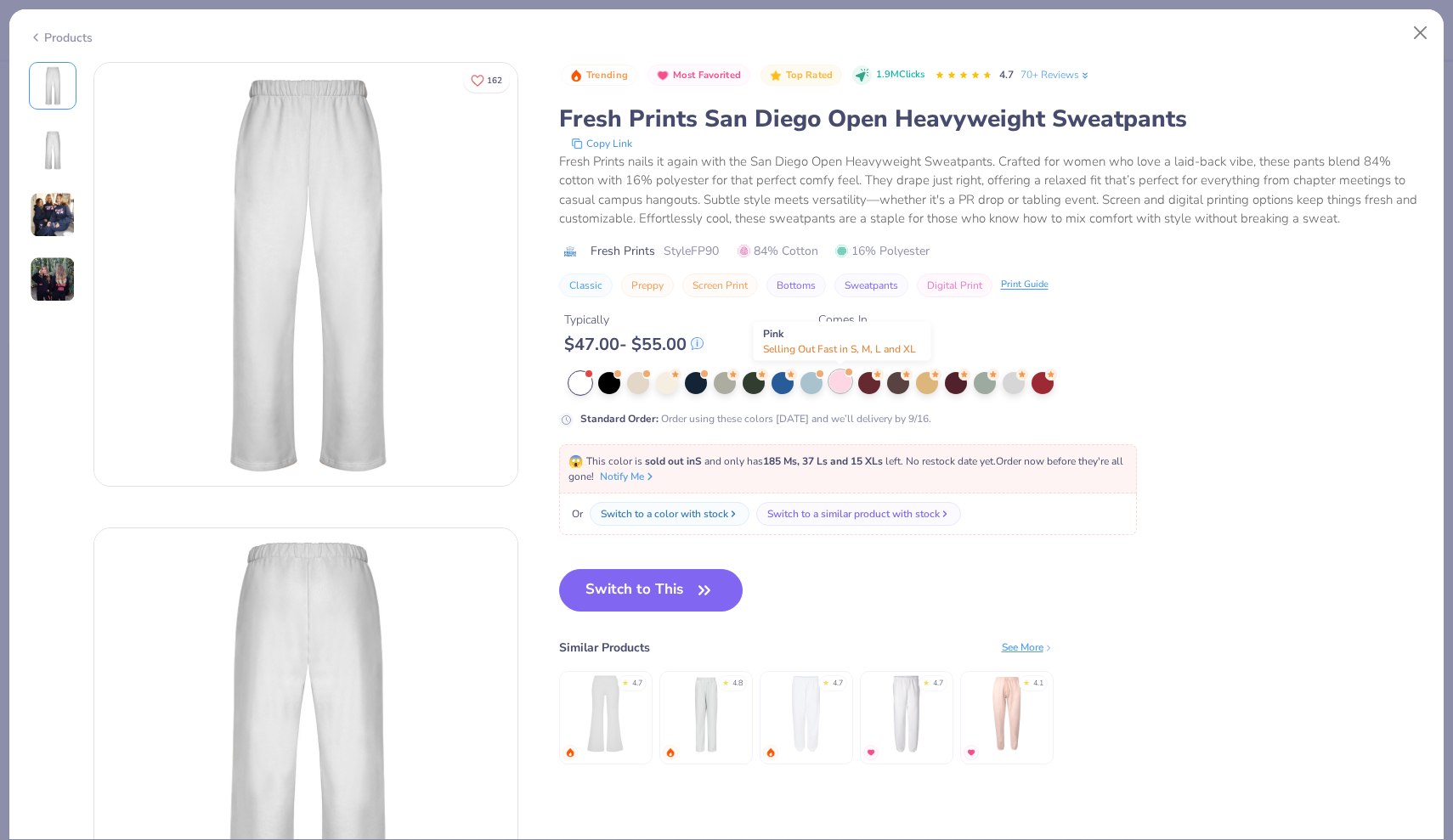
click at [844, 385] on div at bounding box center [840, 381] width 22 height 22
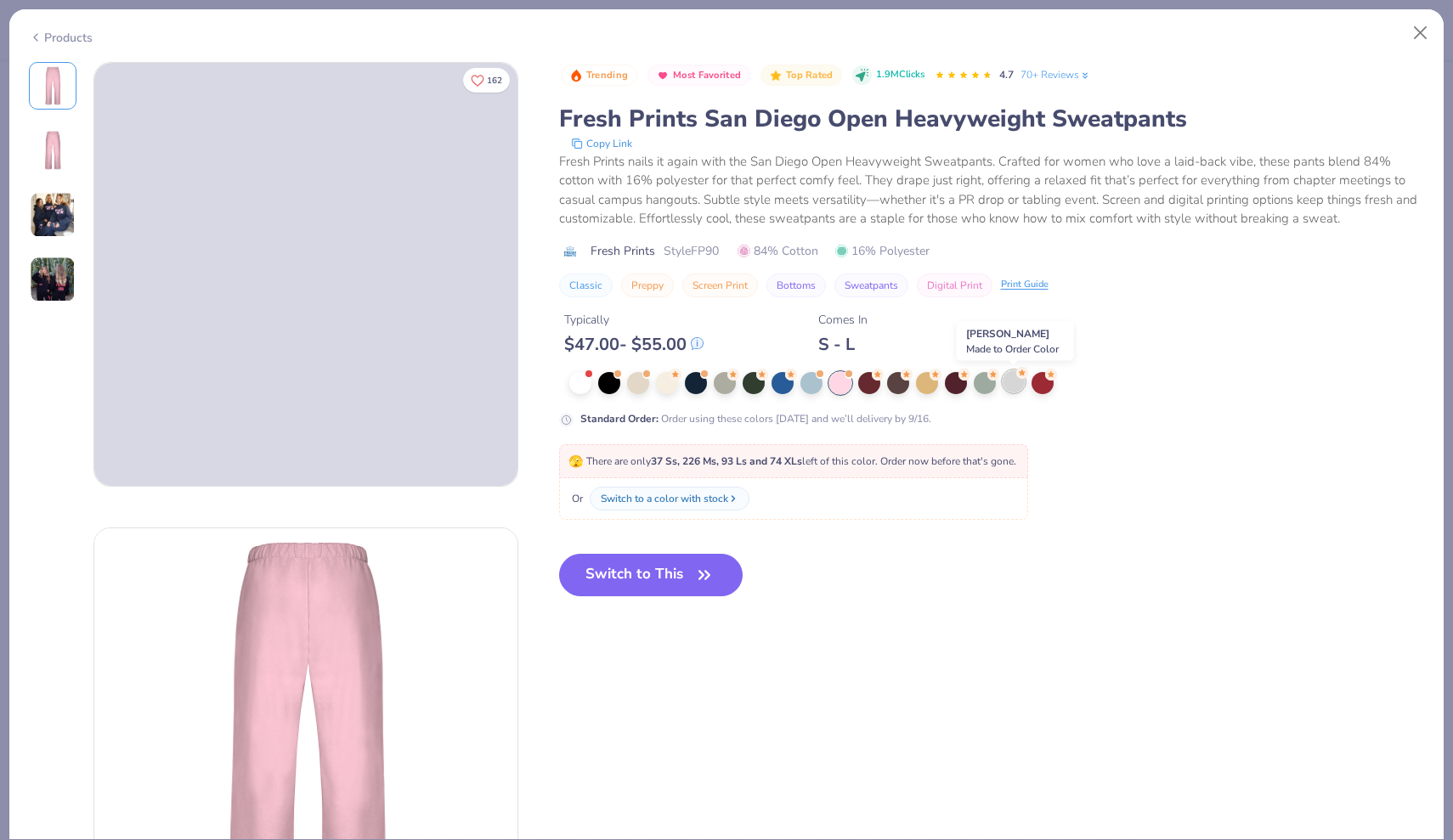
click at [1009, 382] on div at bounding box center [1014, 381] width 22 height 22
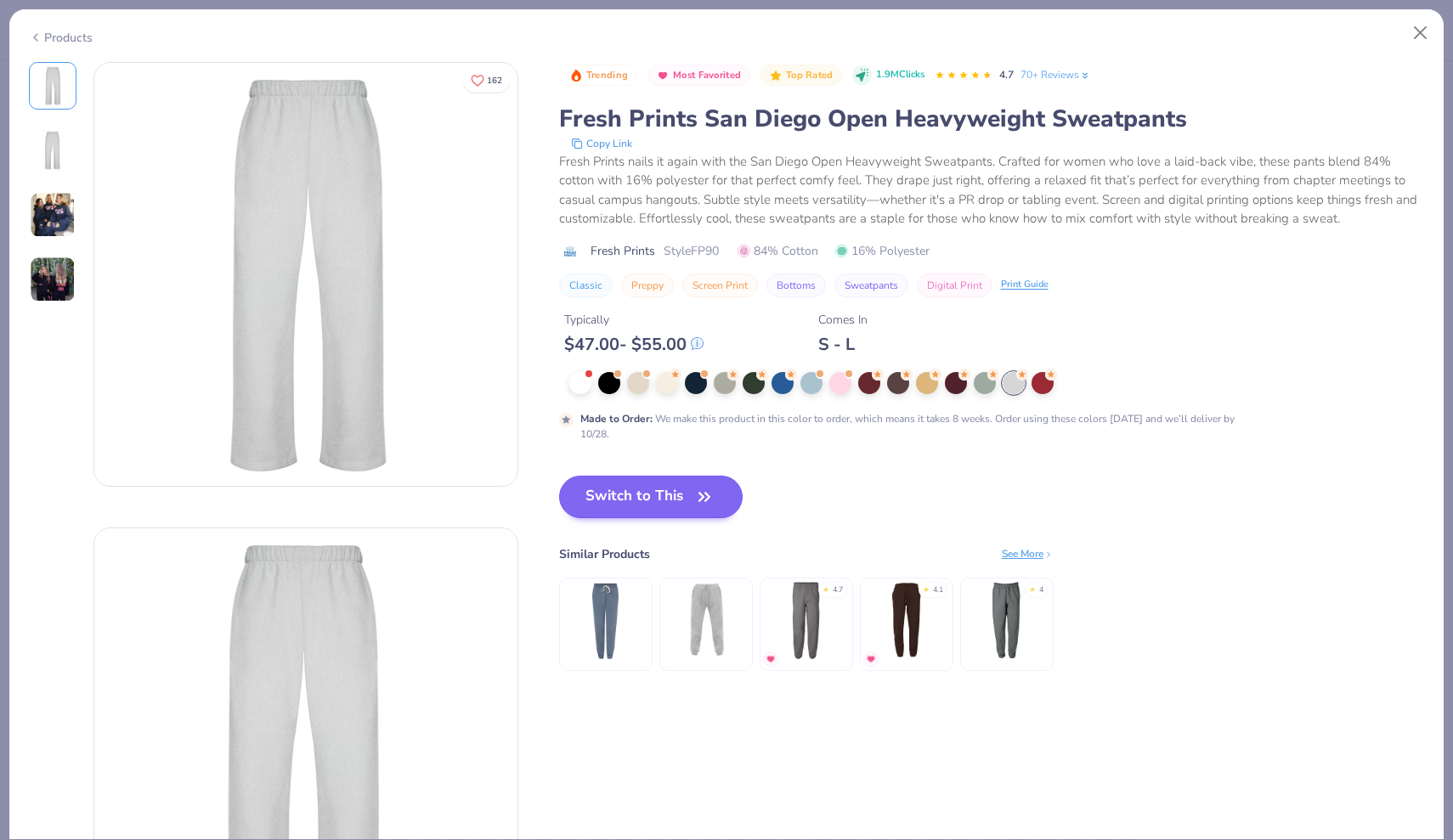
click at [672, 489] on button "Switch to This" at bounding box center [651, 497] width 185 height 42
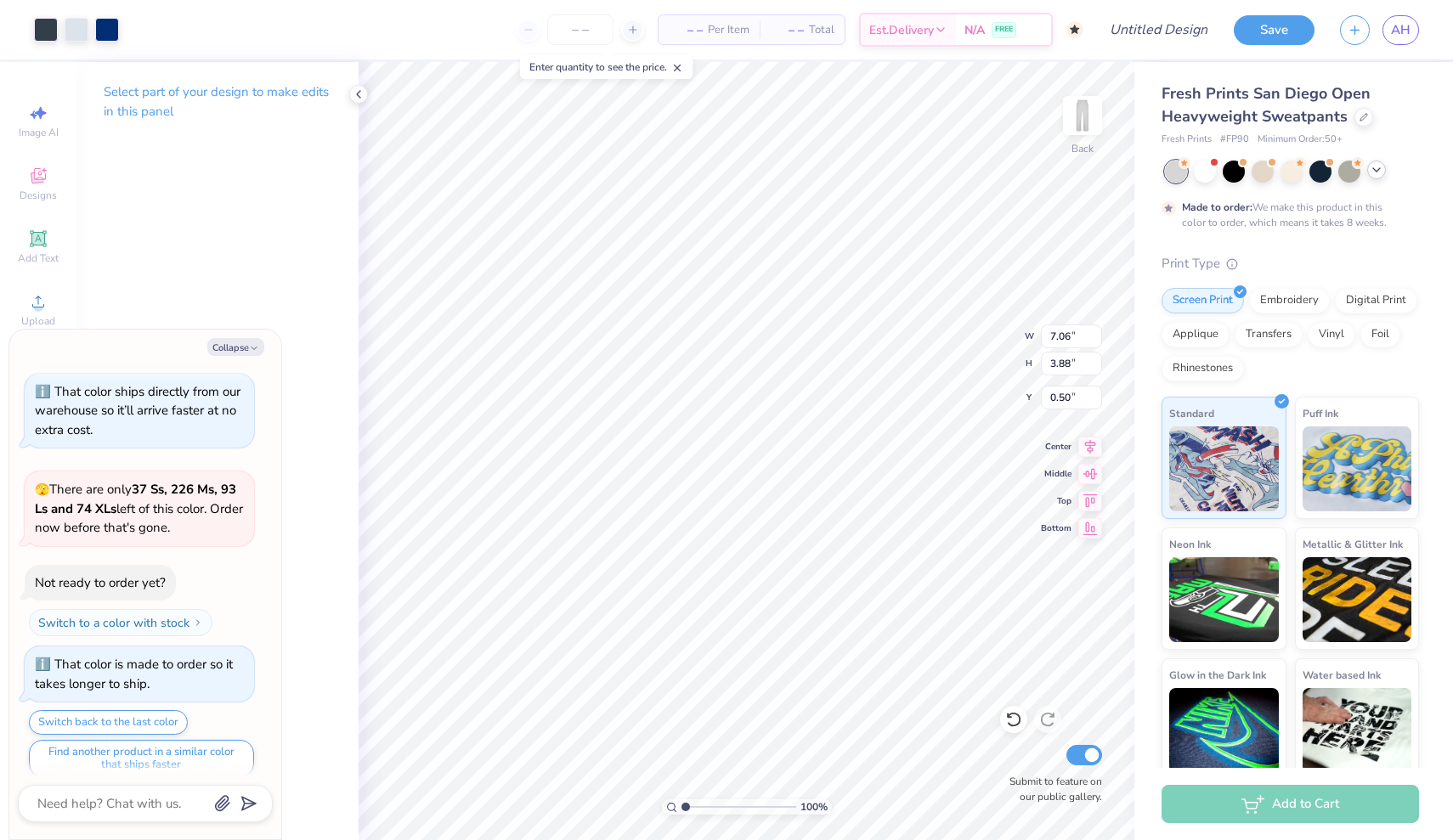
type textarea "x"
type input "1.38"
type input "1.63"
drag, startPoint x: 683, startPoint y: 803, endPoint x: 693, endPoint y: 803, distance: 10.0
click at [693, 803] on input "range" at bounding box center [739, 807] width 114 height 16
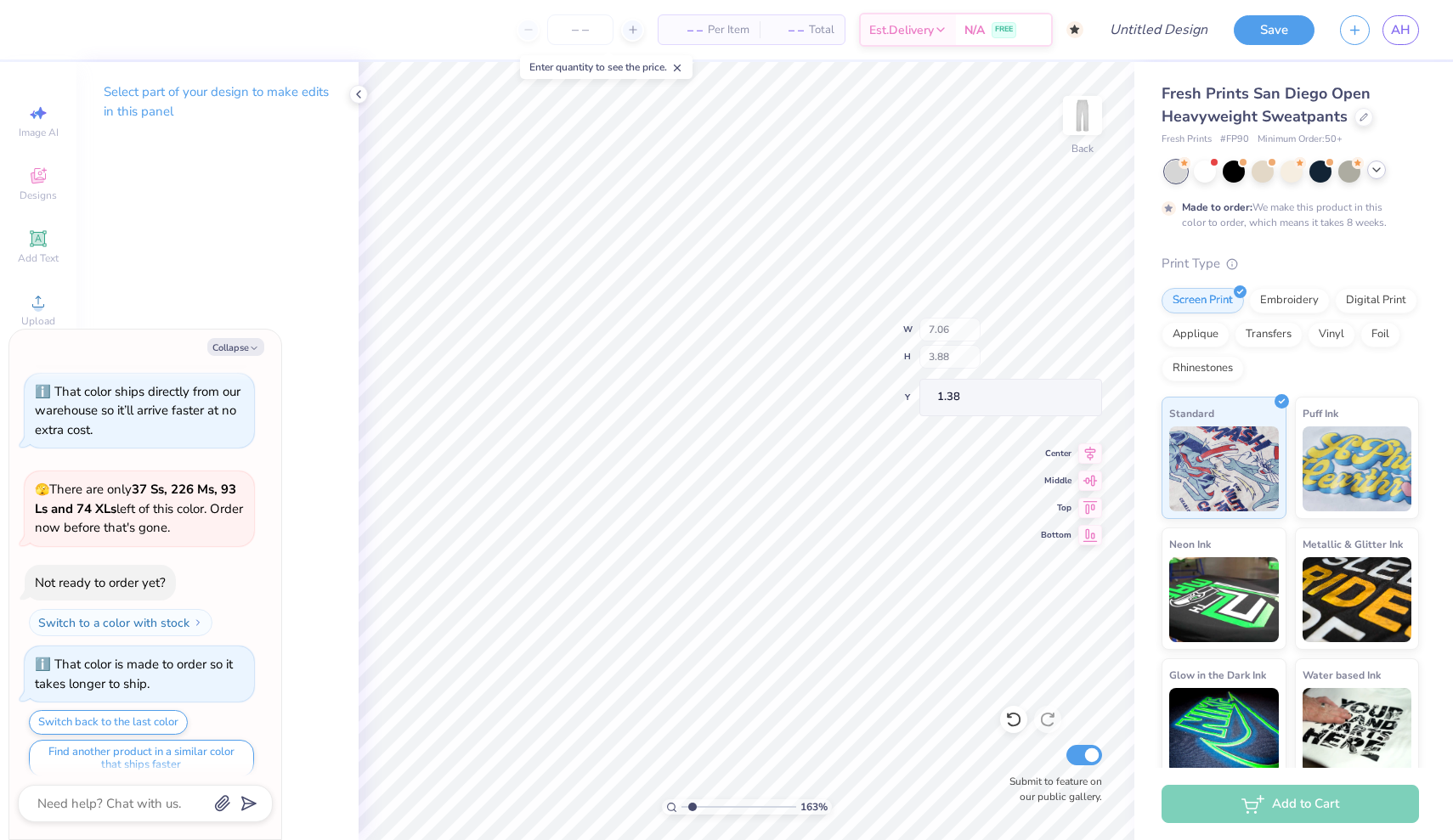
type textarea "x"
type input "1"
click at [684, 807] on input "range" at bounding box center [739, 807] width 114 height 16
click at [45, 184] on icon at bounding box center [38, 176] width 20 height 20
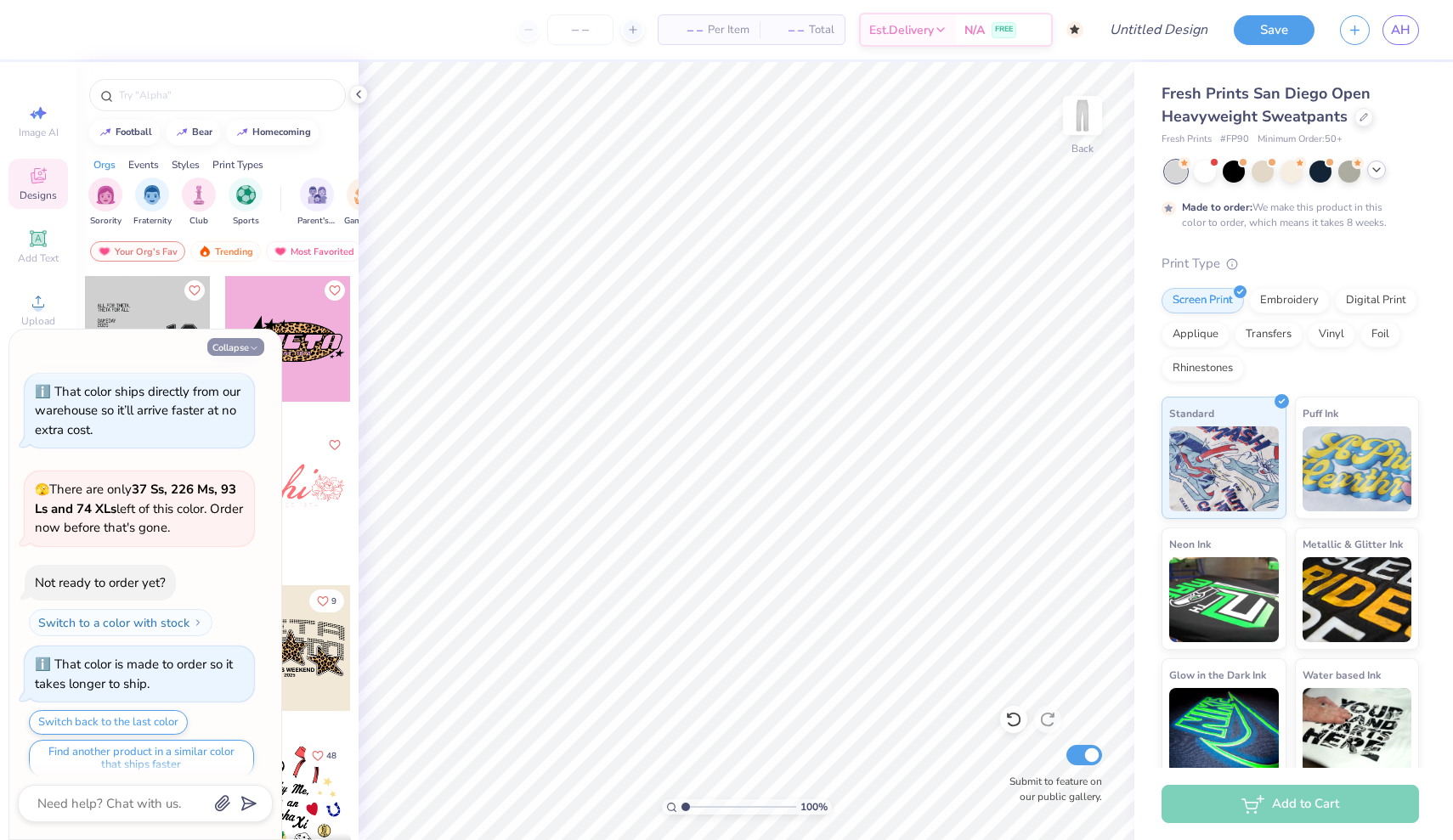
click at [229, 349] on button "Collapse" at bounding box center [236, 347] width 57 height 18
type textarea "x"
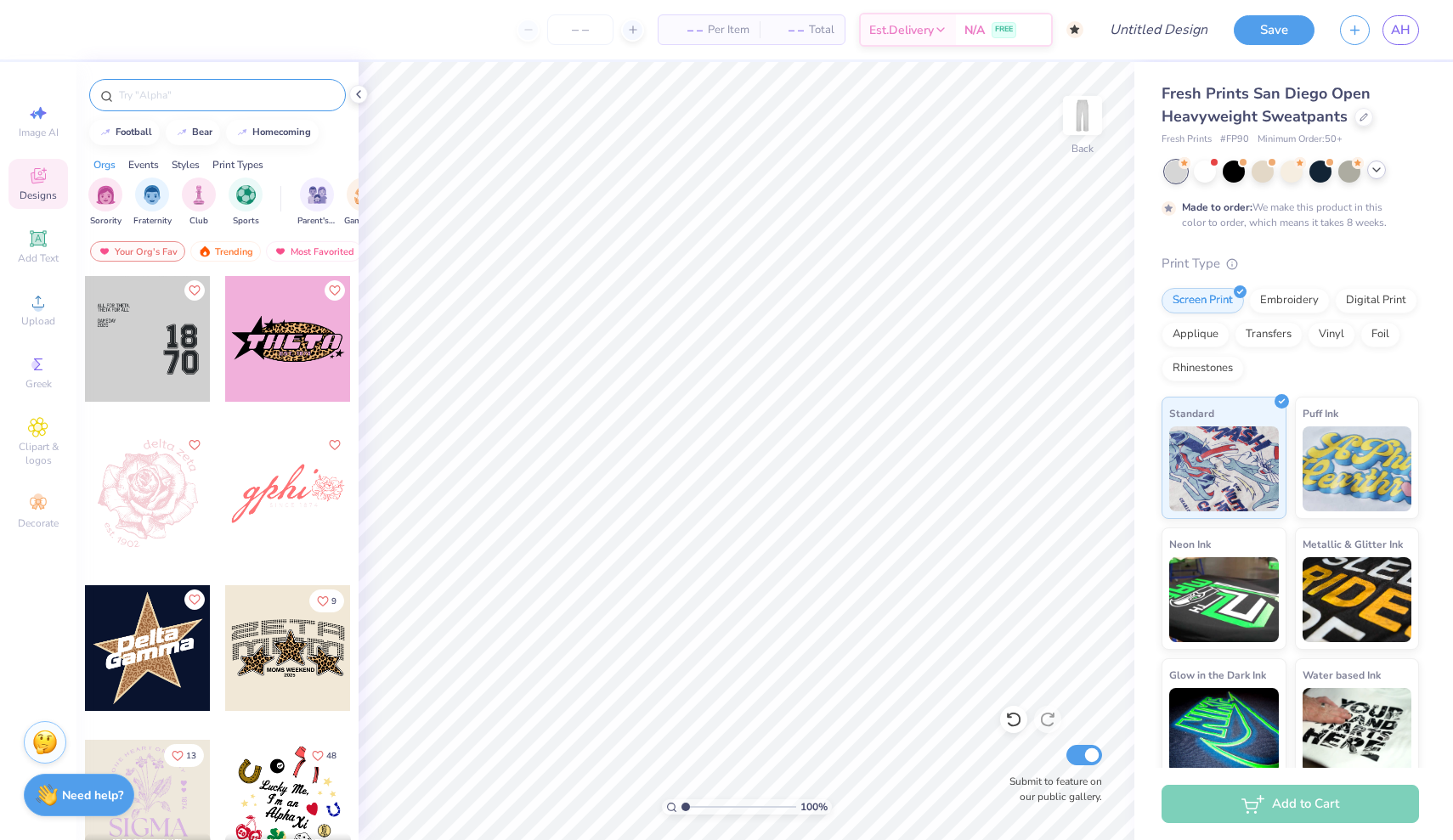
click at [195, 95] on input "text" at bounding box center [226, 95] width 218 height 17
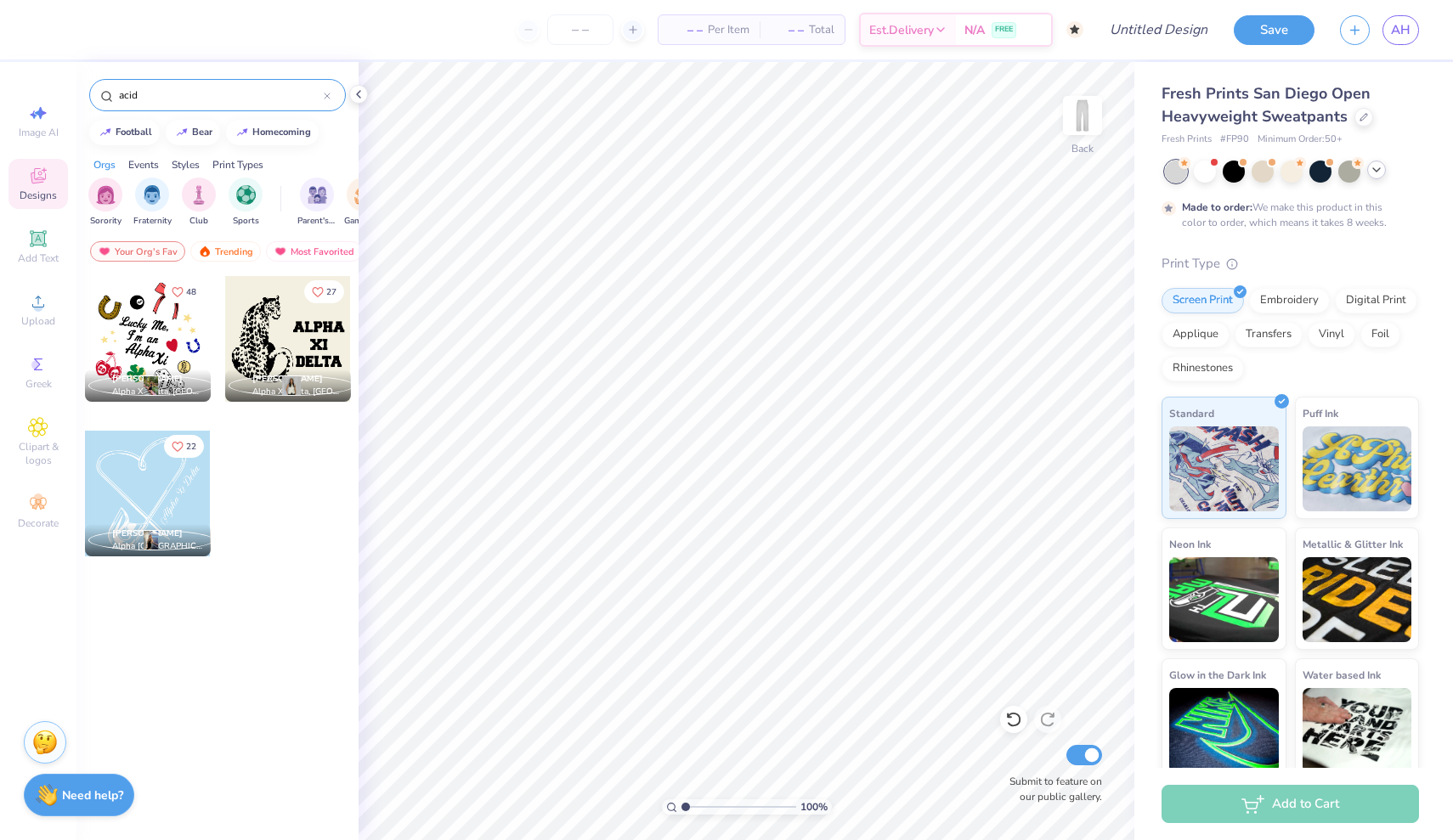
click at [201, 90] on input "acid" at bounding box center [220, 95] width 207 height 17
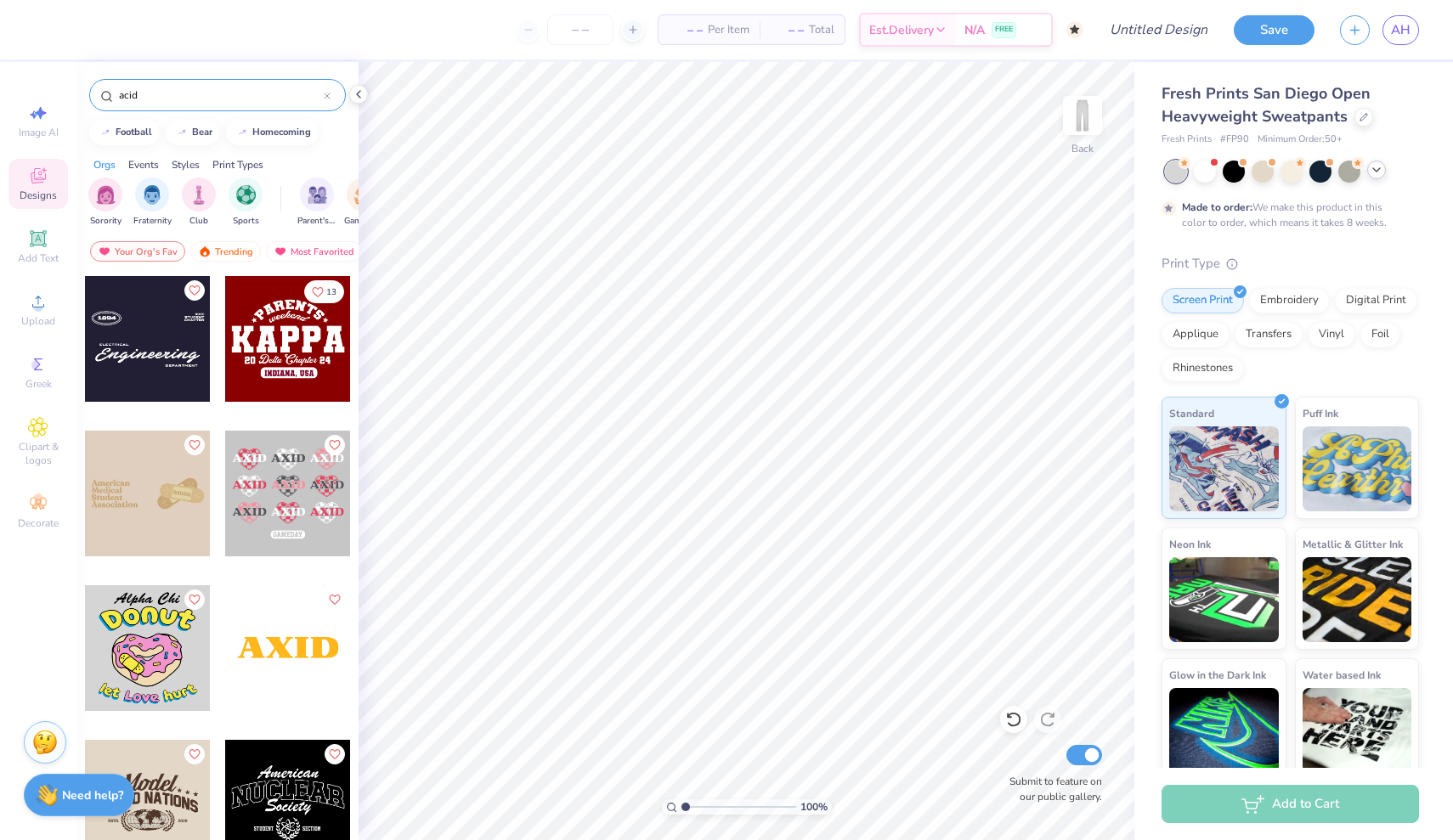
click at [201, 90] on input "acid" at bounding box center [220, 95] width 207 height 17
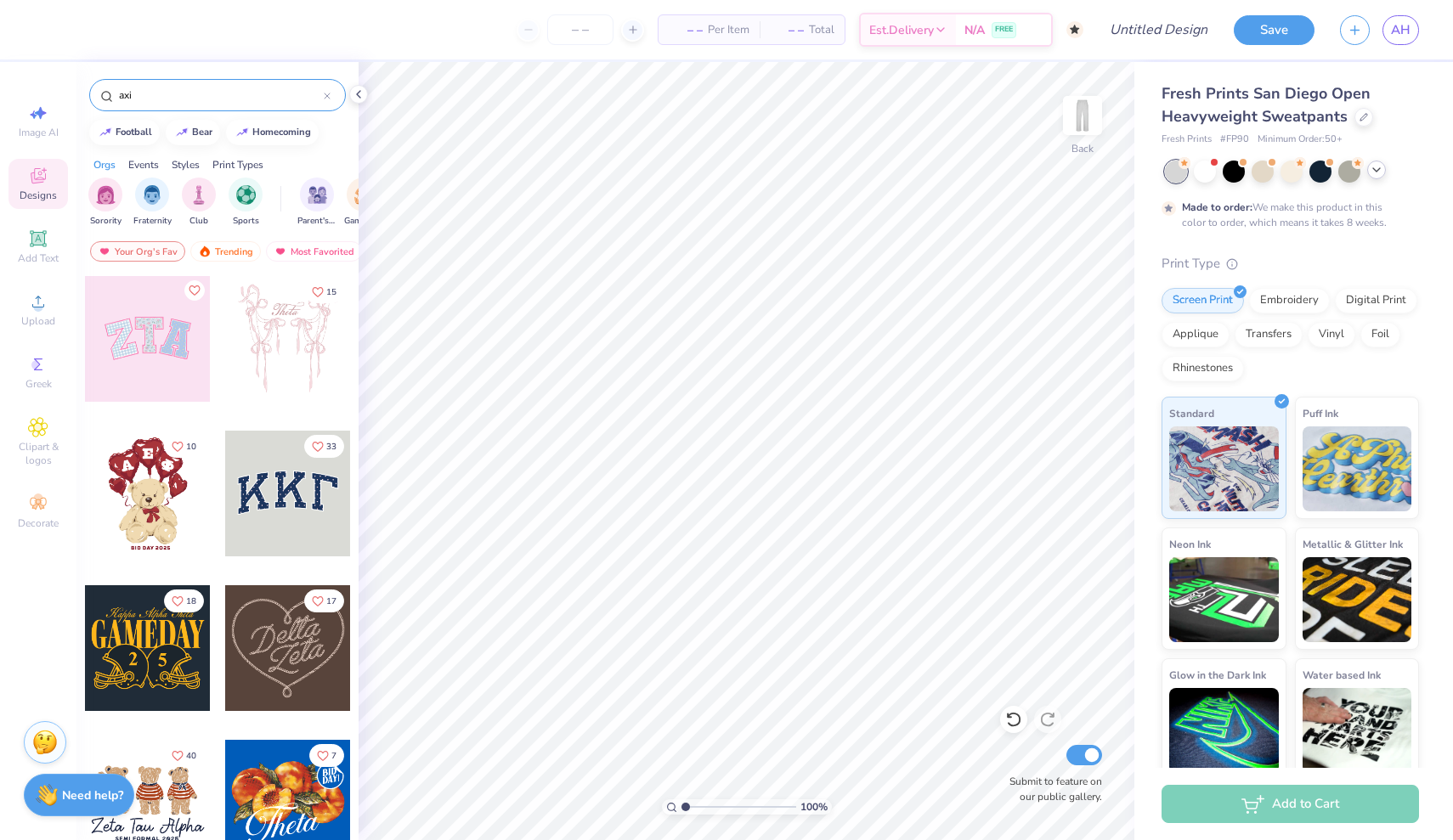
type input "[MEDICAL_DATA]"
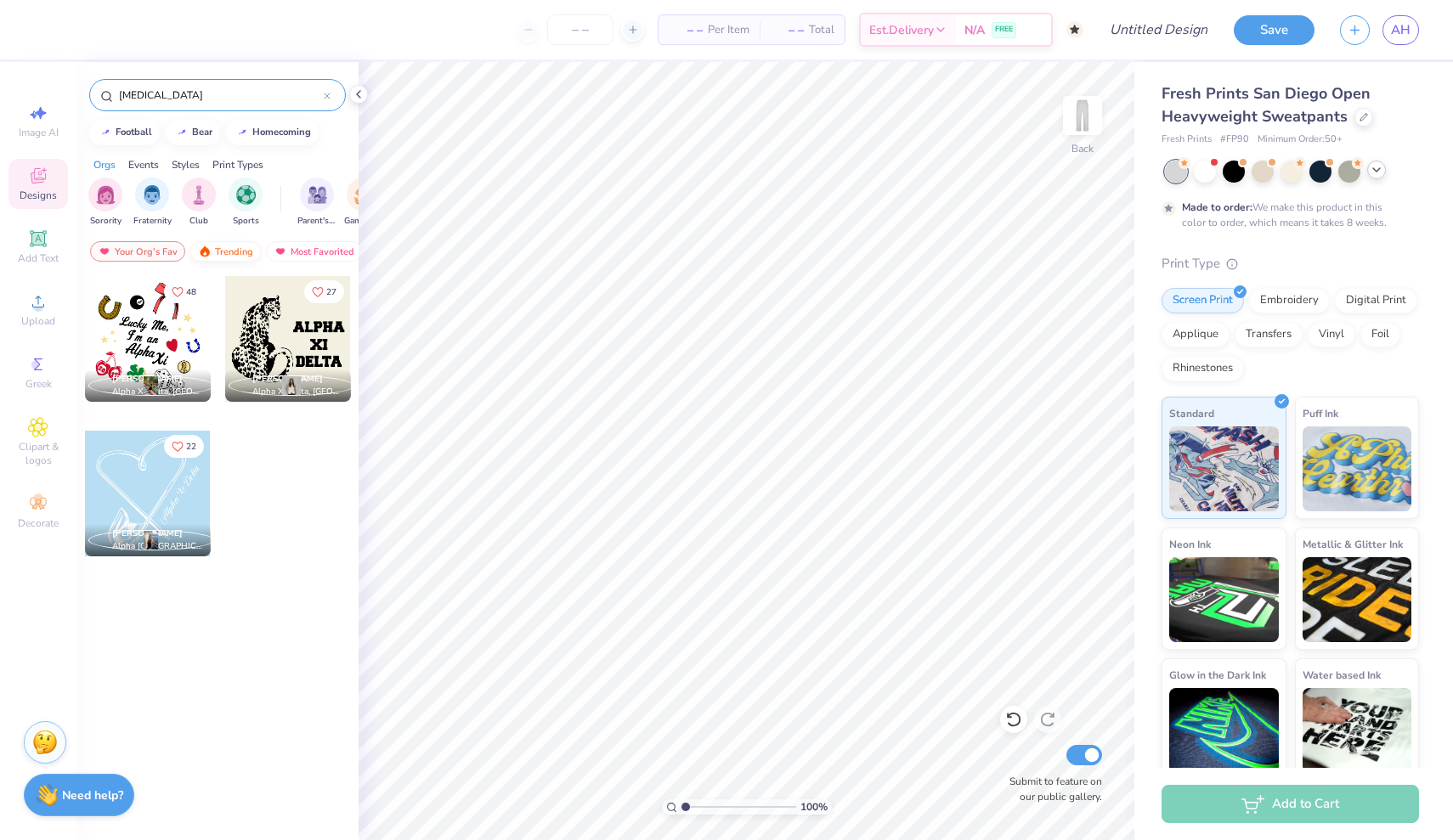
click at [210, 252] on div "Trending" at bounding box center [225, 252] width 70 height 20
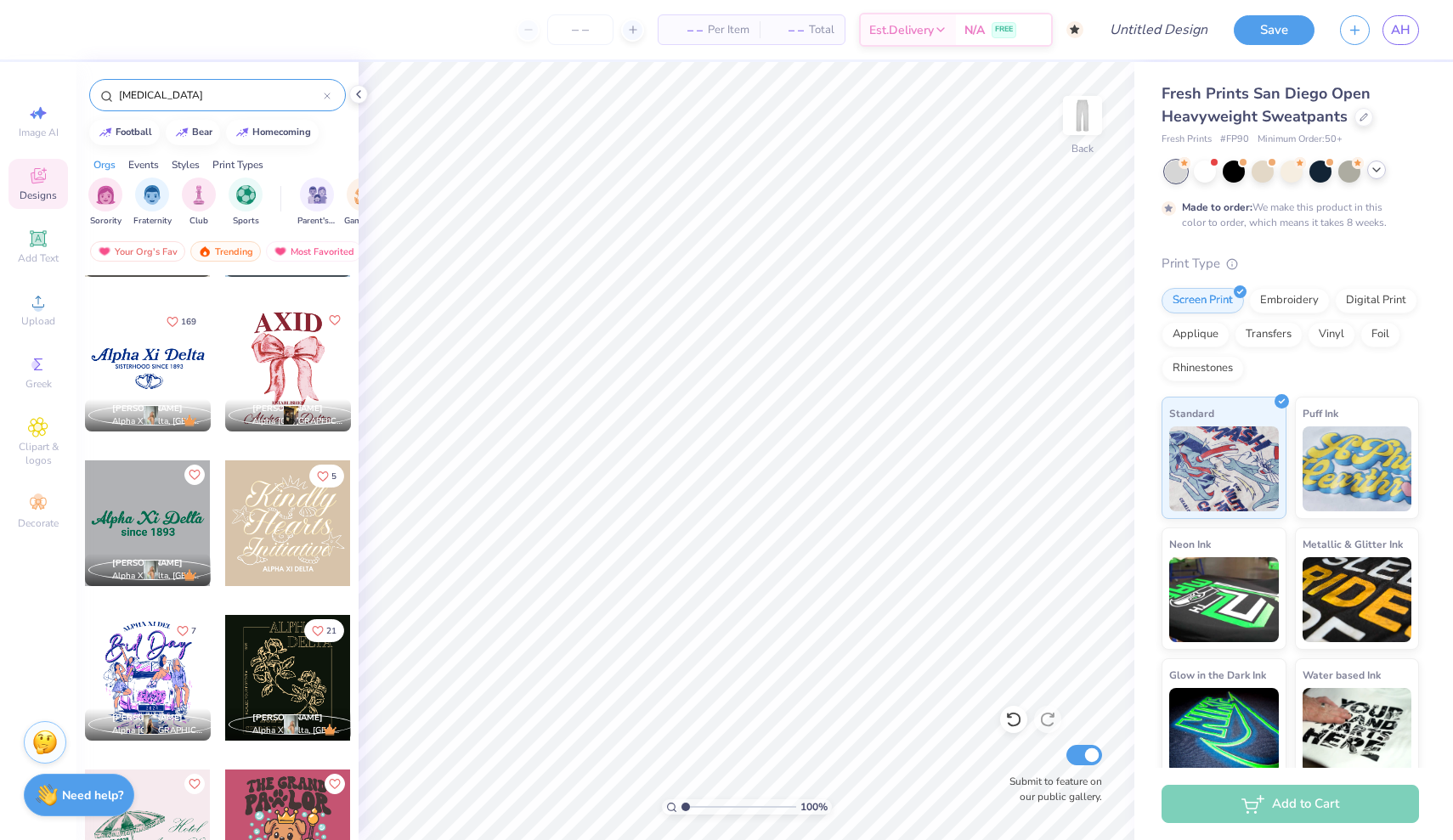
scroll to position [436, 0]
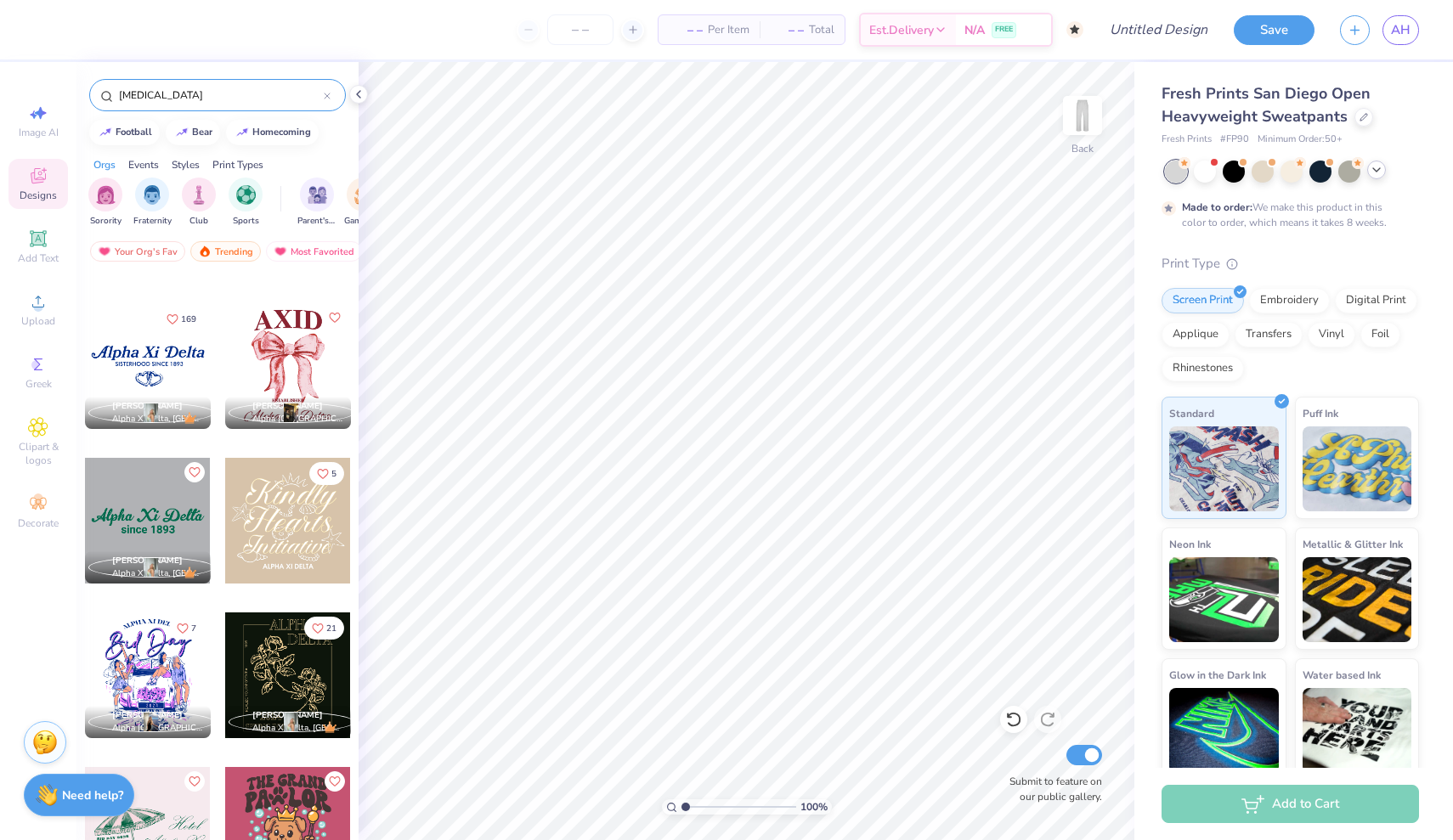
click at [166, 369] on div at bounding box center [148, 366] width 125 height 125
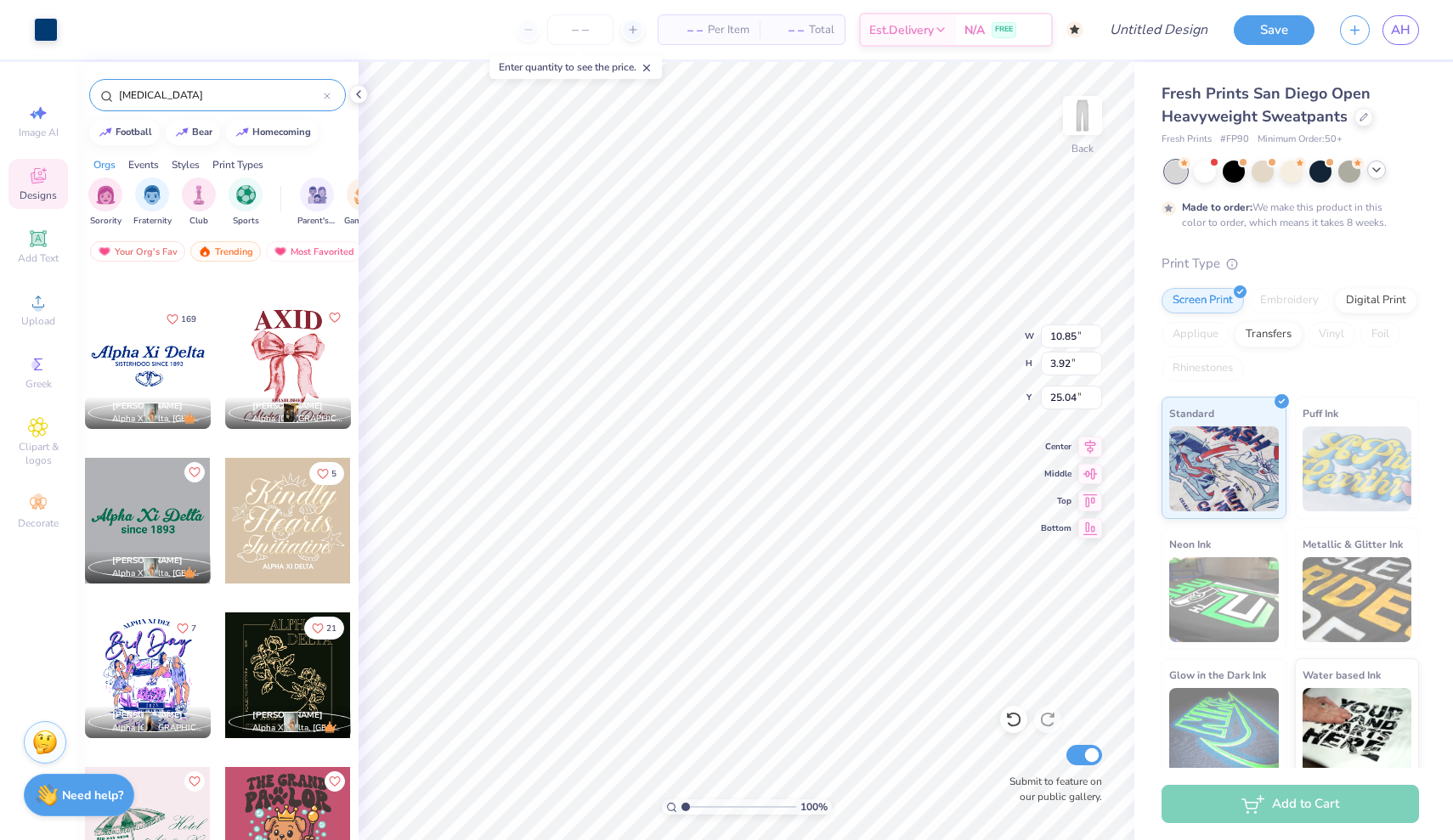
click at [31, 34] on div "Art colors" at bounding box center [29, 30] width 58 height 59
click at [44, 30] on div at bounding box center [46, 28] width 24 height 24
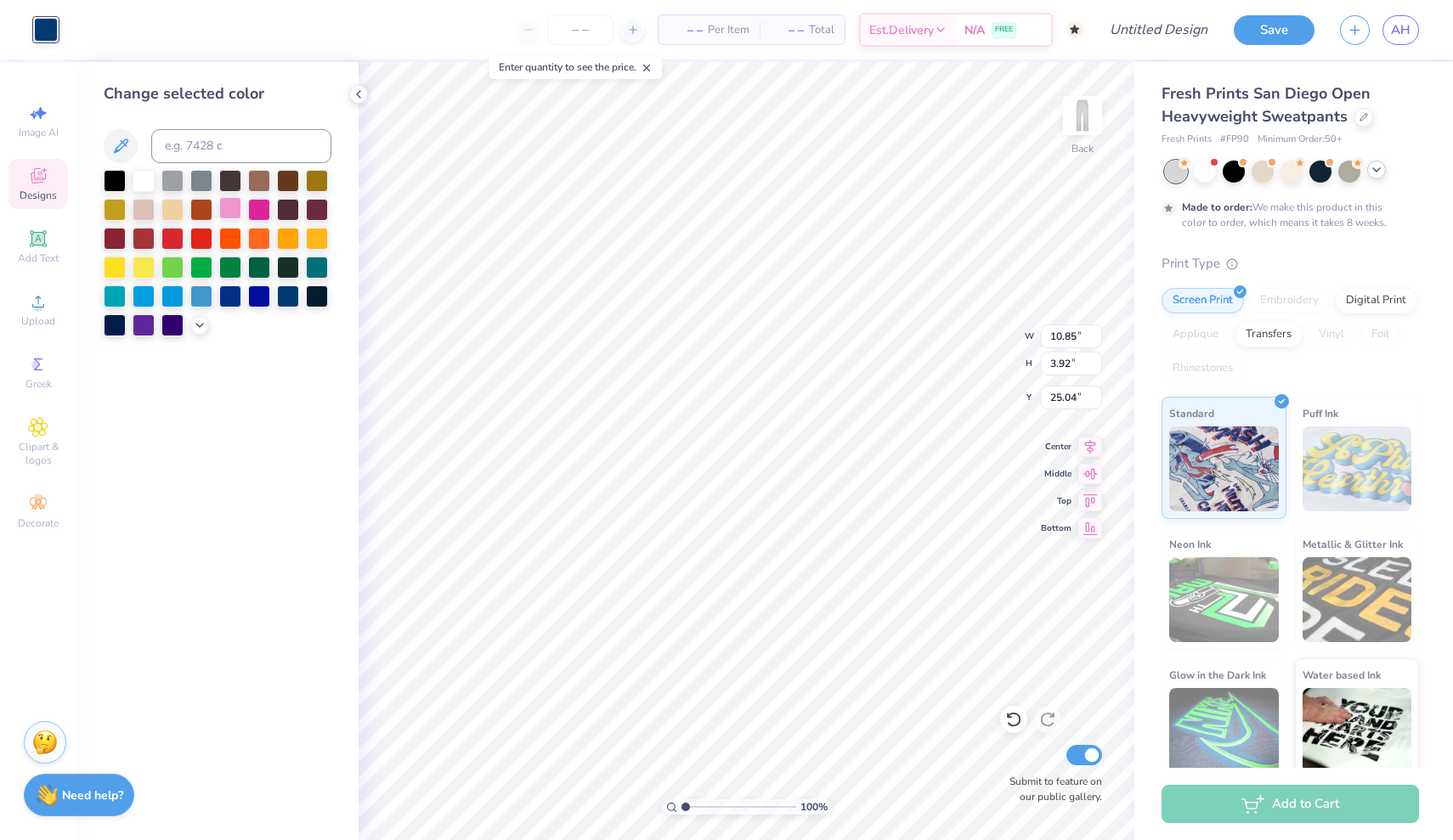
click at [227, 212] on div at bounding box center [231, 208] width 22 height 22
click at [204, 328] on icon at bounding box center [199, 323] width 14 height 14
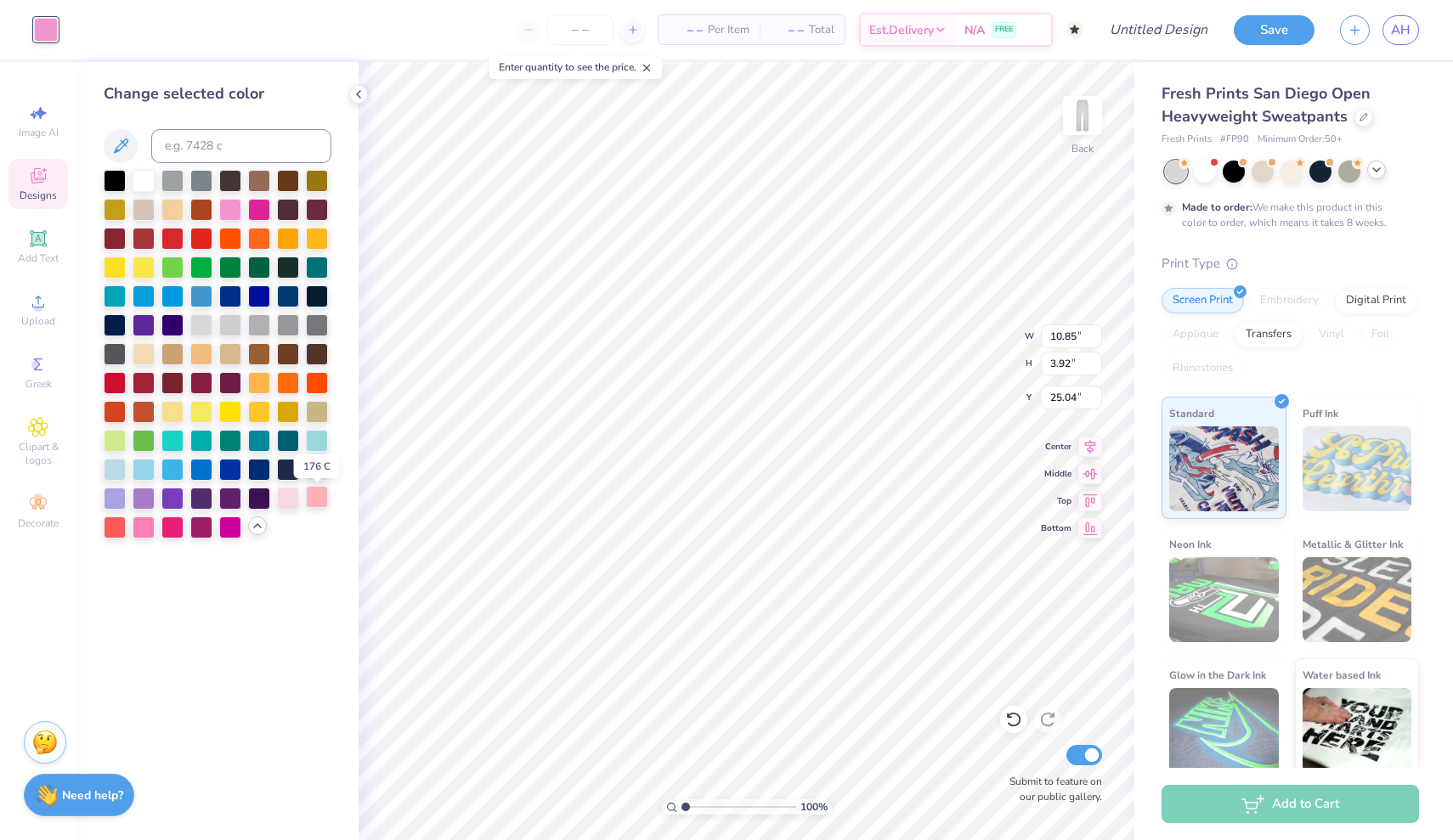
click at [316, 501] on div at bounding box center [317, 497] width 22 height 22
click at [141, 537] on div at bounding box center [144, 526] width 22 height 22
click at [323, 501] on div at bounding box center [317, 497] width 22 height 22
click at [226, 213] on div at bounding box center [231, 208] width 22 height 22
click at [316, 498] on div at bounding box center [317, 497] width 22 height 22
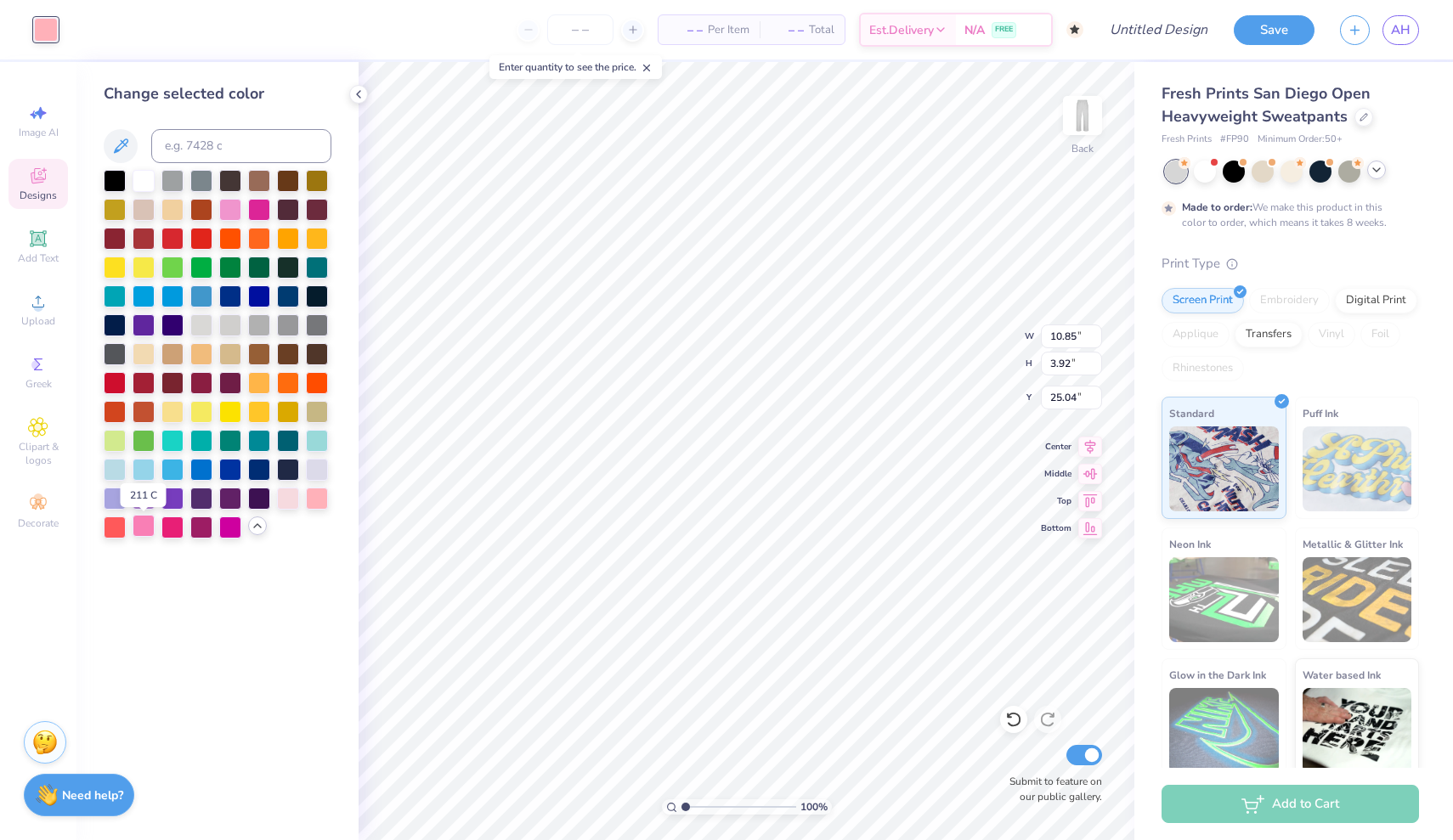
click at [139, 536] on div at bounding box center [144, 526] width 22 height 22
click at [231, 209] on div at bounding box center [231, 208] width 22 height 22
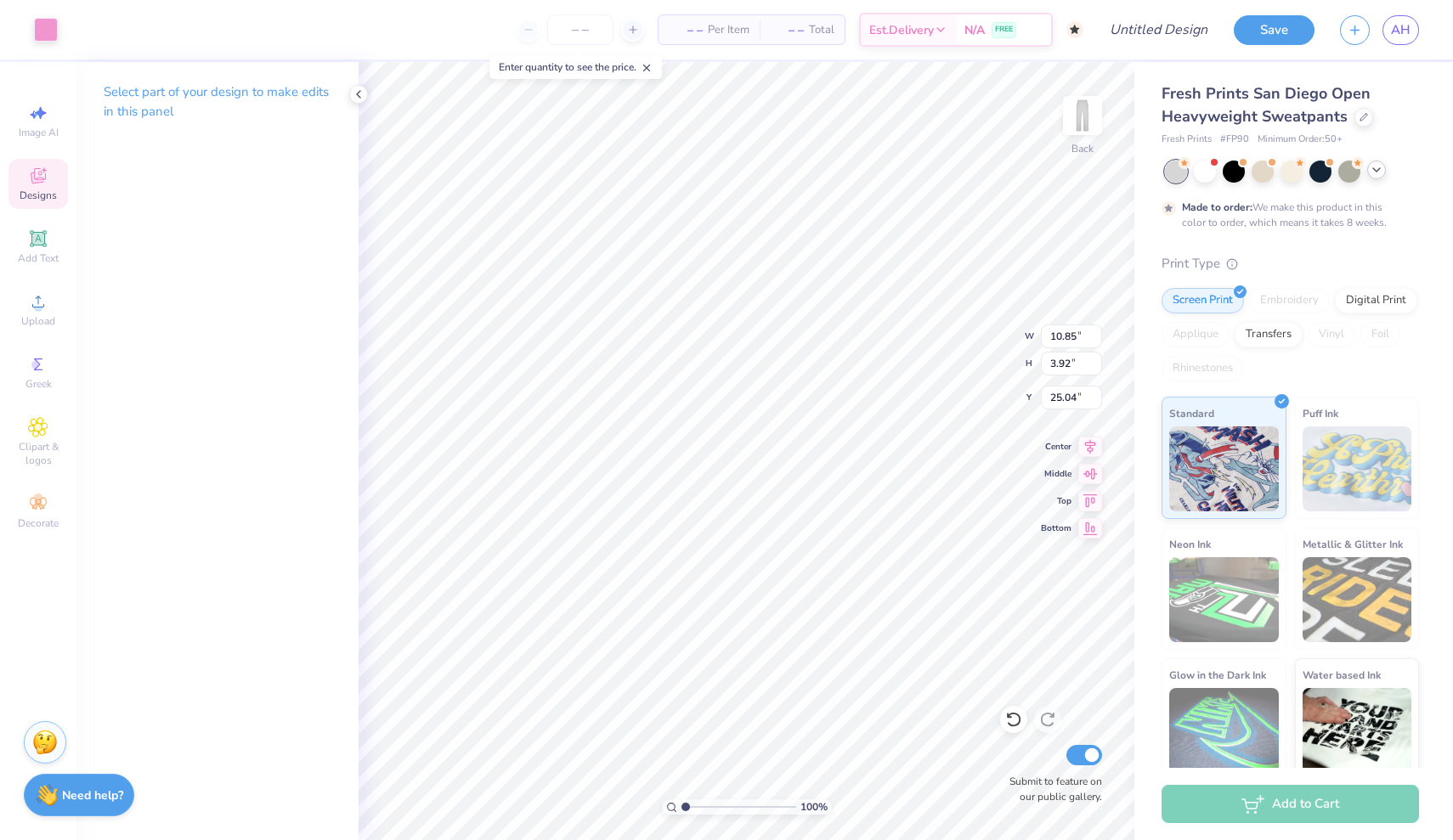
type input "7.84"
type input "2.84"
type input "1.21"
click at [1376, 169] on icon at bounding box center [1376, 170] width 14 height 14
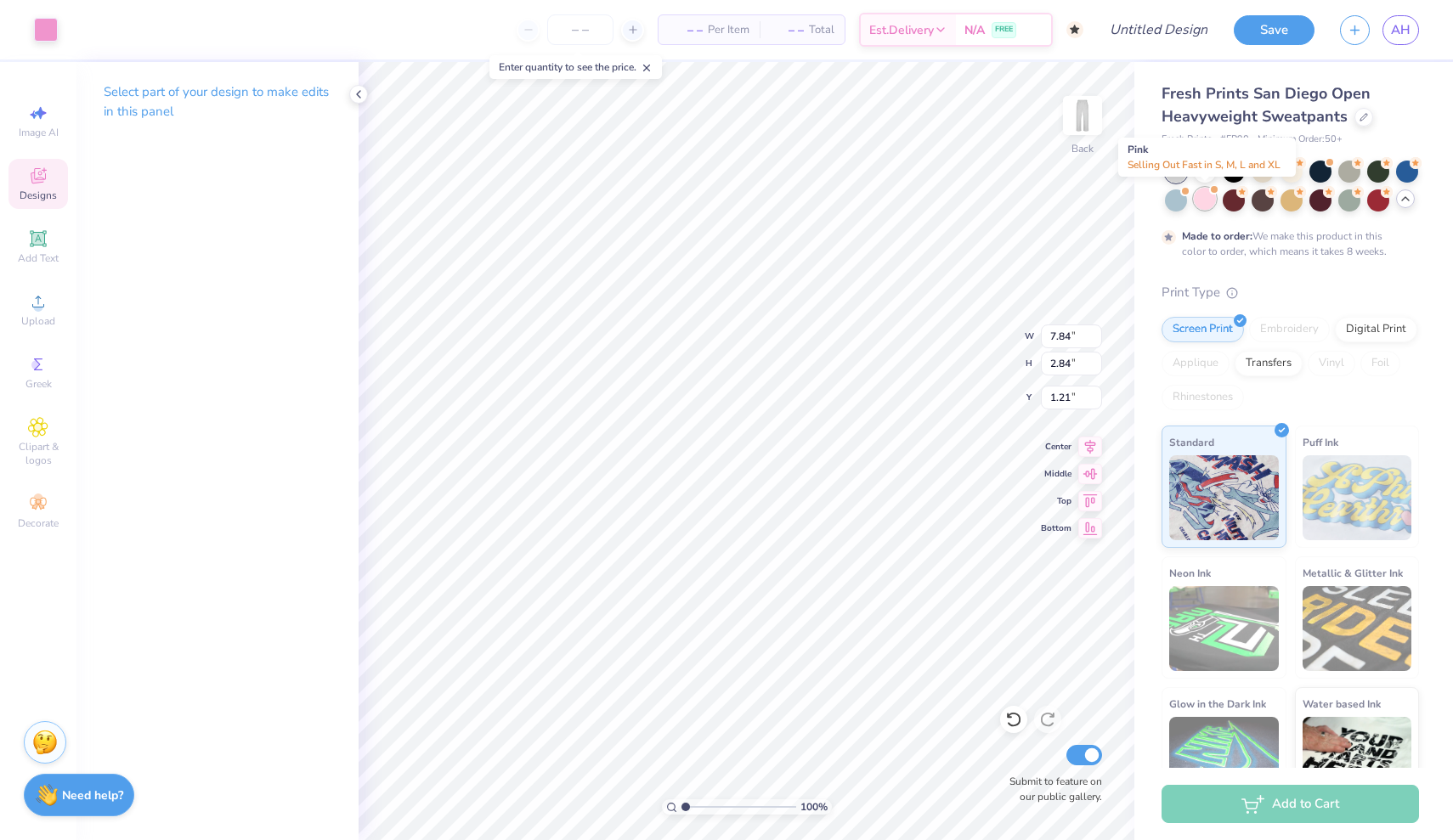
click at [1200, 203] on div at bounding box center [1205, 199] width 22 height 22
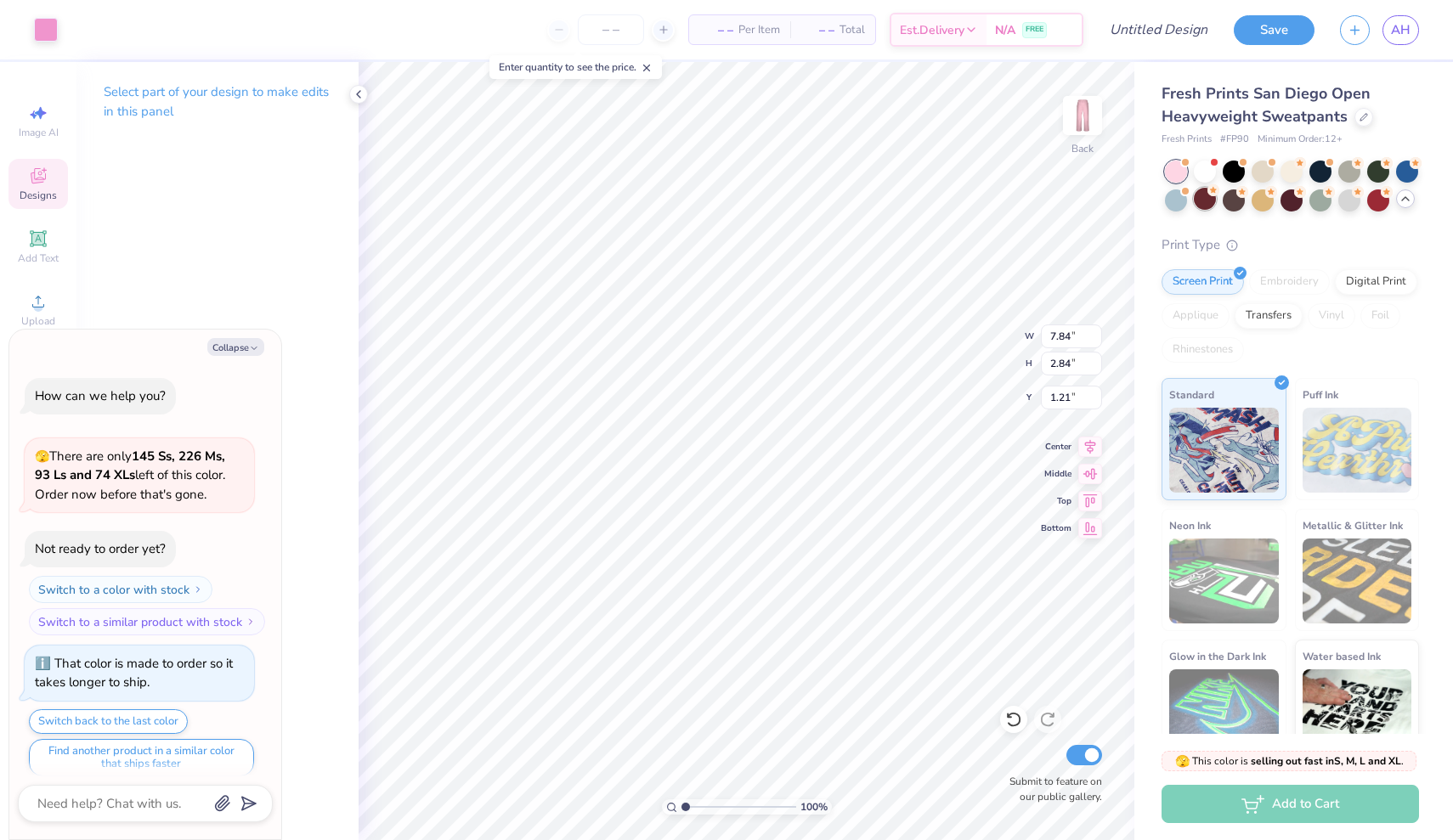
scroll to position [1575, 0]
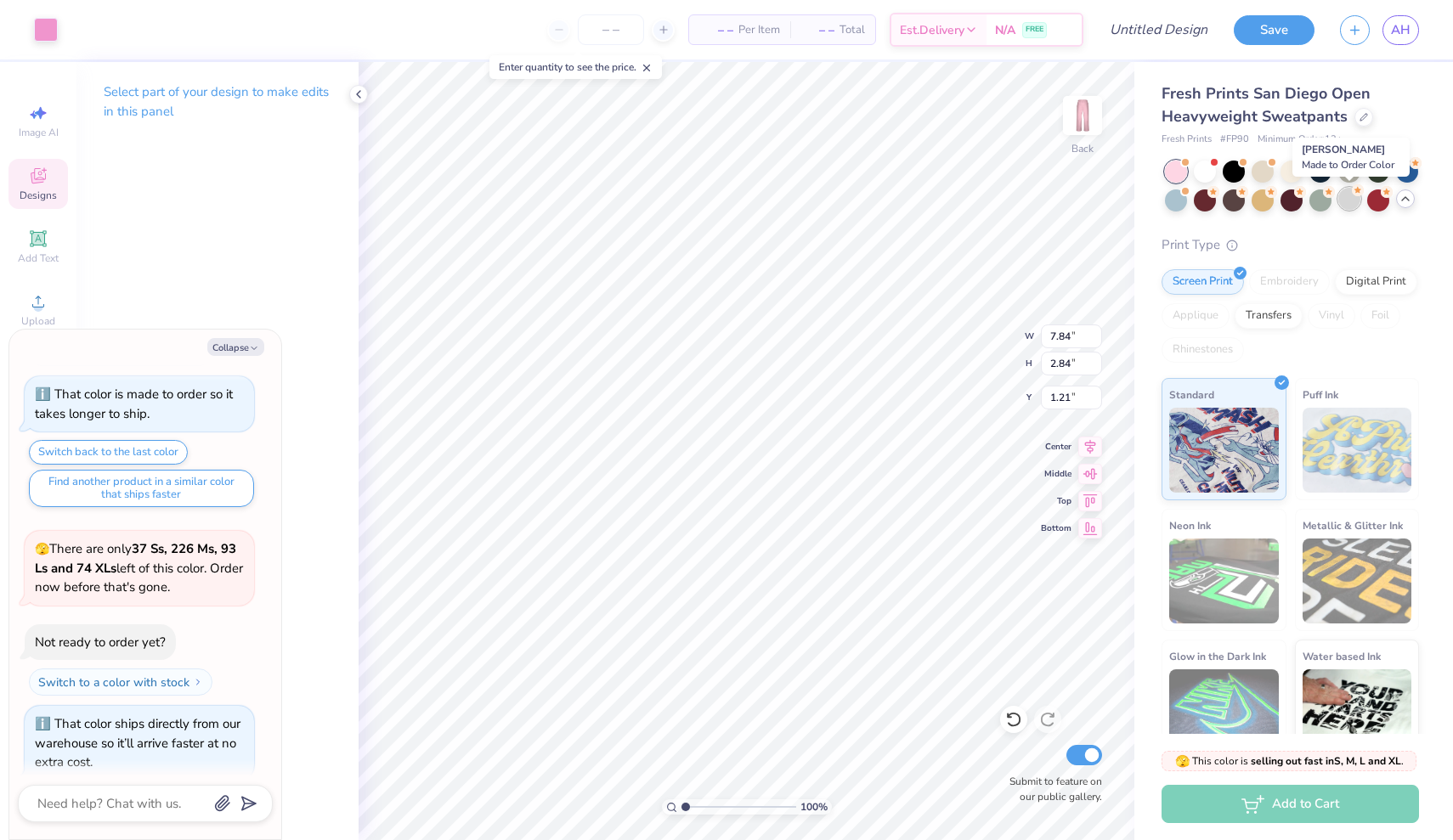
click at [1352, 194] on icon at bounding box center [1357, 190] width 12 height 12
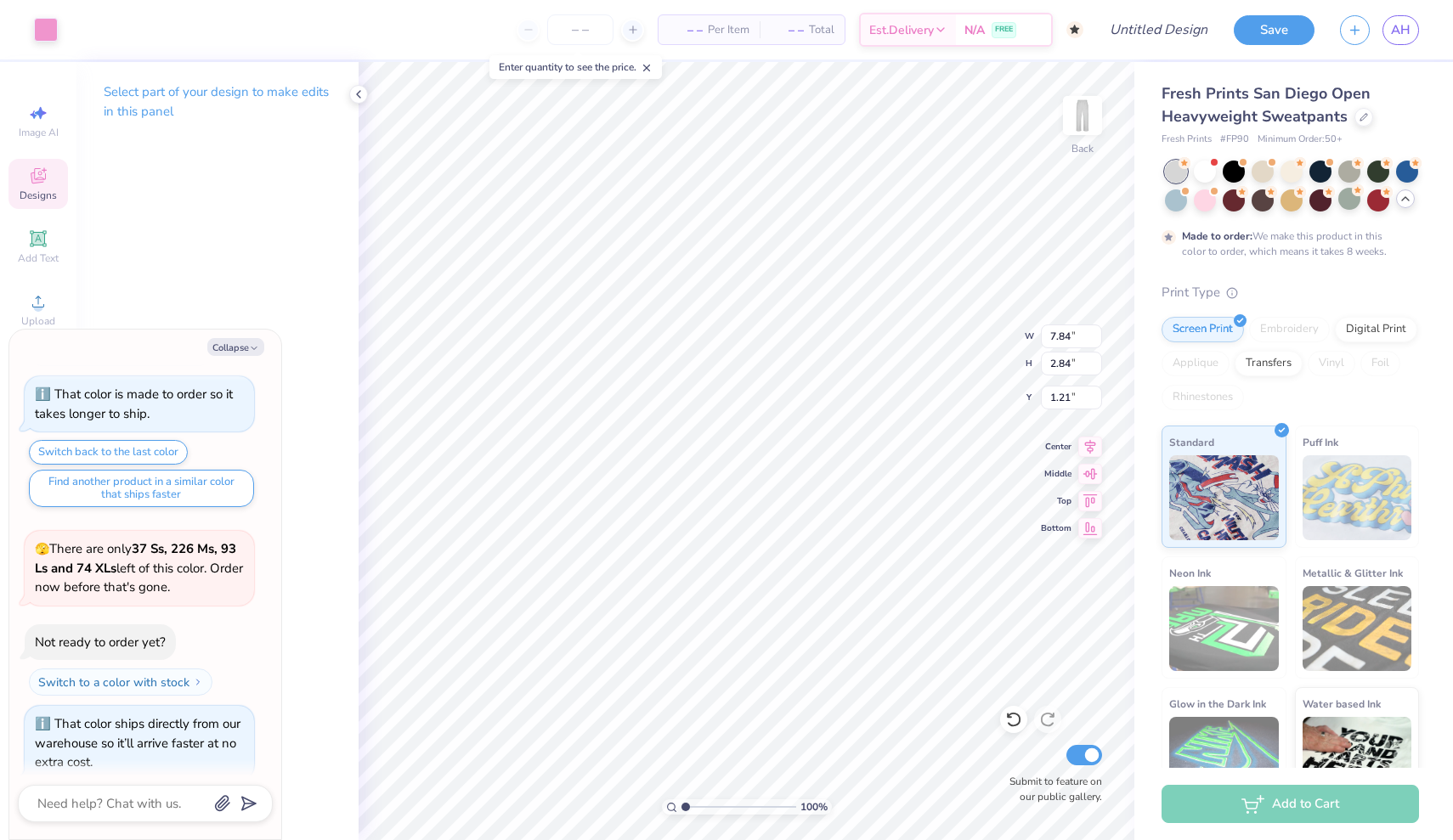
scroll to position [1715, 0]
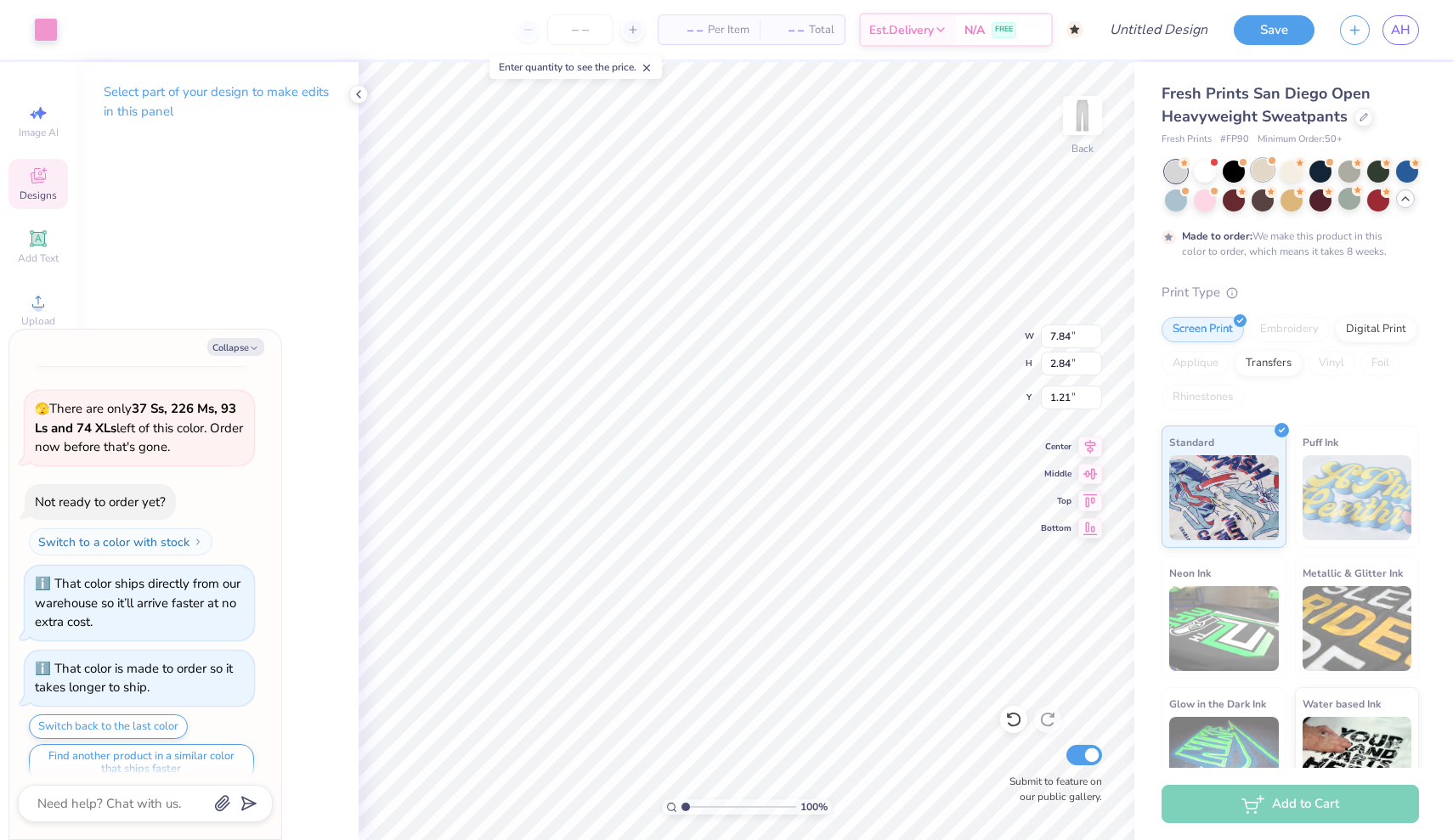
click at [1255, 172] on div at bounding box center [1262, 170] width 22 height 22
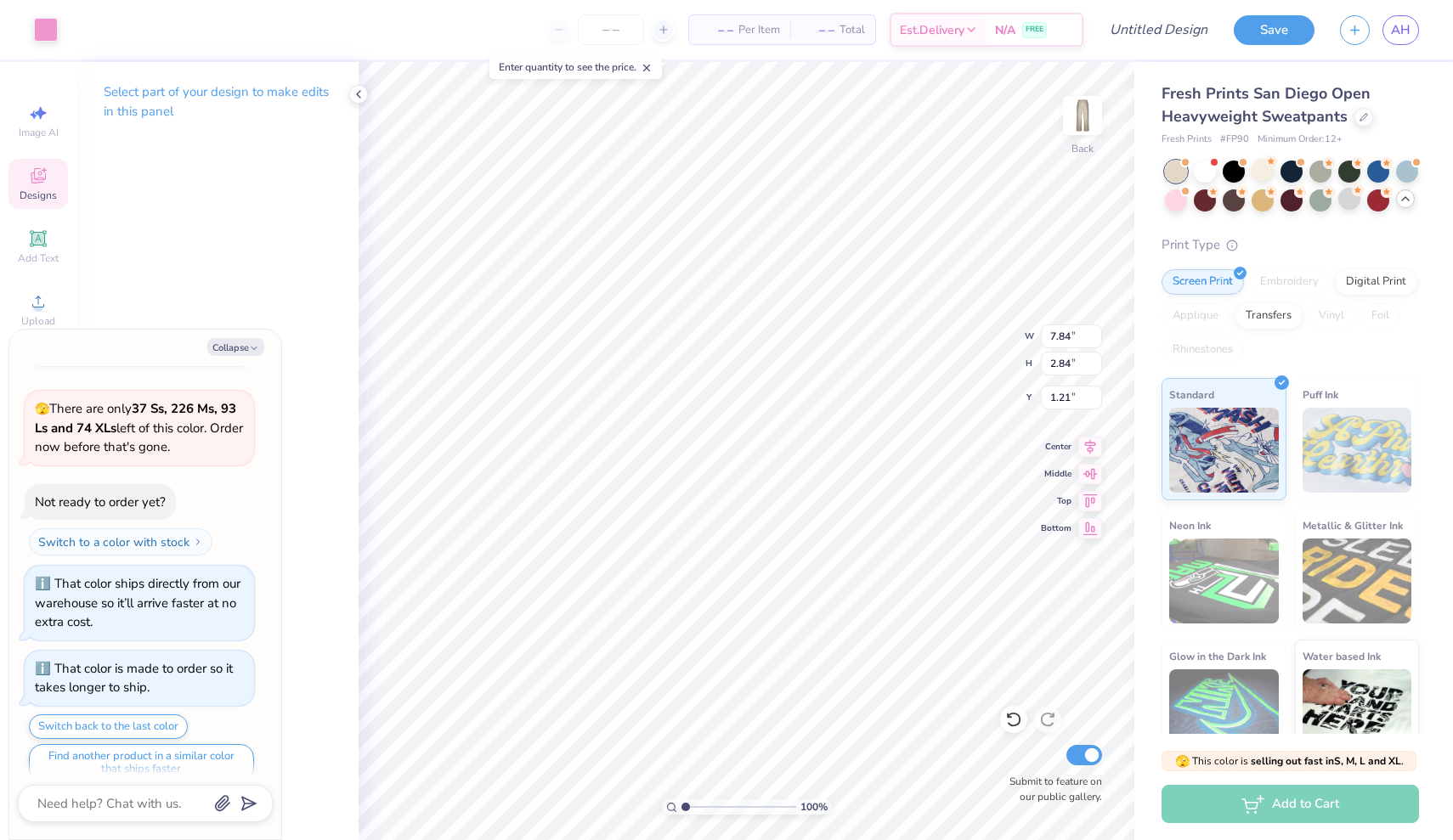
scroll to position [2017, 0]
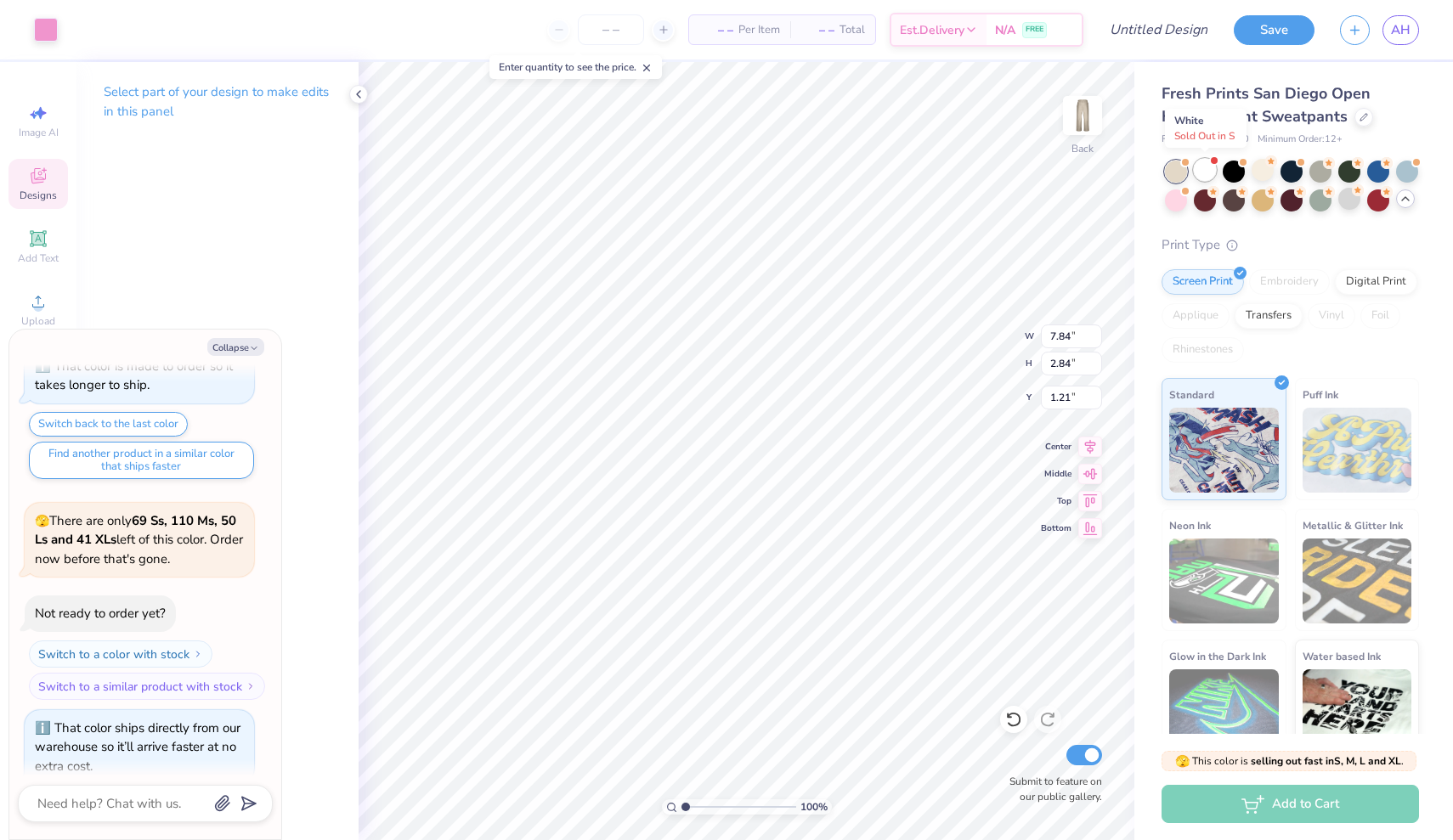
click at [1206, 165] on div at bounding box center [1205, 170] width 22 height 22
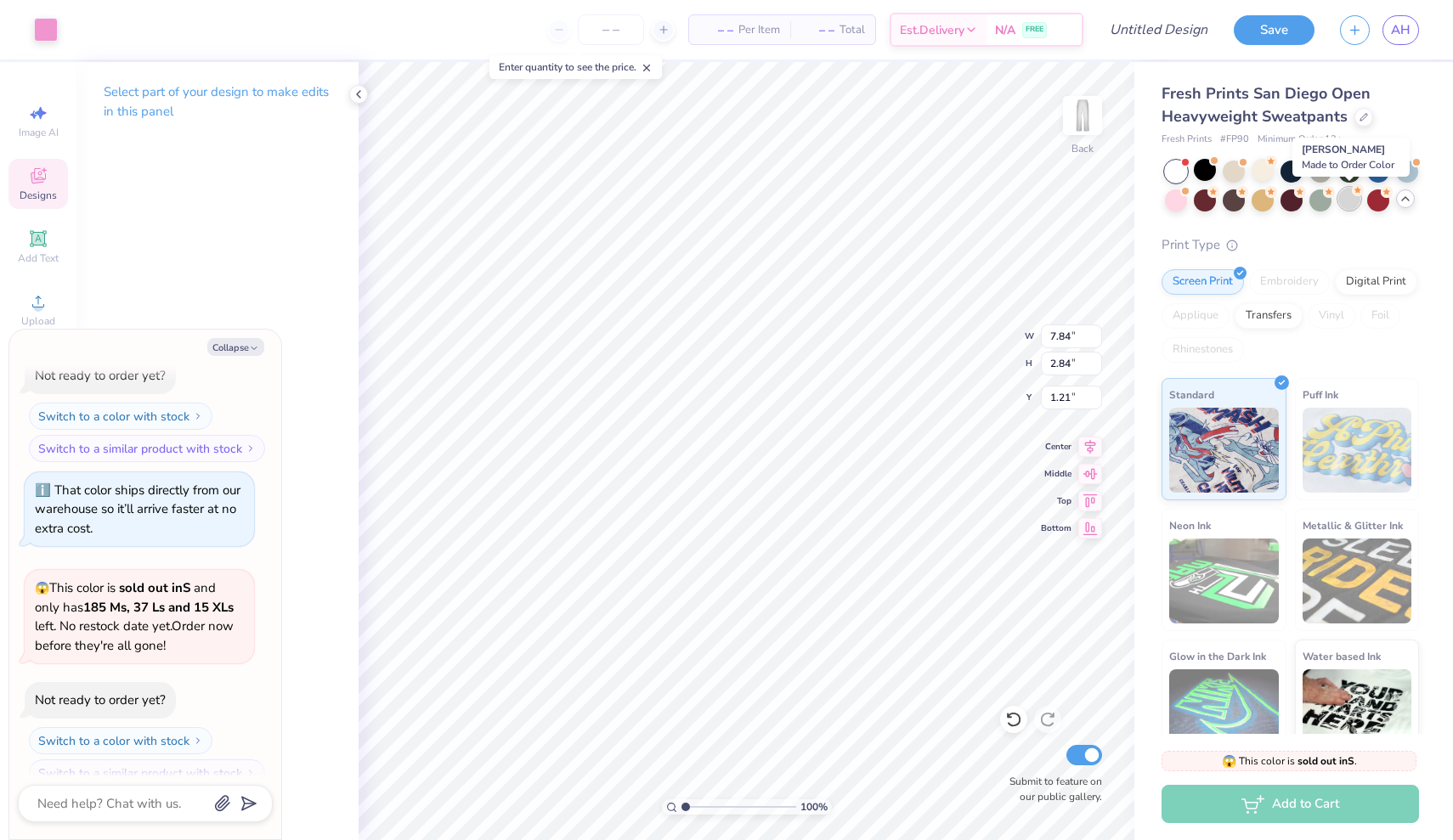
click at [1353, 198] on div at bounding box center [1349, 199] width 22 height 22
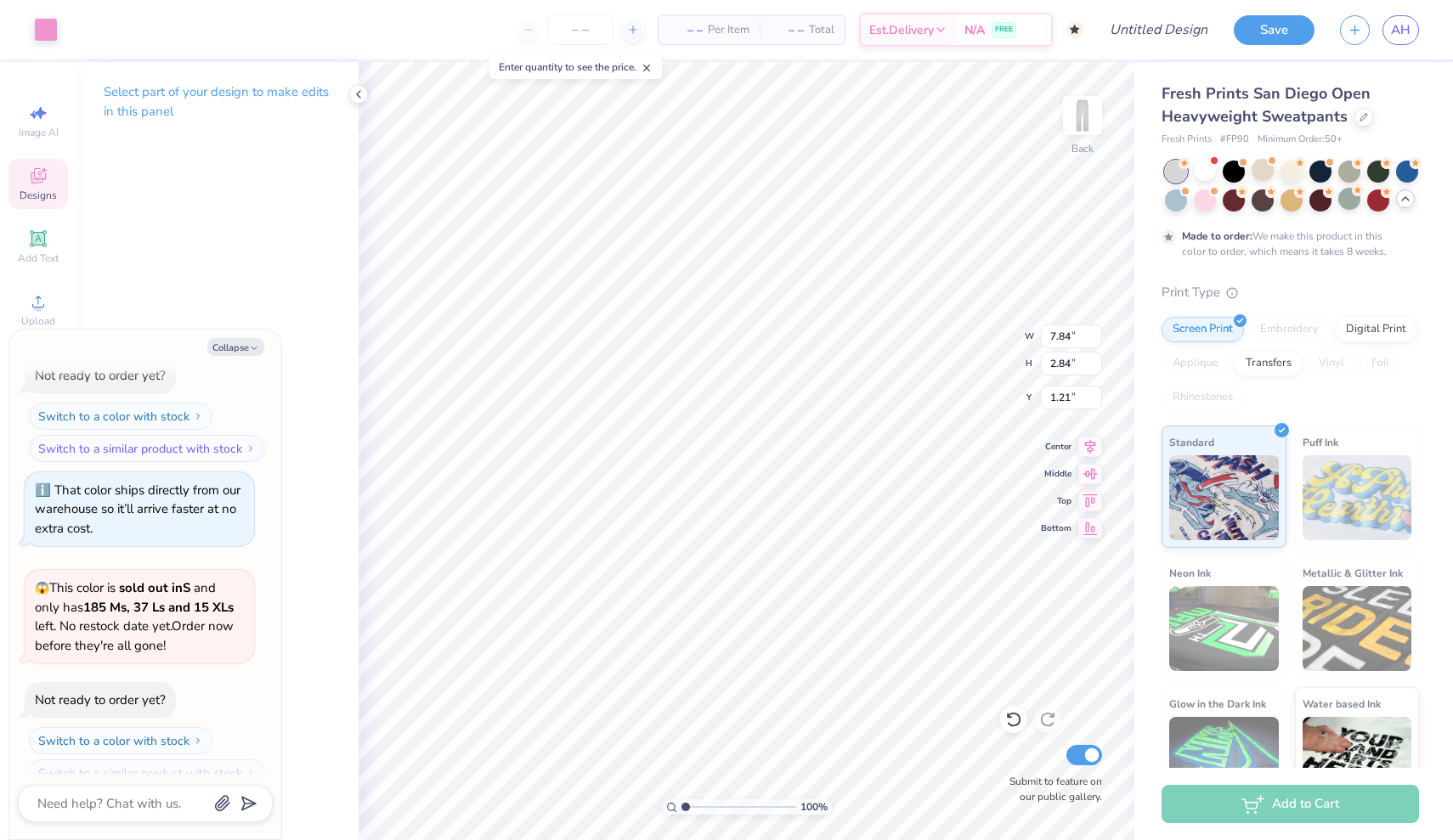
scroll to position [2396, 0]
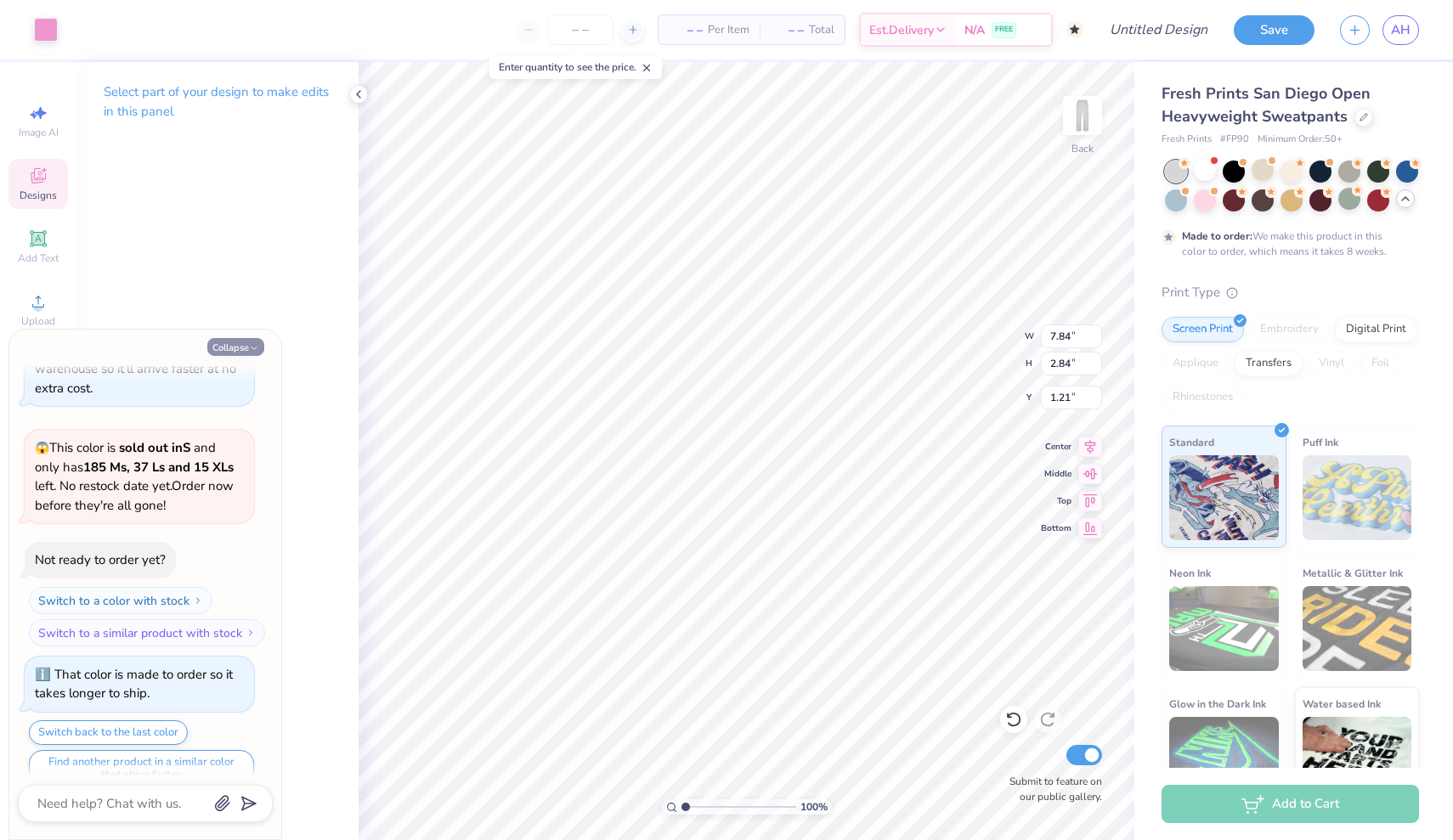
click at [247, 343] on button "Collapse" at bounding box center [236, 347] width 57 height 18
type textarea "x"
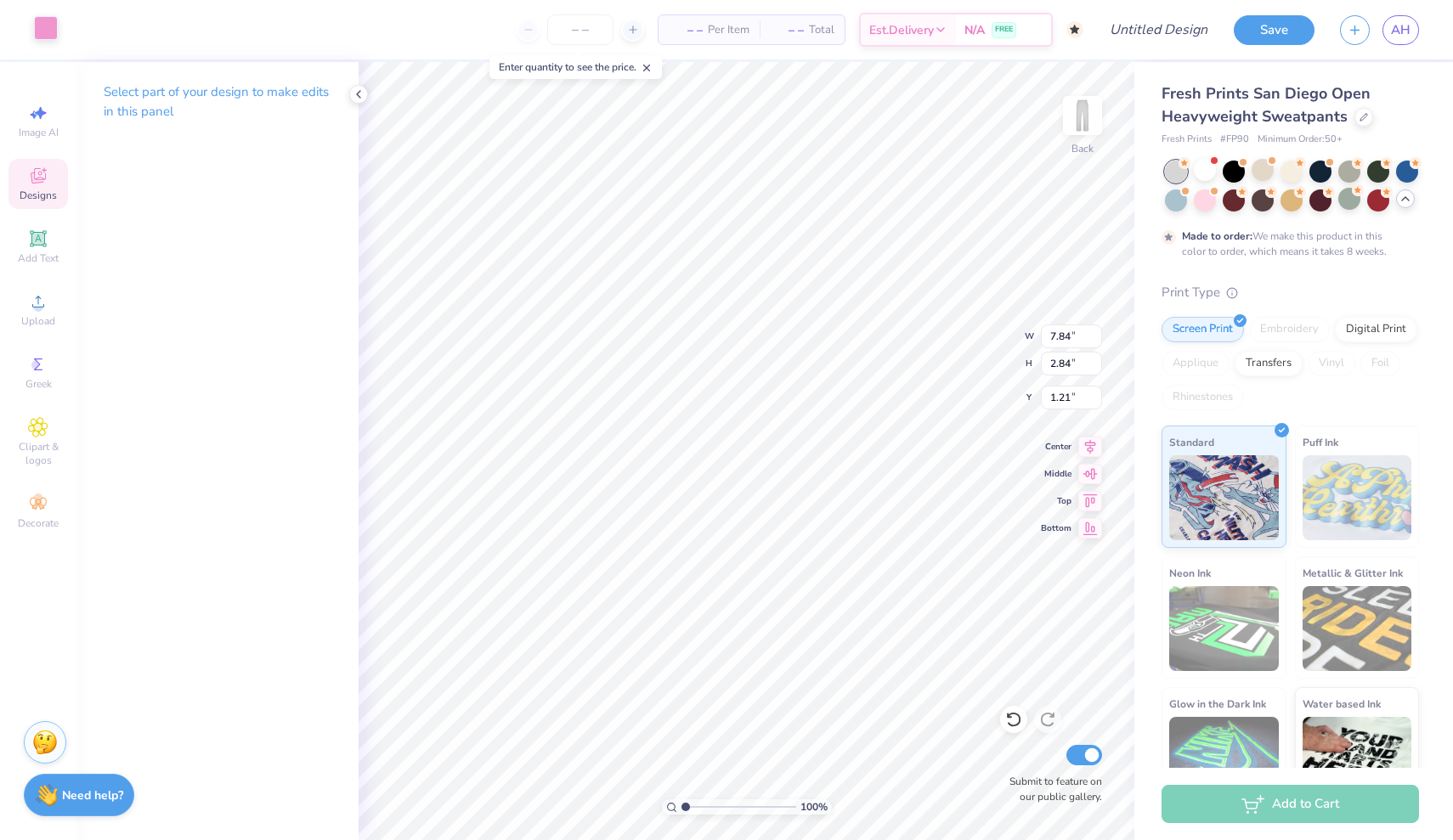
click at [48, 27] on div at bounding box center [46, 28] width 24 height 24
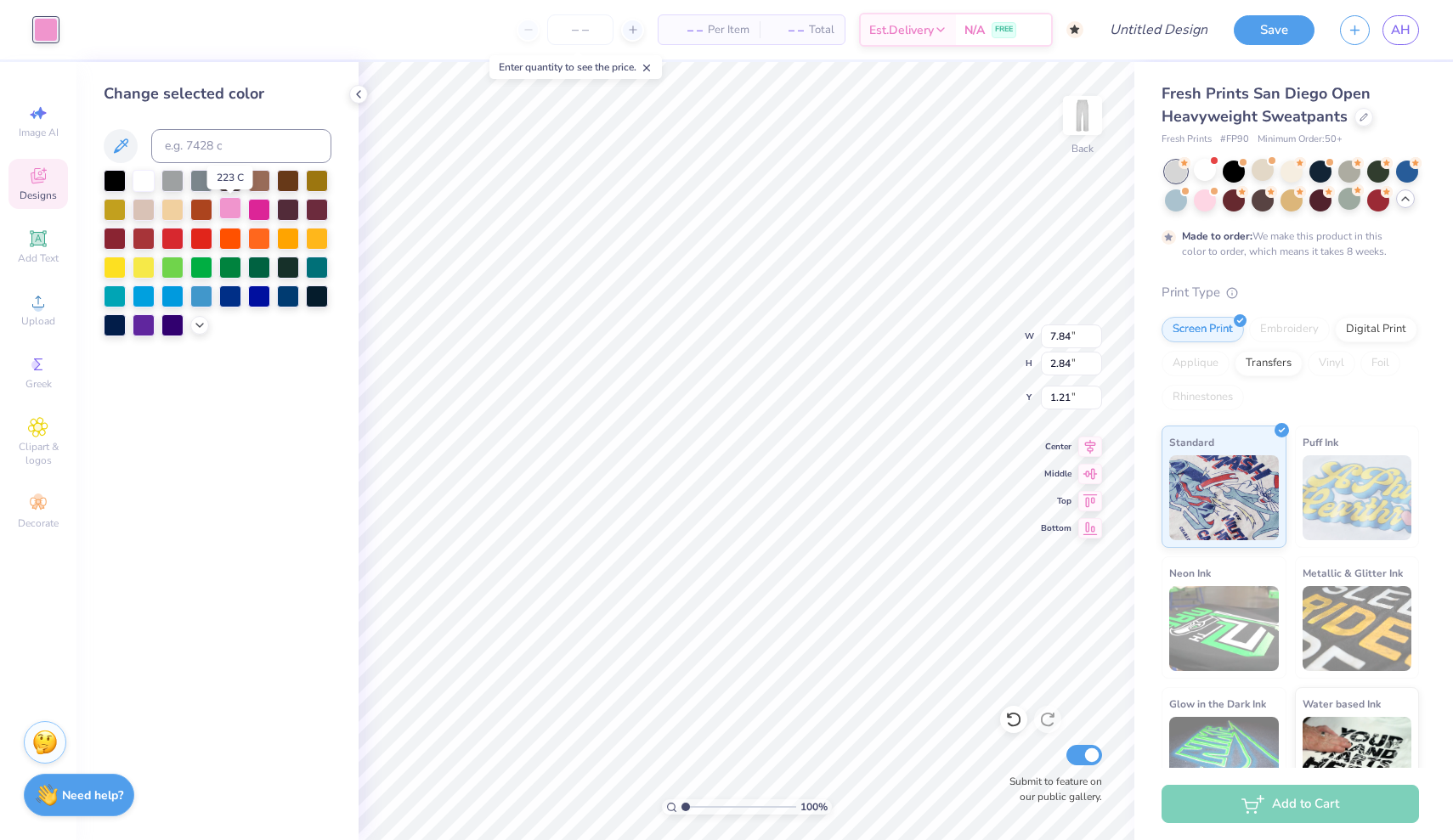
click at [225, 210] on div at bounding box center [231, 208] width 22 height 22
click at [199, 330] on icon at bounding box center [199, 323] width 14 height 14
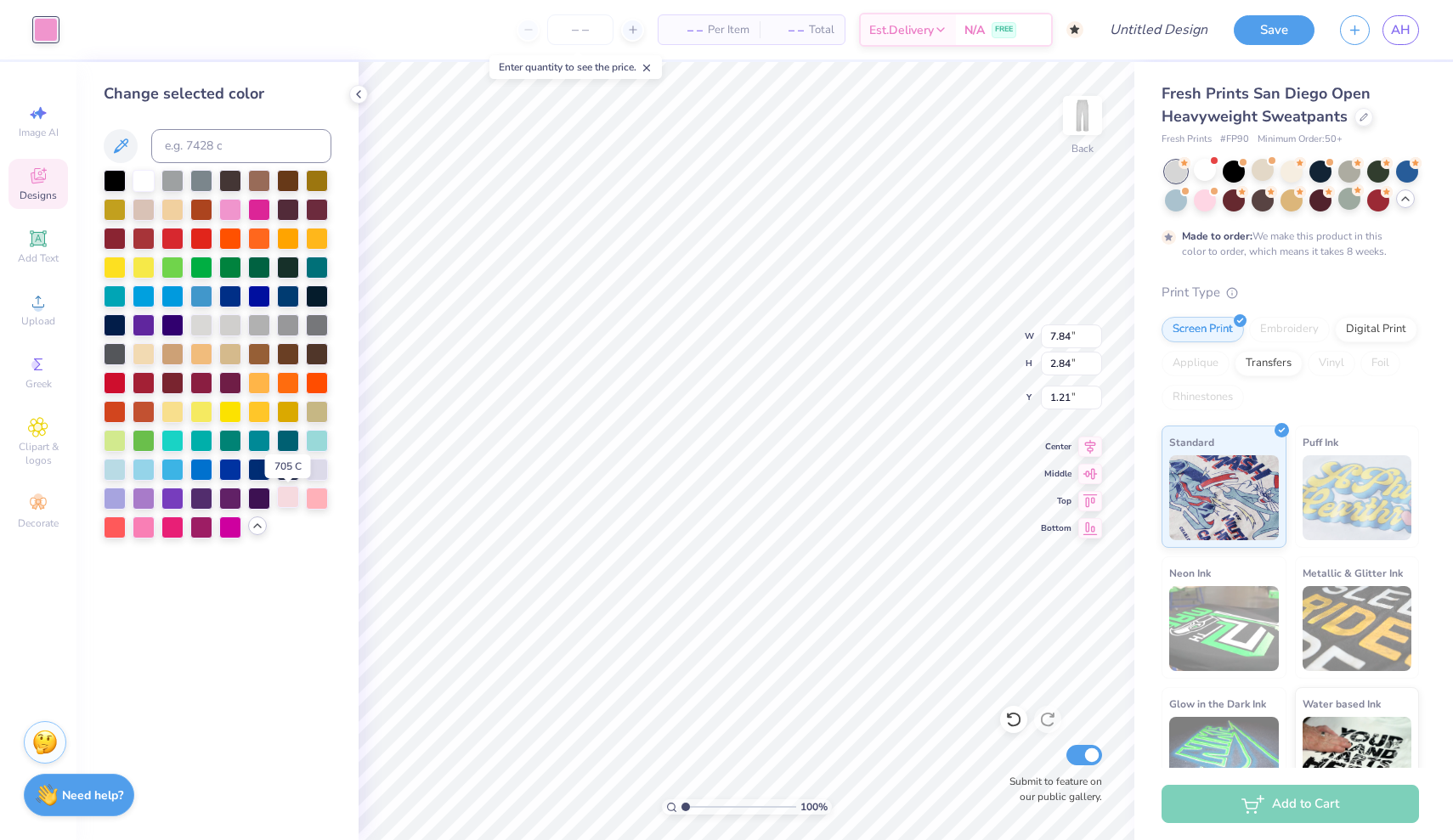
click at [289, 508] on div at bounding box center [288, 497] width 22 height 22
click at [316, 500] on div at bounding box center [317, 497] width 22 height 22
click at [149, 529] on div at bounding box center [144, 526] width 22 height 22
click at [173, 531] on div at bounding box center [173, 526] width 22 height 22
click at [133, 533] on div at bounding box center [144, 526] width 22 height 22
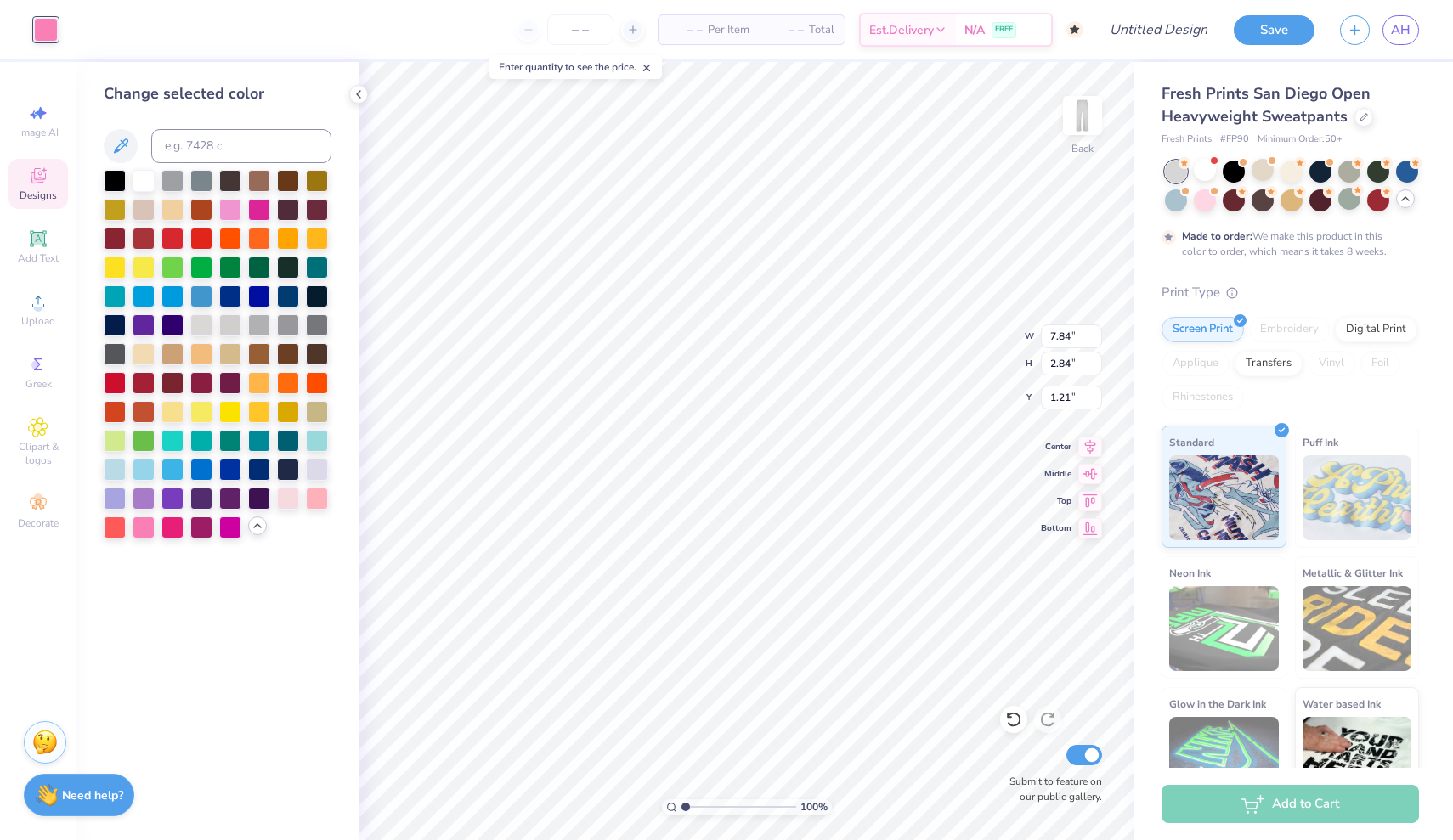
click at [169, 607] on div "Change selected color" at bounding box center [218, 451] width 282 height 778
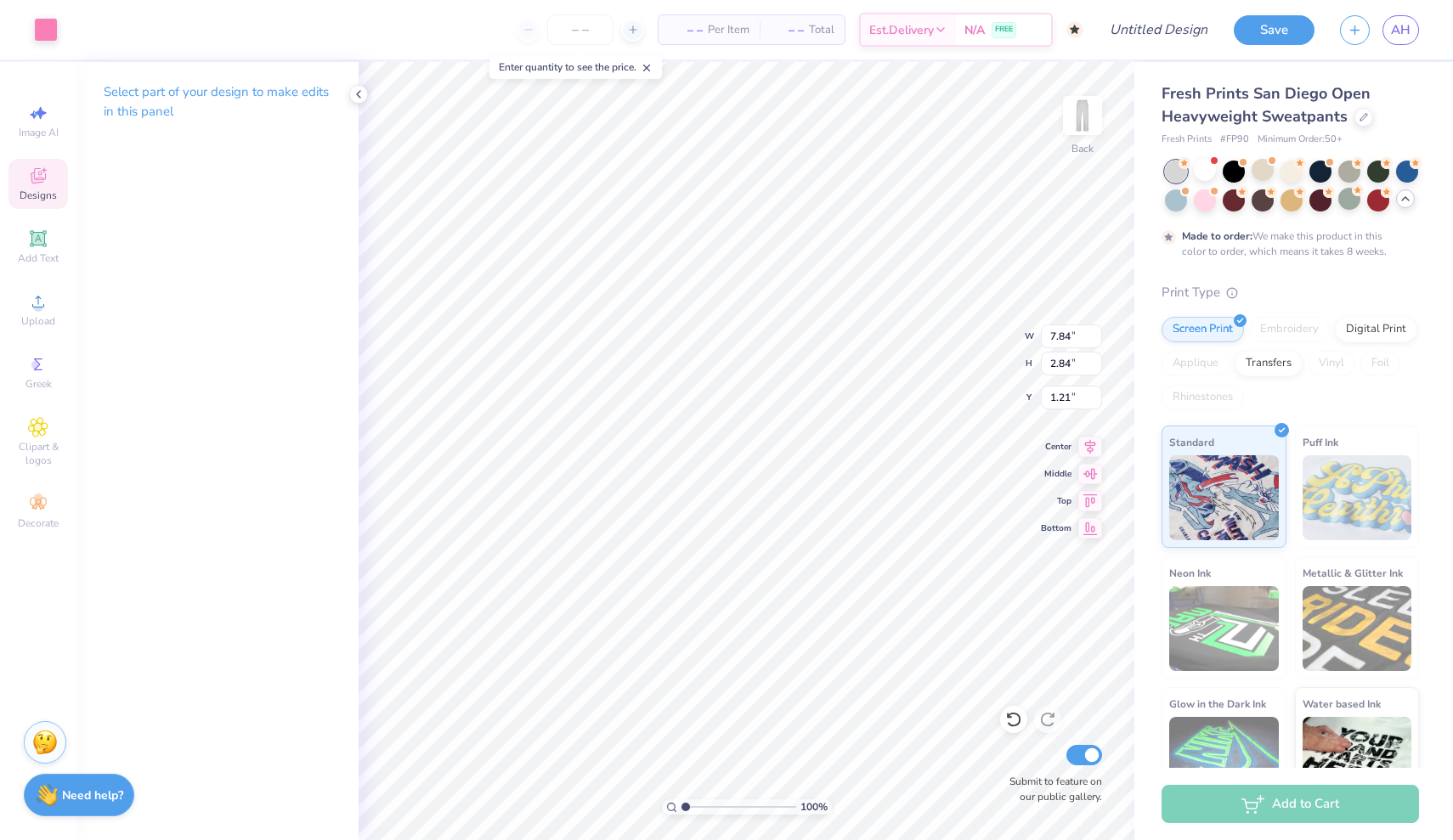
type input "7.53"
type input "2.72"
type input "1.33"
click at [46, 35] on div at bounding box center [46, 28] width 24 height 24
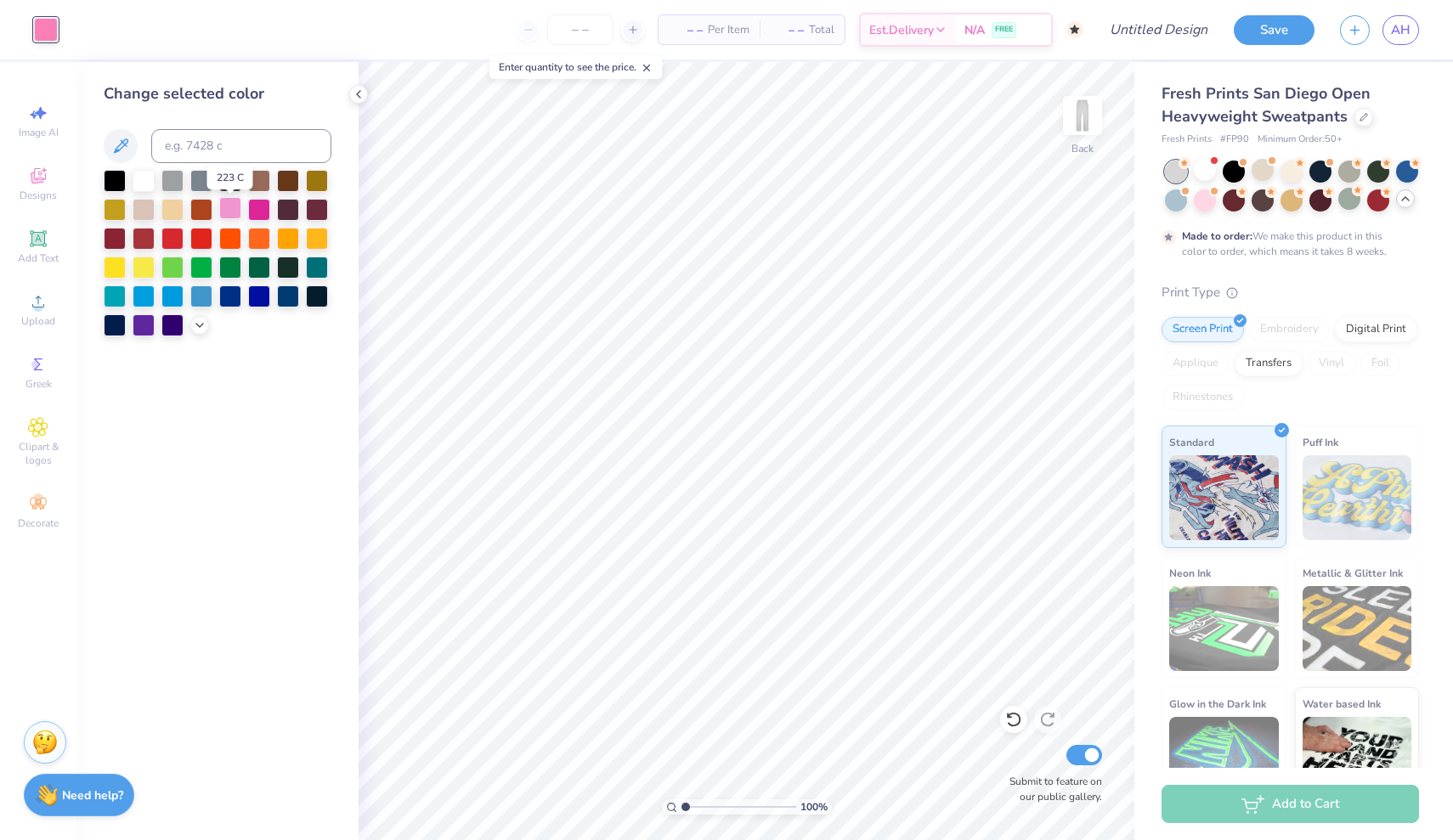
click at [223, 214] on div at bounding box center [231, 208] width 22 height 22
click at [1124, 29] on input "Design Title" at bounding box center [1137, 30] width 166 height 34
type input "p"
type input "grey polka dot set"
click at [1274, 30] on button "Save" at bounding box center [1273, 28] width 80 height 30
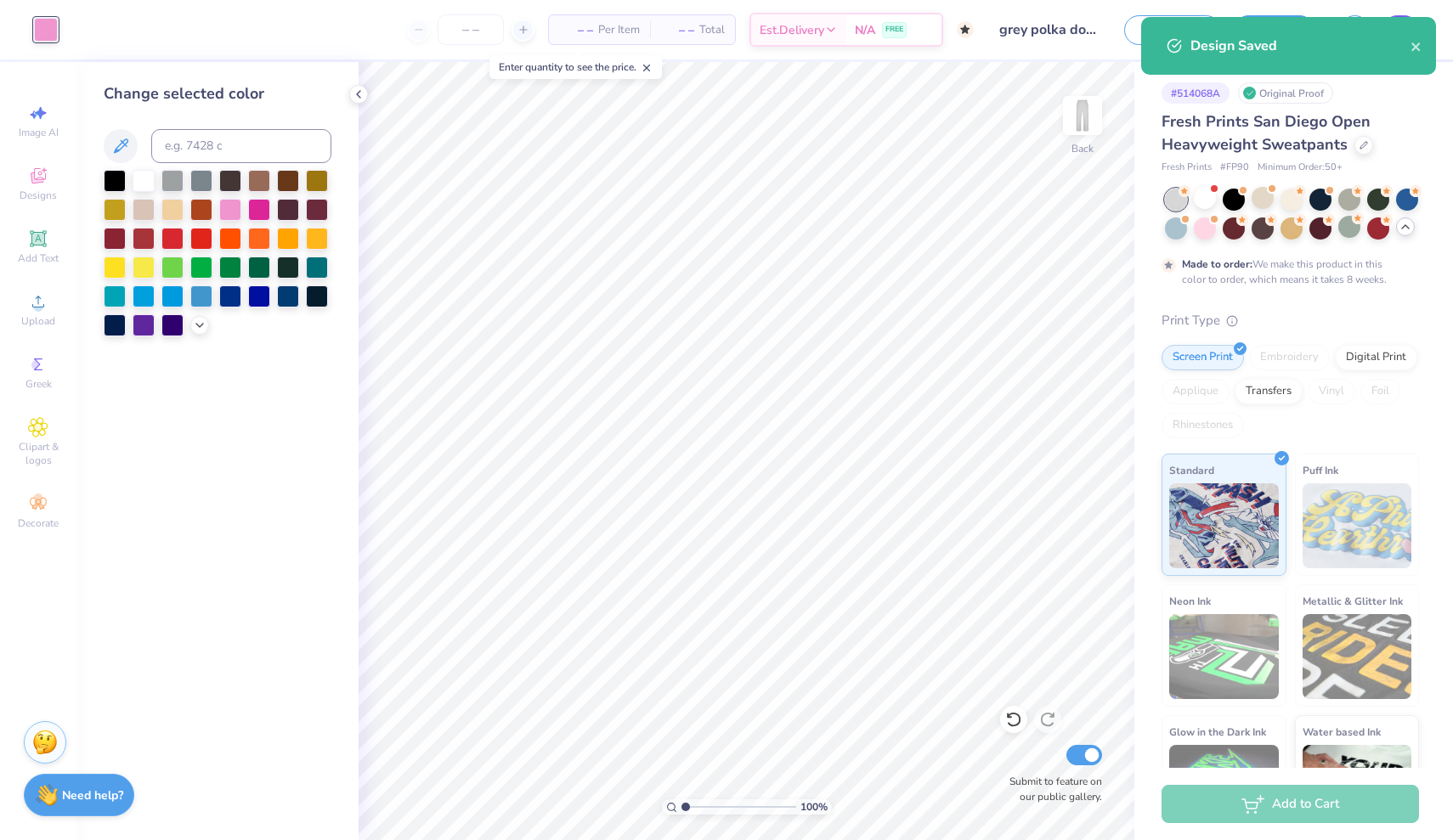
click at [1400, 35] on div "Design Saved" at bounding box center [1289, 45] width 295 height 58
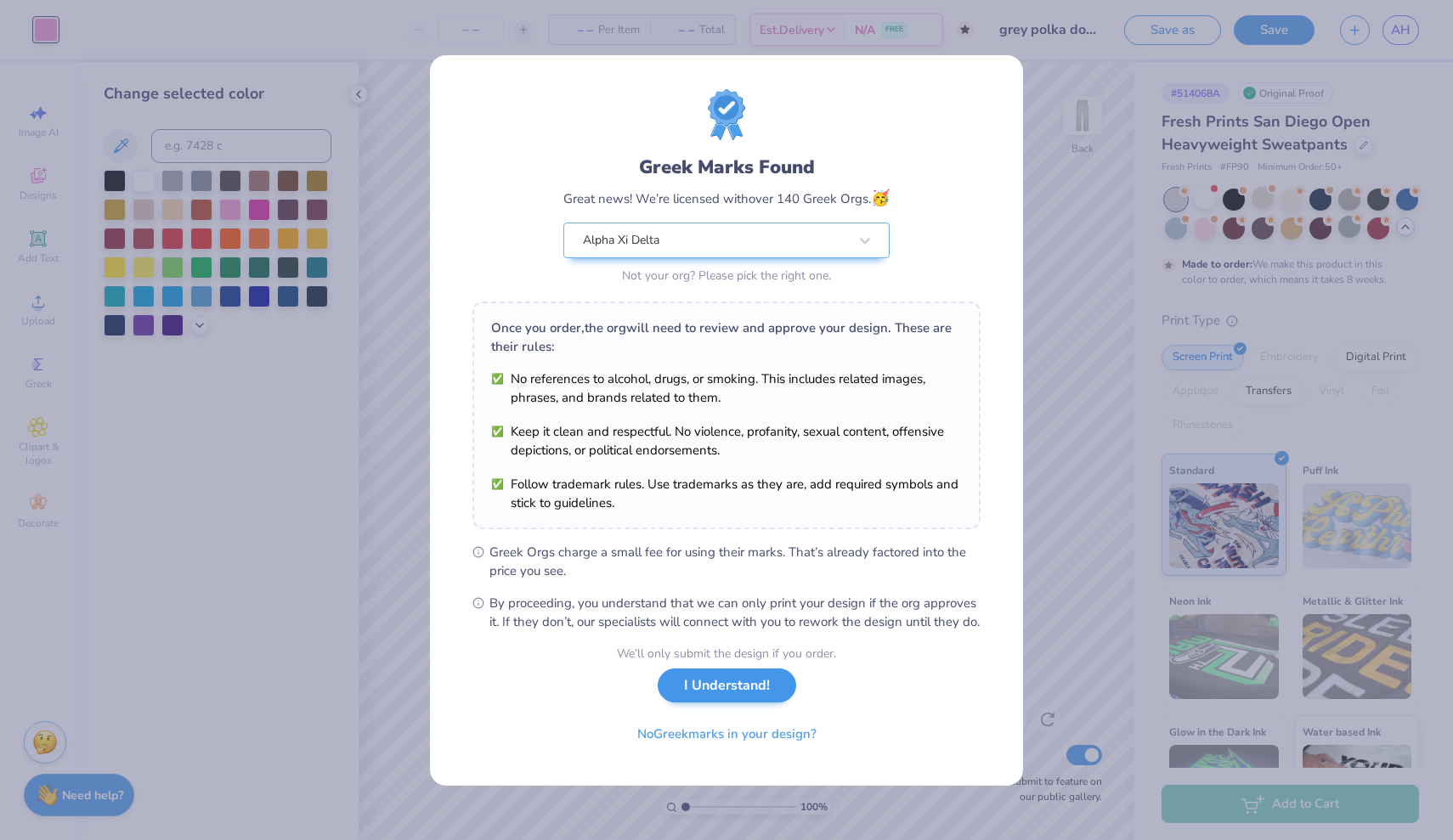
click at [761, 690] on button "I Understand!" at bounding box center [727, 686] width 138 height 35
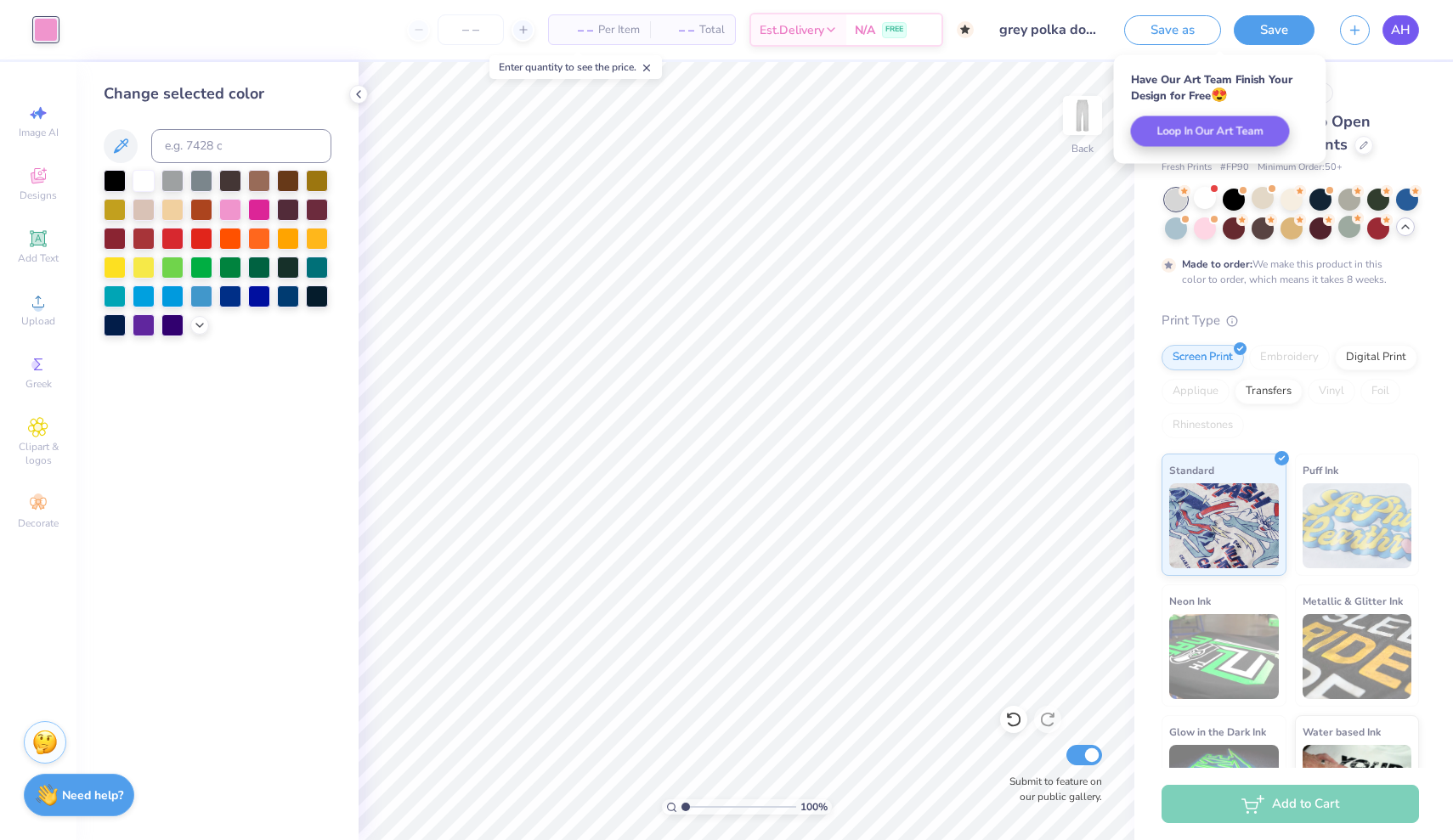
click at [1404, 27] on span "AH" at bounding box center [1399, 30] width 19 height 19
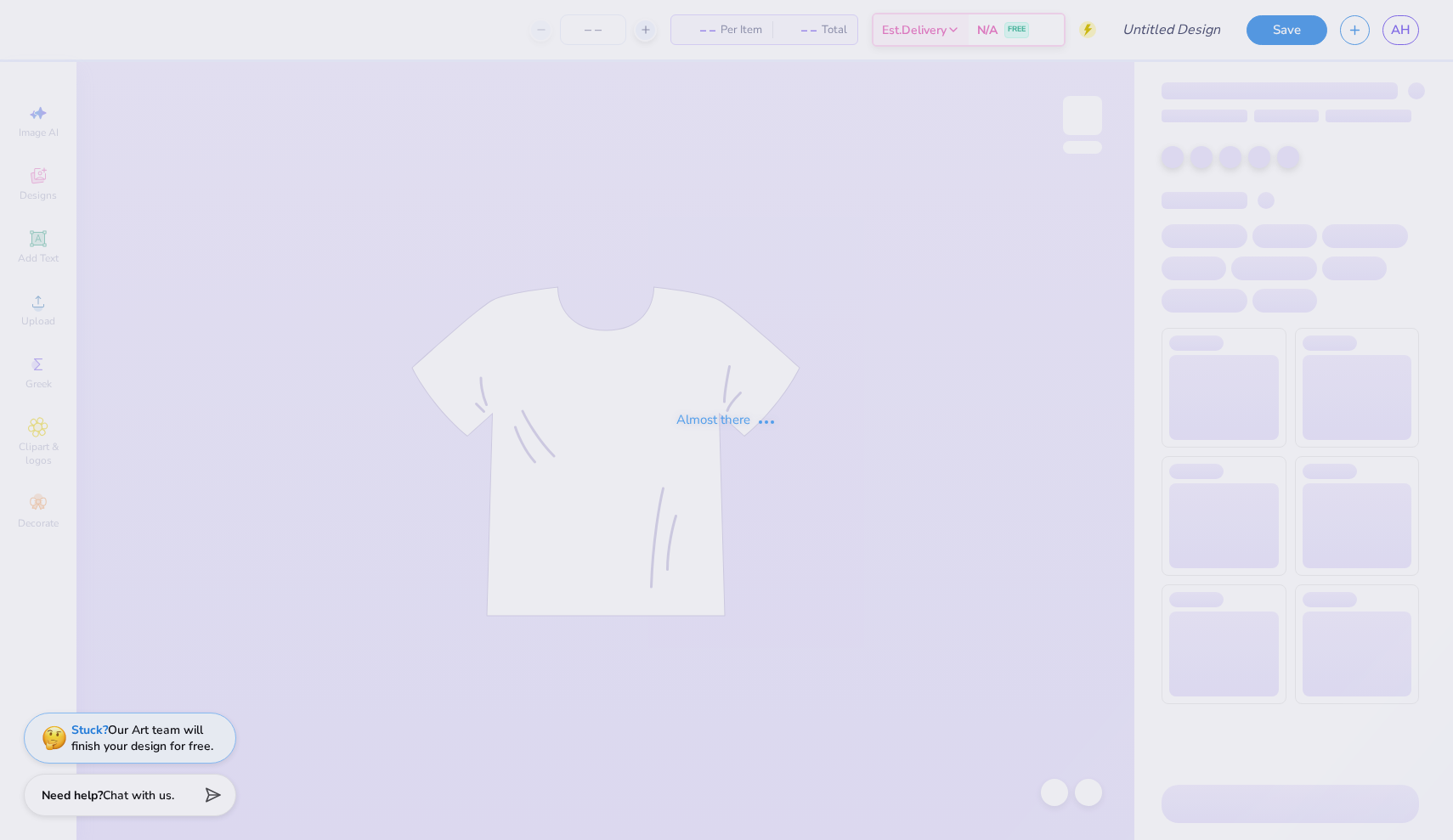
type input "kimchi blue polka dot sweatshirt"
click at [1165, 28] on div "Almost there" at bounding box center [726, 420] width 1453 height 840
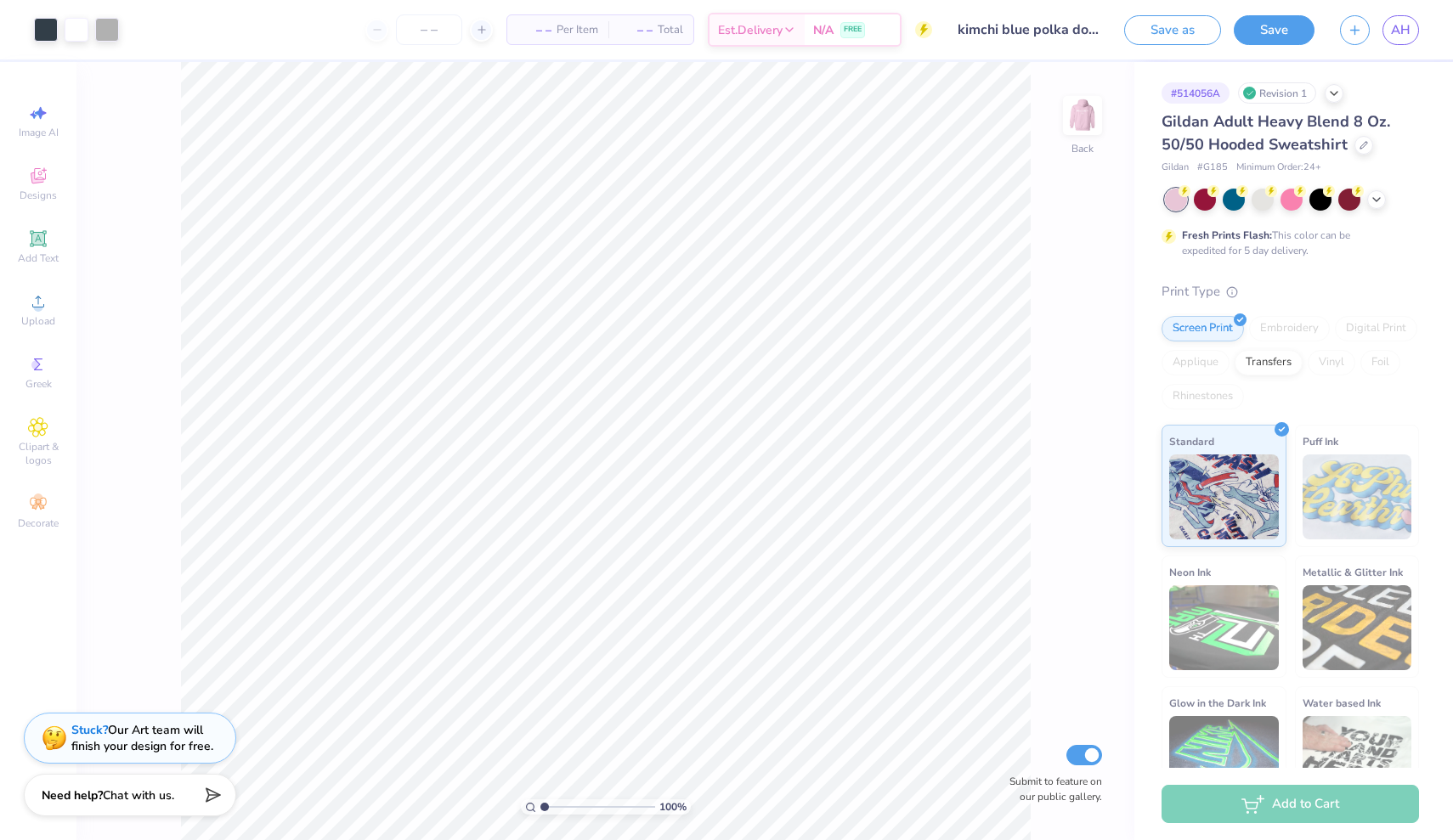
click at [1068, 26] on input "kimchi blue polka dot sweatshirt" at bounding box center [1028, 30] width 166 height 34
click at [1067, 26] on input "kimchi blue polka dot sweatshirt" at bounding box center [1028, 30] width 166 height 34
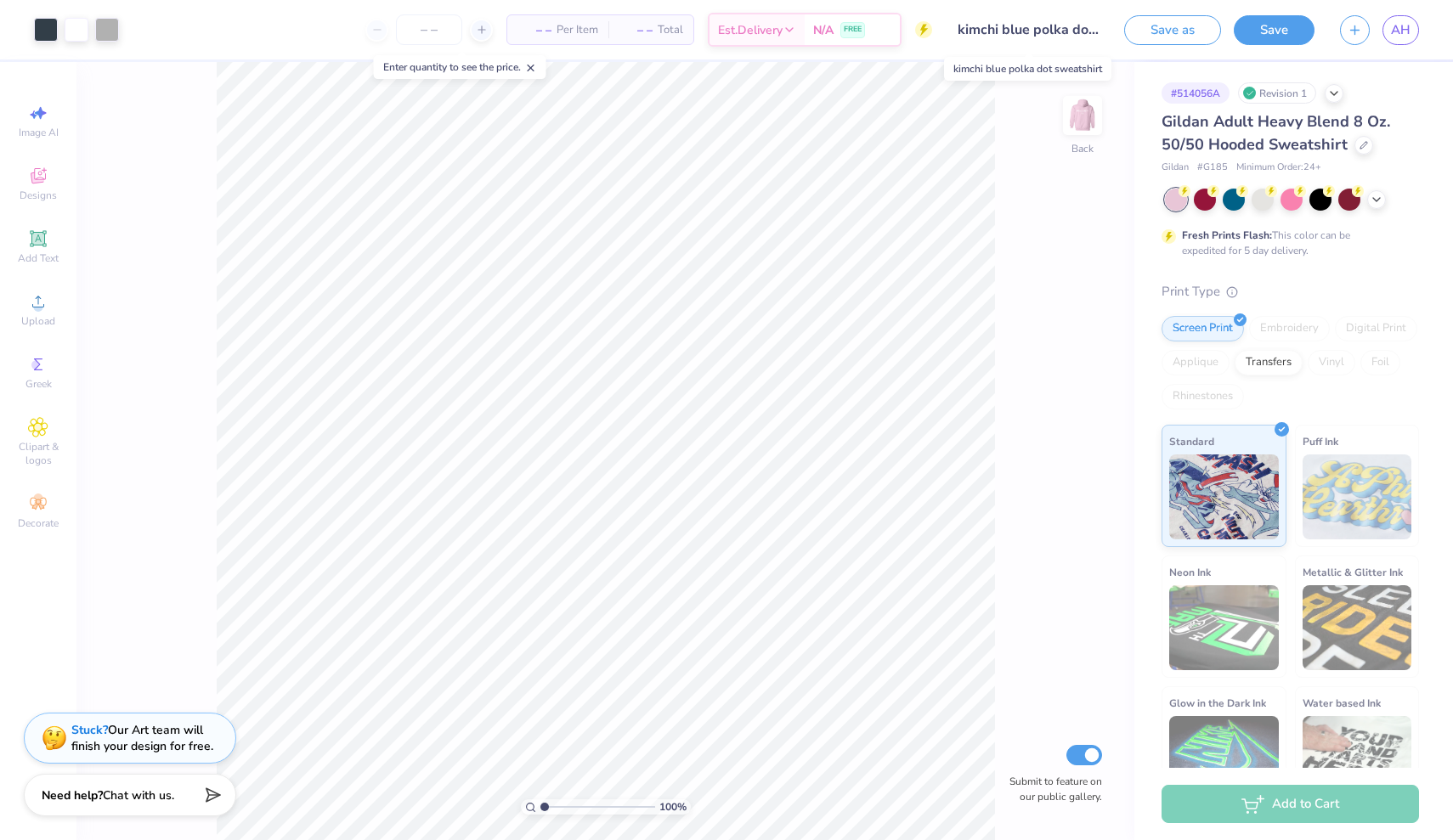
click at [1067, 26] on input "kimchi blue polka dot sweatshirt" at bounding box center [1028, 30] width 166 height 34
click at [1004, 193] on div "100 % Back Submit to feature on our public gallery." at bounding box center [605, 451] width 1057 height 778
click at [1403, 28] on span "AH" at bounding box center [1399, 30] width 19 height 19
